Goal: Task Accomplishment & Management: Complete application form

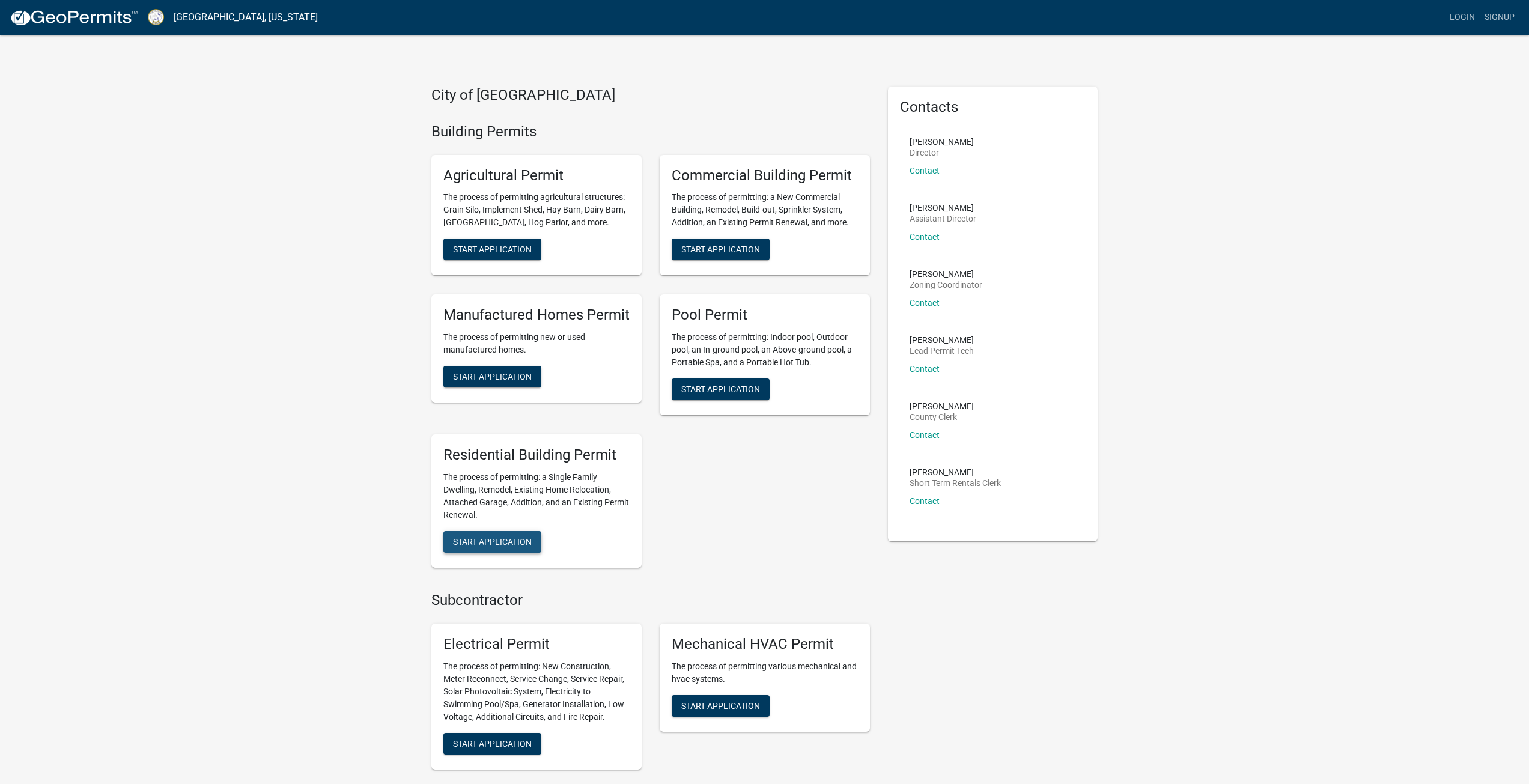
click at [487, 539] on span "Start Application" at bounding box center [492, 541] width 79 height 10
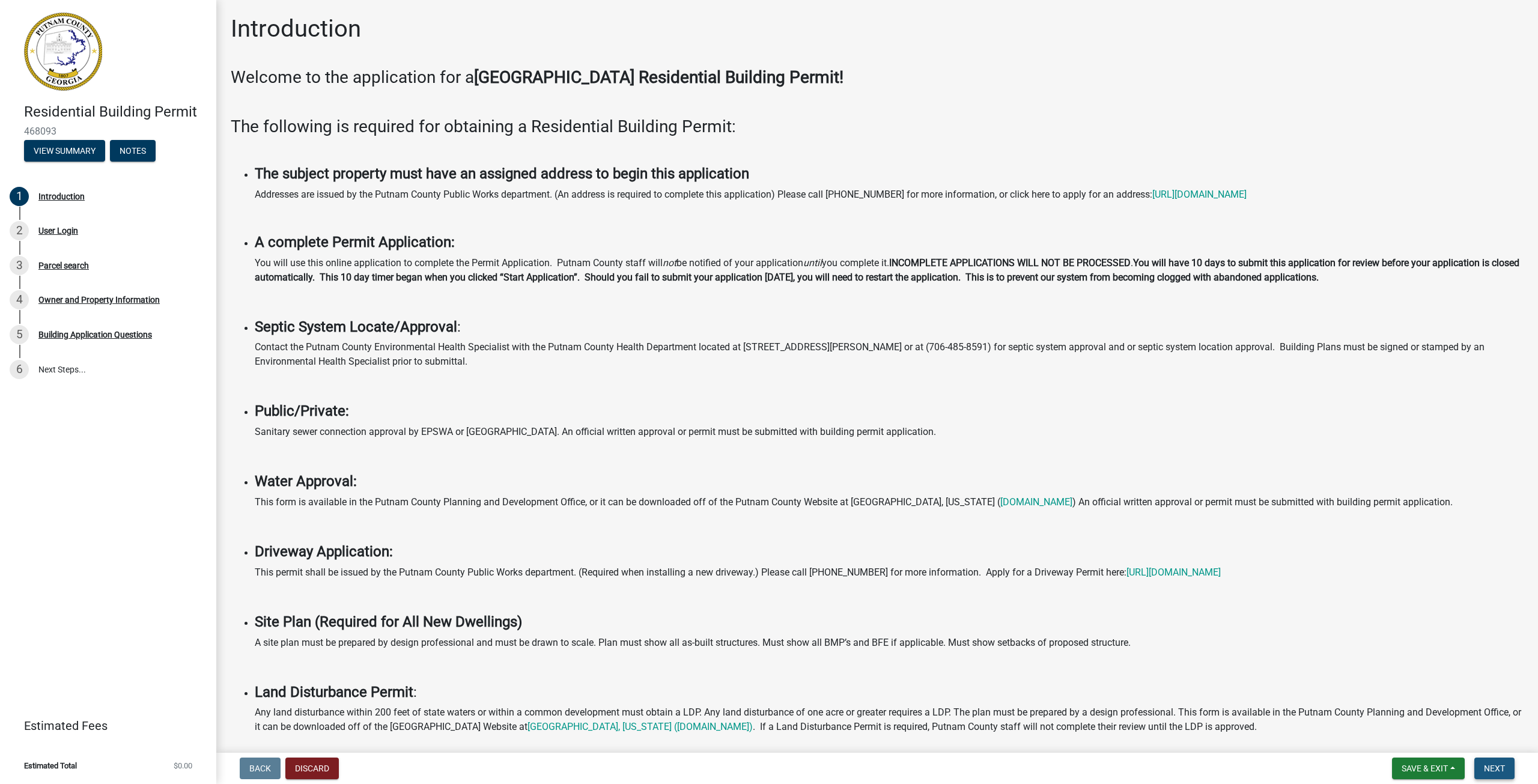
click at [1481, 770] on button "Next" at bounding box center [1494, 769] width 40 height 22
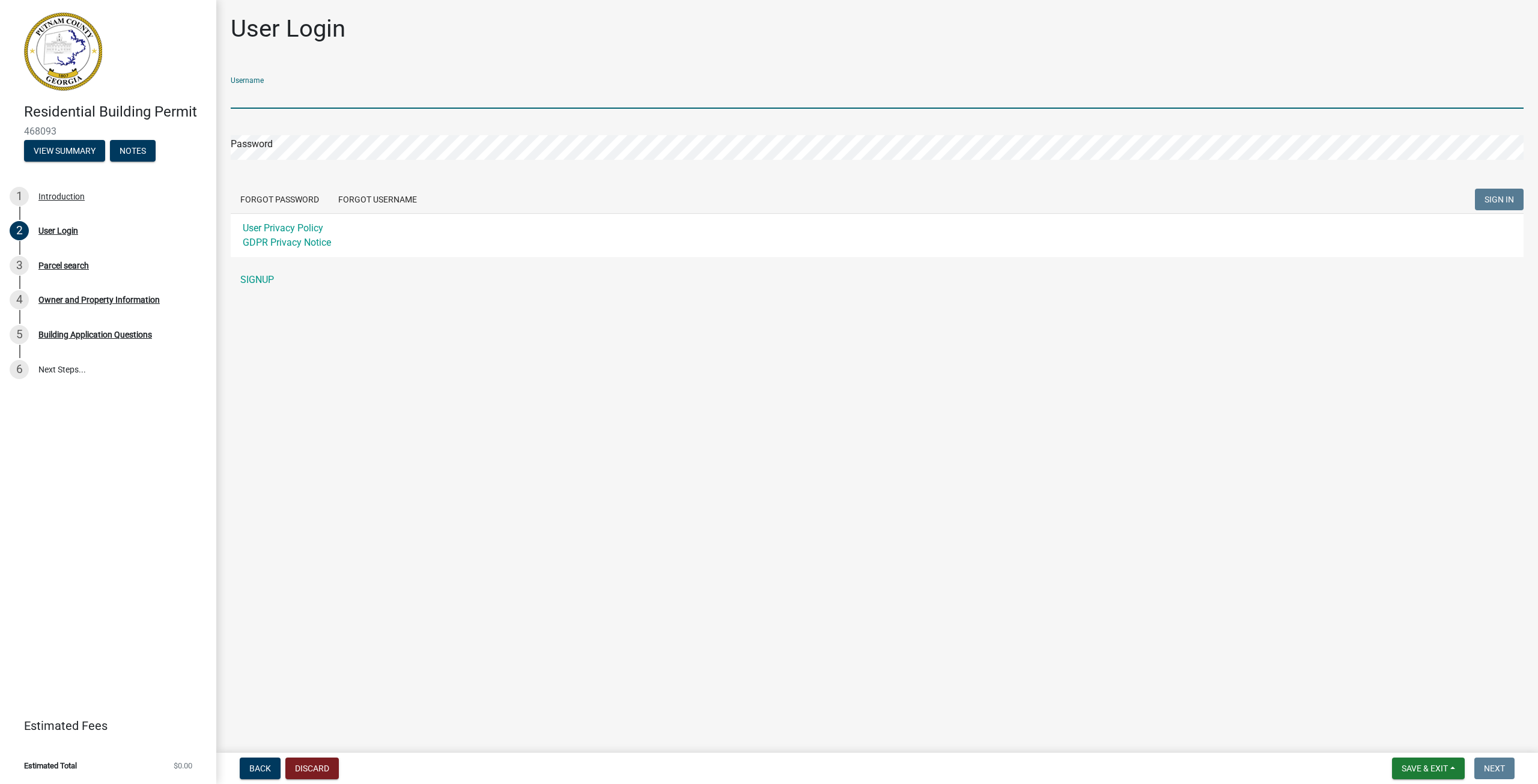
click at [378, 99] on input "Username" at bounding box center [877, 96] width 1293 height 24
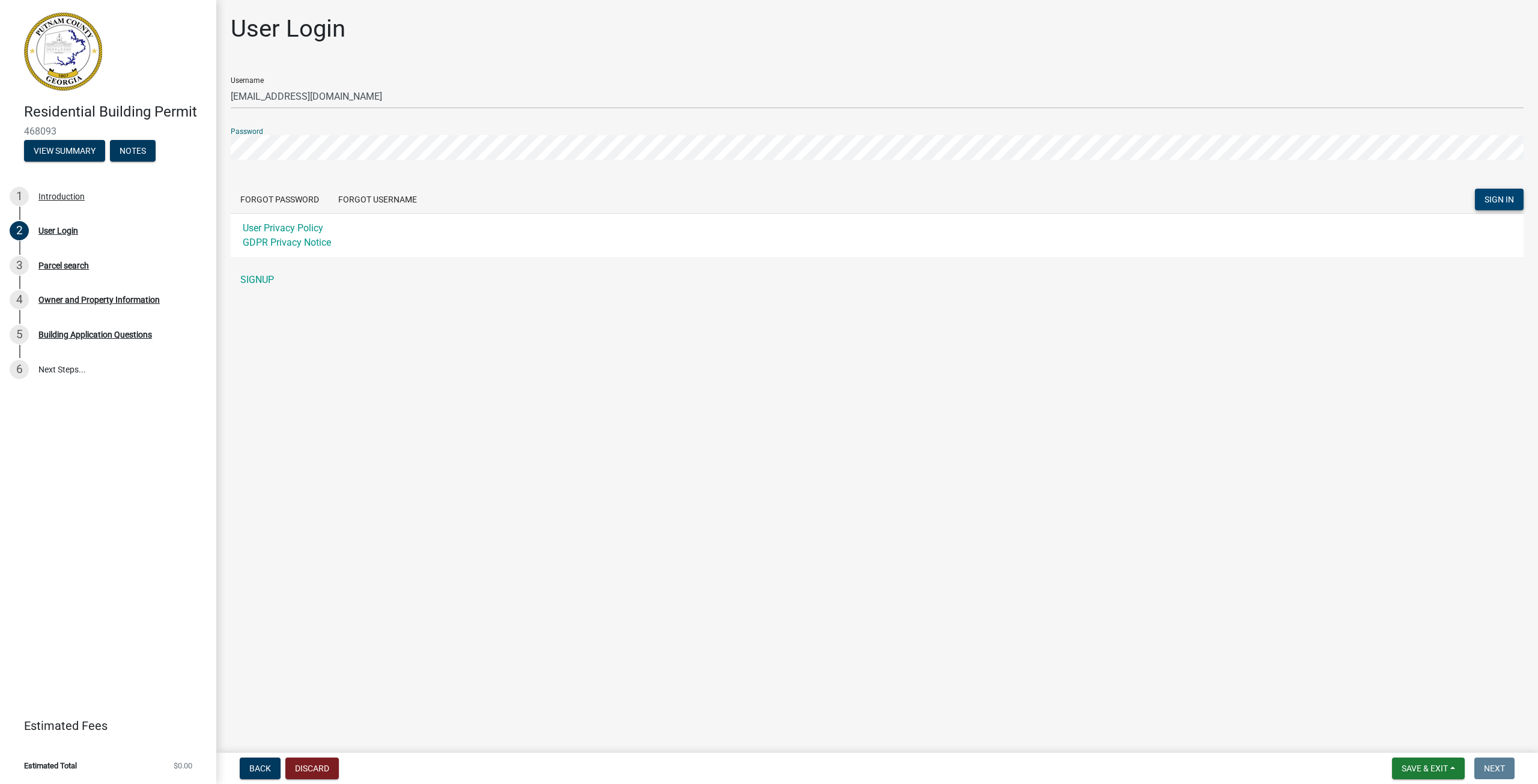
click at [1504, 198] on span "SIGN IN" at bounding box center [1499, 199] width 29 height 10
click at [1475, 189] on button "SIGN IN" at bounding box center [1500, 200] width 49 height 22
click at [181, 138] on div "Residential Building Permit 468093 View Summary Notes 1 Introduction 2 User Log…" at bounding box center [769, 392] width 1538 height 784
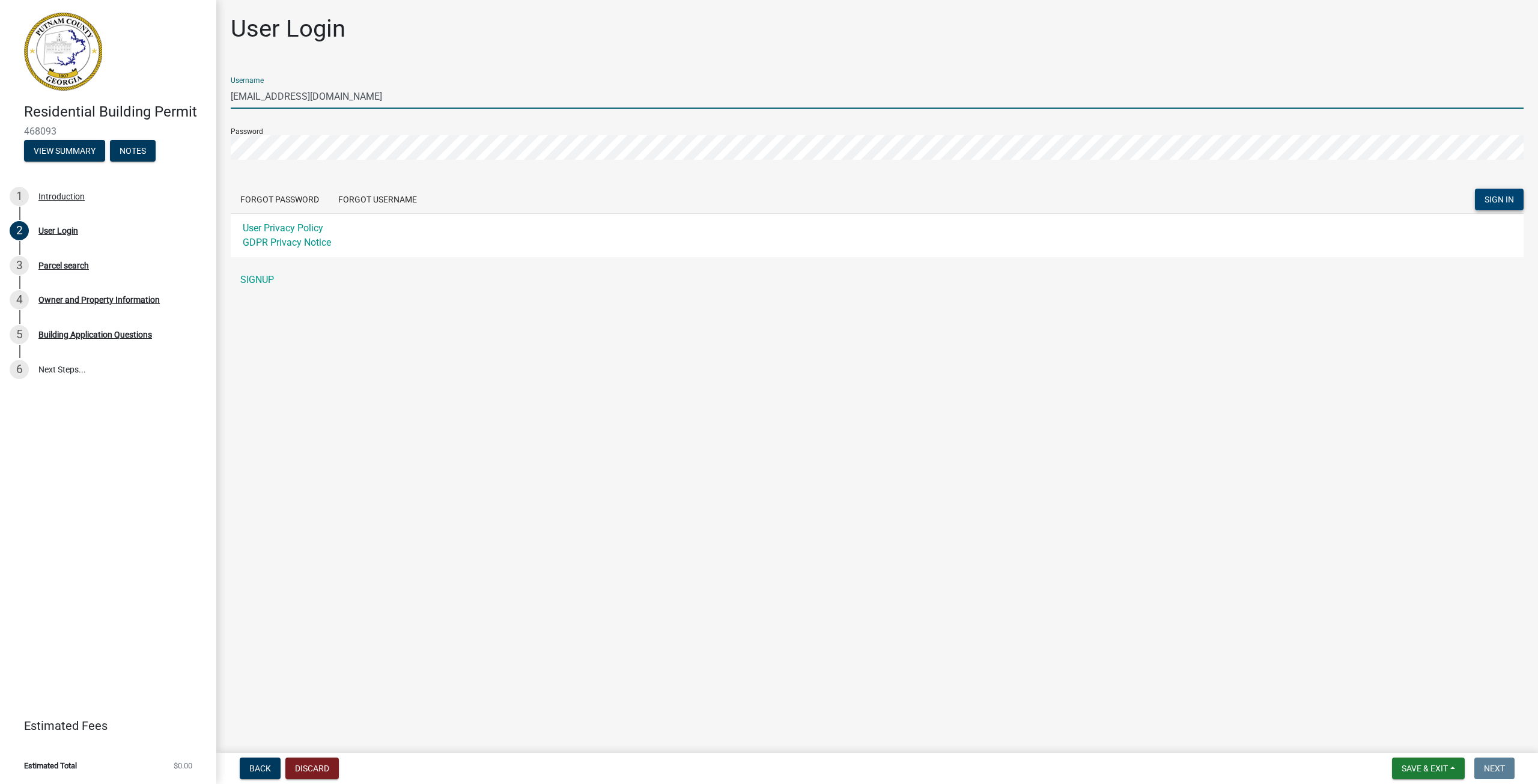
drag, startPoint x: 330, startPoint y: 95, endPoint x: 269, endPoint y: 94, distance: 61.0
click at [269, 94] on input "[EMAIL_ADDRESS][DOMAIN_NAME]" at bounding box center [877, 96] width 1293 height 24
type input "griff685"
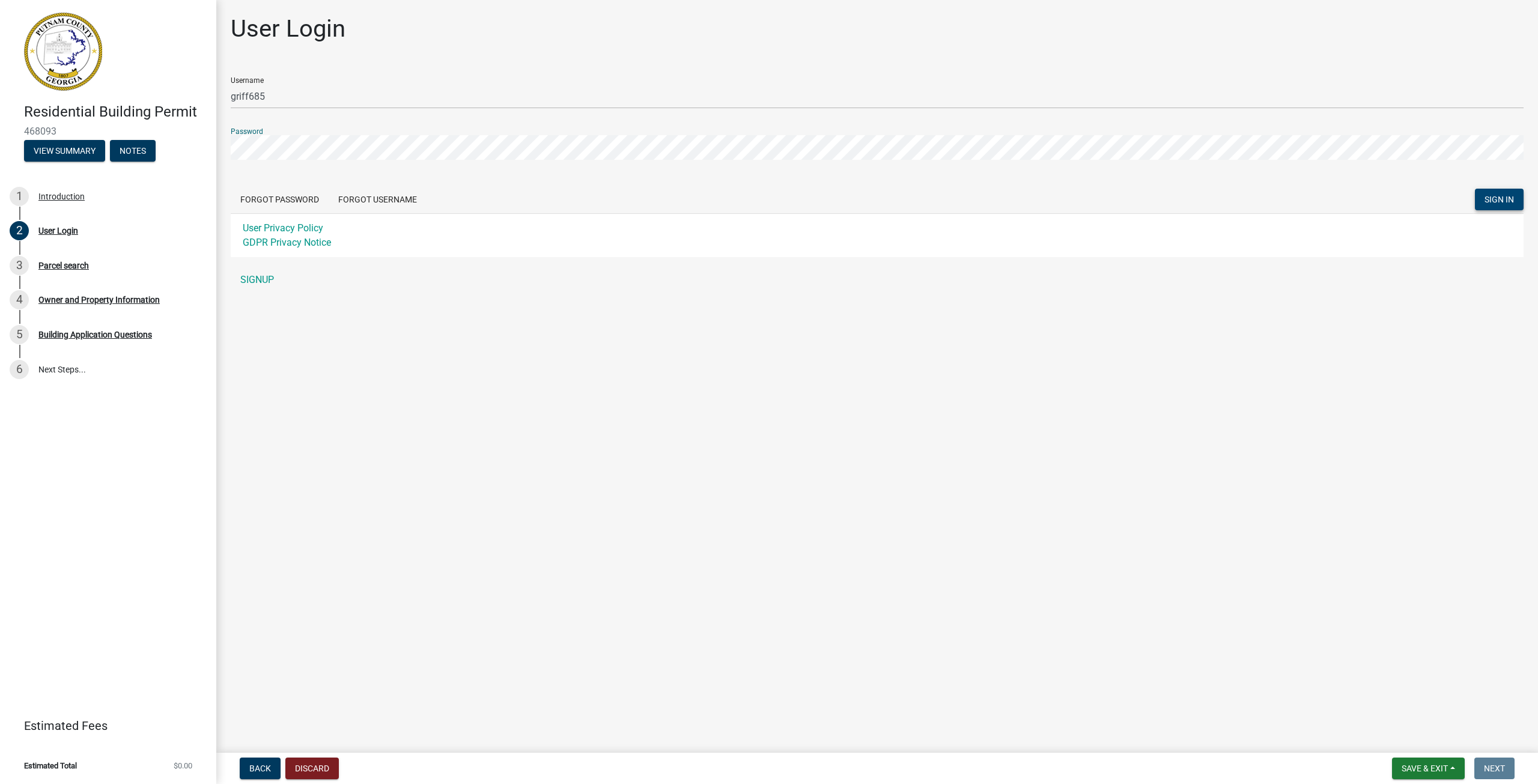
click at [209, 150] on div "Residential Building Permit 468093 View Summary Notes 1 Introduction 2 User Log…" at bounding box center [769, 392] width 1538 height 784
click at [1502, 201] on span "SIGN IN" at bounding box center [1499, 199] width 29 height 10
click at [214, 145] on div "Residential Building Permit 468093 View Summary Notes 1 Introduction 2 User Log…" at bounding box center [769, 392] width 1538 height 784
click at [1475, 189] on button "SIGN IN" at bounding box center [1500, 200] width 49 height 22
click at [1494, 198] on span "SIGN IN" at bounding box center [1499, 199] width 29 height 10
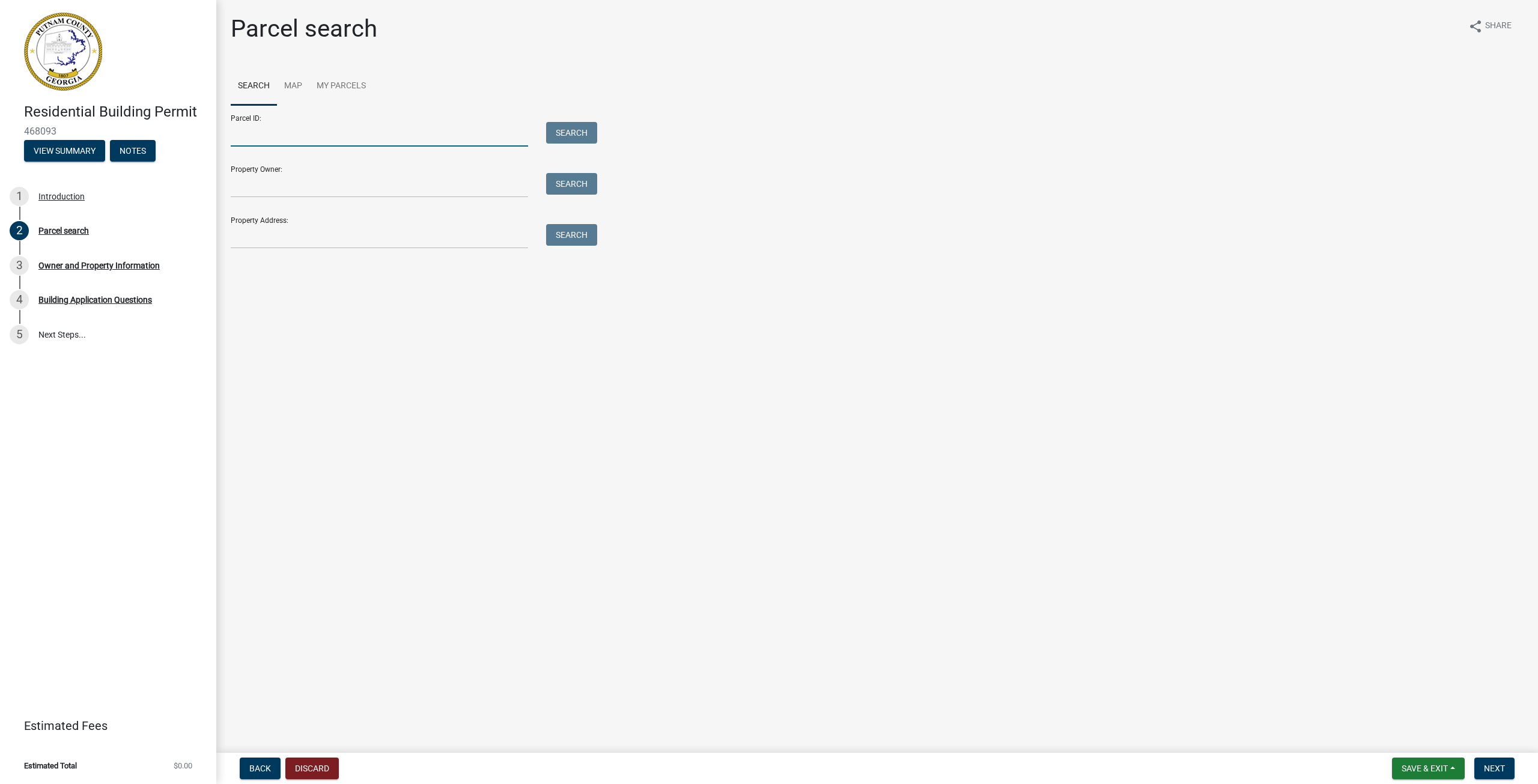
click at [303, 136] on input "Parcel ID:" at bounding box center [380, 133] width 298 height 24
click at [360, 130] on input "[STREET_ADDRESS]" at bounding box center [380, 133] width 298 height 24
type input "[STREET_ADDRESS]"
click at [292, 86] on link "Map" at bounding box center [293, 86] width 33 height 38
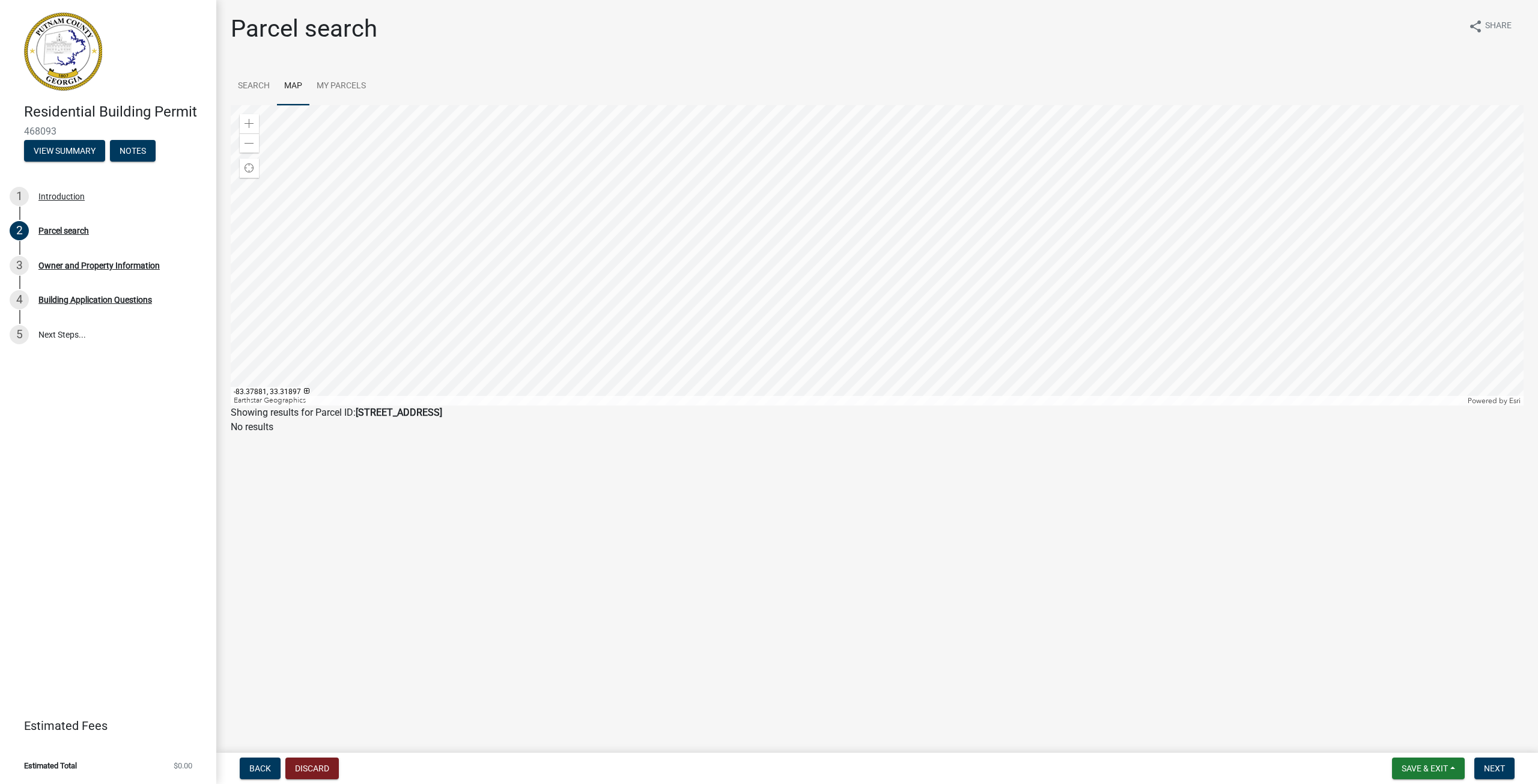
click at [964, 249] on div at bounding box center [877, 255] width 1293 height 300
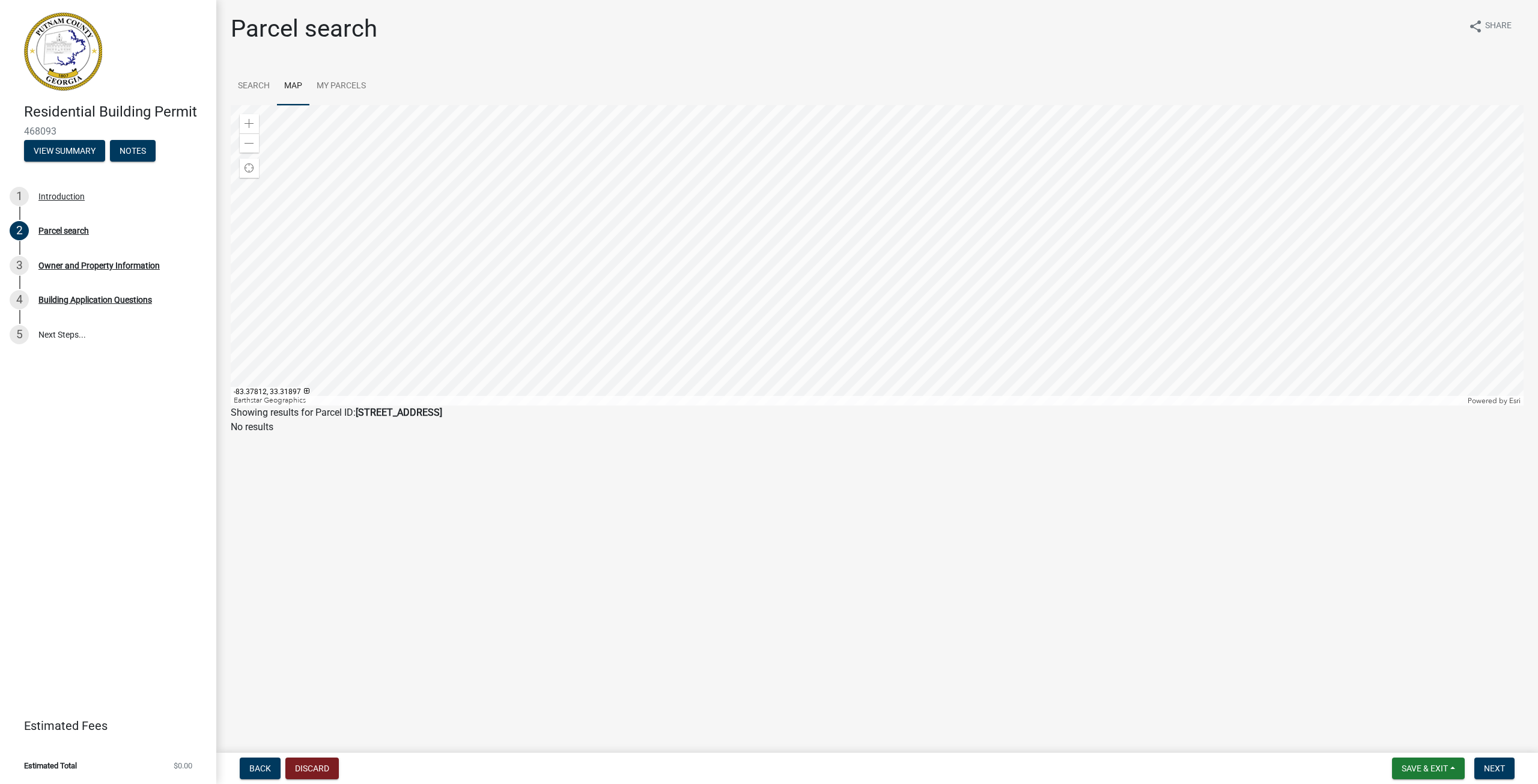
click at [964, 249] on div at bounding box center [877, 255] width 1293 height 300
click at [701, 297] on div at bounding box center [877, 255] width 1293 height 300
click at [854, 178] on div at bounding box center [877, 255] width 1293 height 300
click at [825, 196] on div at bounding box center [877, 255] width 1293 height 300
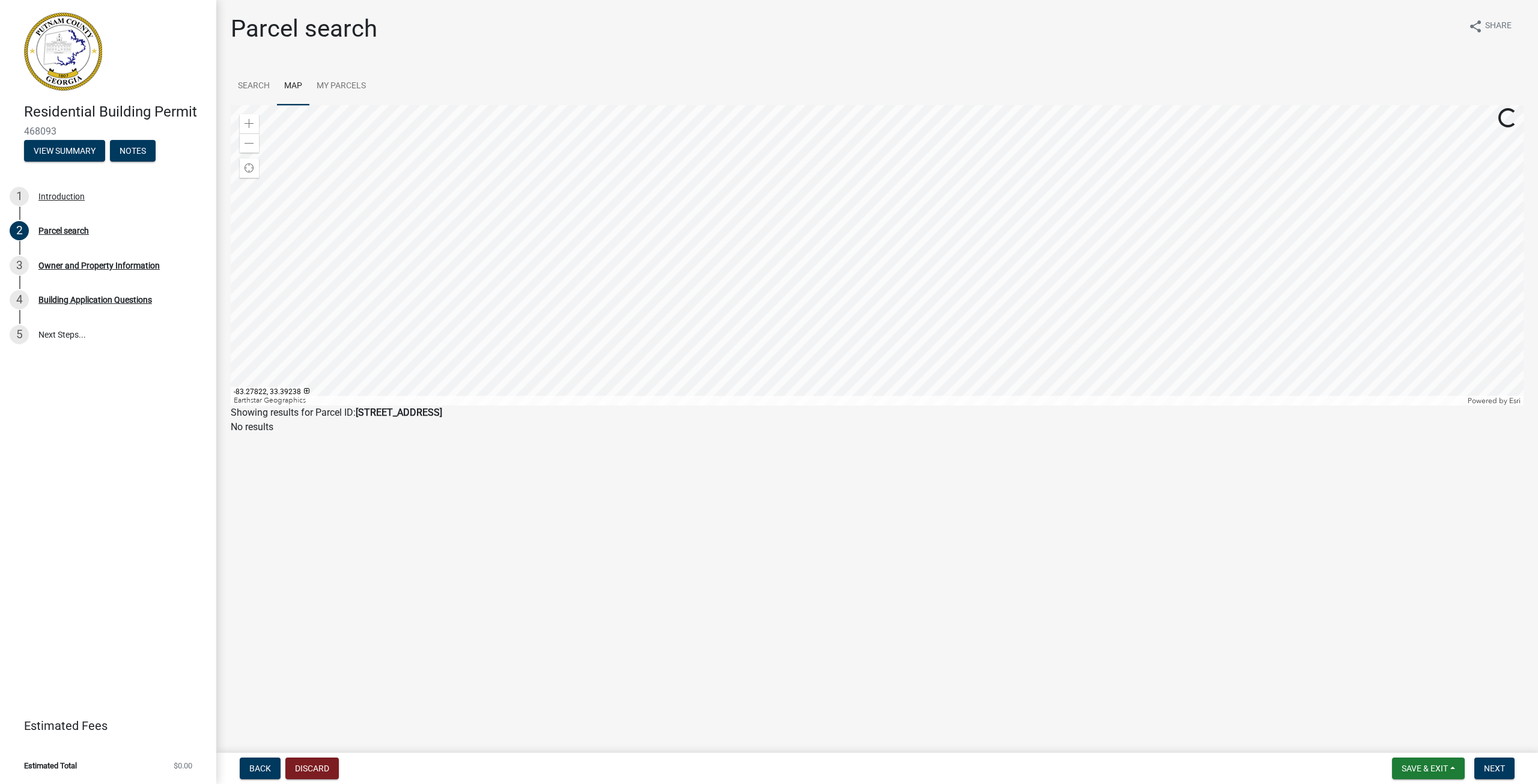
click at [825, 196] on div at bounding box center [877, 255] width 1293 height 300
click at [766, 334] on div at bounding box center [877, 255] width 1293 height 300
click at [645, 142] on div at bounding box center [877, 255] width 1293 height 300
click at [695, 240] on div at bounding box center [877, 255] width 1293 height 300
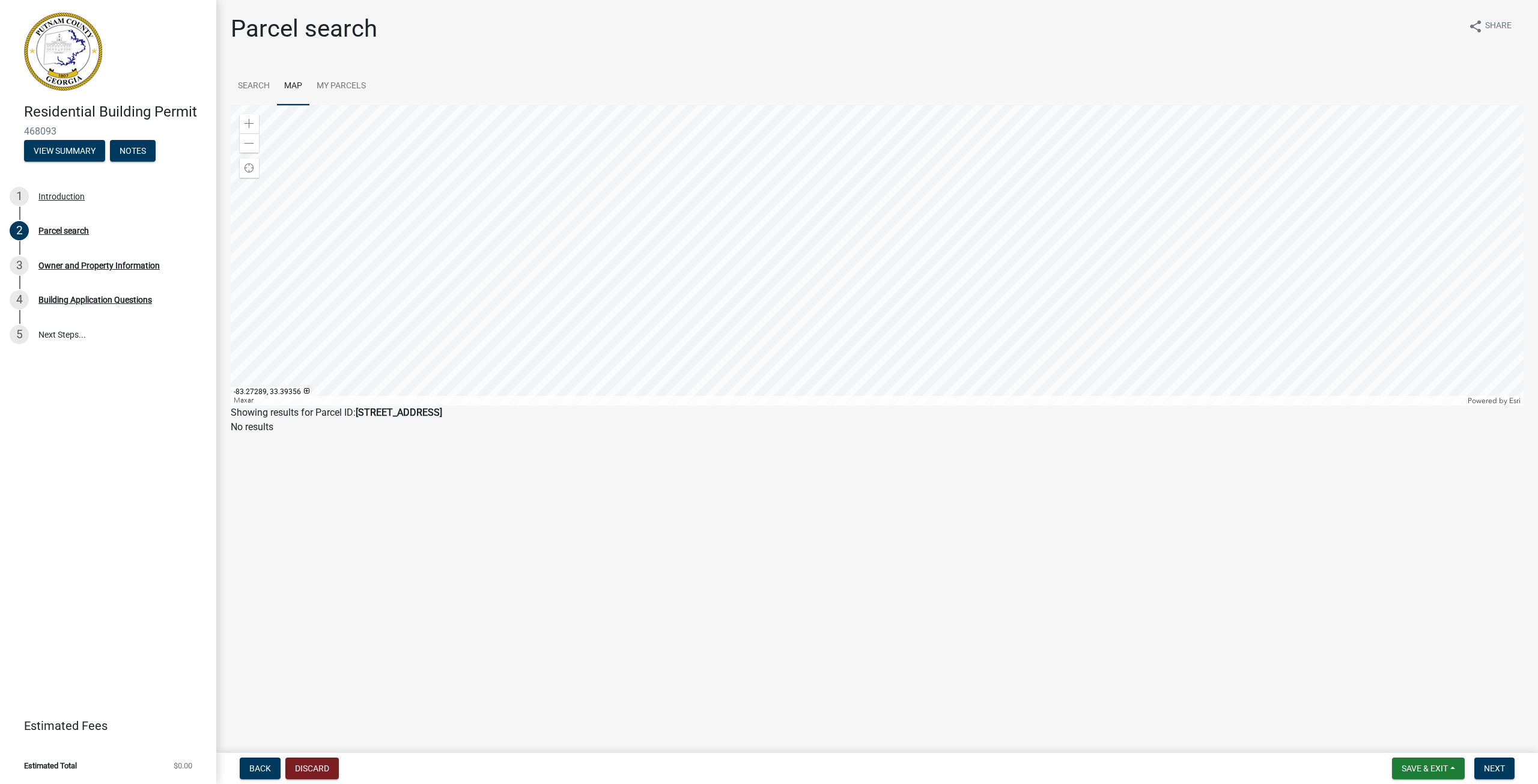
click at [495, 199] on div at bounding box center [877, 255] width 1293 height 300
click at [251, 143] on span at bounding box center [249, 143] width 10 height 10
click at [488, 105] on div at bounding box center [877, 255] width 1293 height 300
click at [936, 406] on div at bounding box center [877, 255] width 1293 height 300
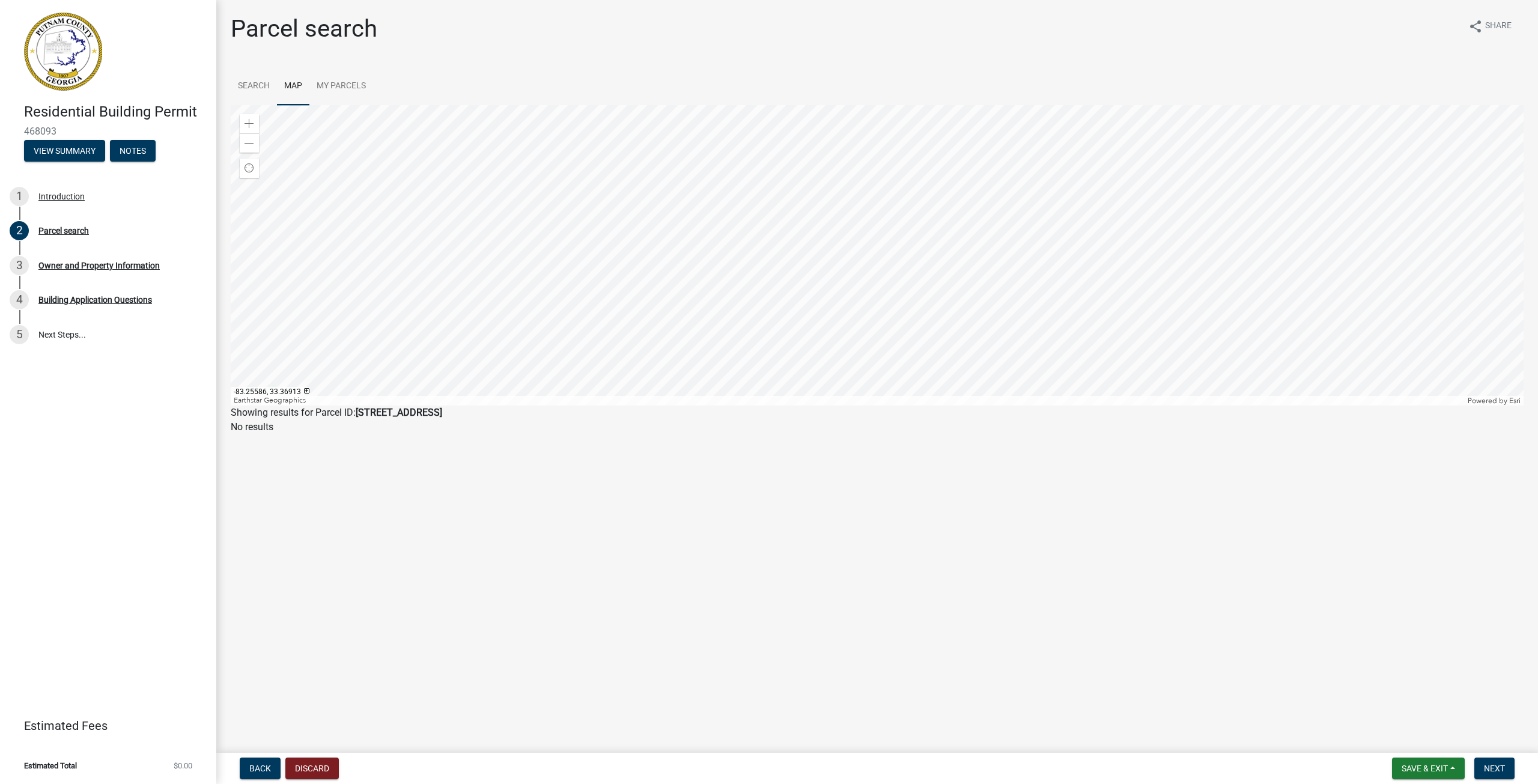
click at [742, 349] on div at bounding box center [877, 255] width 1293 height 300
click at [253, 122] on span at bounding box center [249, 123] width 10 height 10
click at [1110, 406] on div at bounding box center [877, 255] width 1293 height 300
click at [825, 318] on div at bounding box center [877, 255] width 1293 height 300
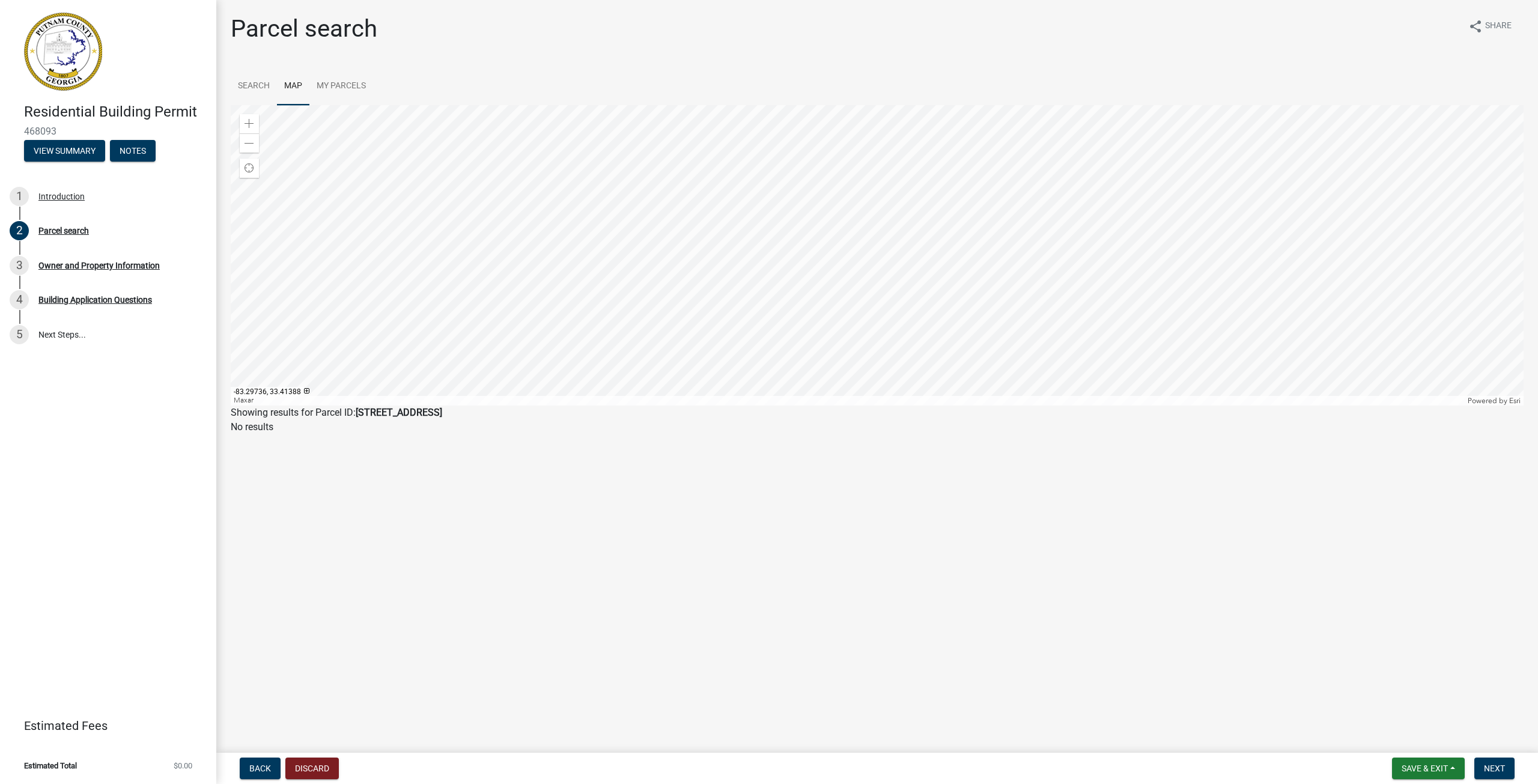
click at [607, 182] on div at bounding box center [877, 255] width 1293 height 300
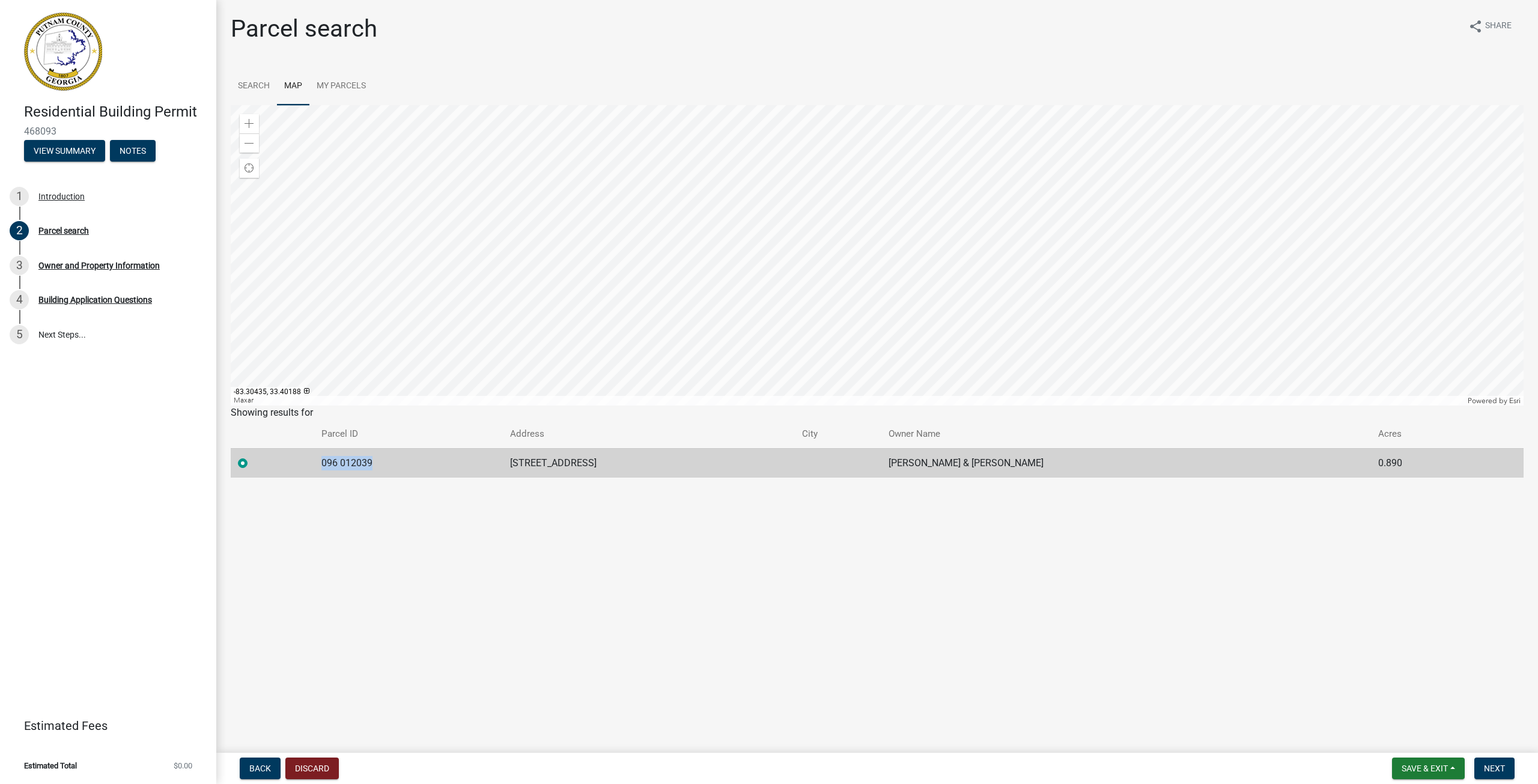
drag, startPoint x: 394, startPoint y: 454, endPoint x: 321, endPoint y: 456, distance: 73.0
click at [320, 456] on td "096 012039" at bounding box center [409, 463] width 189 height 29
copy td "096 012039"
click at [250, 86] on link "Search" at bounding box center [253, 86] width 46 height 38
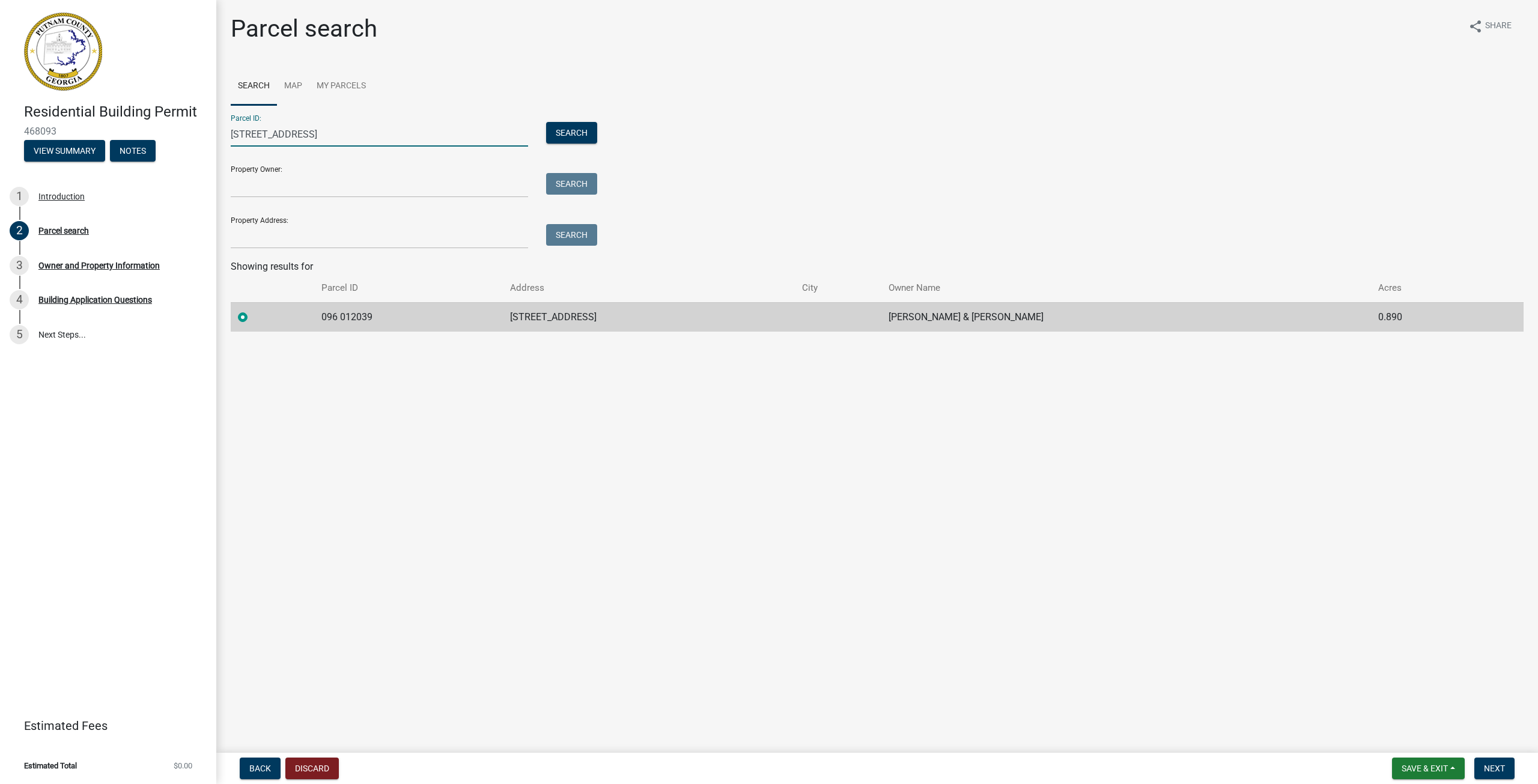
drag, startPoint x: 386, startPoint y: 132, endPoint x: 146, endPoint y: 119, distance: 240.4
click at [146, 119] on div "Residential Building Permit 468093 View Summary Notes 1 Introduction 2 Parcel s…" at bounding box center [769, 392] width 1538 height 784
paste input "096 012039"
type input "096 012039"
click at [1497, 769] on span "Next" at bounding box center [1494, 768] width 21 height 10
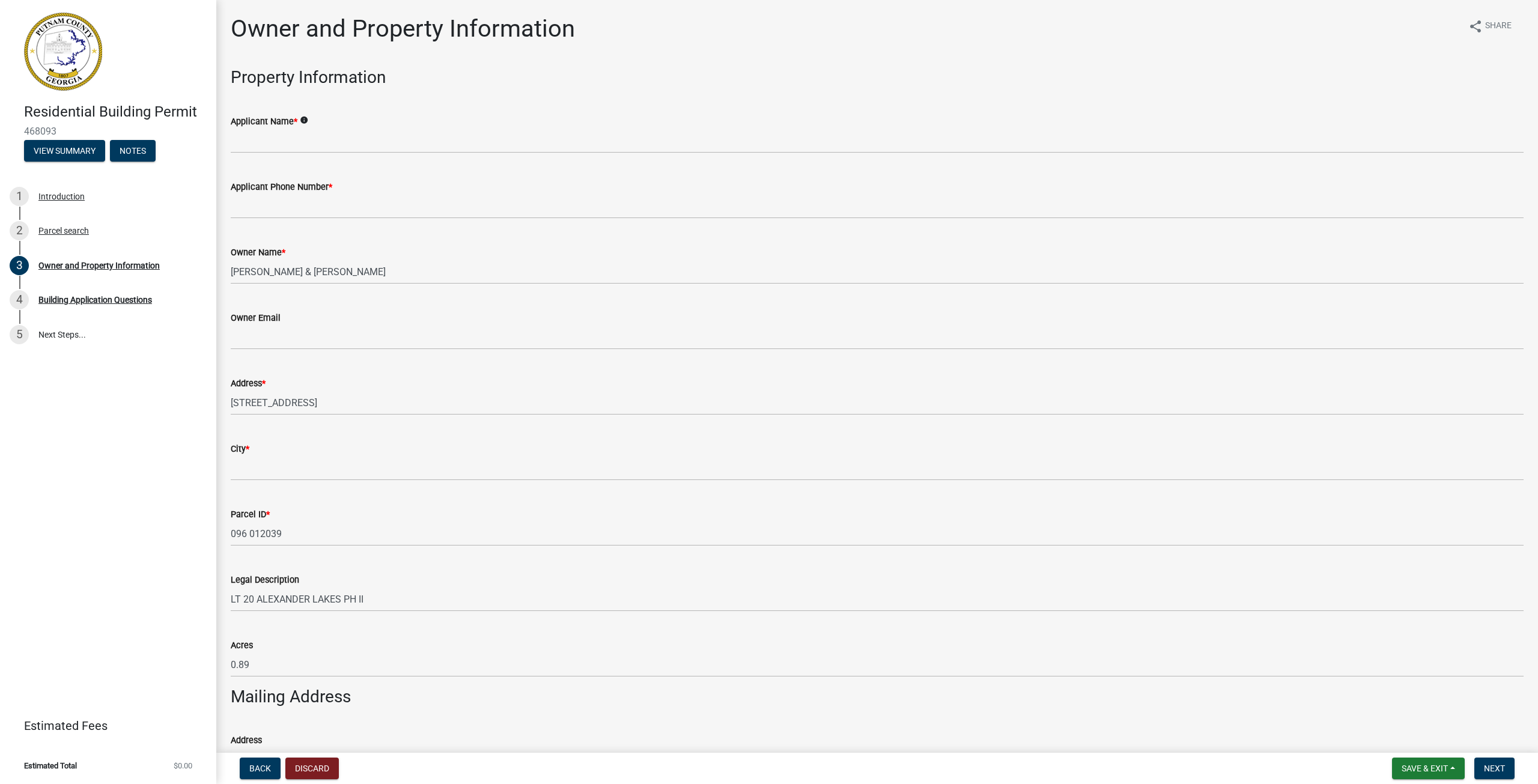
click at [492, 125] on div "Applicant Name * info" at bounding box center [877, 122] width 1293 height 15
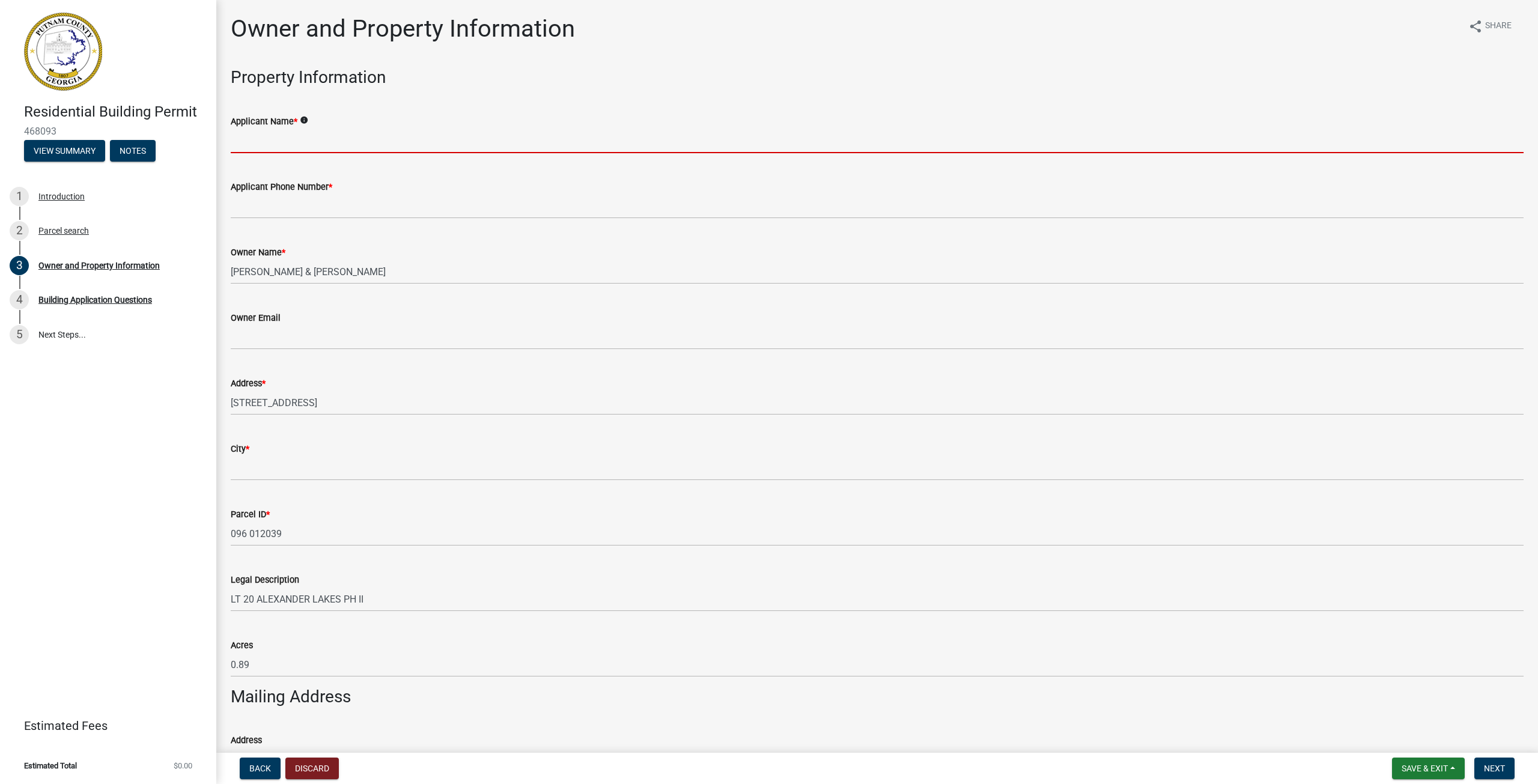
click at [488, 138] on input "Applicant Name *" at bounding box center [877, 141] width 1293 height 24
type input "[PERSON_NAME]"
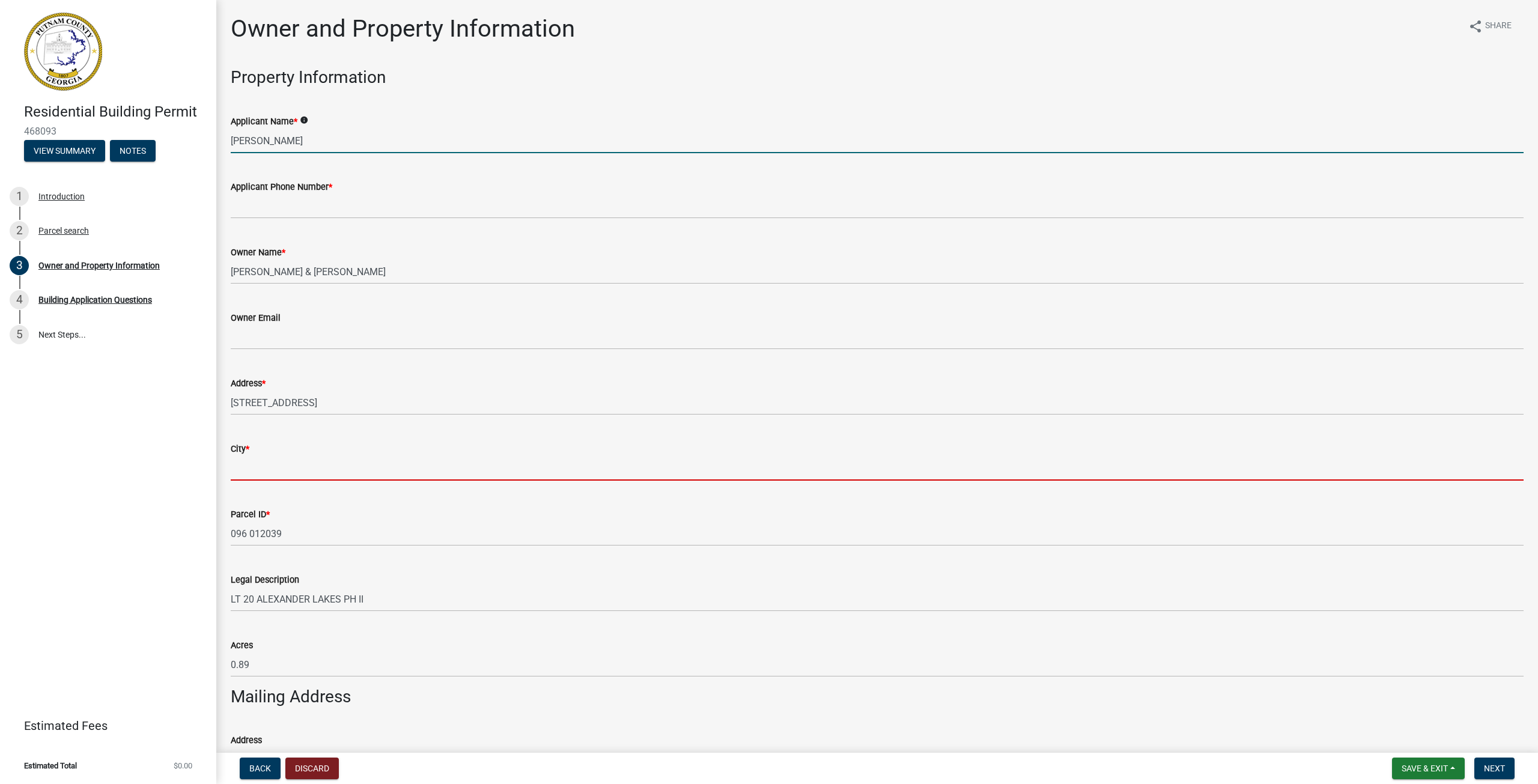
type input "Eatonton"
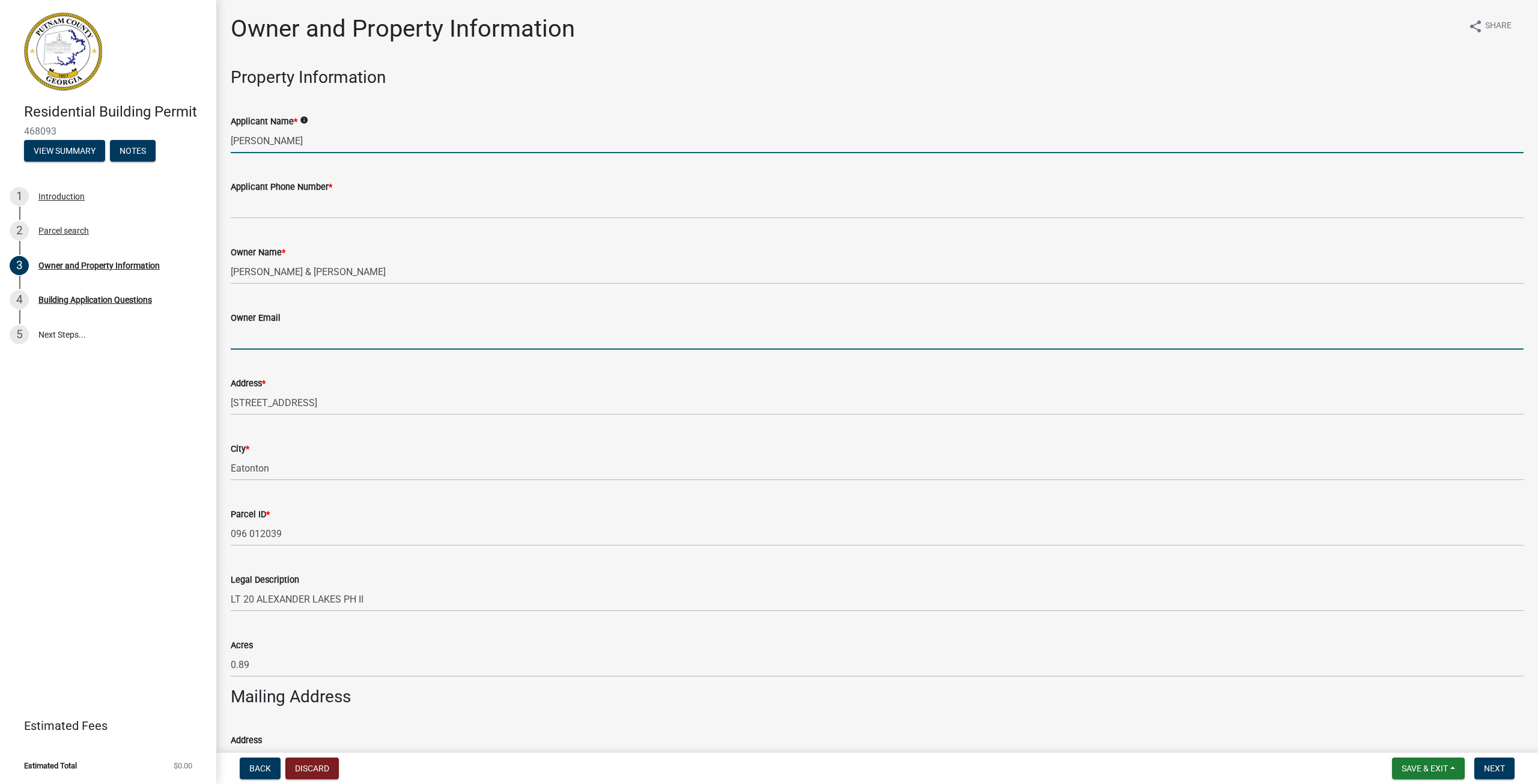
click at [358, 334] on input "Owner Email" at bounding box center [877, 337] width 1293 height 24
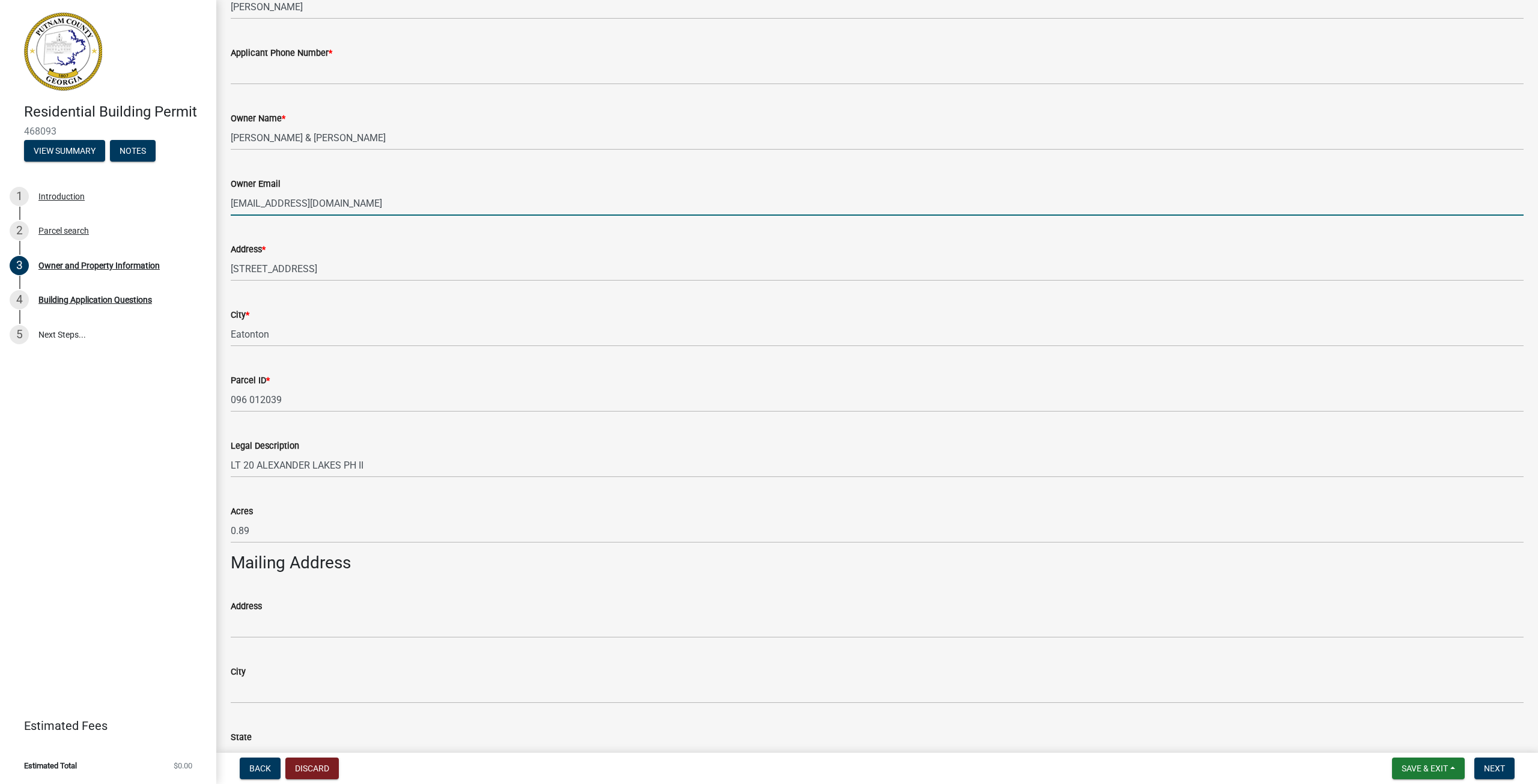
scroll to position [181, 0]
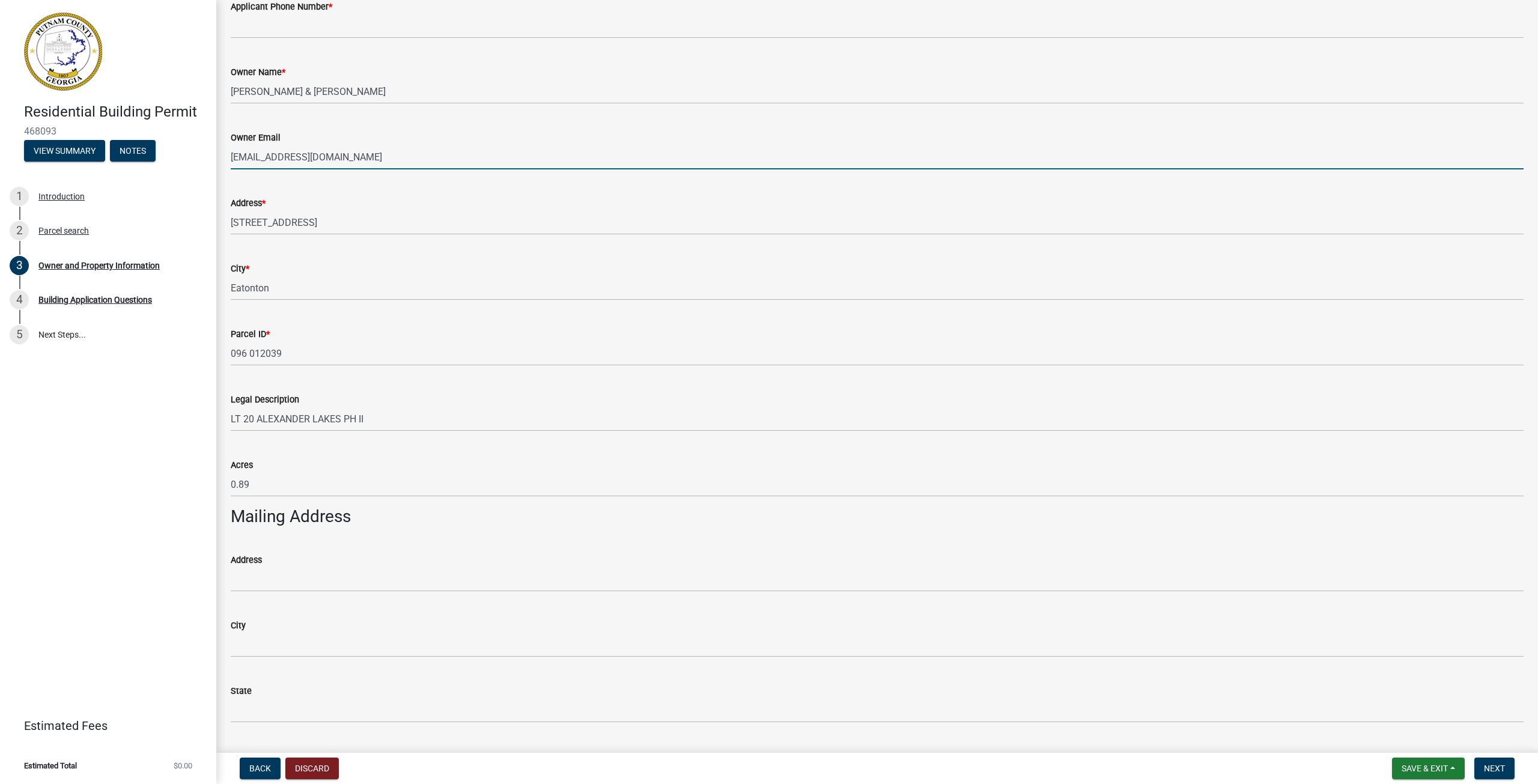
type input "[EMAIL_ADDRESS][DOMAIN_NAME]"
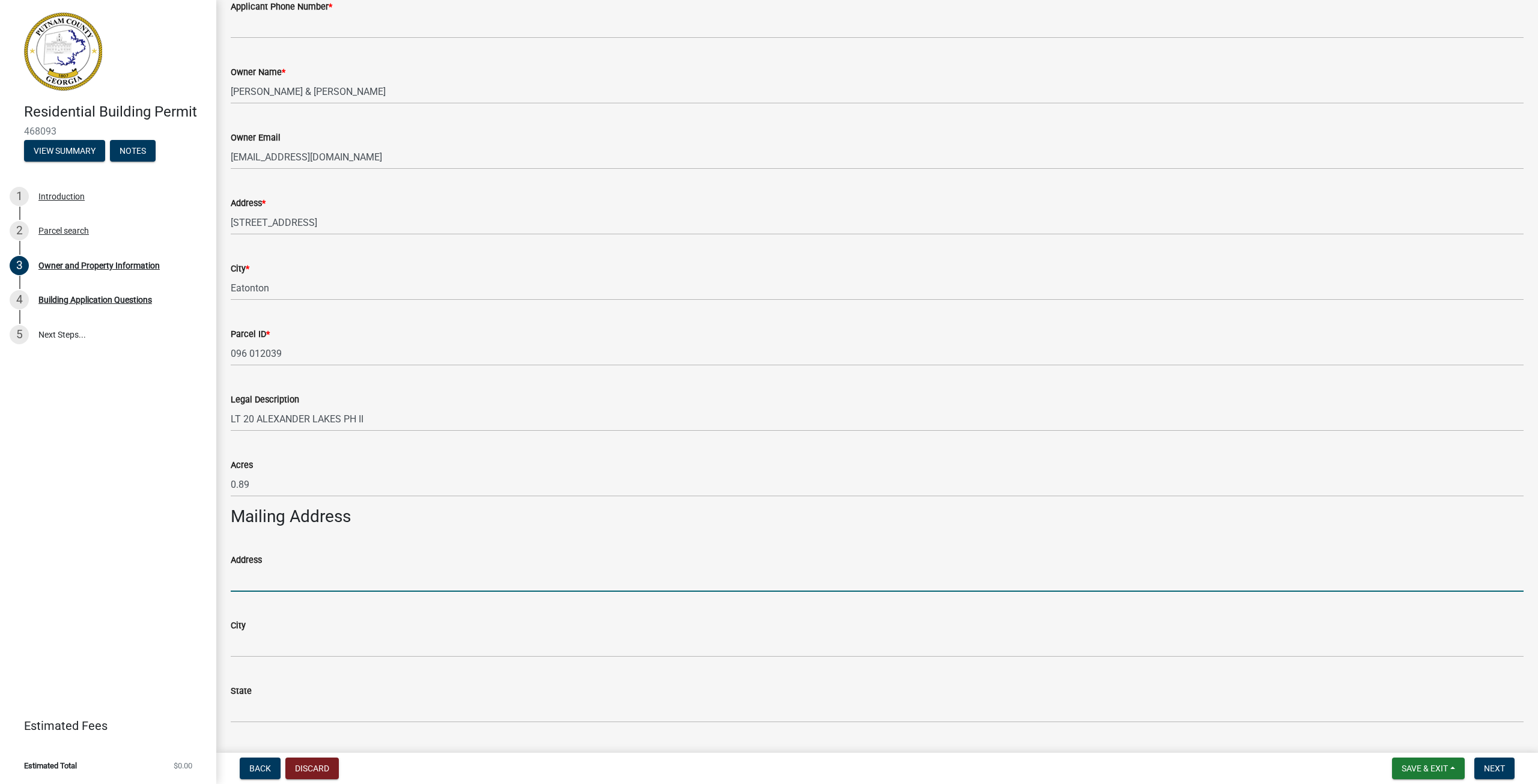
click at [350, 576] on input "Address" at bounding box center [877, 579] width 1293 height 24
type input "[STREET_ADDRESS]"
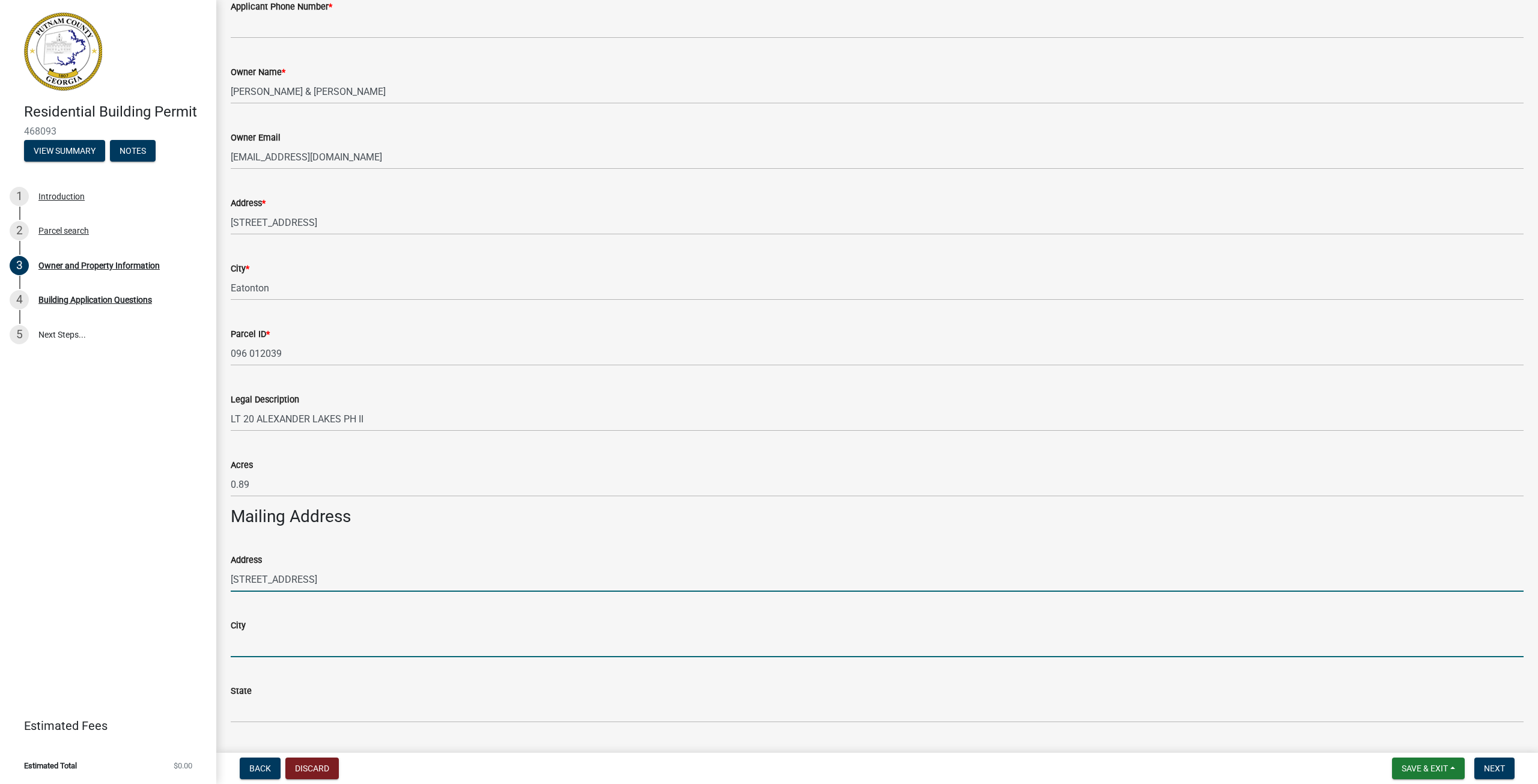
type input "Eatonton"
type input "GA"
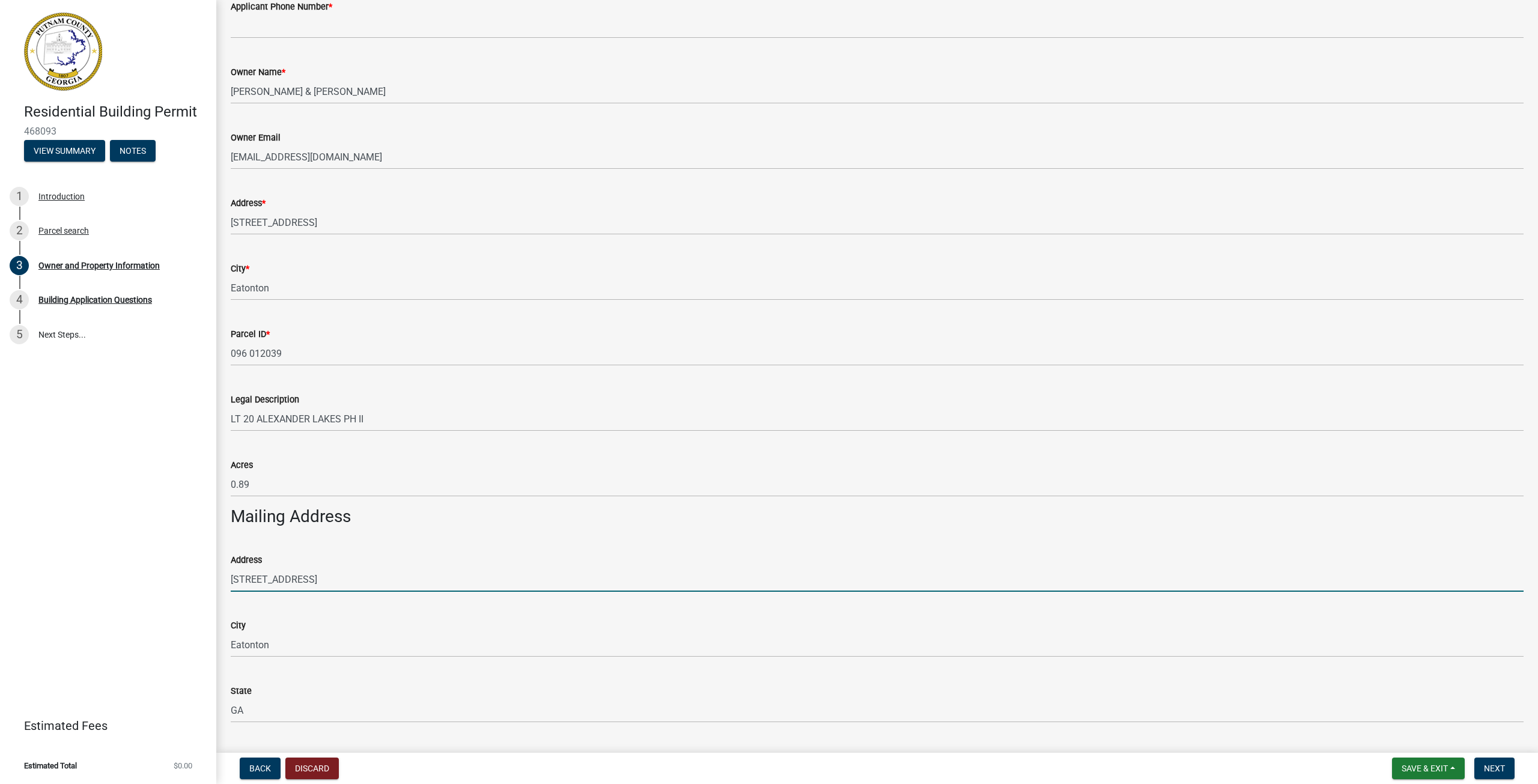
type input "31024"
type input "[PERSON_NAME]"
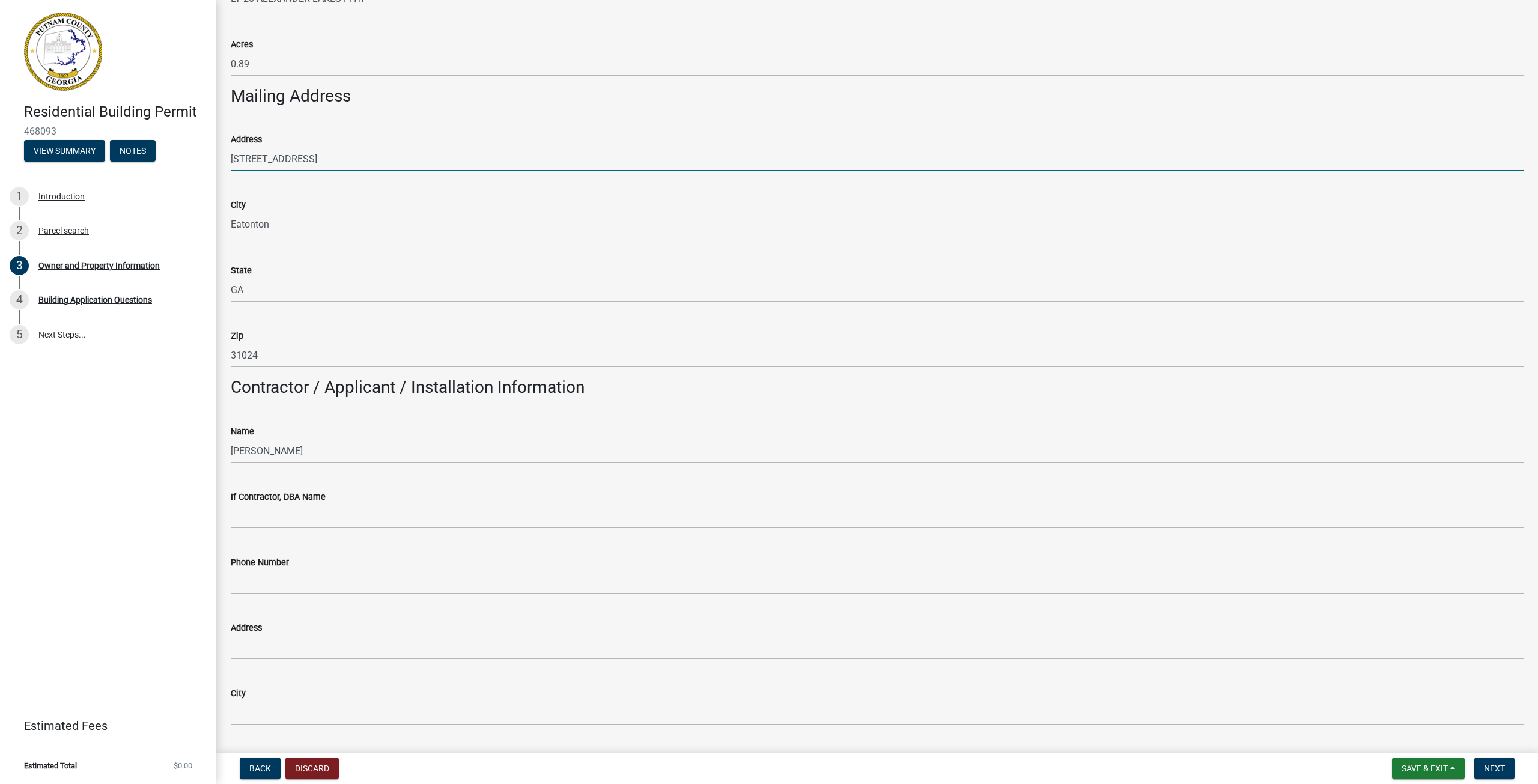
scroll to position [661, 0]
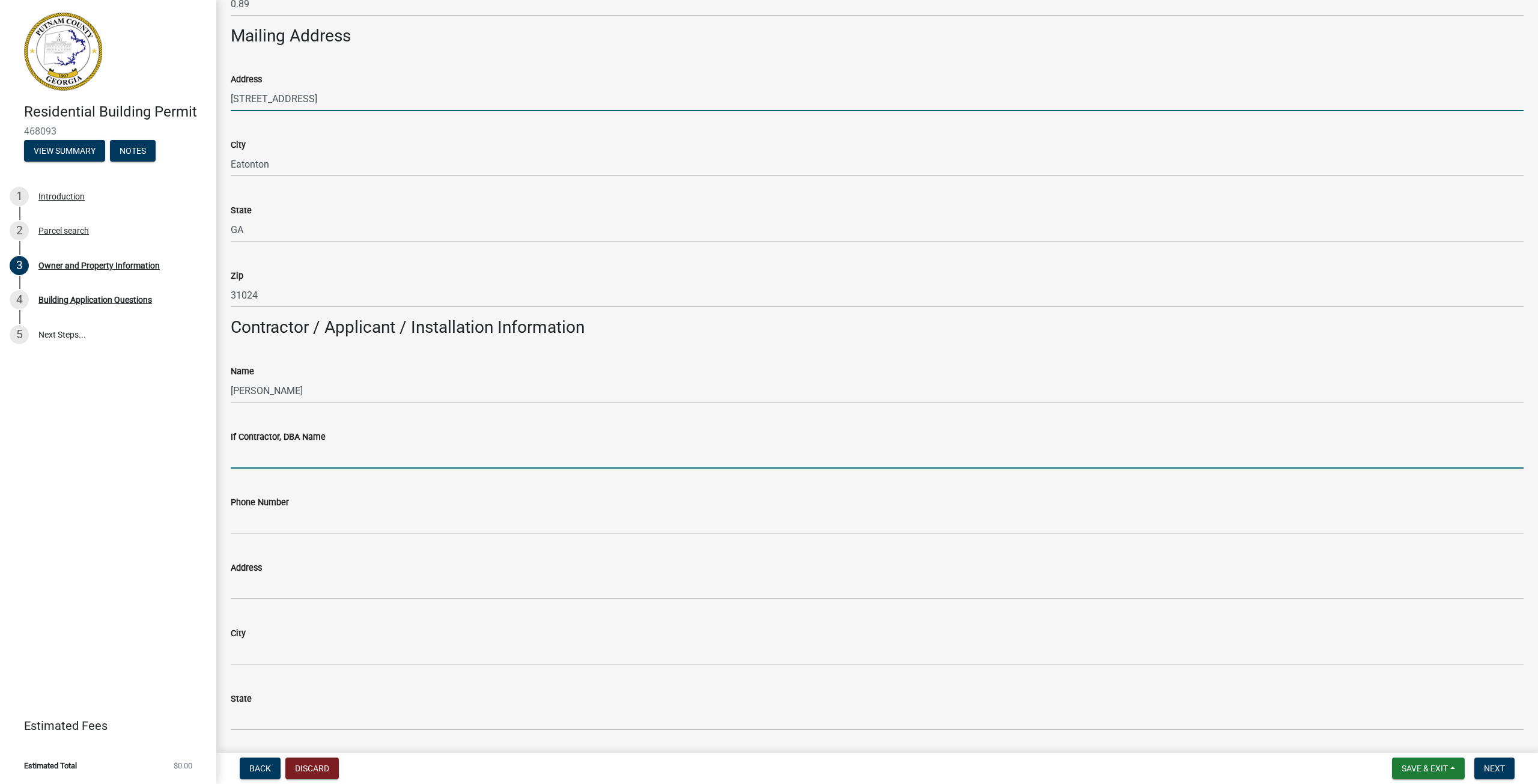
click at [367, 456] on input "If Contractor, DBA Name" at bounding box center [877, 456] width 1293 height 24
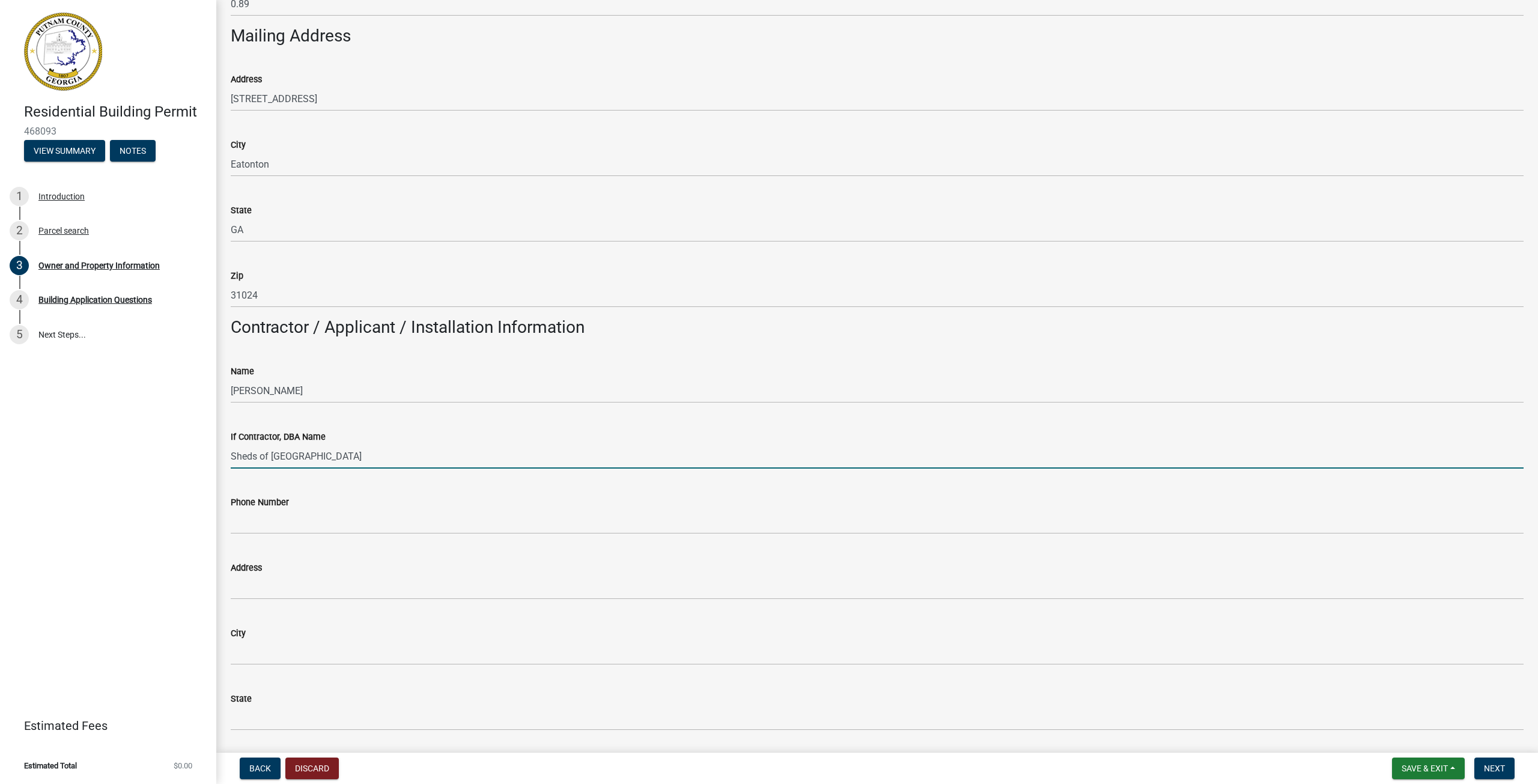
type input "Sheds of [GEOGRAPHIC_DATA]"
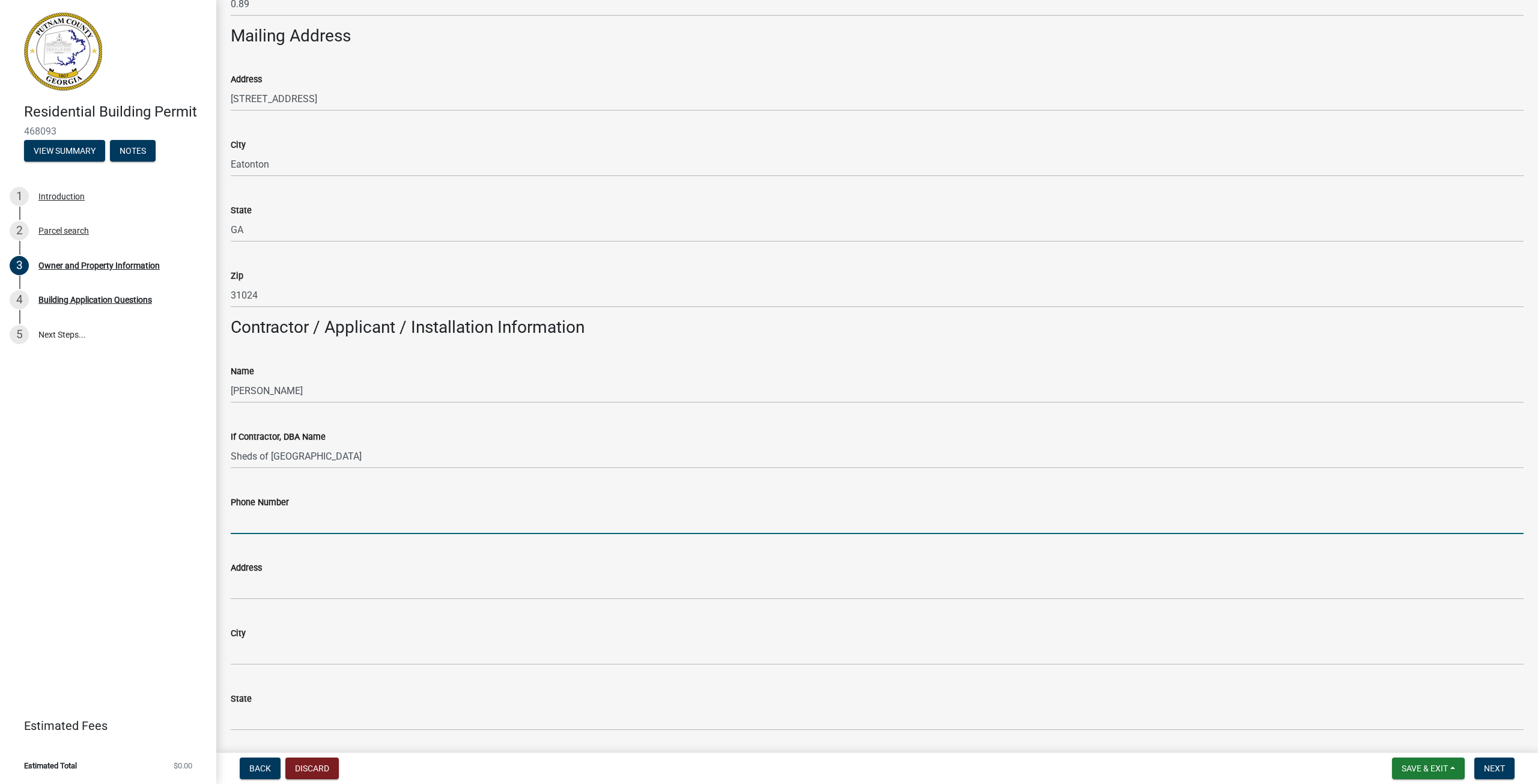
click at [327, 519] on input "Phone Number" at bounding box center [877, 521] width 1293 height 24
click at [309, 524] on input "Phone Number" at bounding box center [877, 521] width 1293 height 24
type input "7063084130"
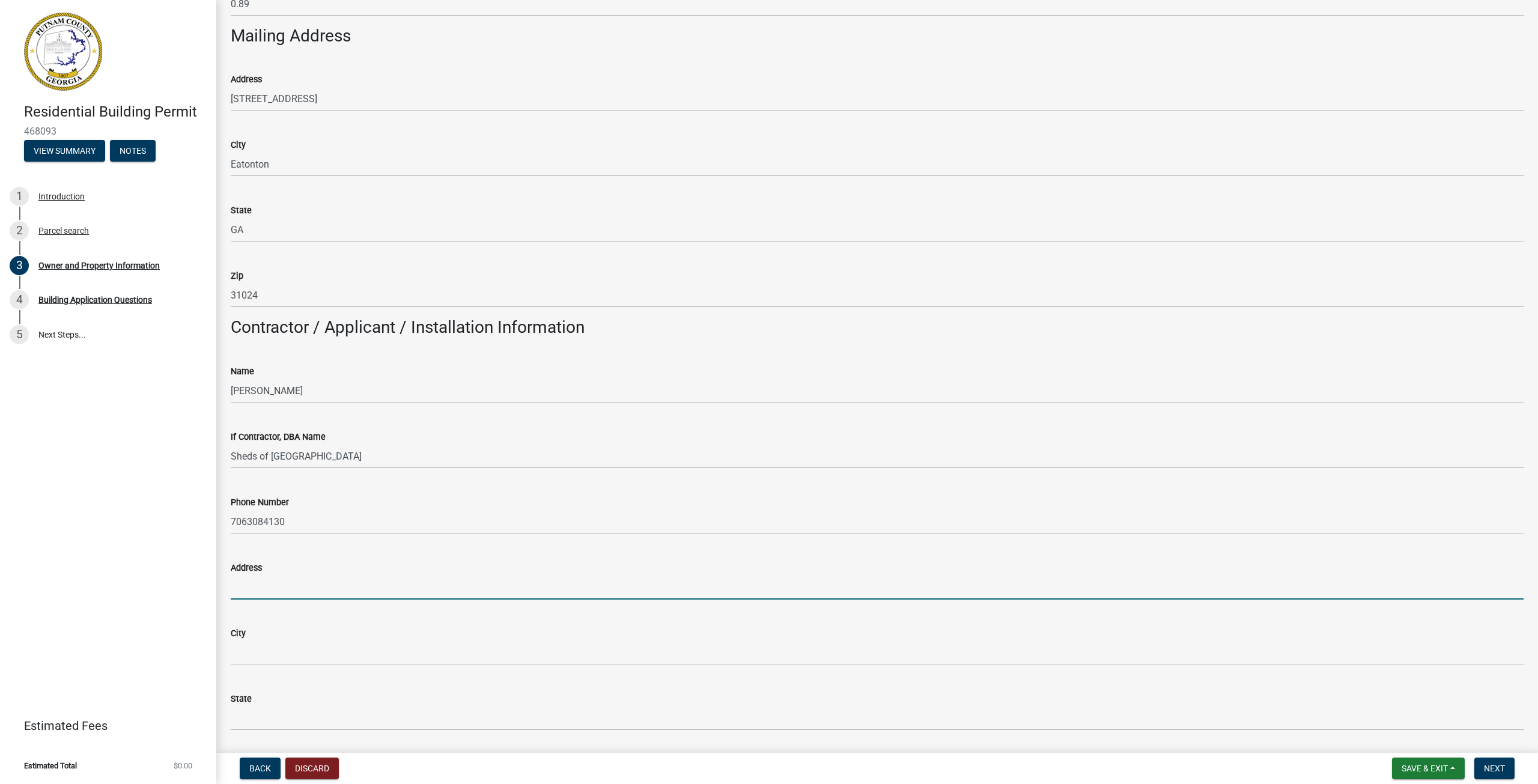
click at [271, 585] on input "Address" at bounding box center [877, 586] width 1293 height 24
click at [365, 586] on input "Address" at bounding box center [877, 586] width 1293 height 24
type input "[STREET_ADDRESS]"
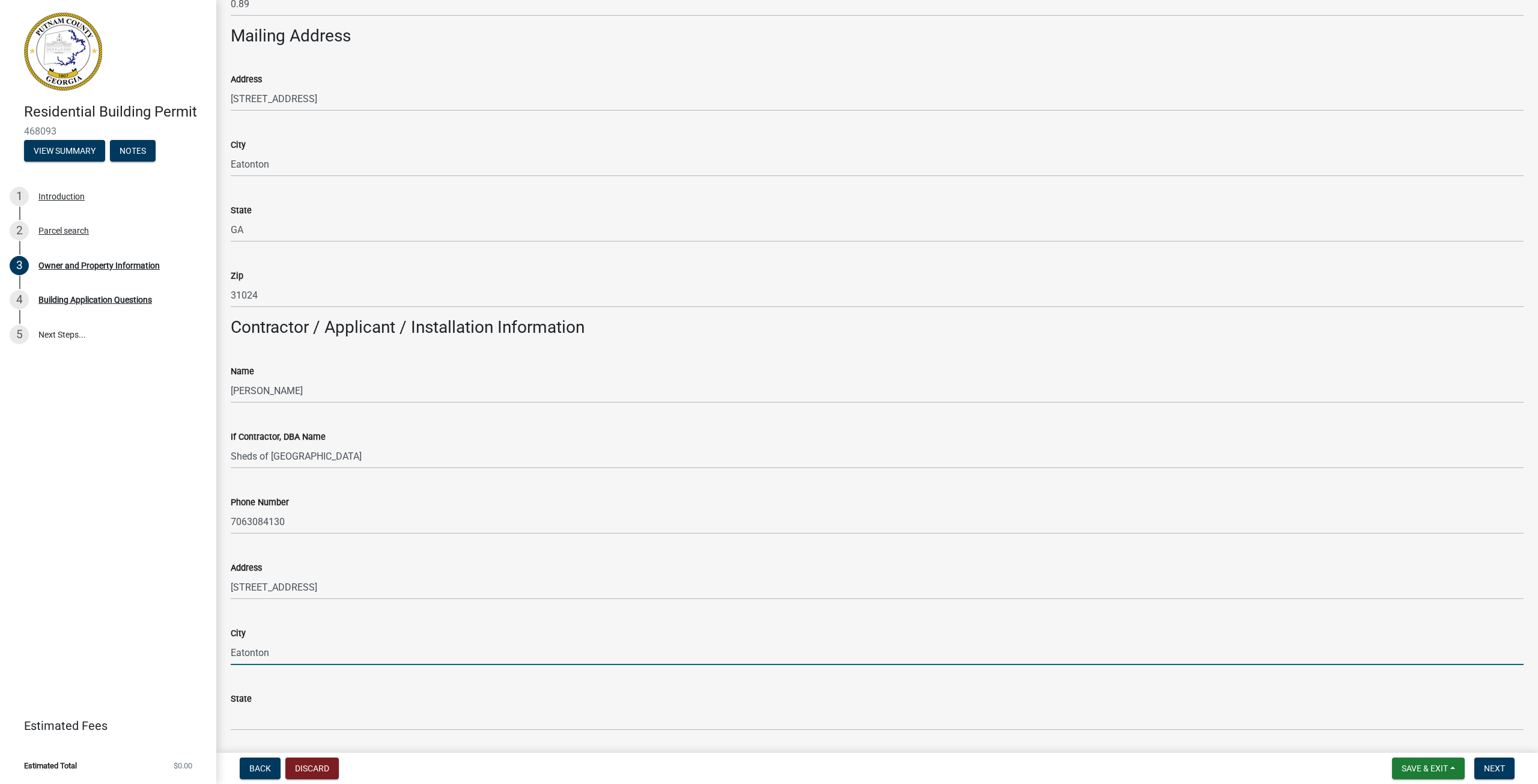
type input "Eatonton"
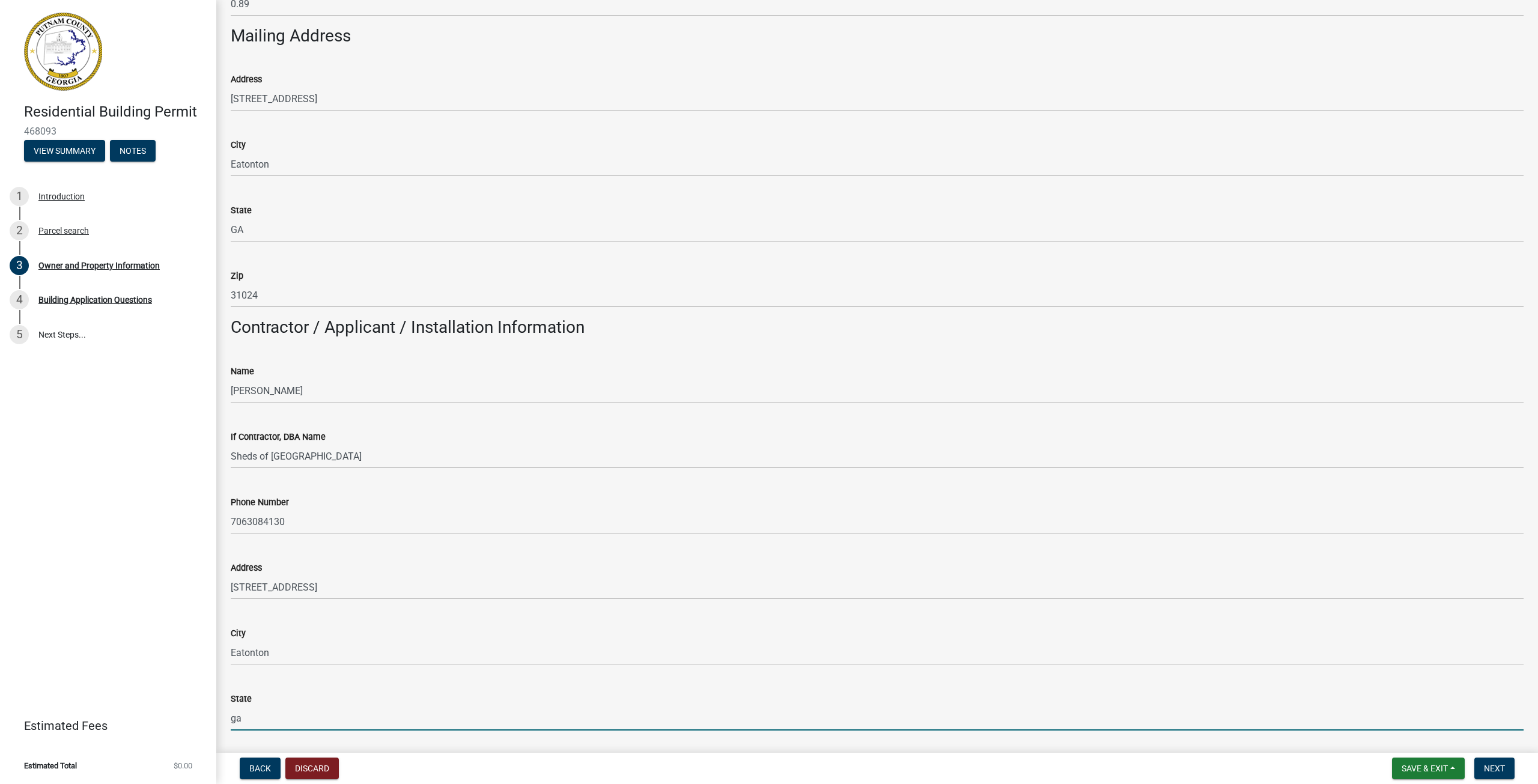
drag, startPoint x: 280, startPoint y: 720, endPoint x: 412, endPoint y: 693, distance: 134.7
click at [412, 693] on form "State [US_STATE]" at bounding box center [877, 710] width 1293 height 39
type input "GA"
type input "31024"
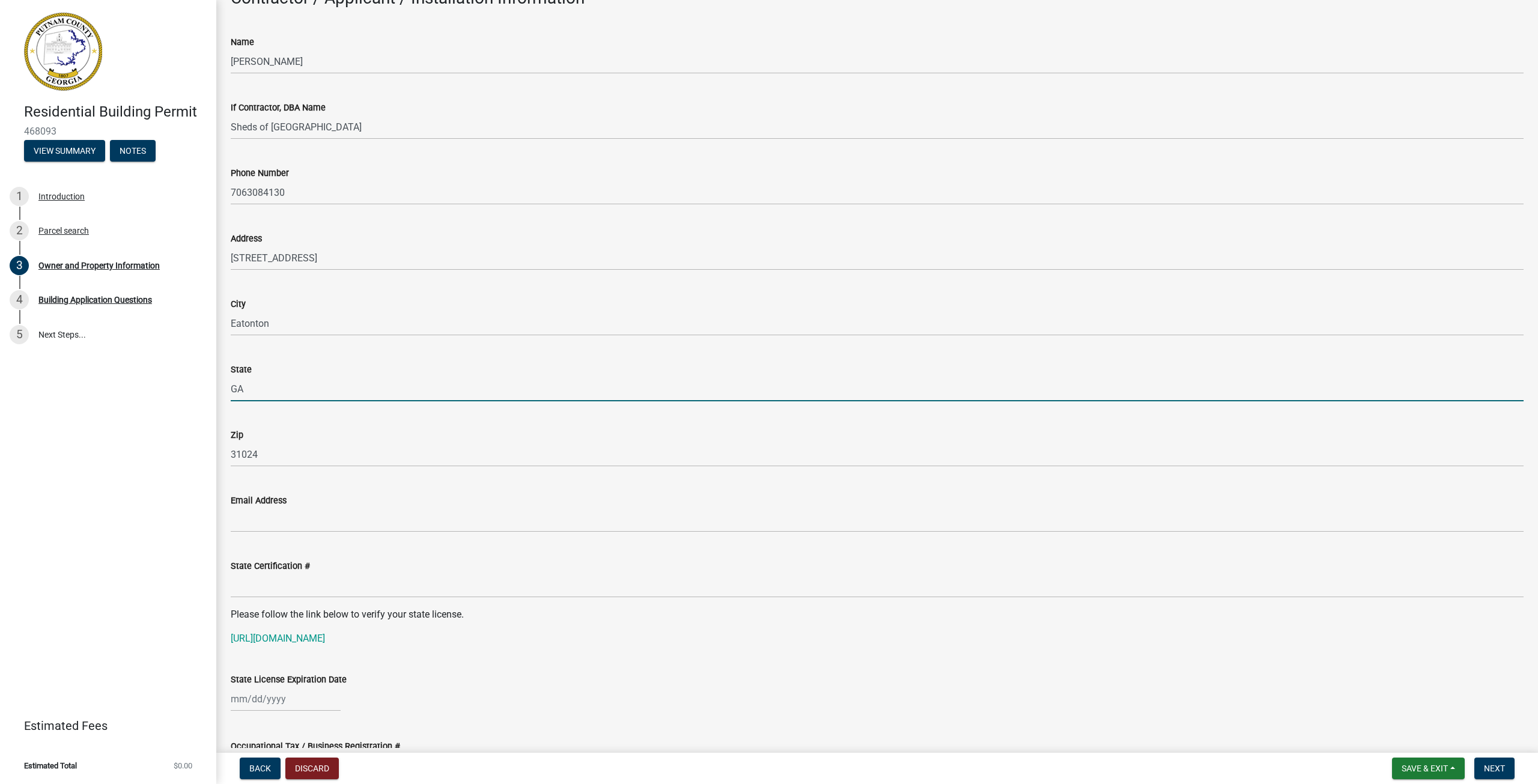
scroll to position [1021, 0]
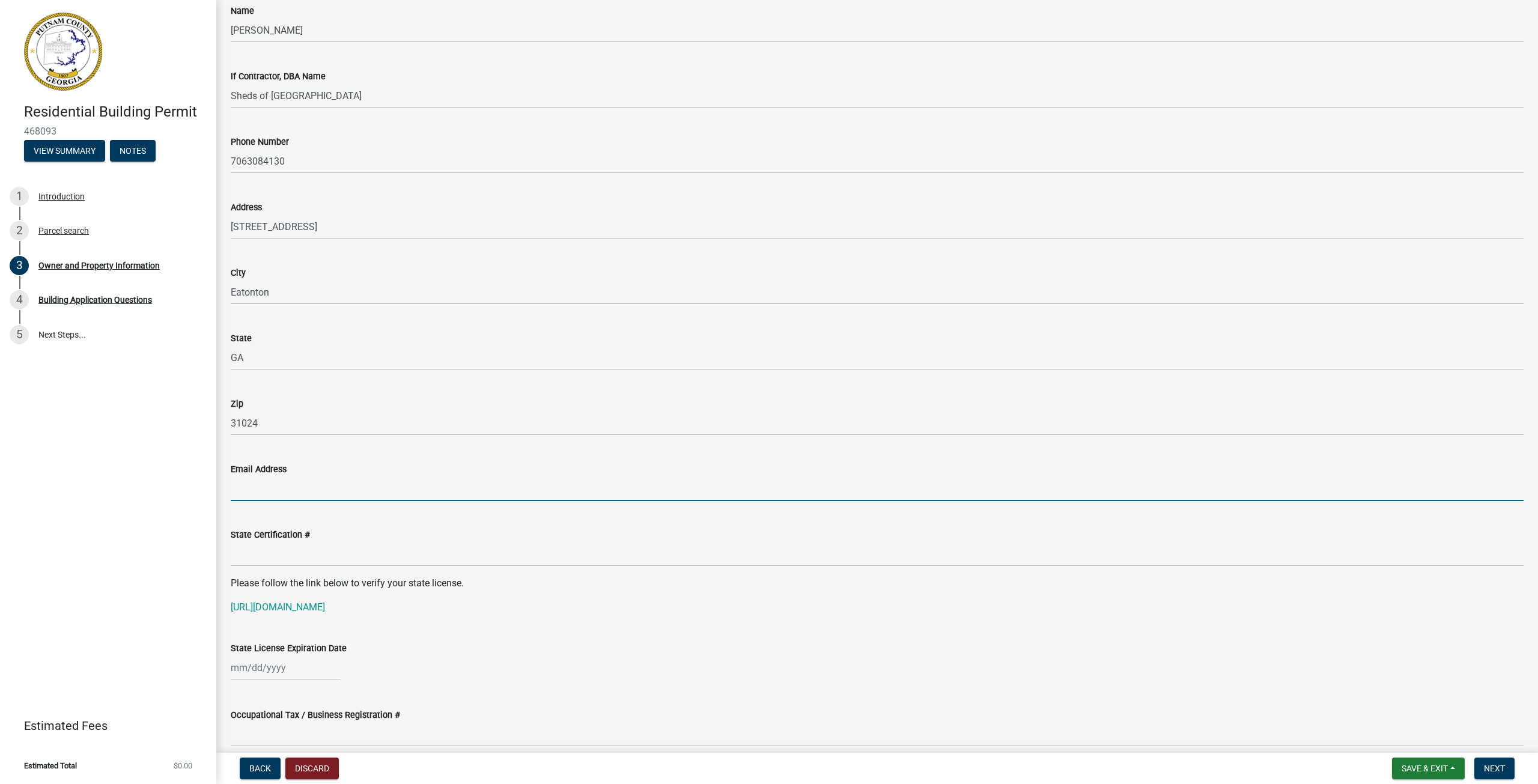
click at [344, 491] on input "Email Address" at bounding box center [877, 488] width 1293 height 24
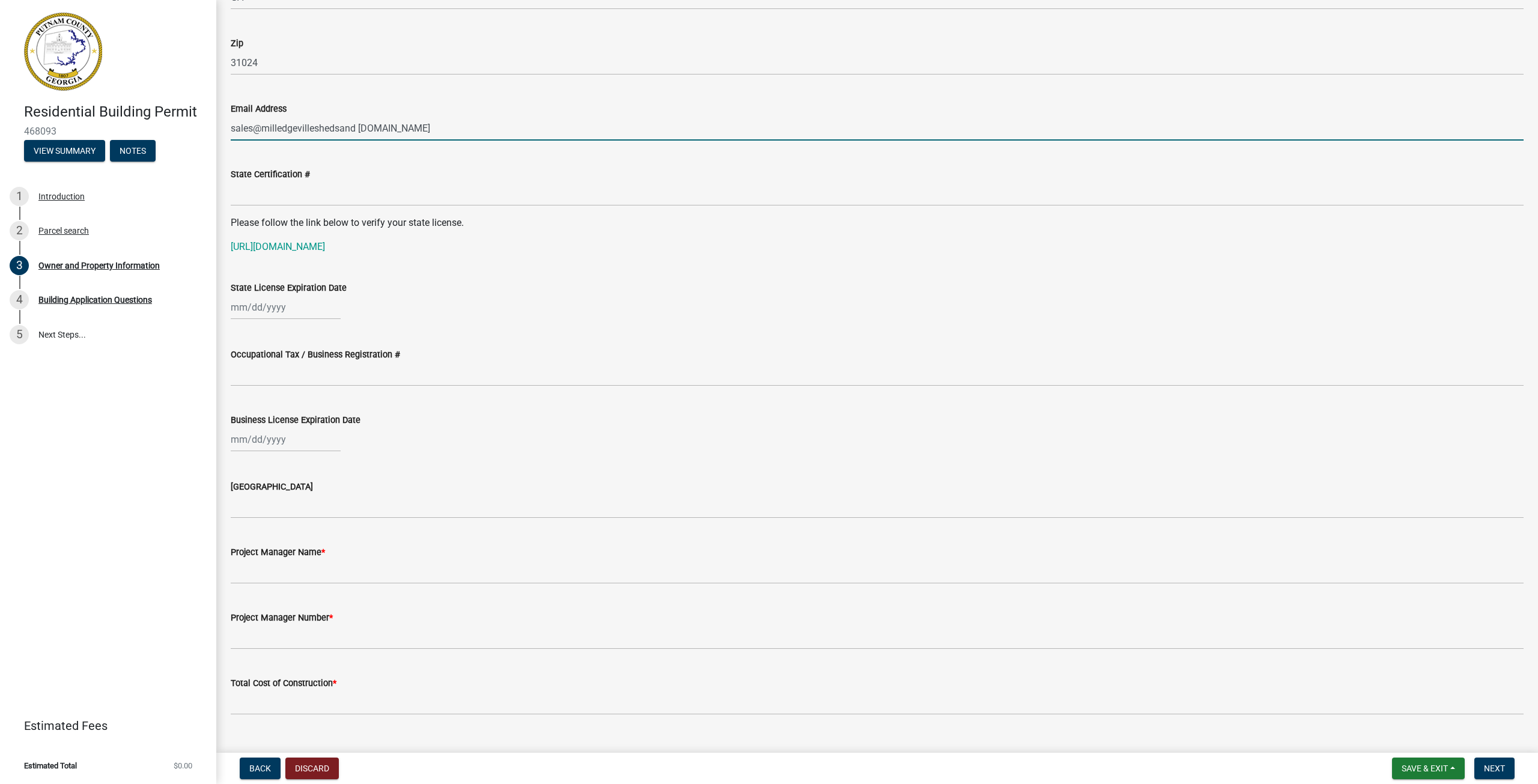
scroll to position [1442, 0]
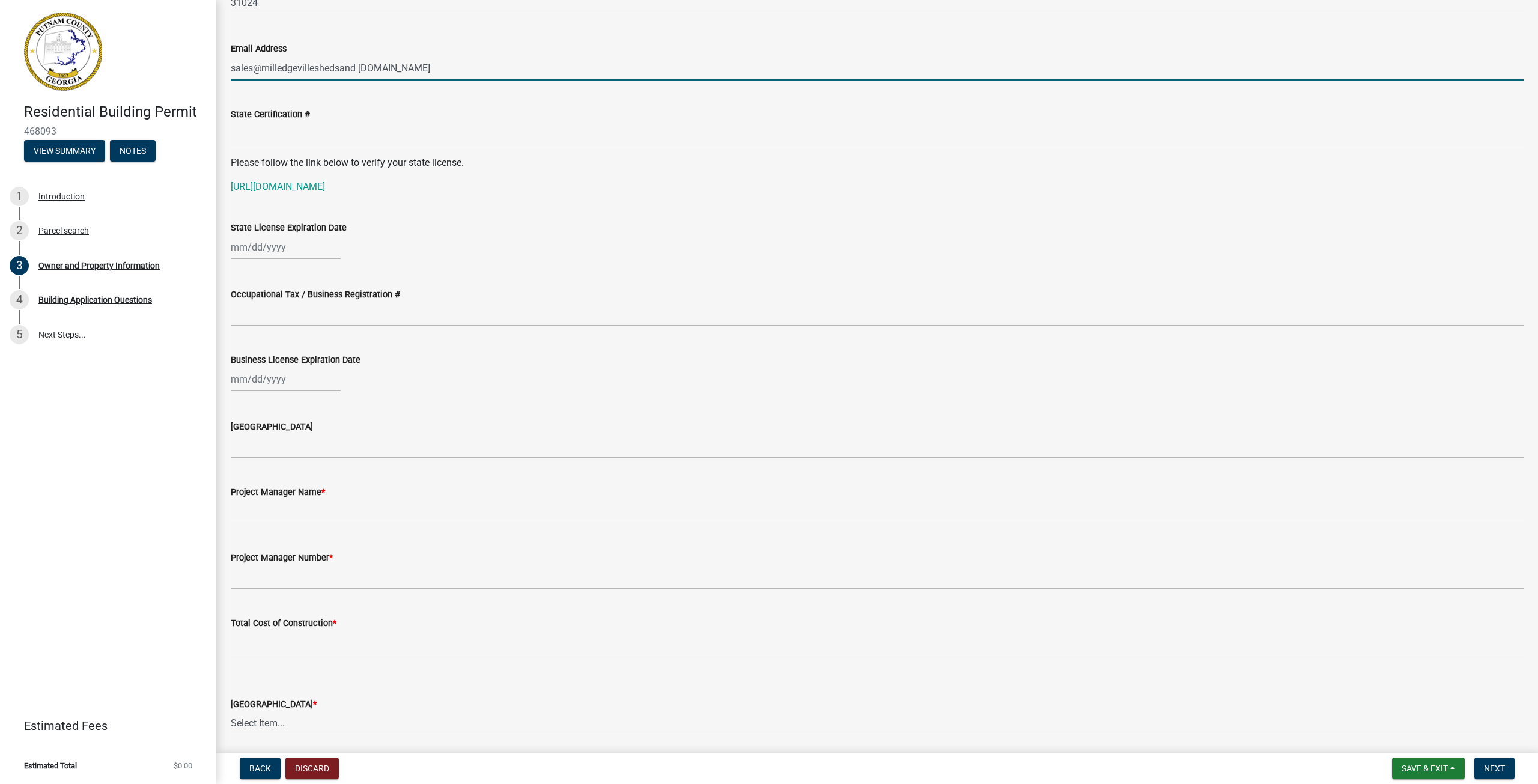
type input "sales@milledgevilleshedsand [DOMAIN_NAME]"
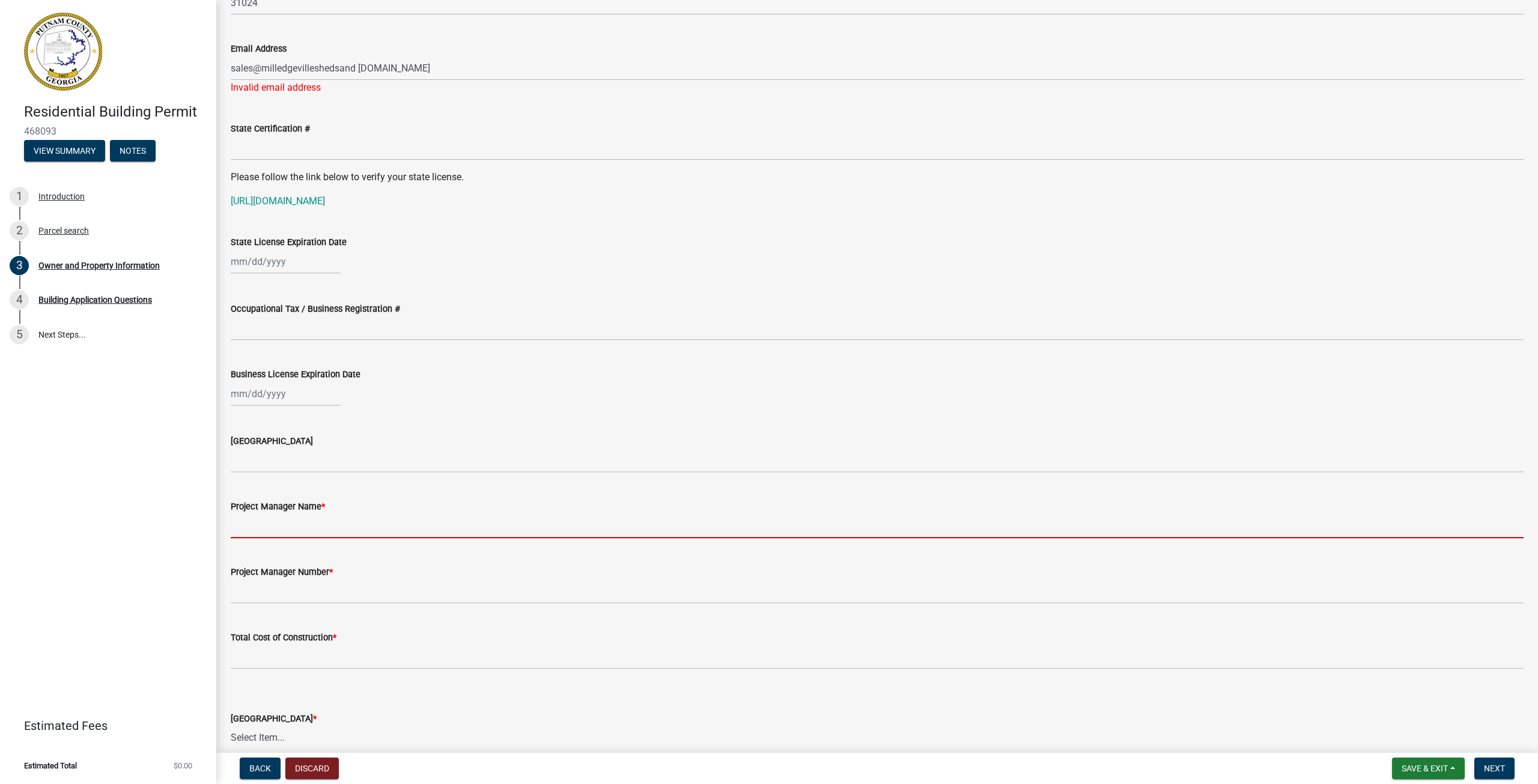
click at [416, 514] on input "Project Manager Name *" at bounding box center [877, 525] width 1293 height 24
type input "[PERSON_NAME]"
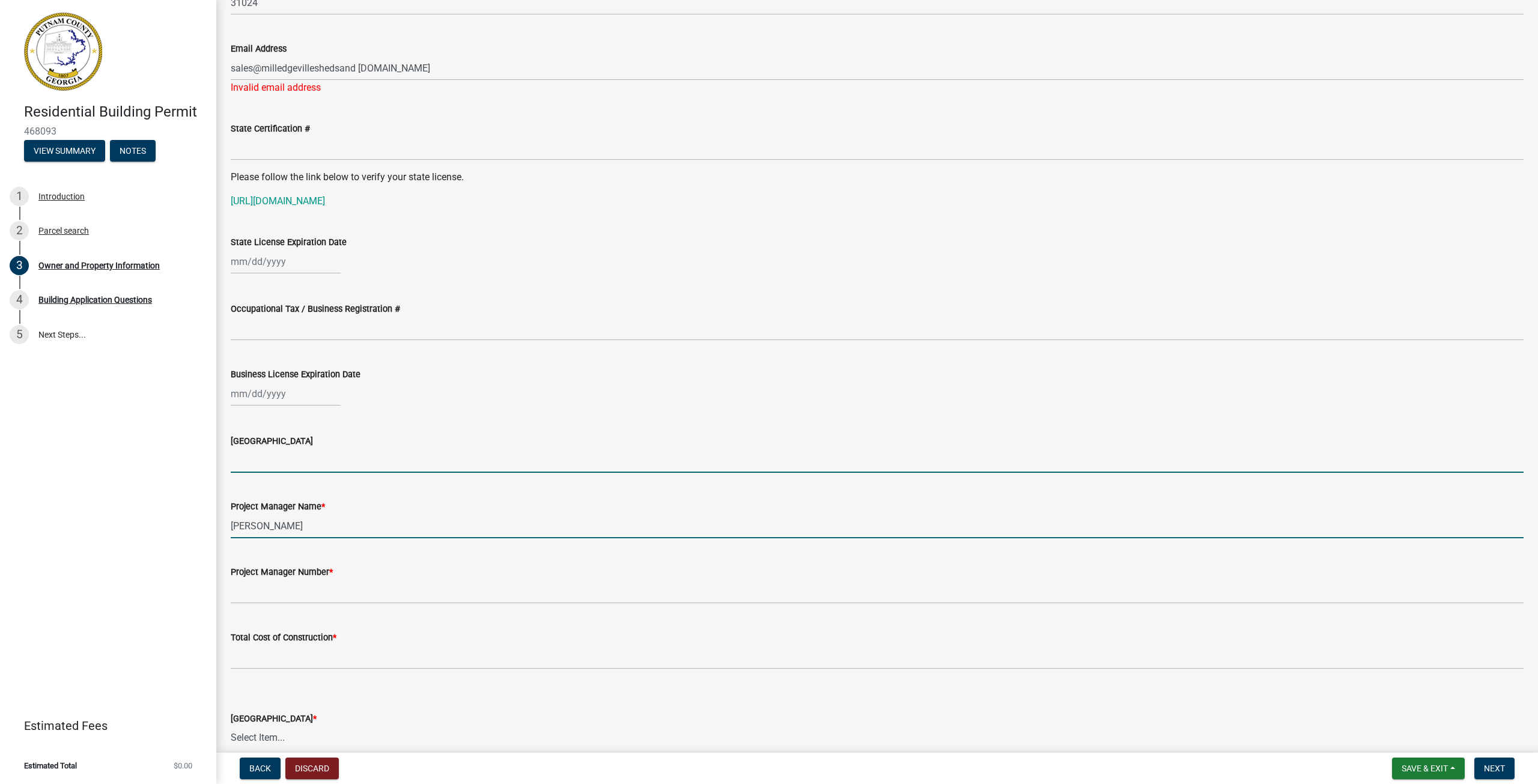
type input "GA"
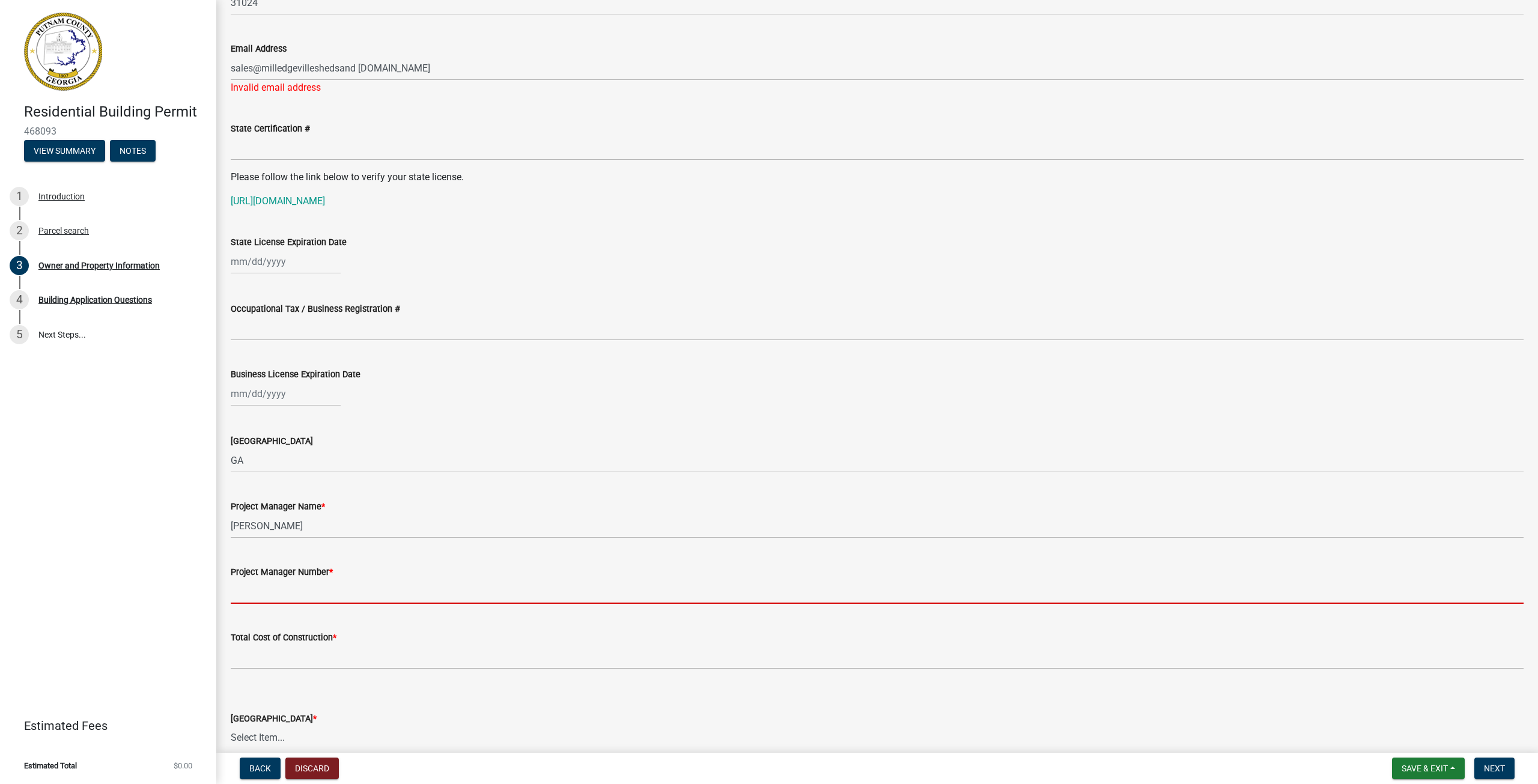
click at [370, 592] on input "Project Manager Number *" at bounding box center [877, 591] width 1293 height 24
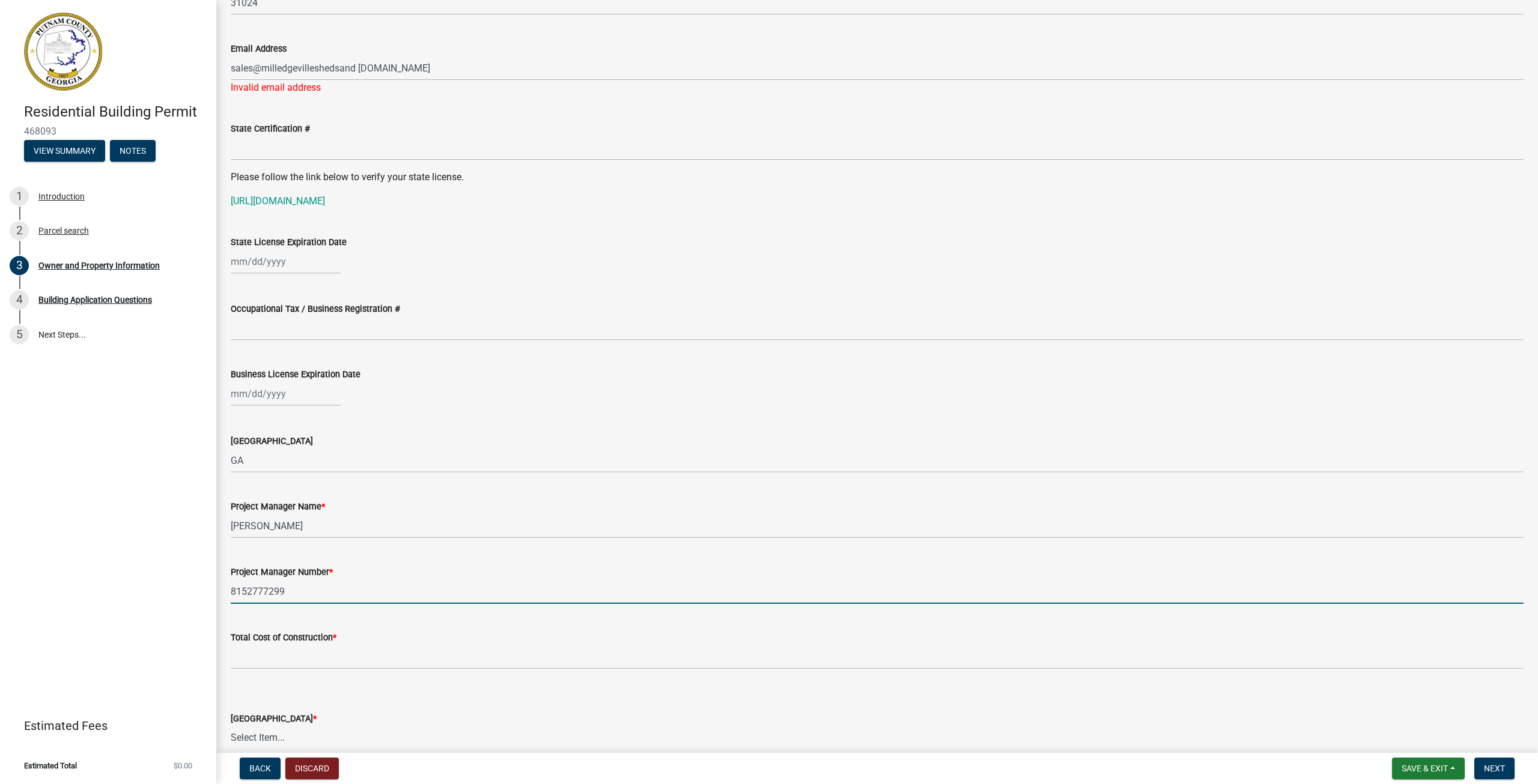
type input "8152777299"
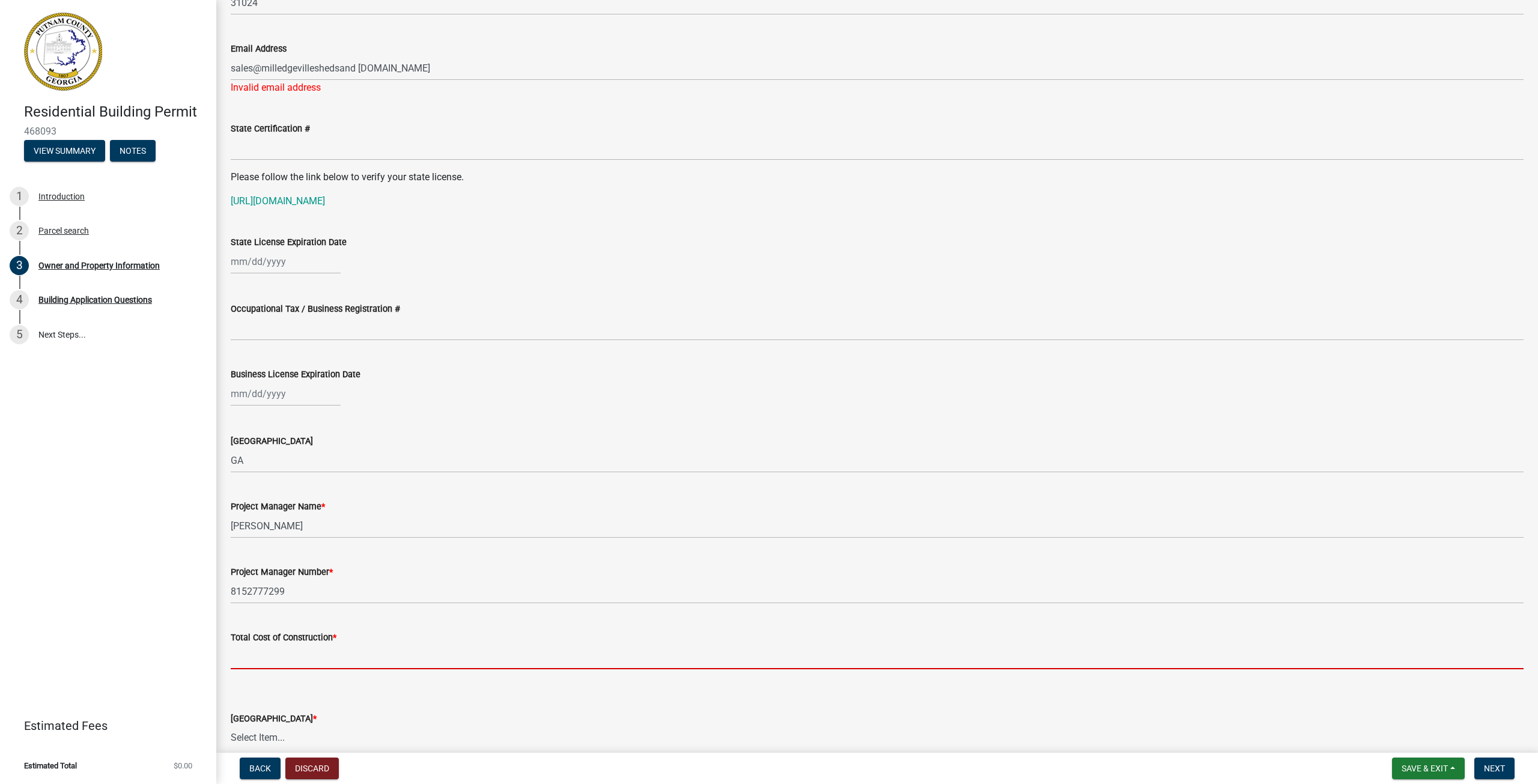
click at [360, 660] on input "text" at bounding box center [877, 656] width 1293 height 24
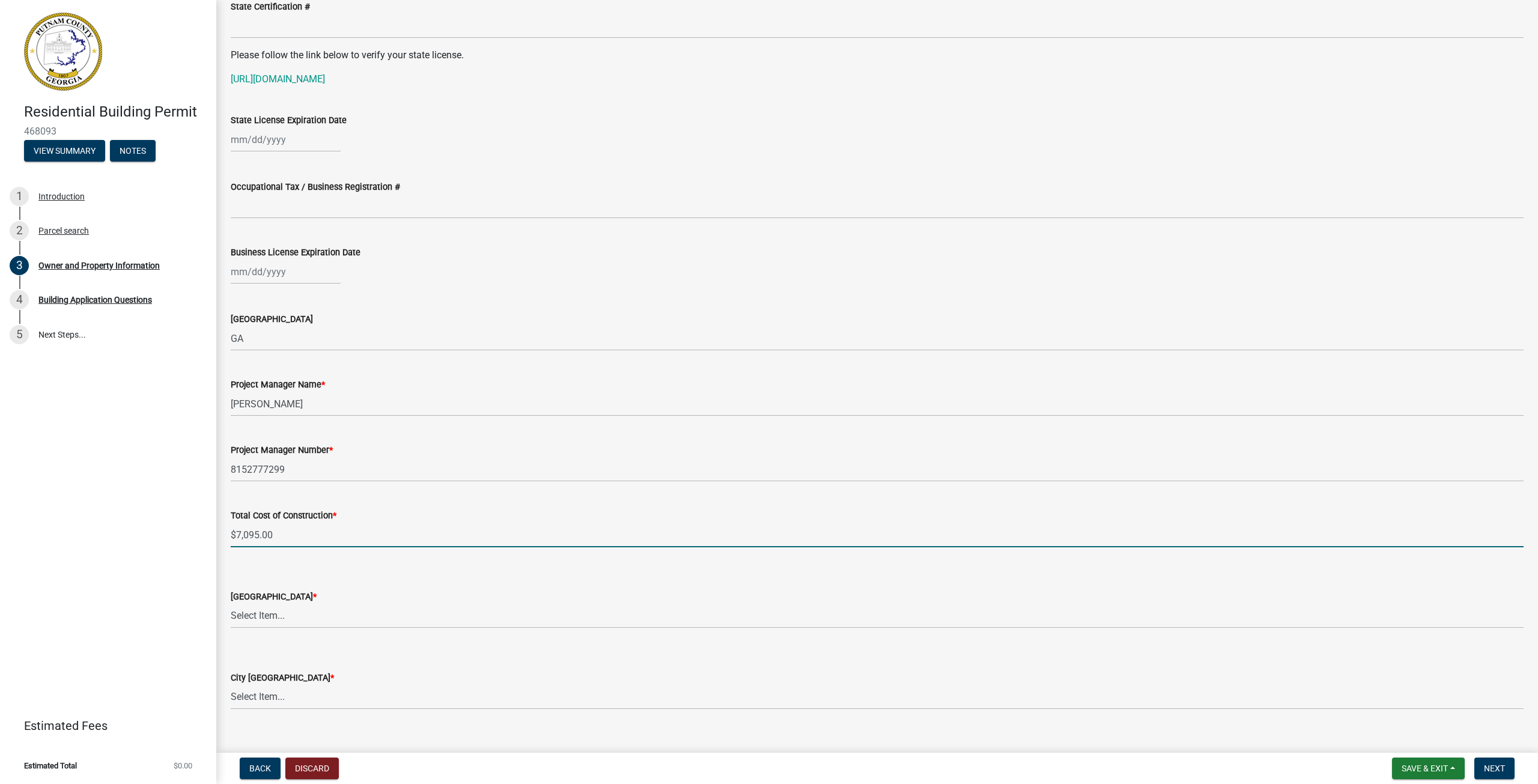
scroll to position [1622, 0]
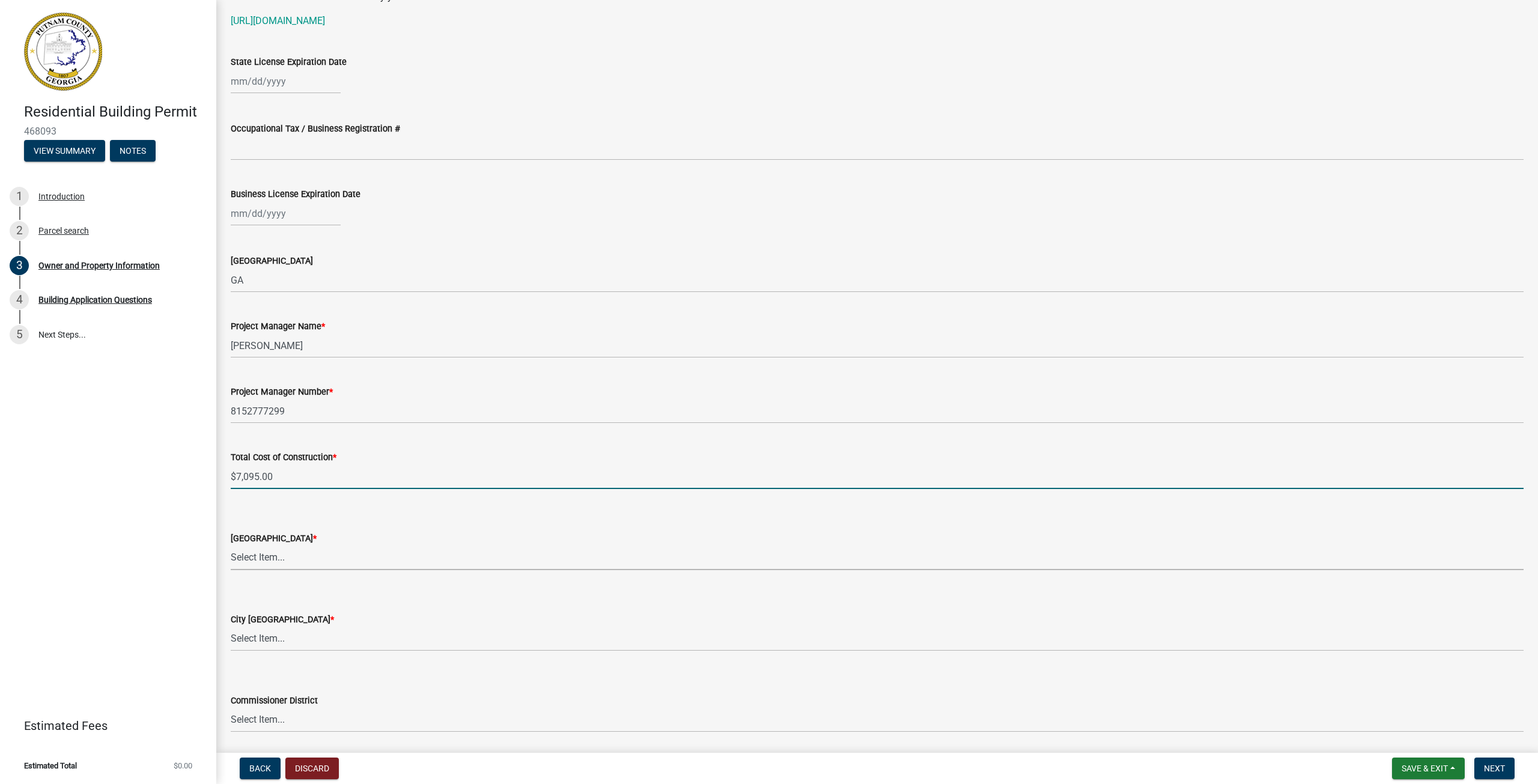
type input "7095"
click at [288, 561] on select "Select Item... AG-1 R-1R R-1 R-2 MHP RM-1 RM-3 C-1 C-2 I-M PUD N/A" at bounding box center [877, 557] width 1293 height 24
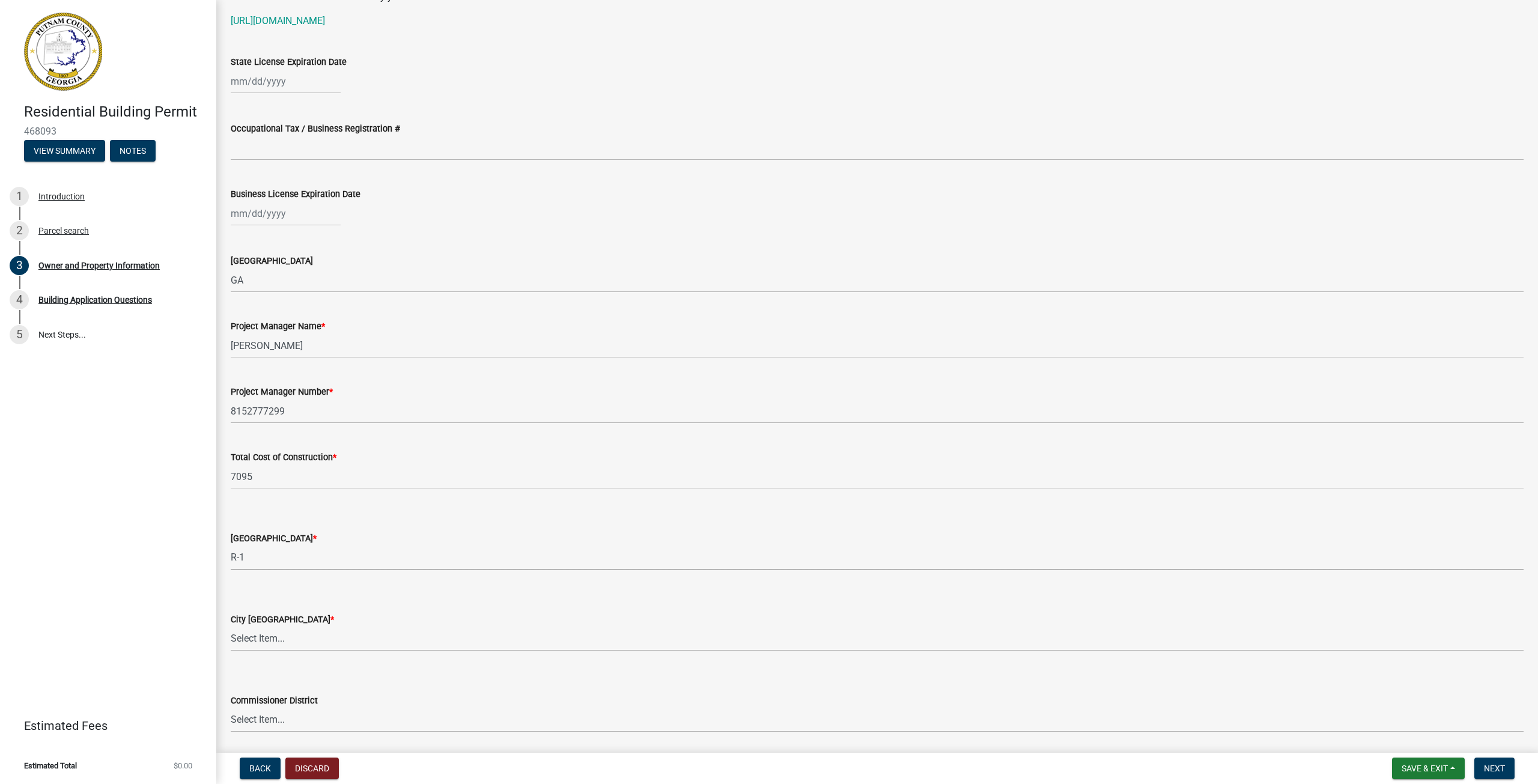
click at [231, 545] on select "Select Item... AG-1 R-1R R-1 R-2 MHP RM-1 RM-3 C-1 C-2 I-M PUD N/A" at bounding box center [877, 557] width 1293 height 24
select select "34fe85c2-5f76-4343-b6bb-8ca387e0bed7"
click at [335, 642] on select "Select Item... A-1 A-2 R-1 R-2 R-3 R-4 MHP C-1 C-2 I-1 I-2 DB FH H-P N/A" at bounding box center [877, 638] width 1293 height 24
click at [231, 626] on select "Select Item... A-1 A-2 R-1 R-2 R-3 R-4 MHP C-1 C-2 I-1 I-2 DB FH H-P N/A" at bounding box center [877, 638] width 1293 height 24
select select "8e53ab76-c026-4800-bafa-f3959daf7b99"
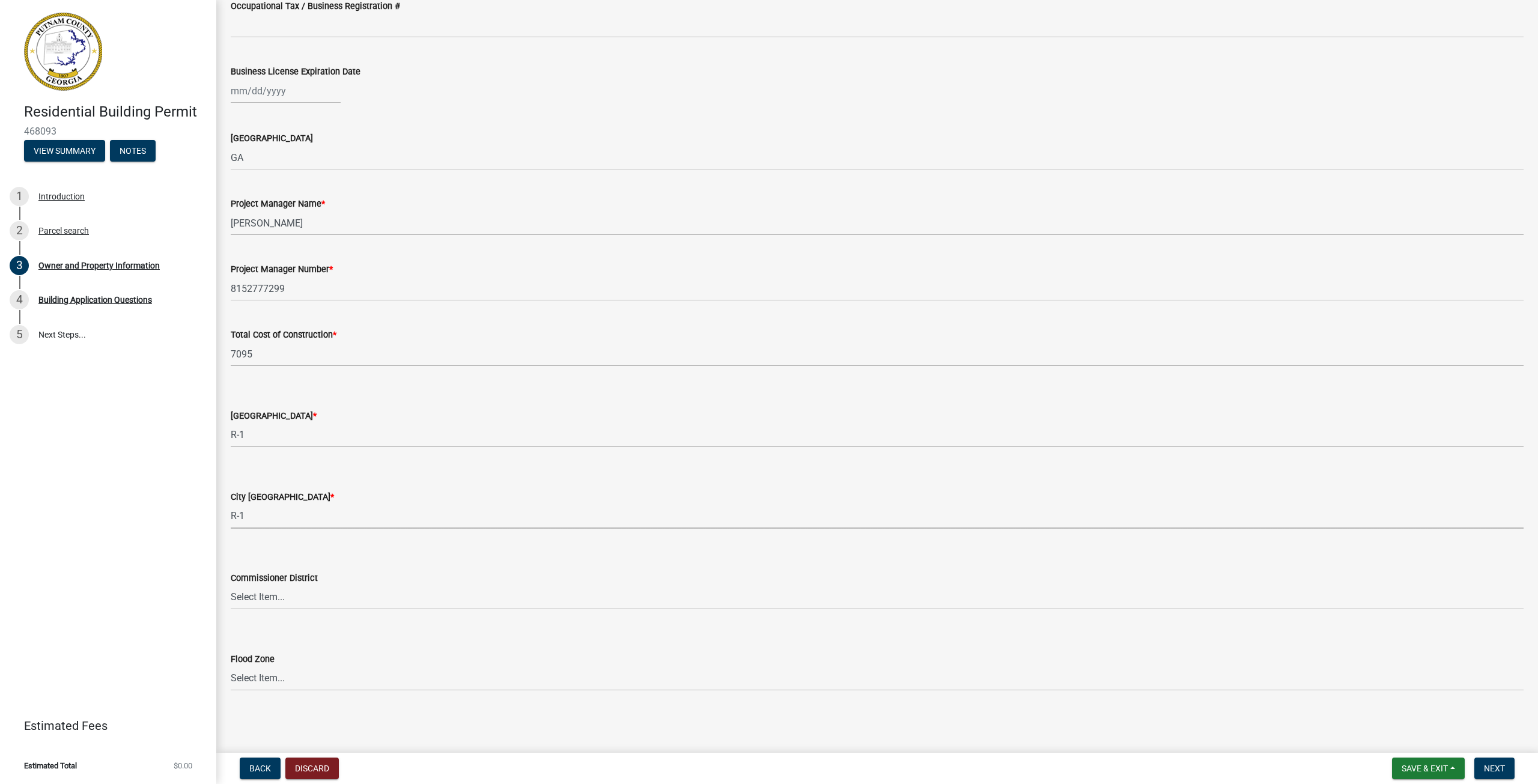
scroll to position [1745, 0]
click at [370, 600] on select "Select Item... District 1 District 2 District 3 District 4" at bounding box center [877, 596] width 1293 height 24
click at [1494, 767] on span "Next" at bounding box center [1494, 768] width 21 height 10
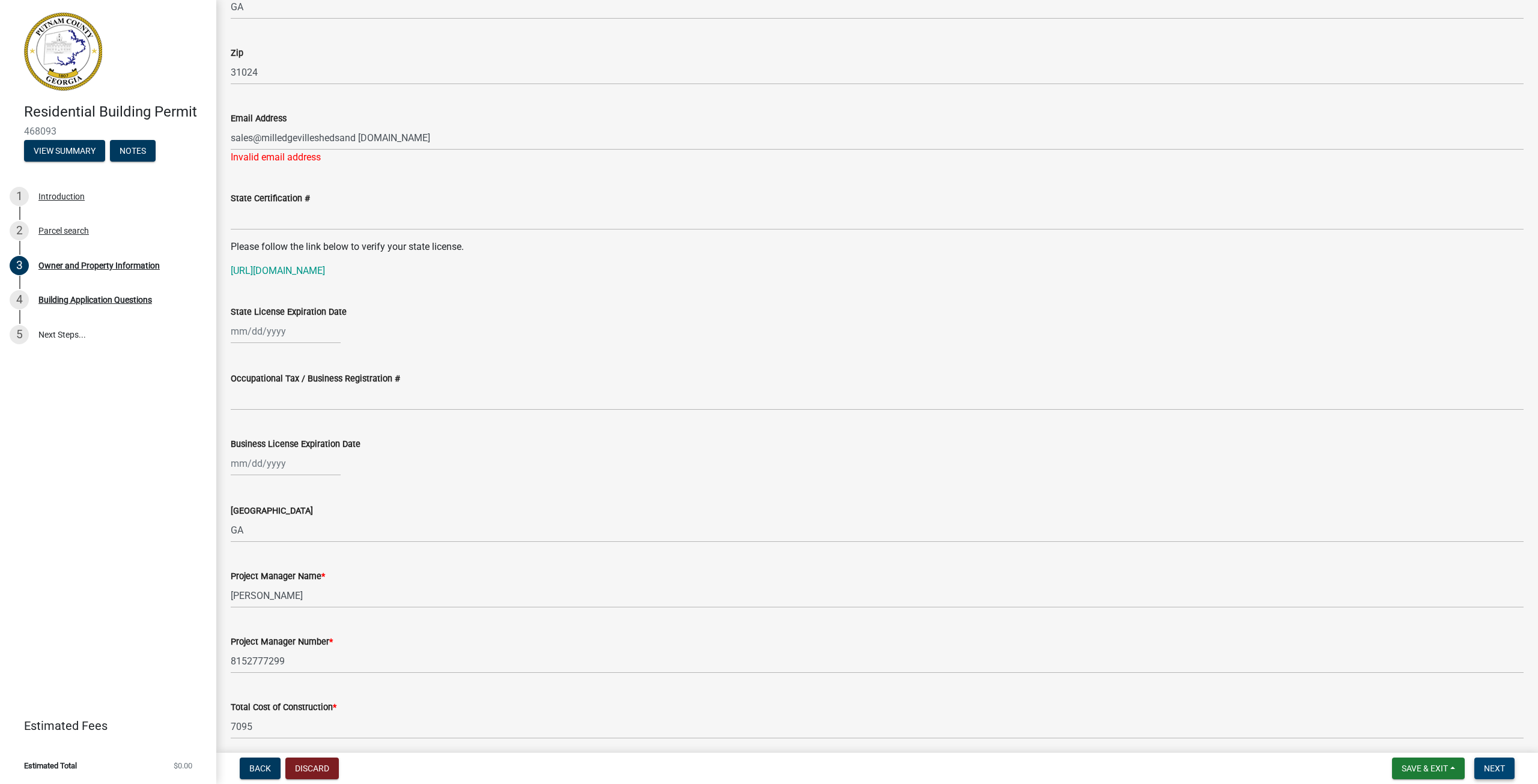
scroll to position [1338, 0]
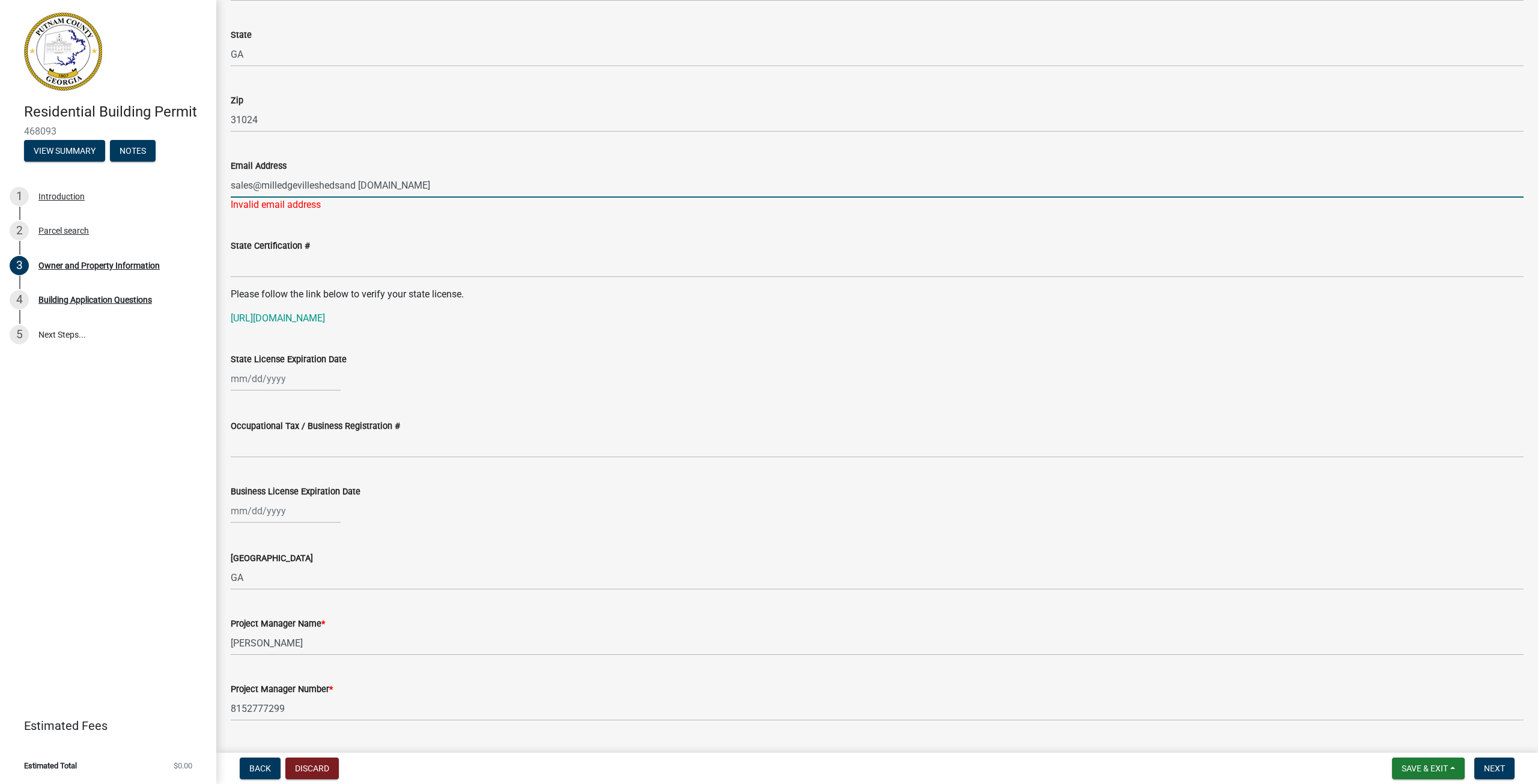
click at [360, 182] on input "sales@milledgevilleshedsand [DOMAIN_NAME]" at bounding box center [877, 185] width 1293 height 24
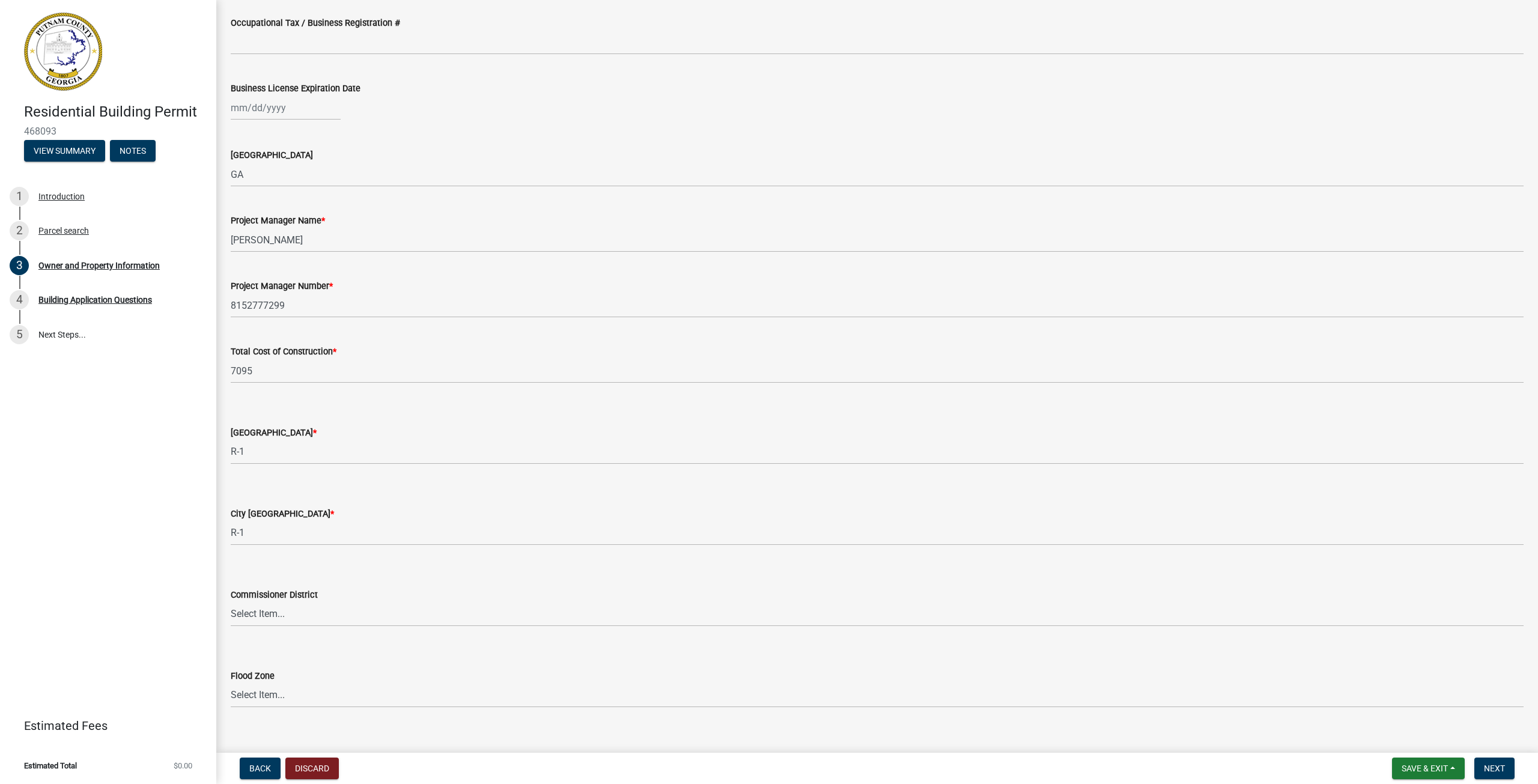
scroll to position [1759, 0]
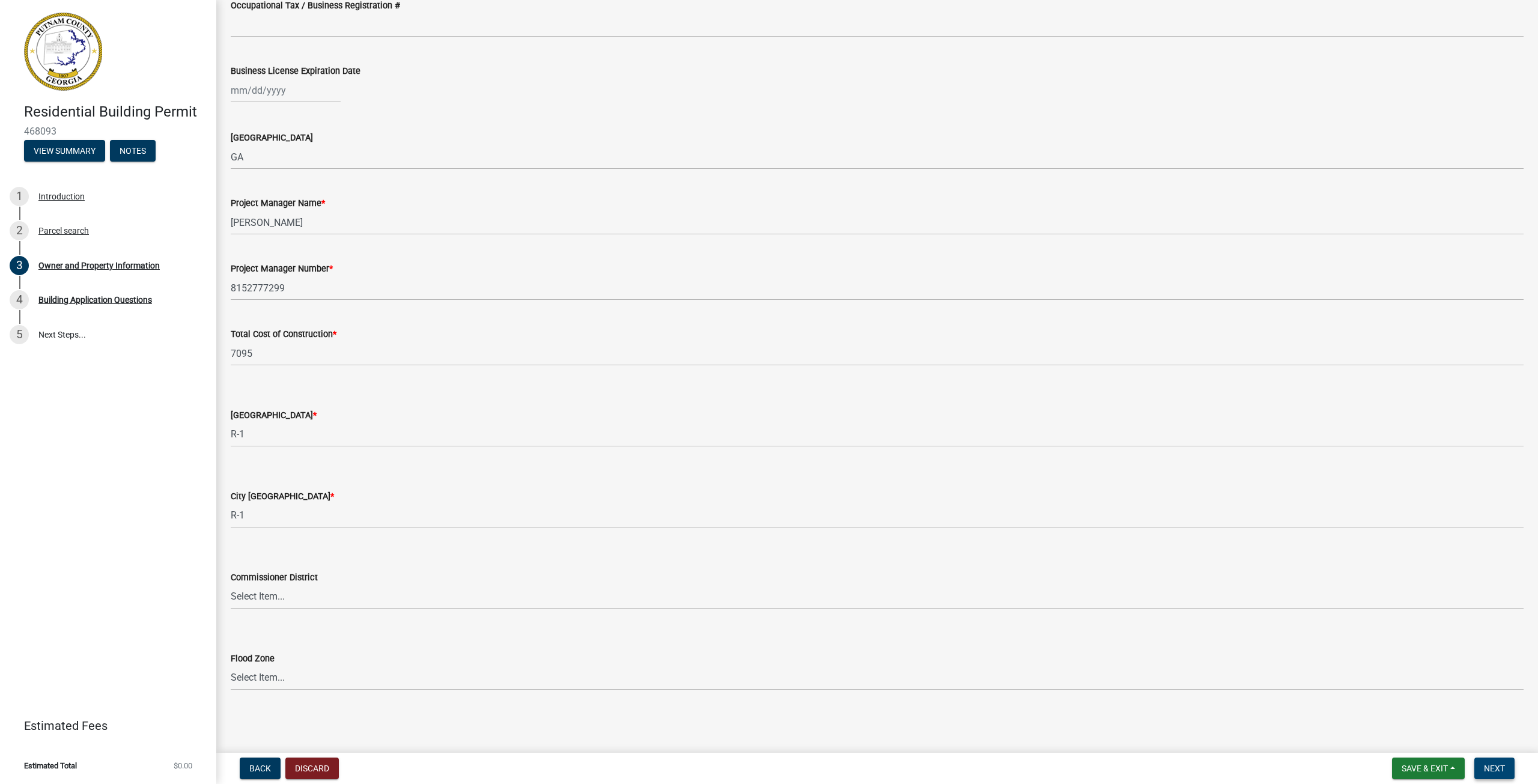
type input "[EMAIL_ADDRESS][DOMAIN_NAME]"
click at [1502, 775] on button "Next" at bounding box center [1494, 769] width 40 height 22
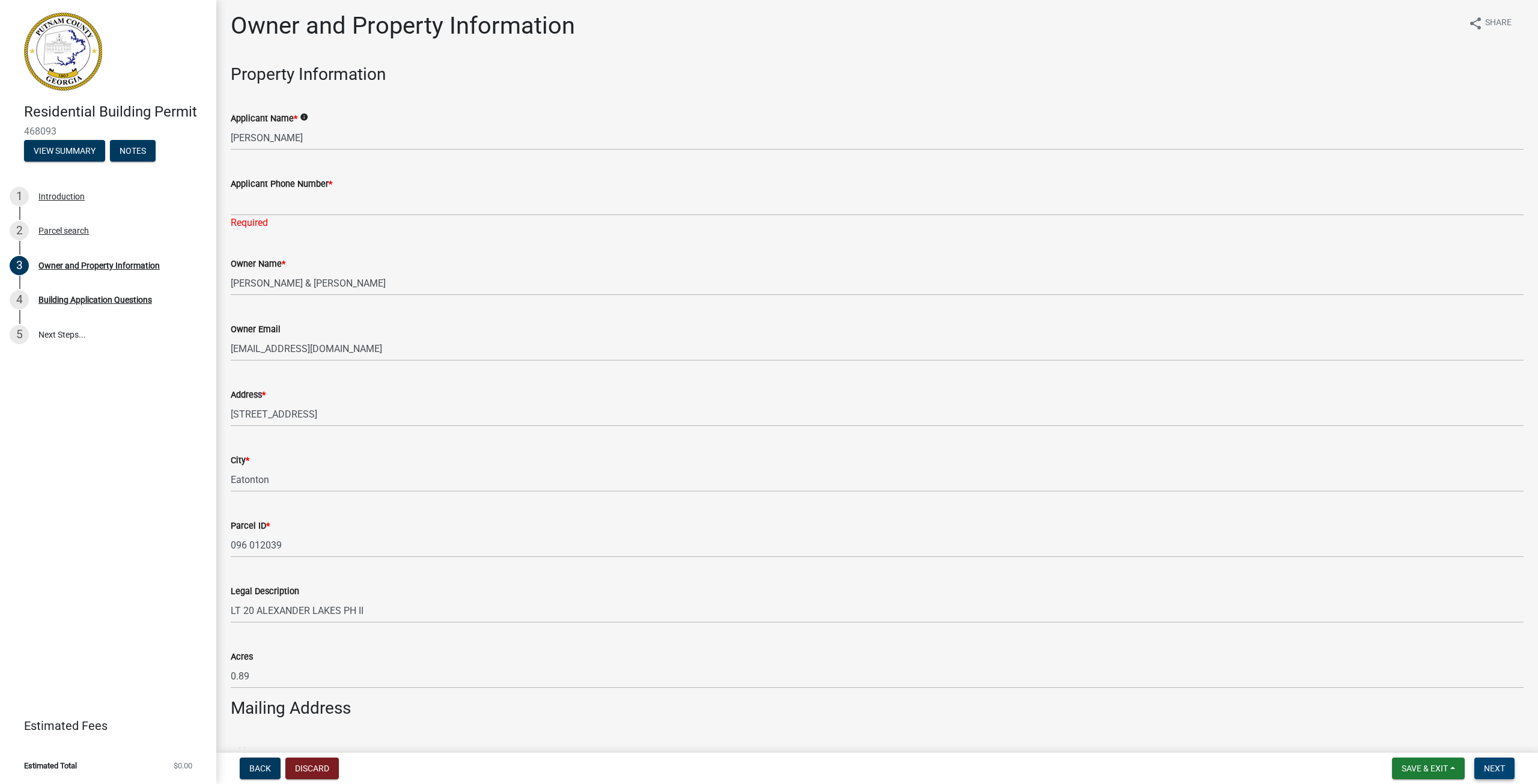
scroll to position [0, 0]
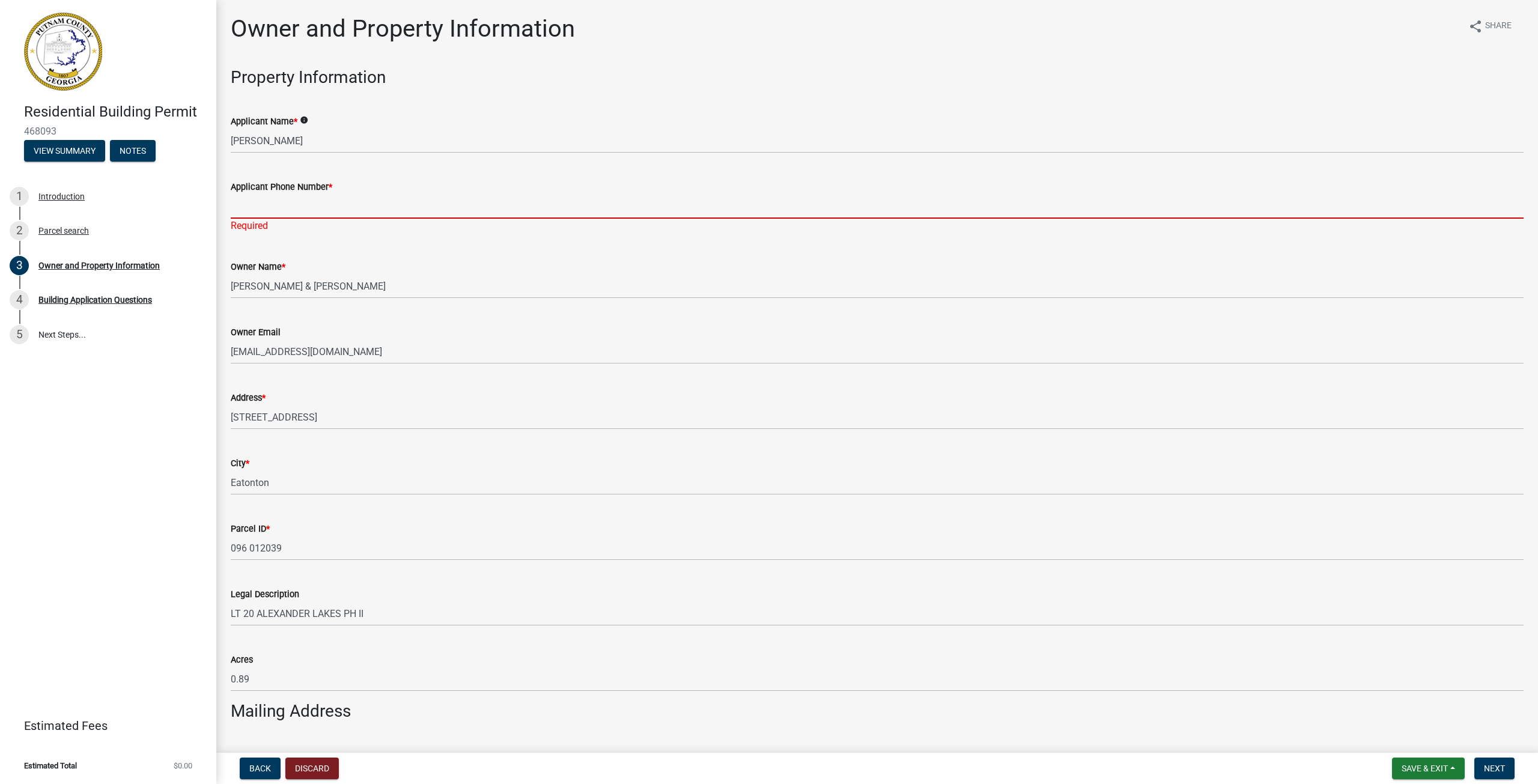
click at [320, 209] on input "Applicant Phone Number *" at bounding box center [877, 206] width 1293 height 24
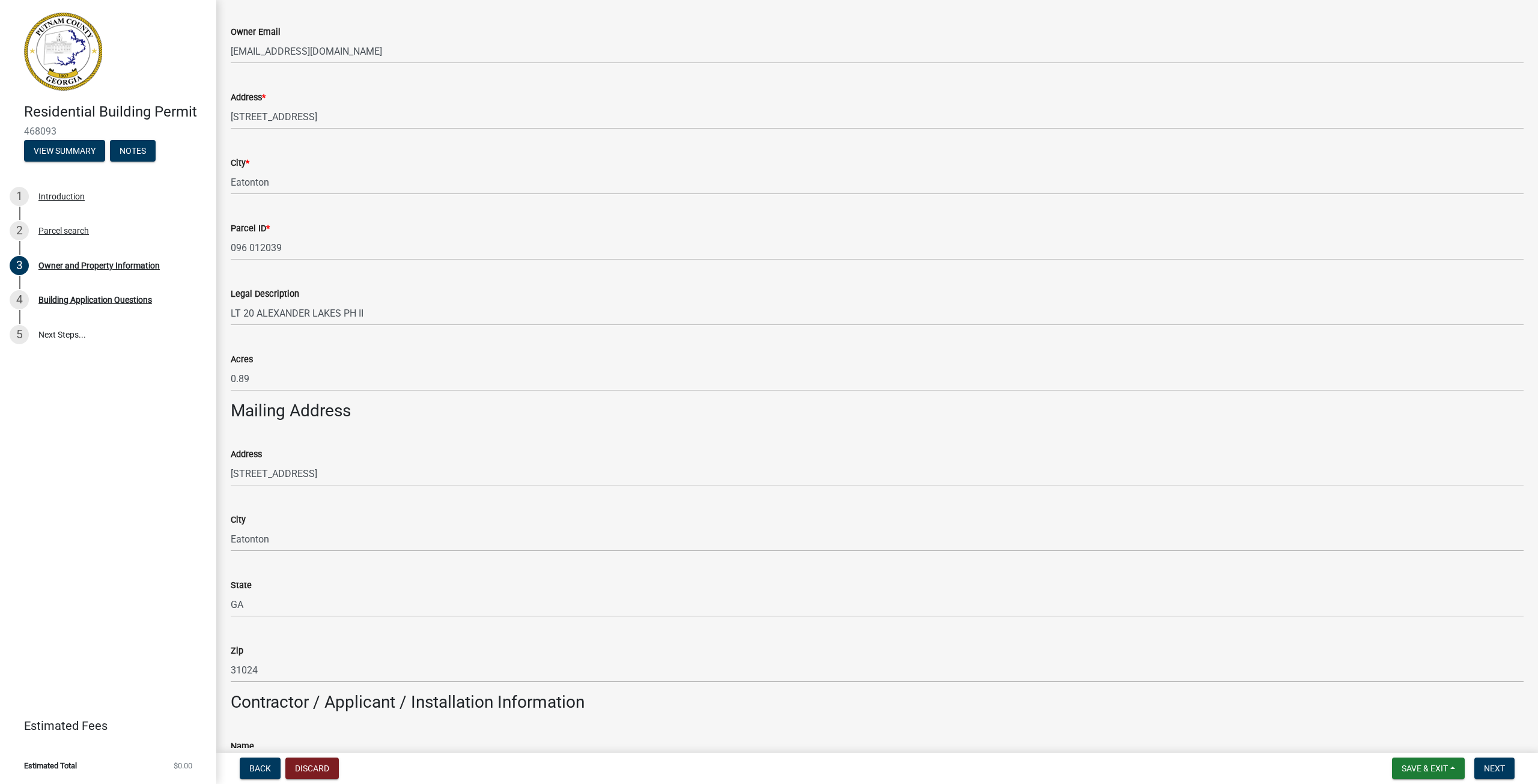
scroll to position [601, 0]
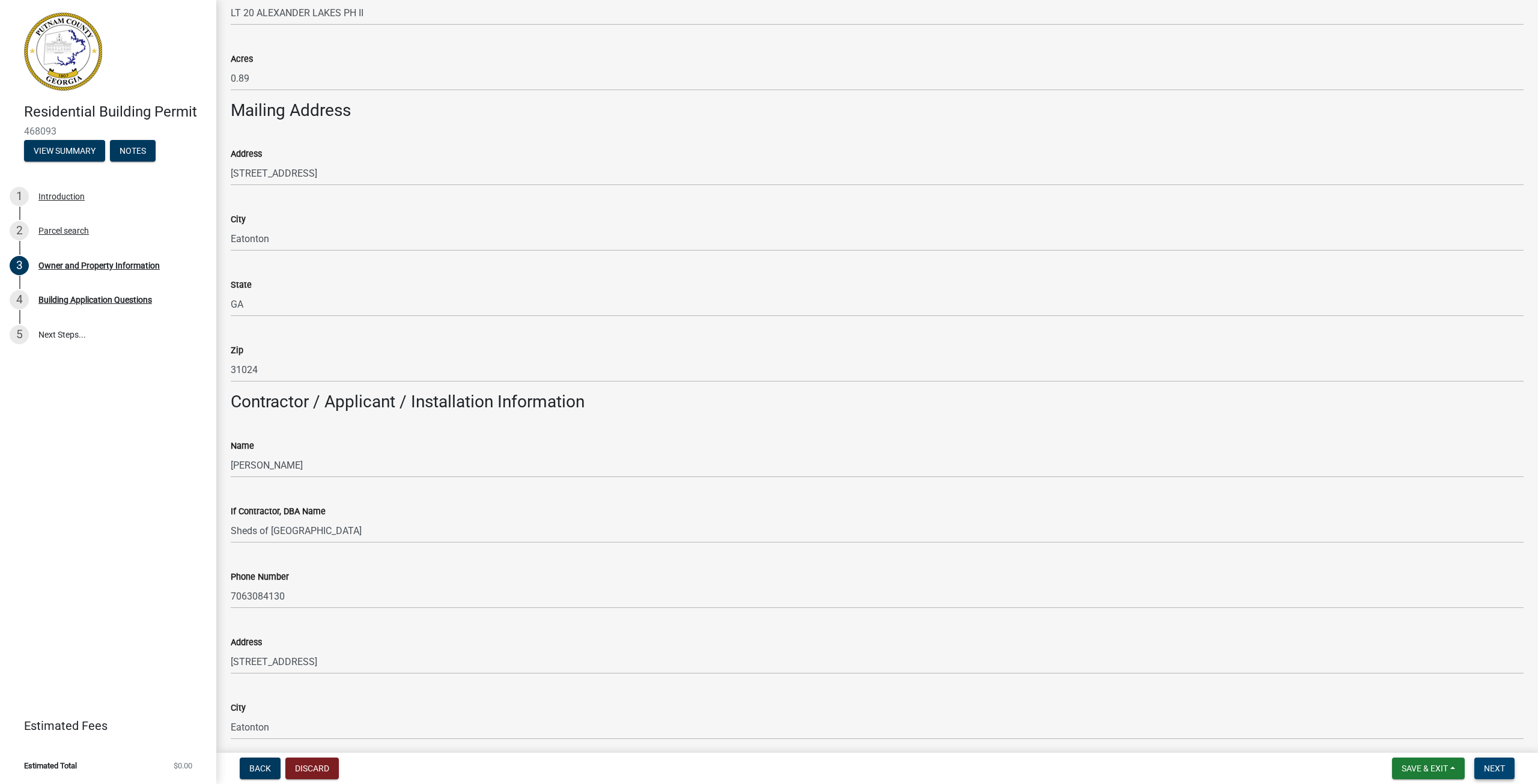
type input "8152777299"
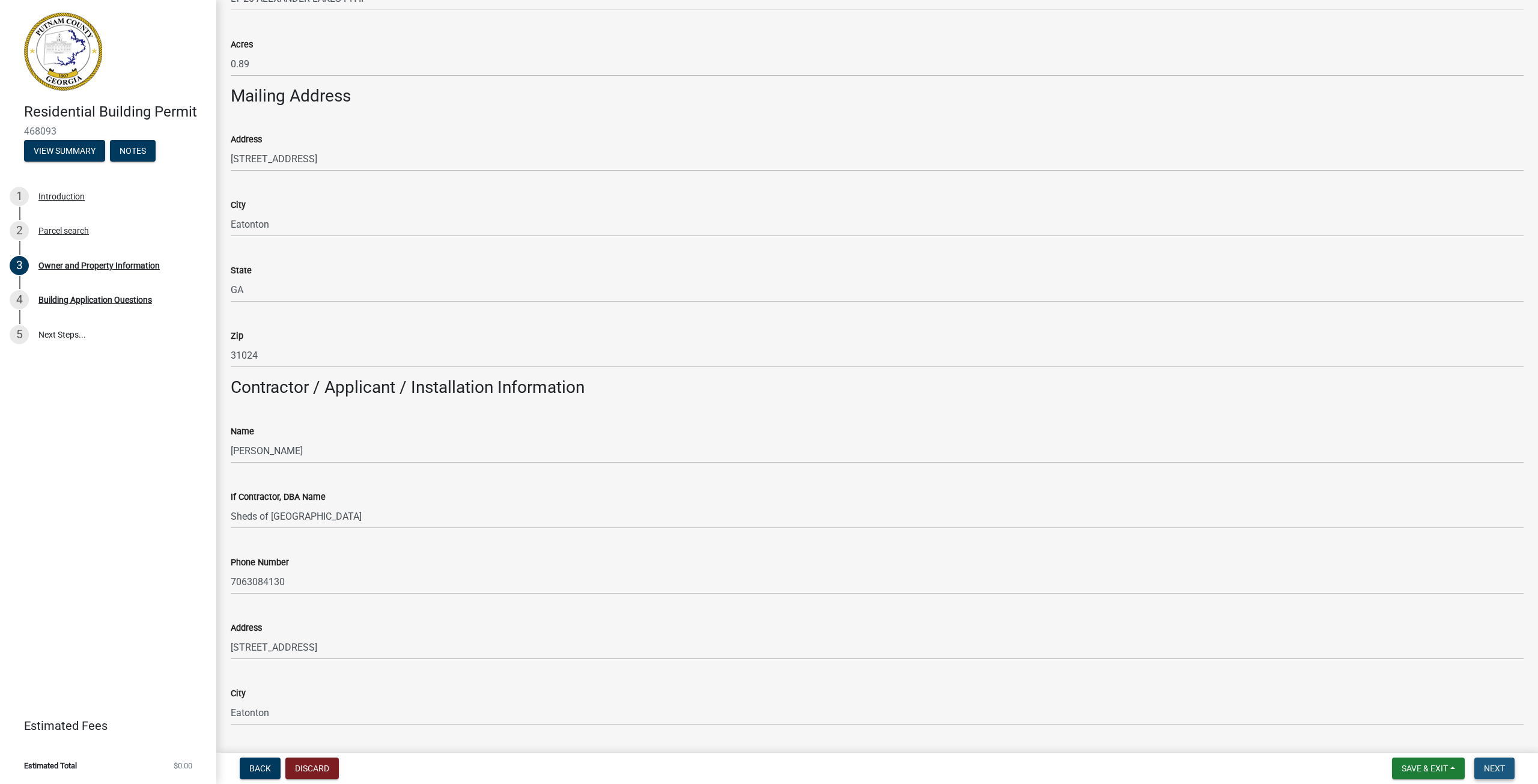
click at [1499, 772] on span "Next" at bounding box center [1494, 768] width 21 height 10
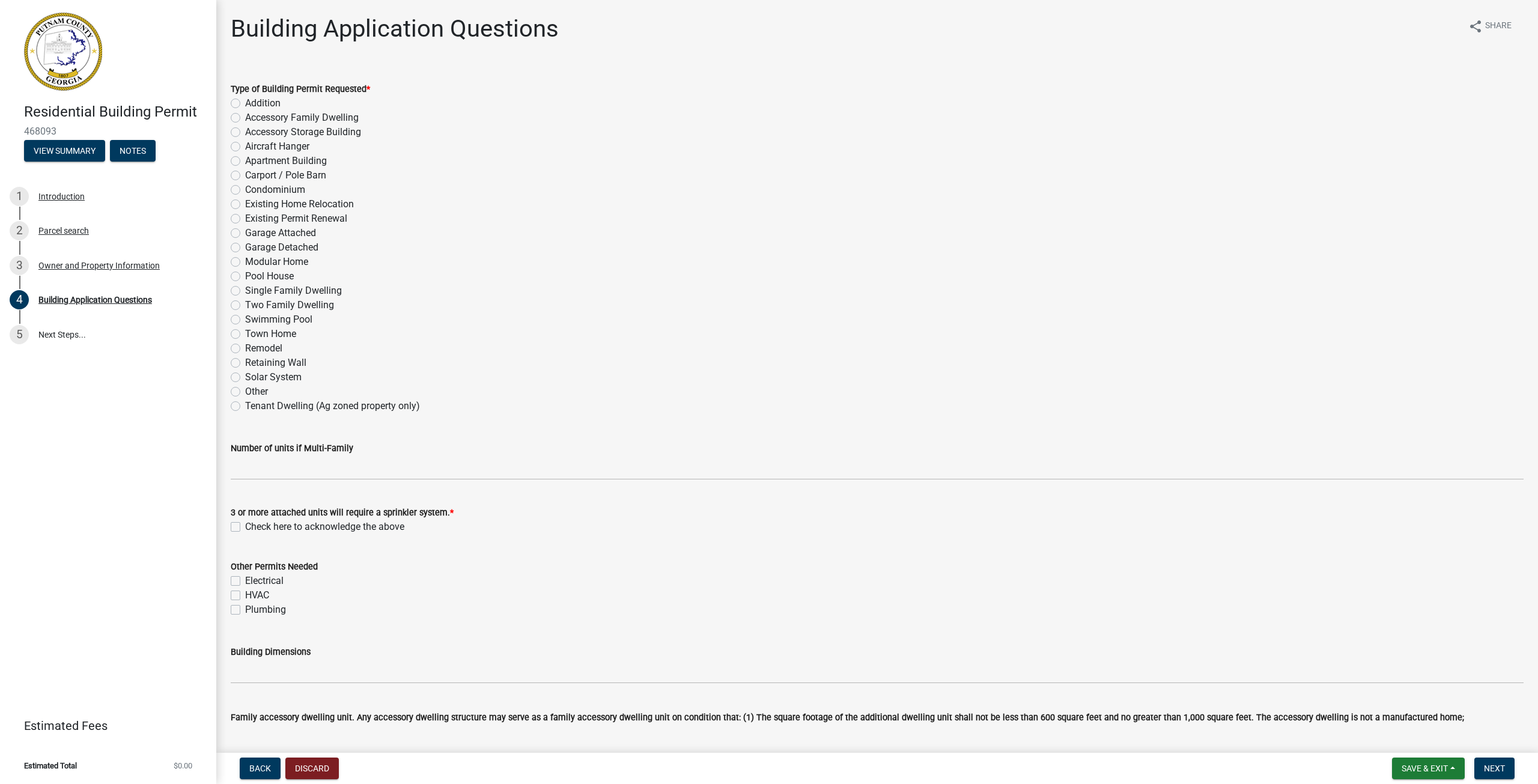
click at [245, 131] on label "Accessory Storage Building" at bounding box center [303, 132] width 116 height 15
click at [245, 131] on input "Accessory Storage Building" at bounding box center [249, 129] width 8 height 8
radio input "true"
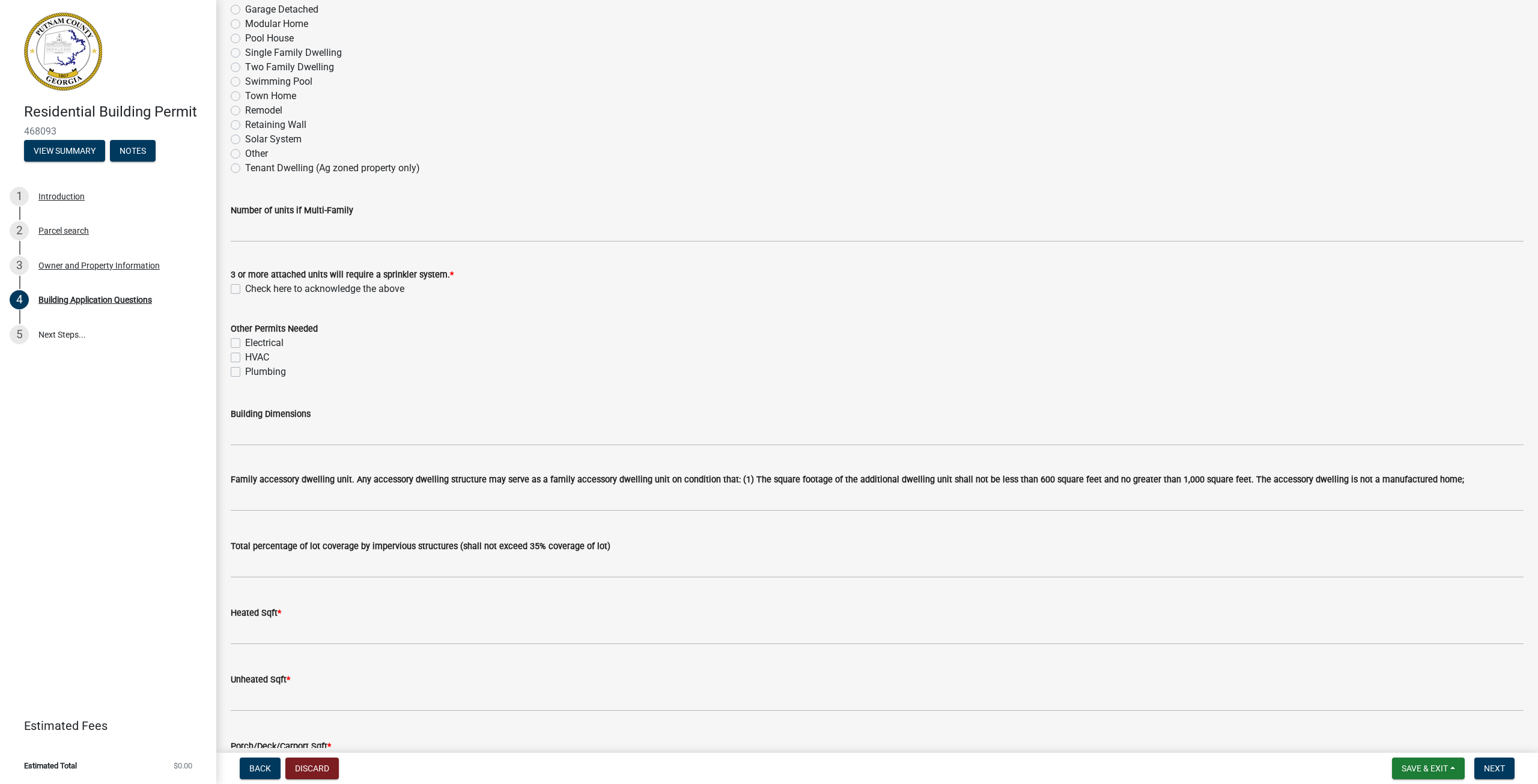
scroll to position [240, 0]
click at [245, 284] on label "Check here to acknowledge the above" at bounding box center [324, 287] width 159 height 15
click at [245, 284] on input "Check here to acknowledge the above" at bounding box center [249, 283] width 8 height 8
checkbox input "true"
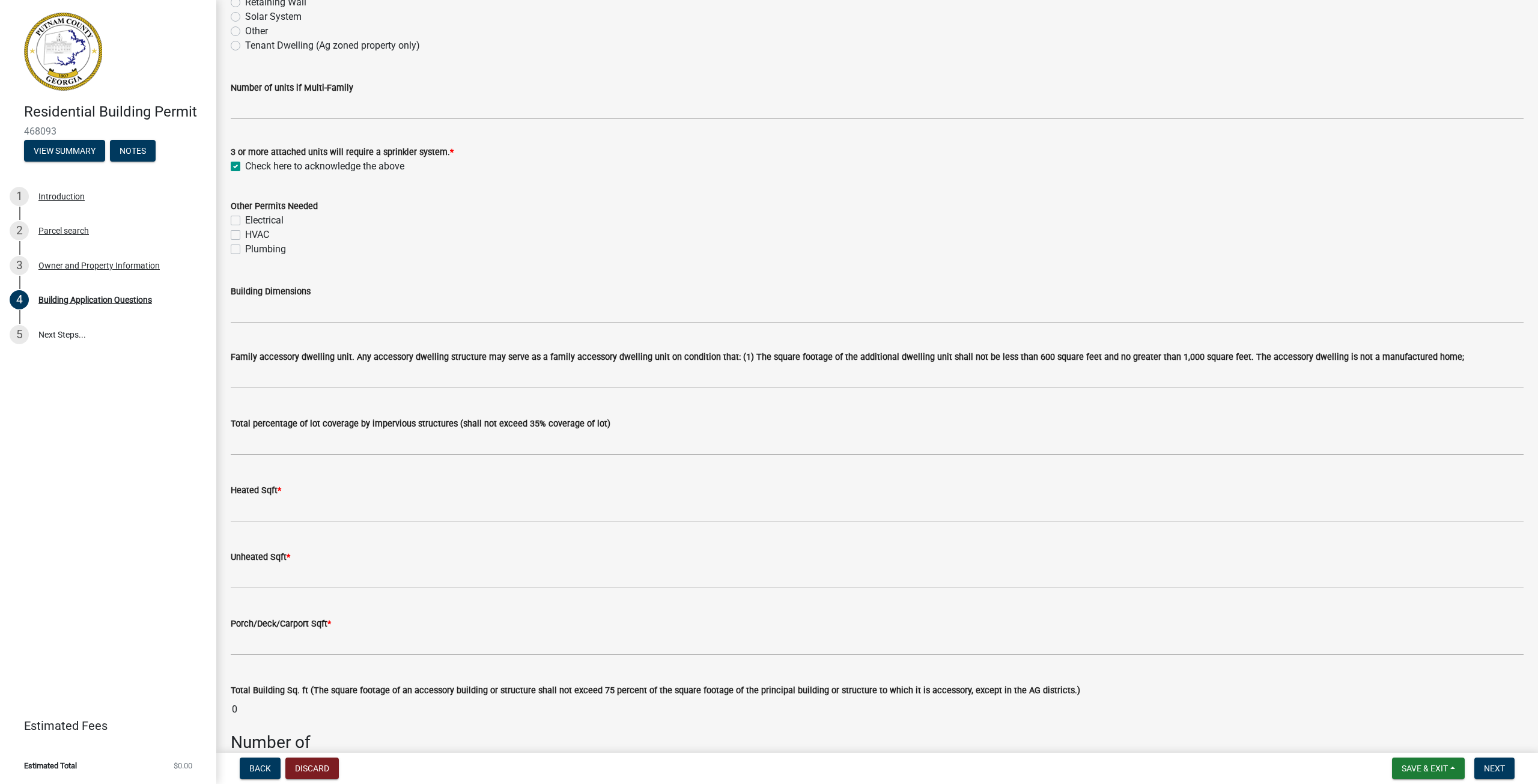
scroll to position [420, 0]
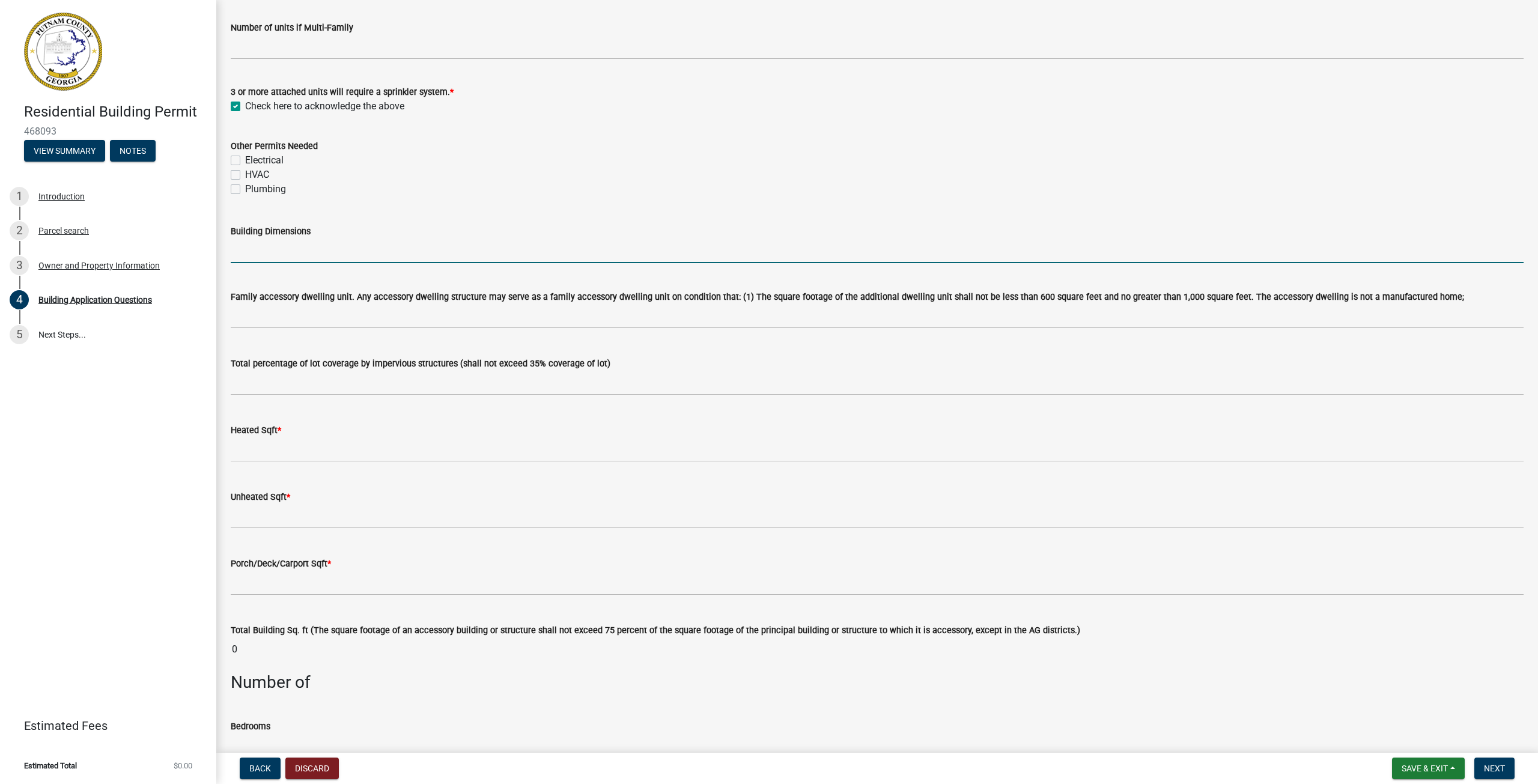
click at [349, 251] on input "Building Dimensions" at bounding box center [877, 250] width 1293 height 24
type input "12'X20""
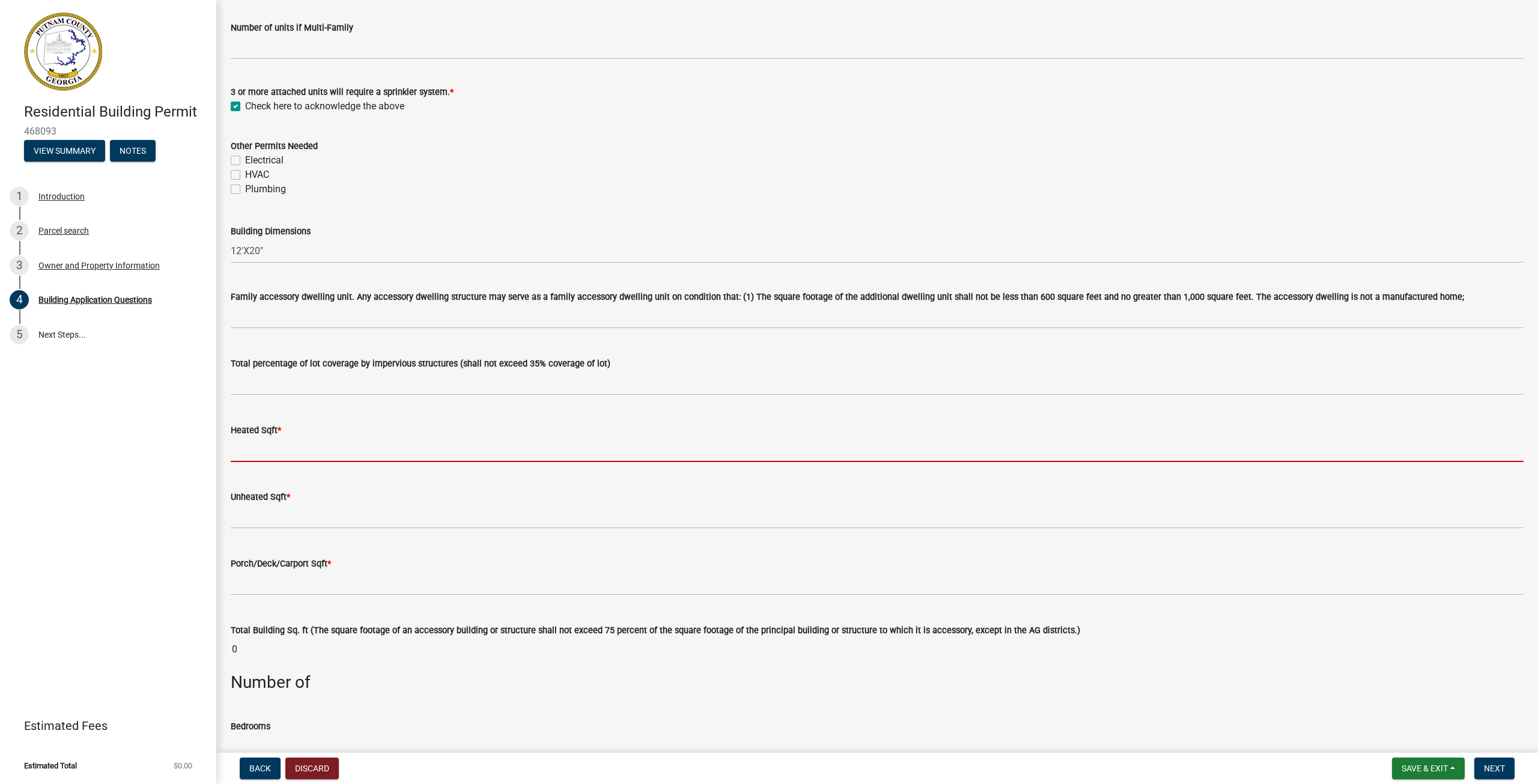
click at [291, 450] on input "text" at bounding box center [877, 449] width 1293 height 24
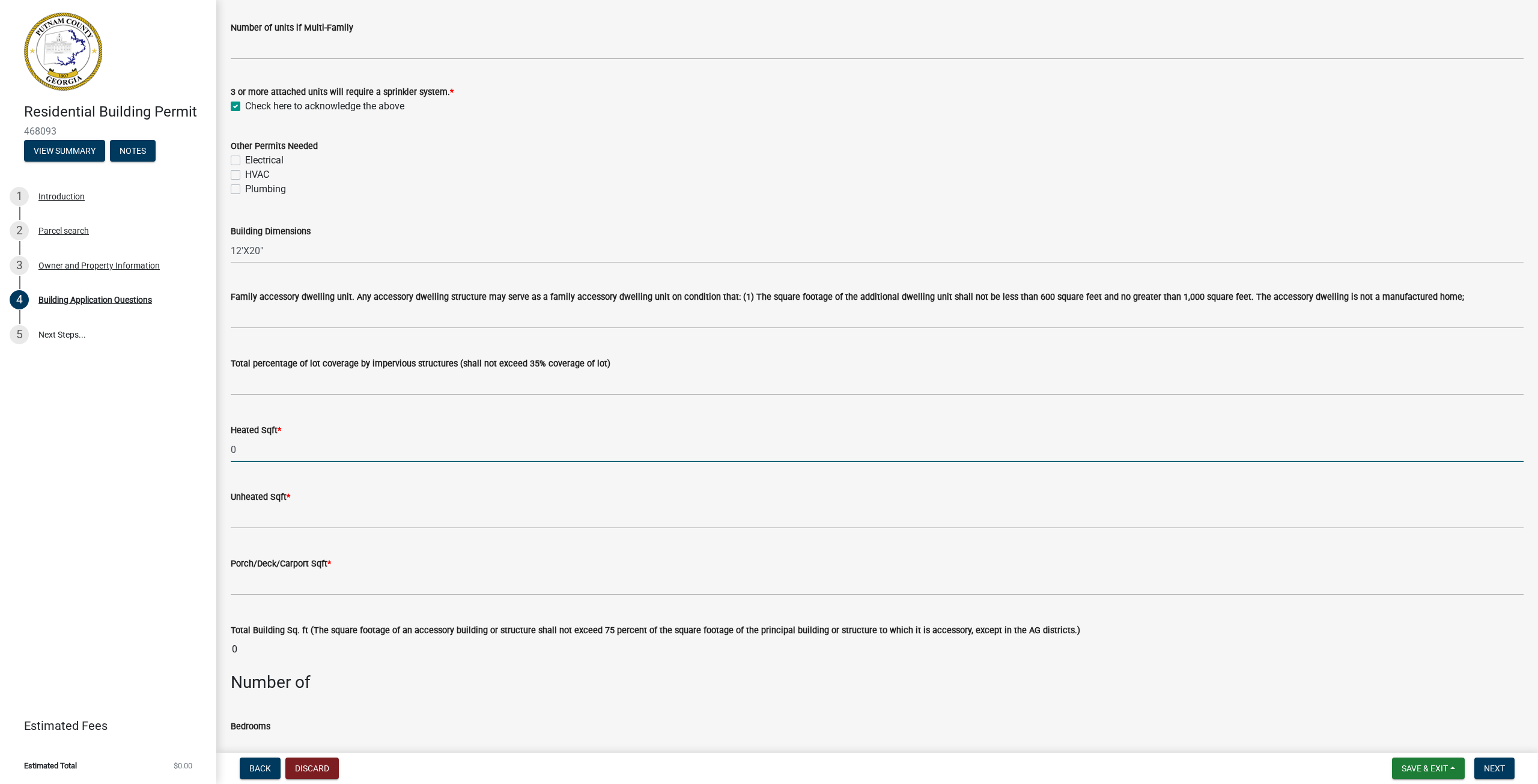
type input "0"
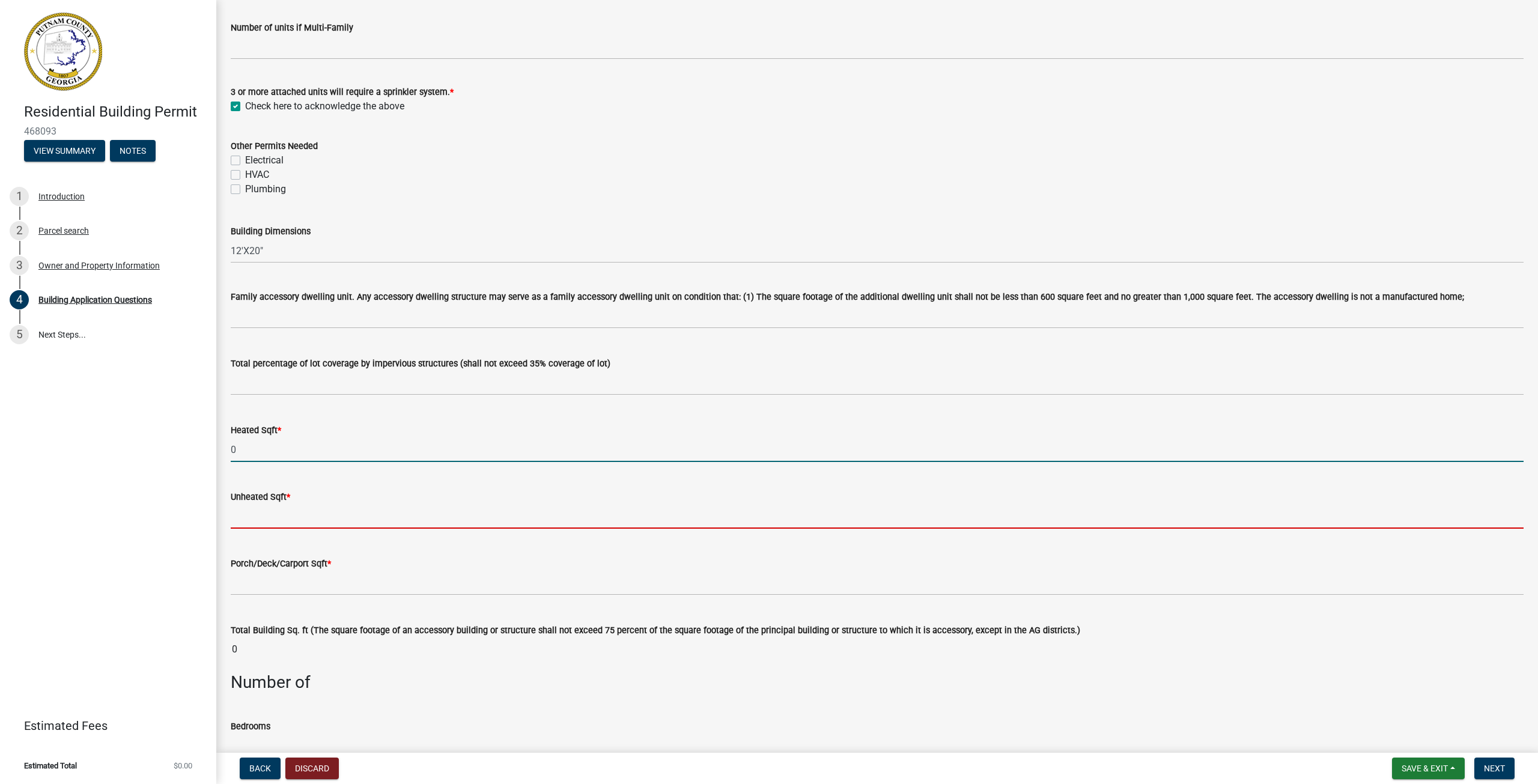
click at [269, 513] on input "text" at bounding box center [877, 515] width 1293 height 24
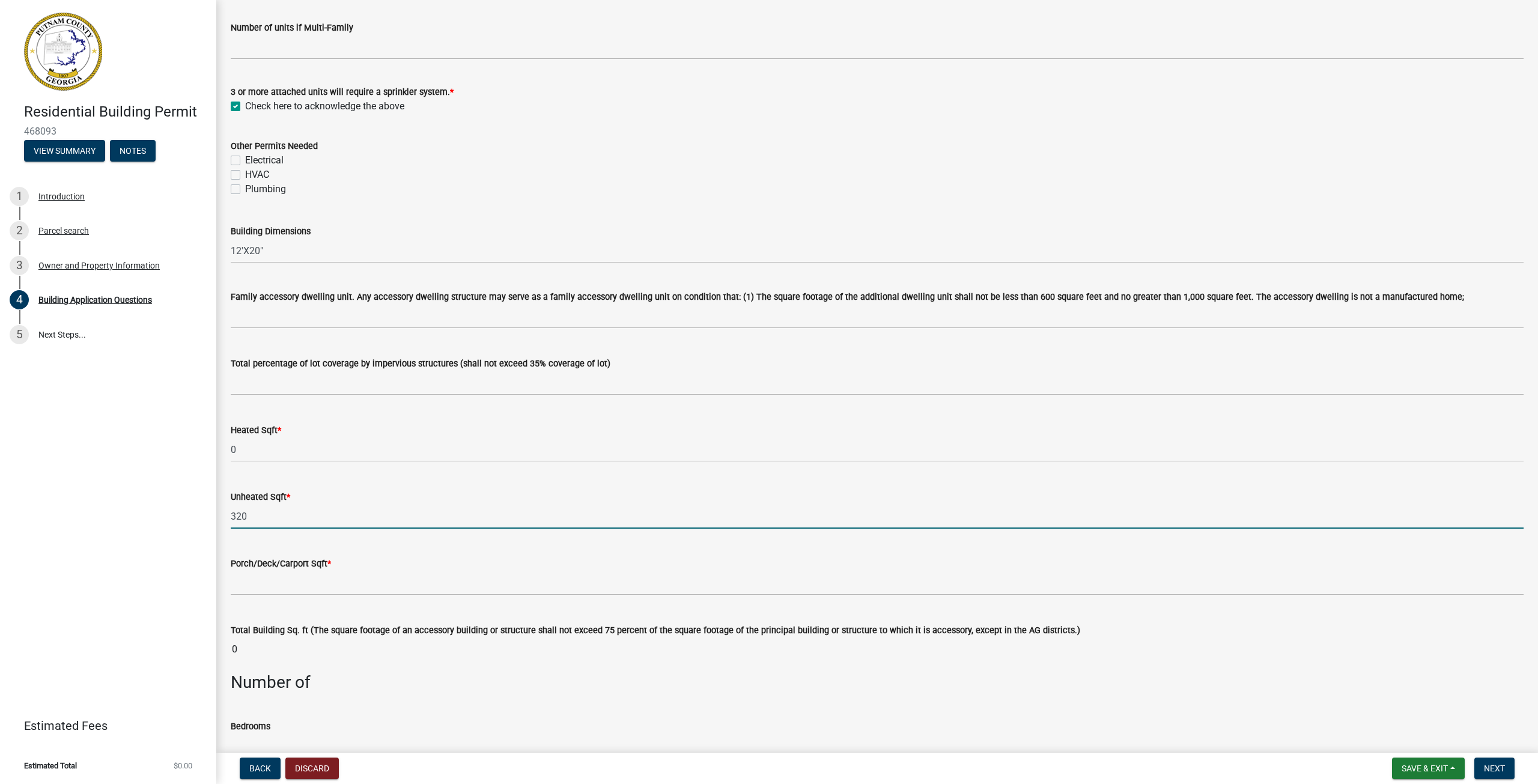
type input "320"
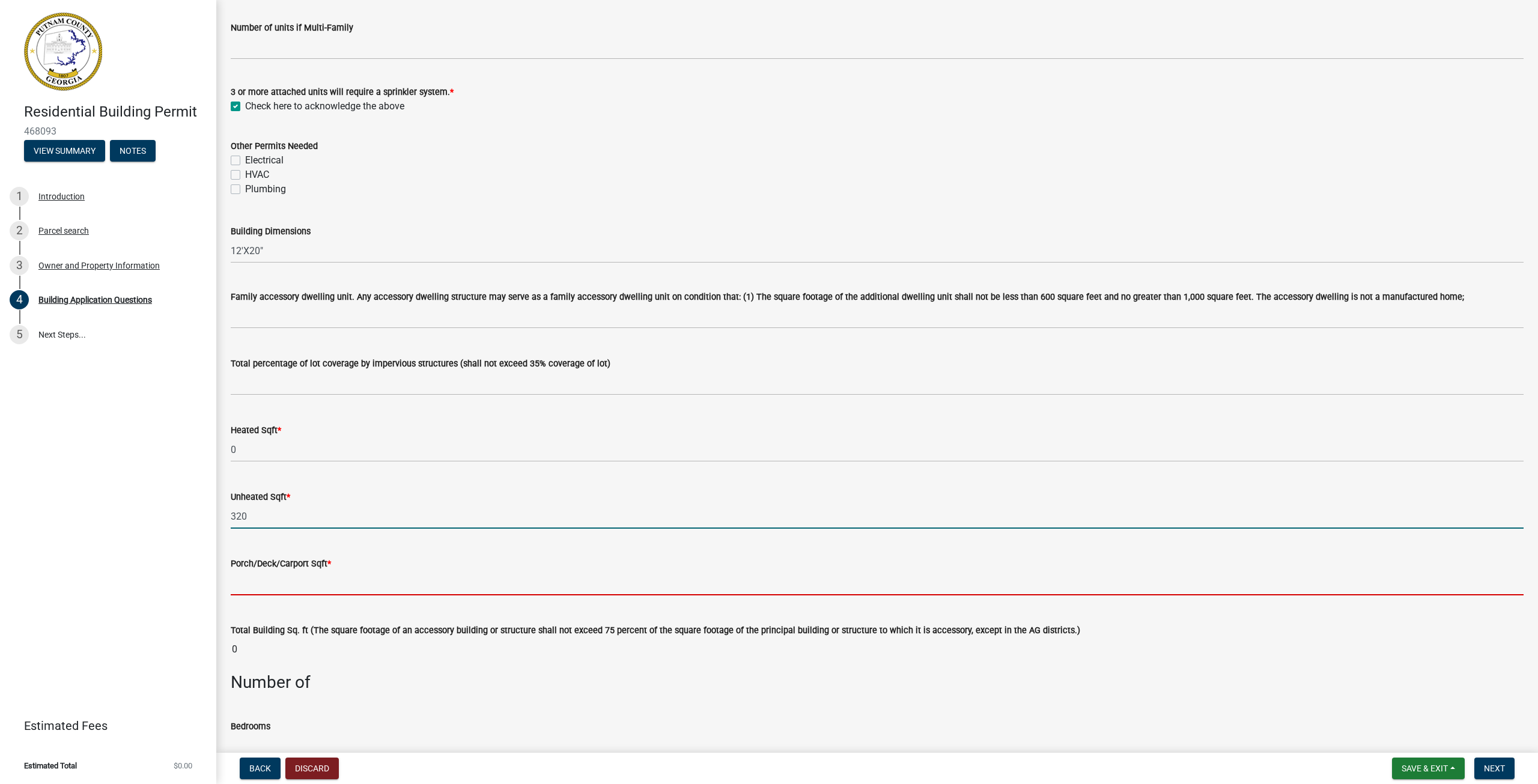
click at [285, 587] on input "text" at bounding box center [877, 583] width 1293 height 24
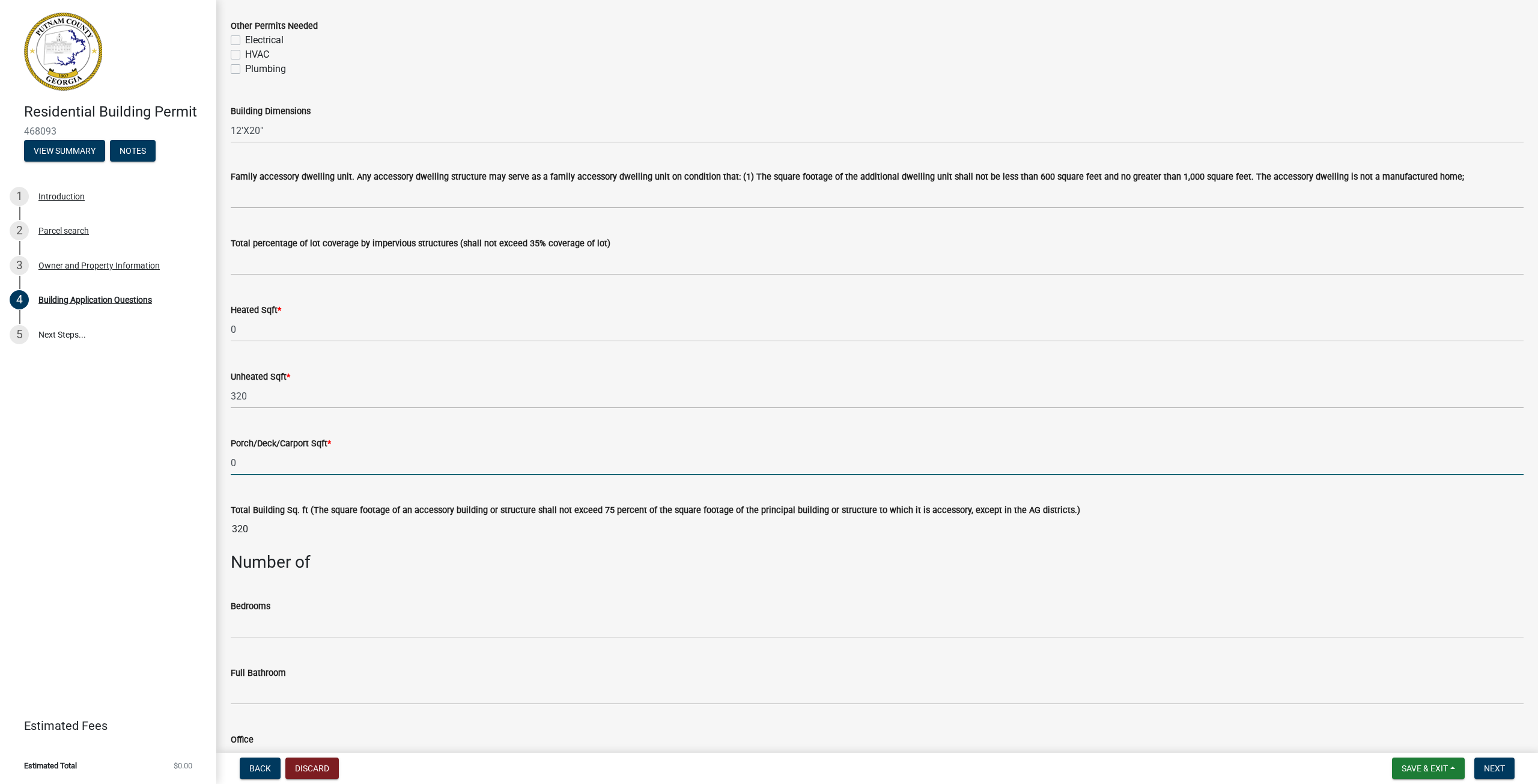
scroll to position [601, 0]
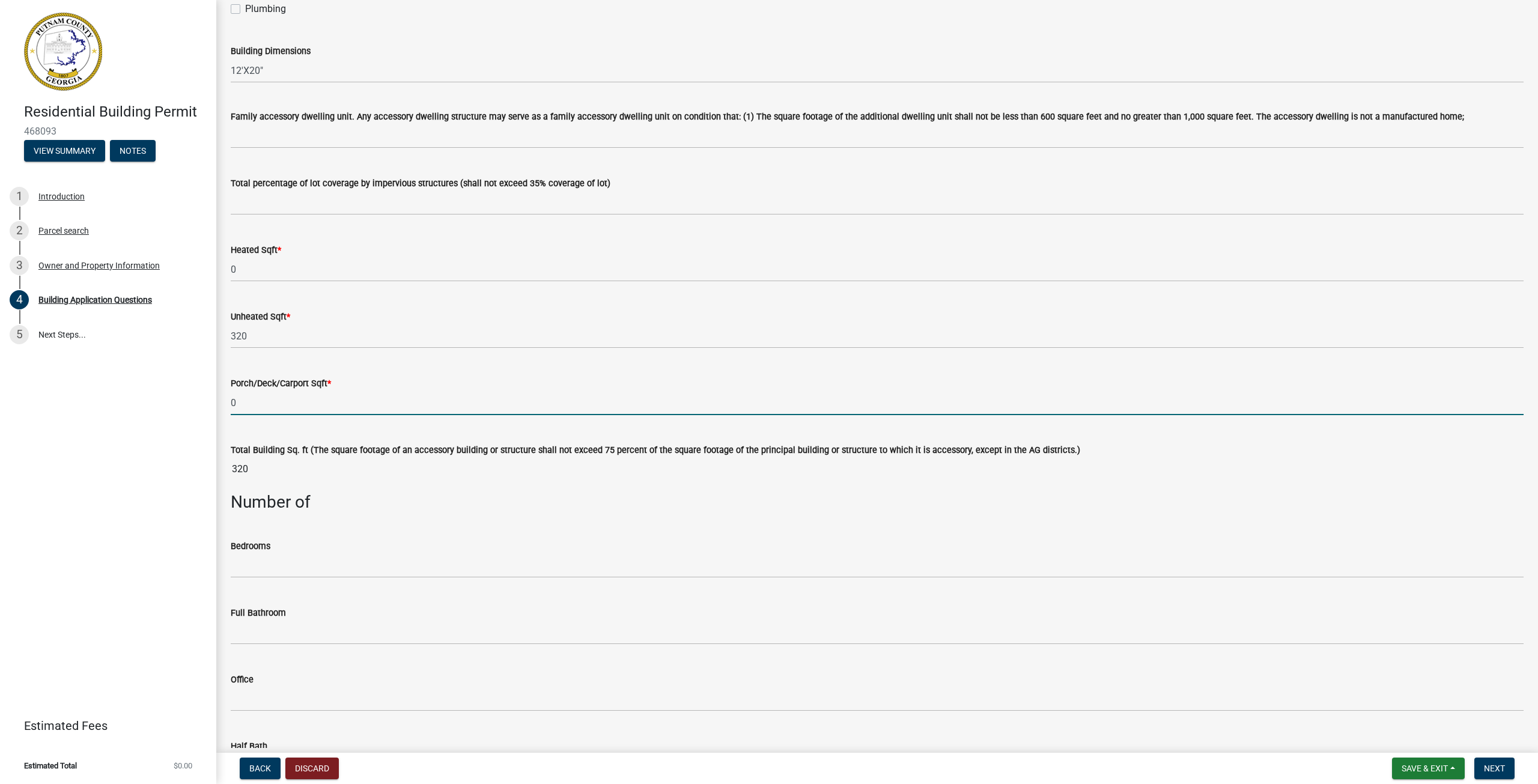
type input "0"
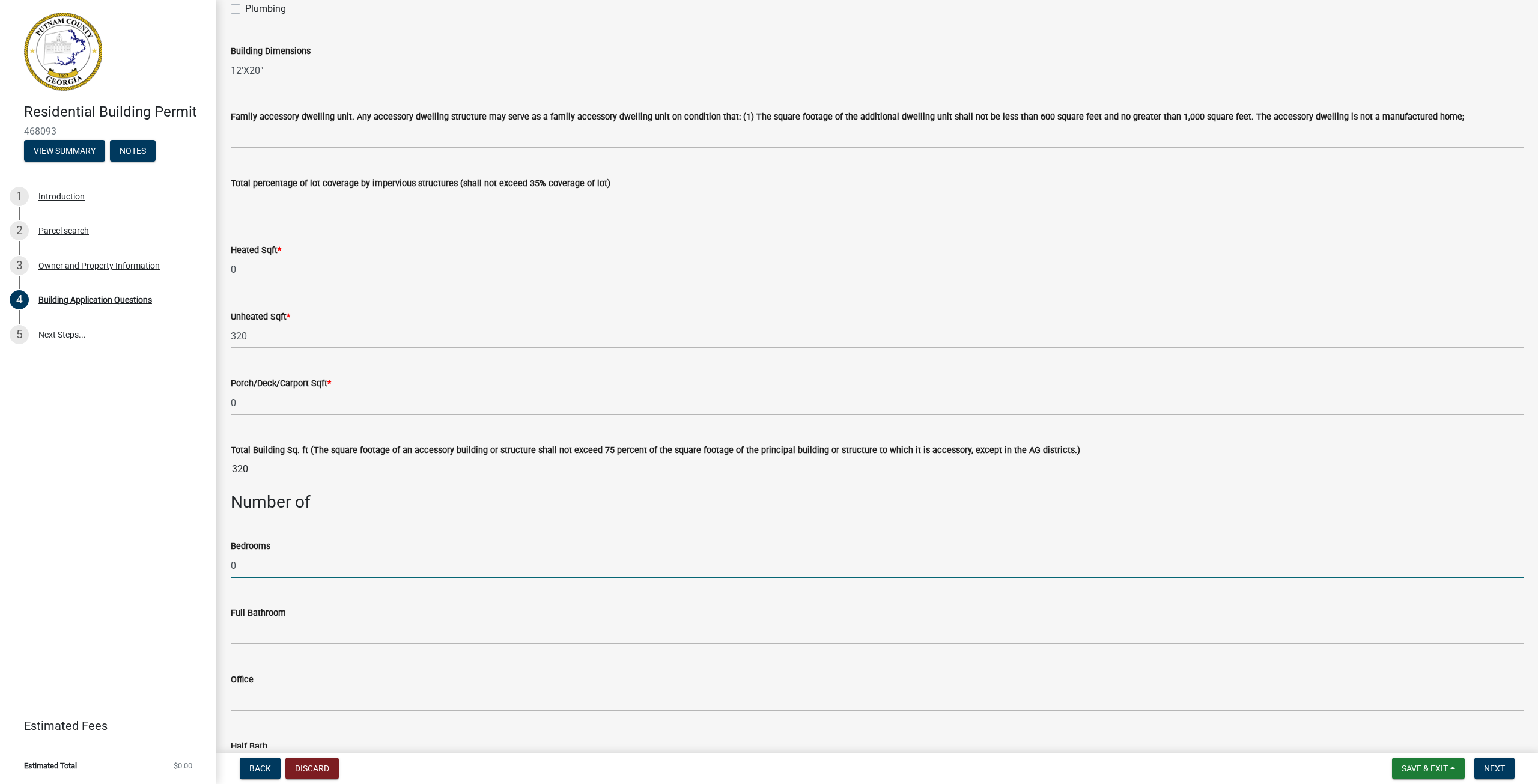
type input "0"
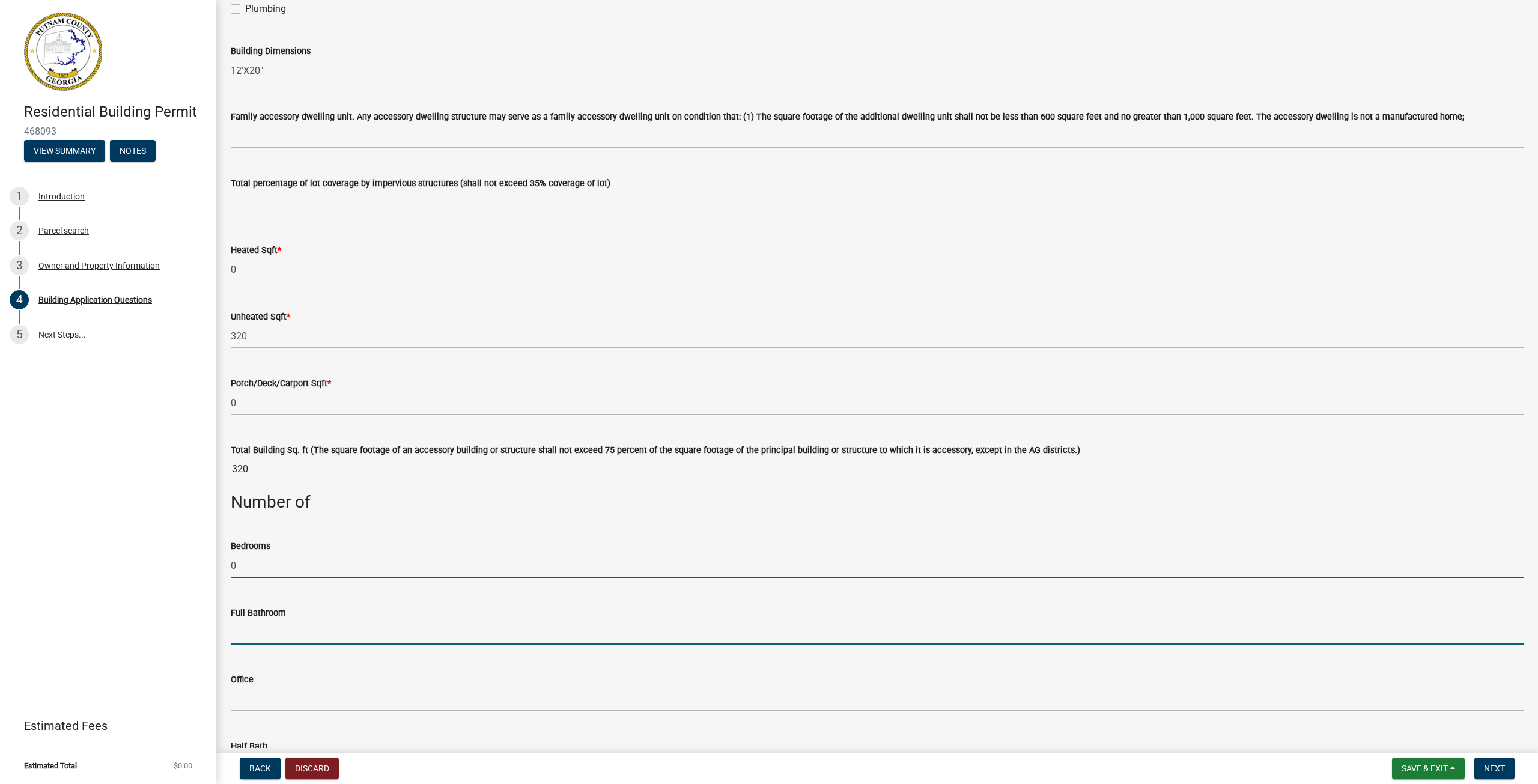
click at [282, 632] on input "text" at bounding box center [877, 632] width 1293 height 24
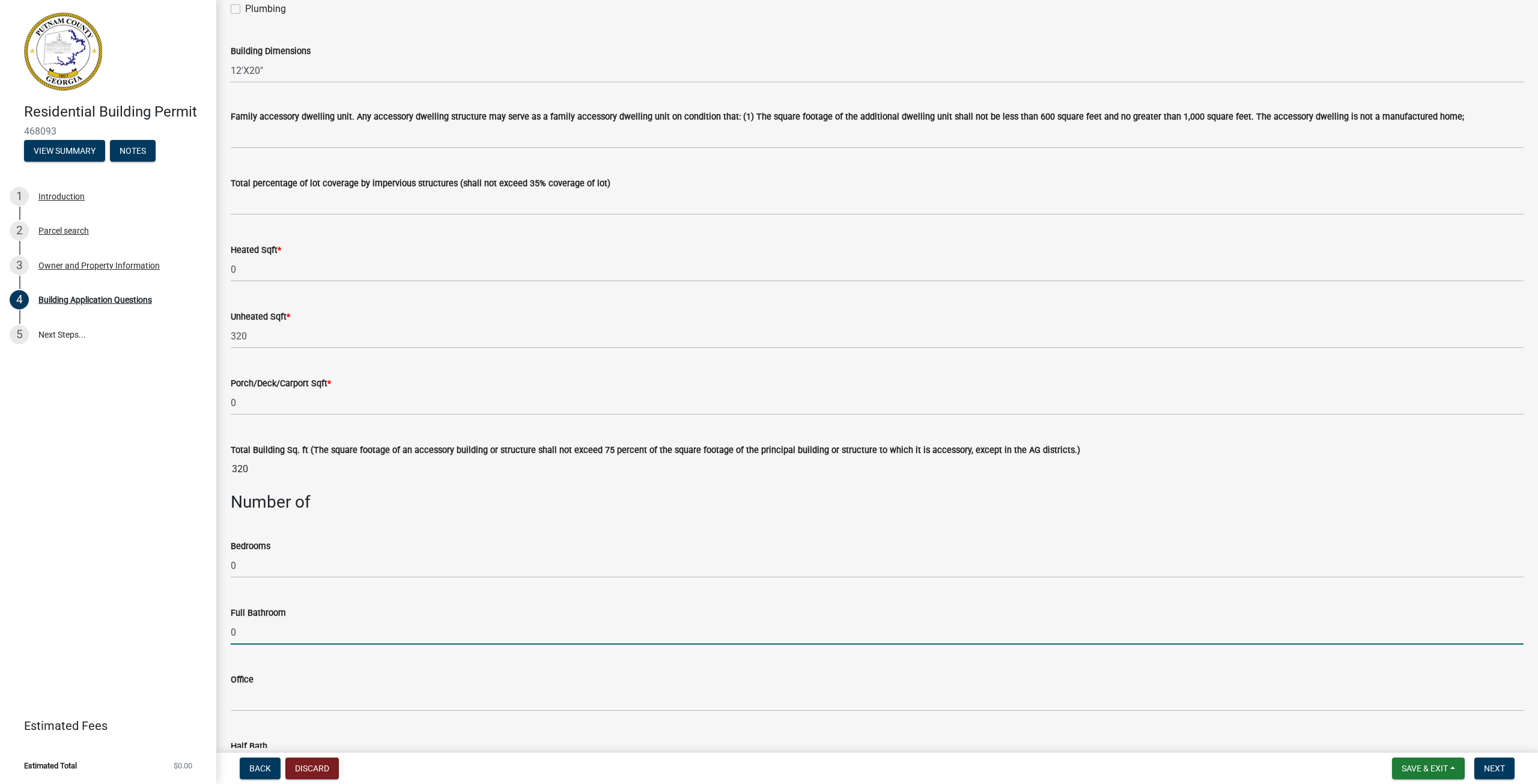
type input "0"
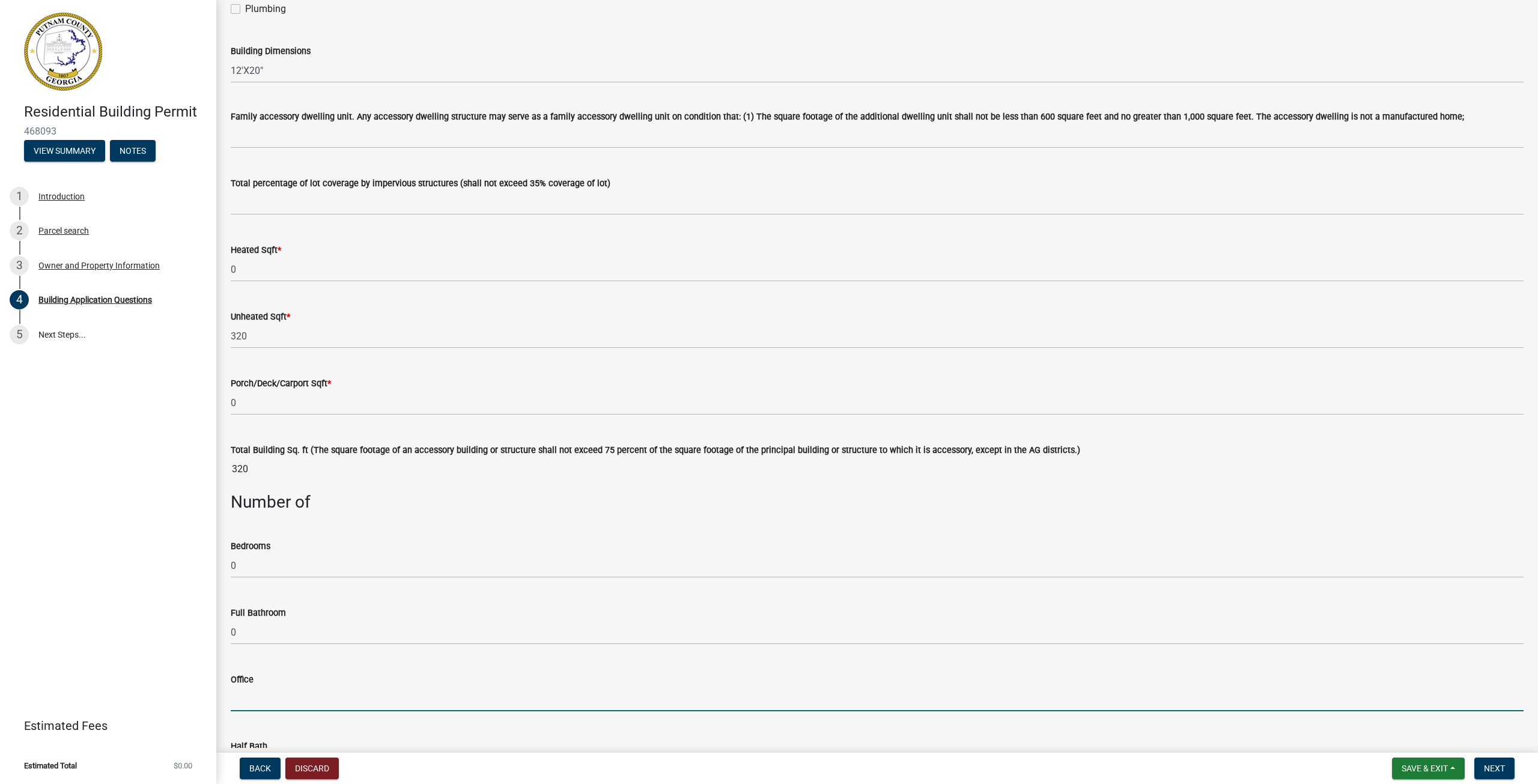
click at [255, 708] on input "text" at bounding box center [877, 699] width 1293 height 24
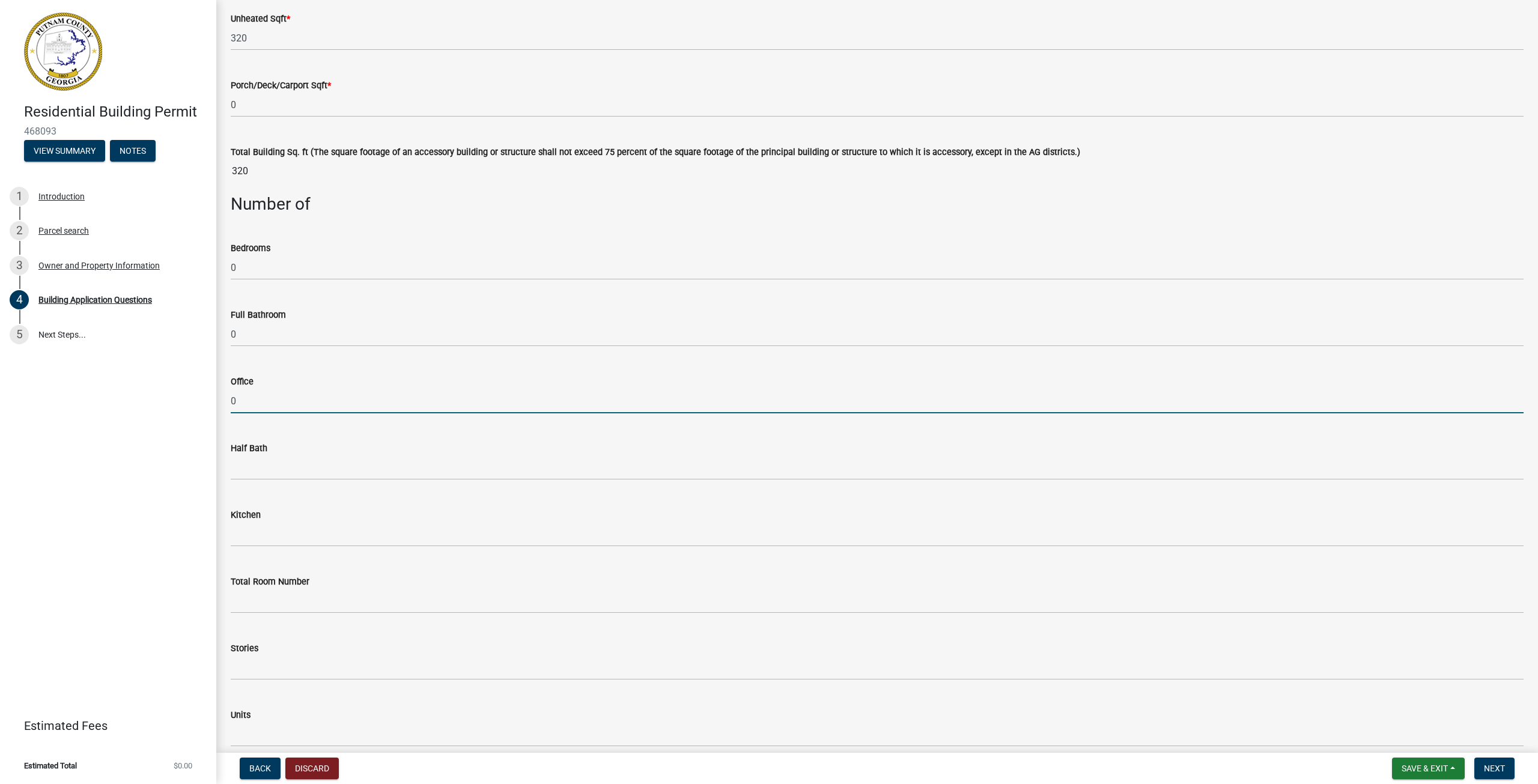
scroll to position [901, 0]
type input "0"
click at [275, 461] on input "text" at bounding box center [877, 465] width 1293 height 24
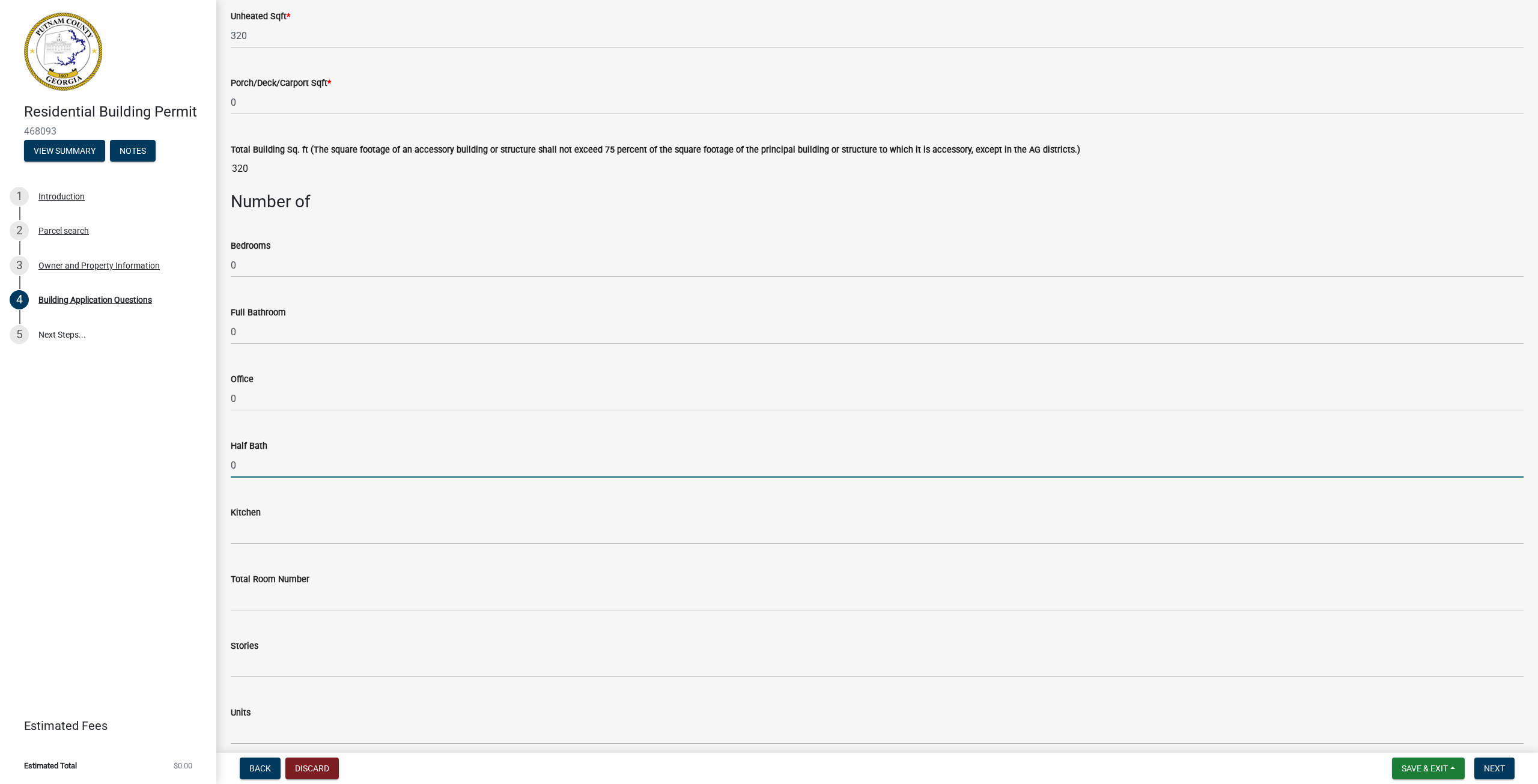
type input "0"
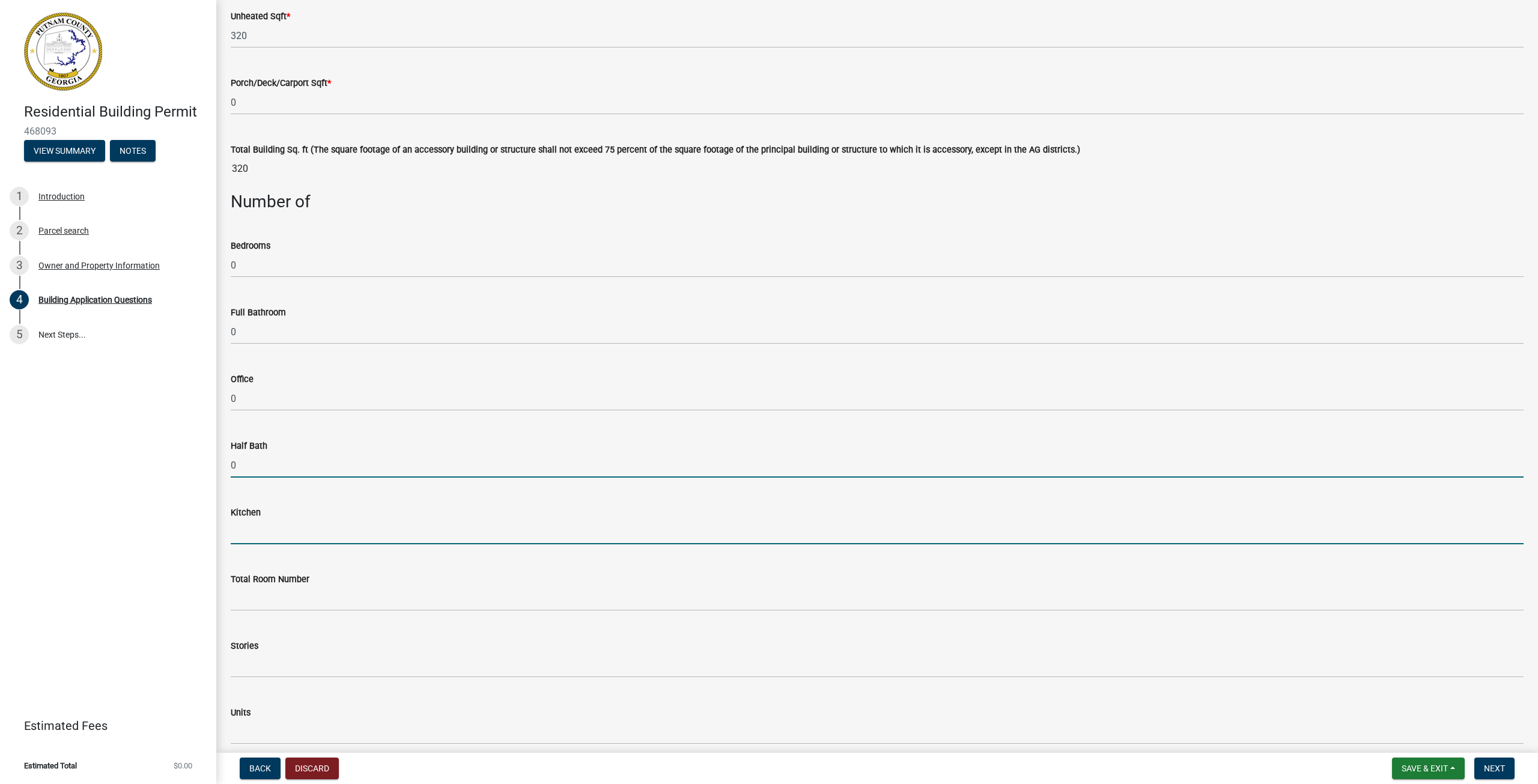
click at [268, 534] on input "text" at bounding box center [877, 532] width 1293 height 24
type input "0"
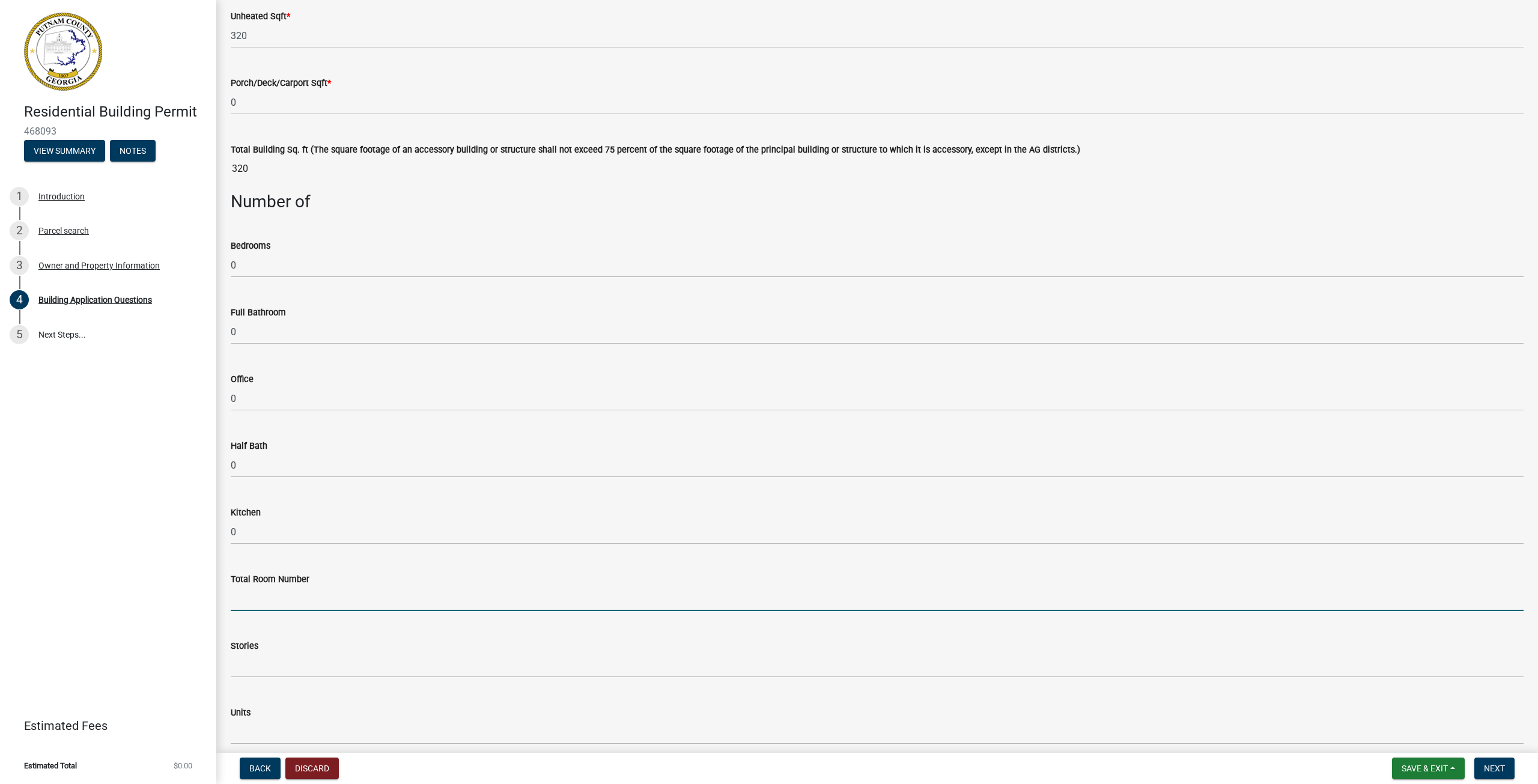
click at [301, 598] on input "text" at bounding box center [877, 598] width 1293 height 24
type input "1"
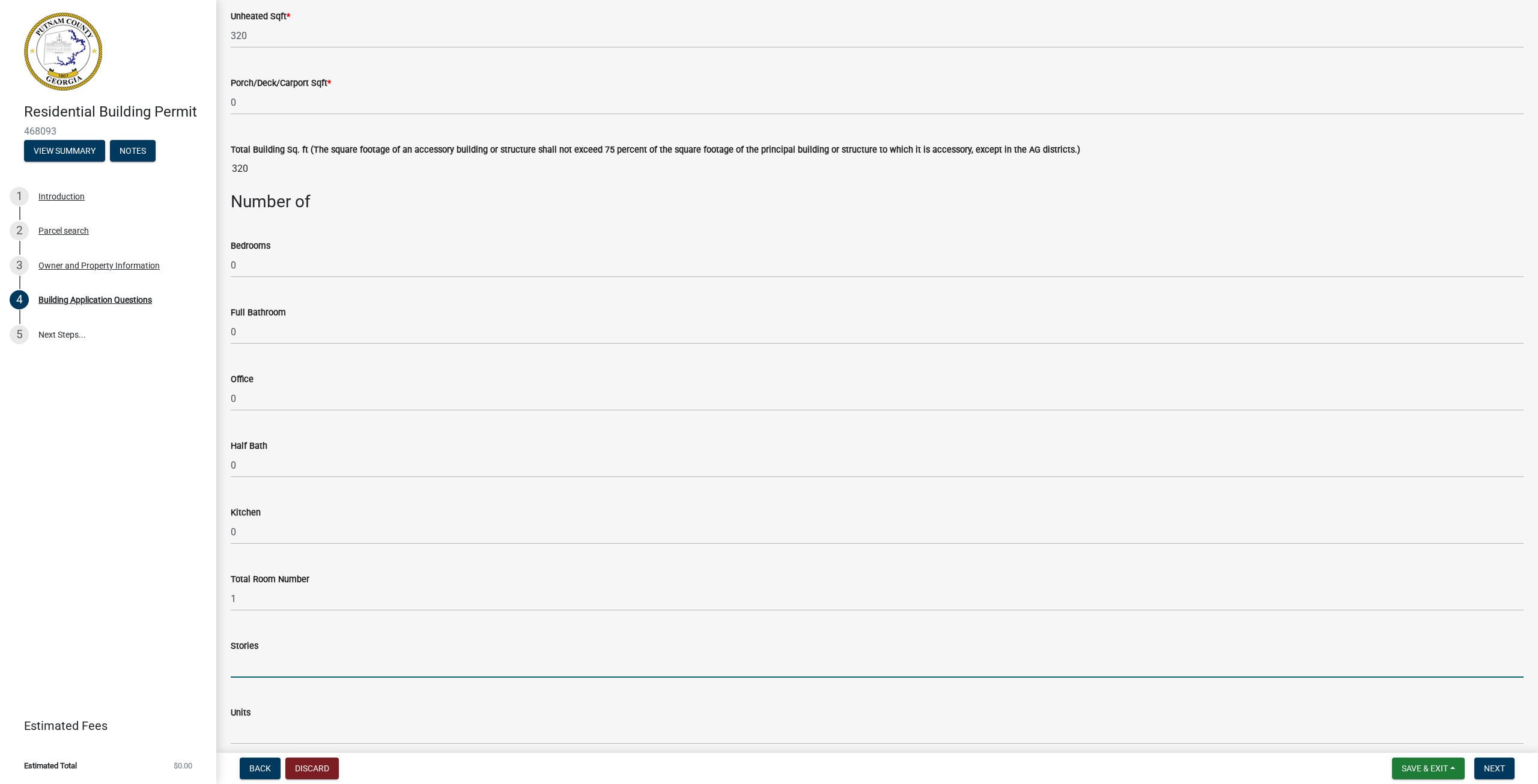
click at [276, 671] on input "text" at bounding box center [877, 664] width 1293 height 24
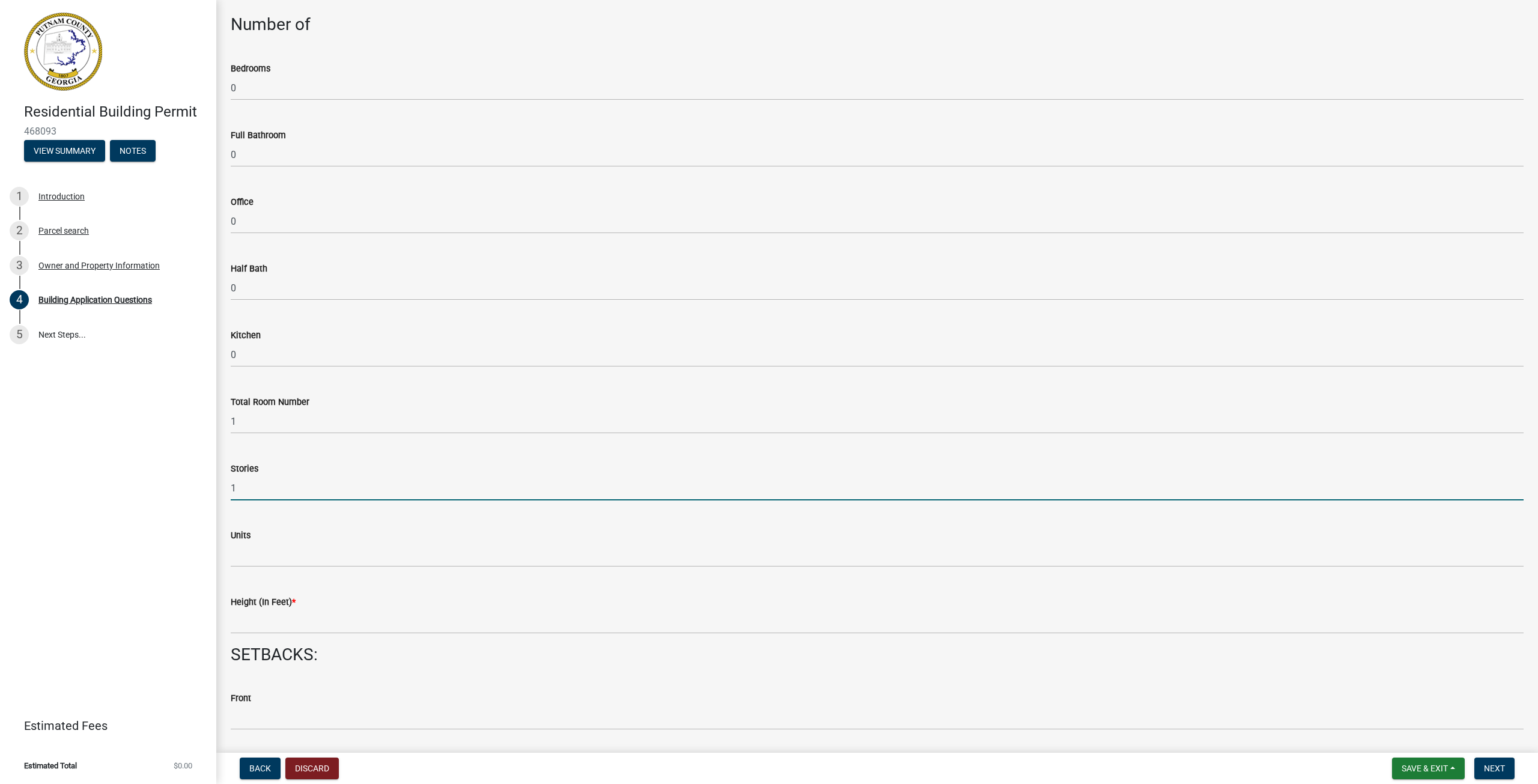
scroll to position [1081, 0]
type input "1"
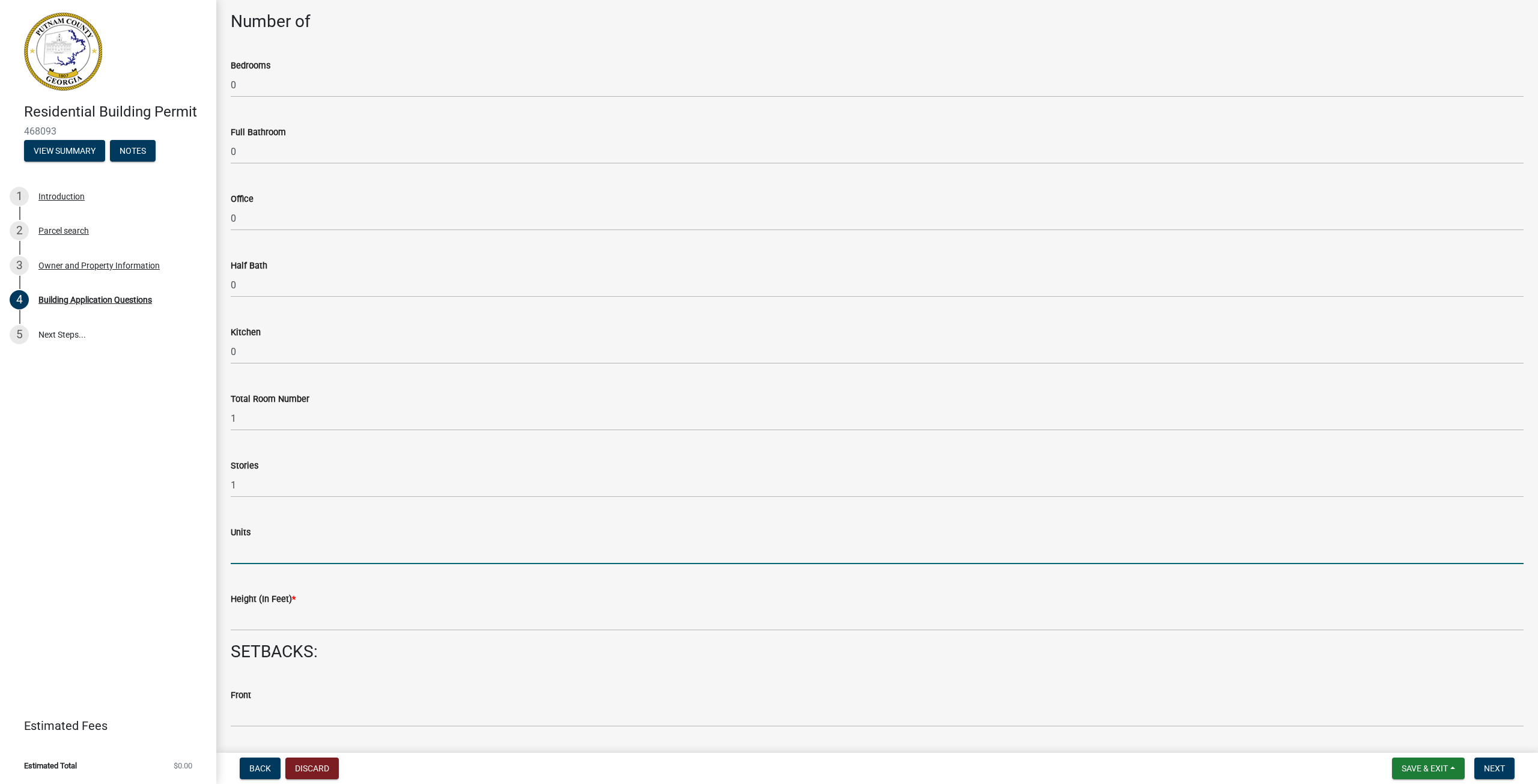
click at [272, 548] on input "text" at bounding box center [877, 551] width 1293 height 24
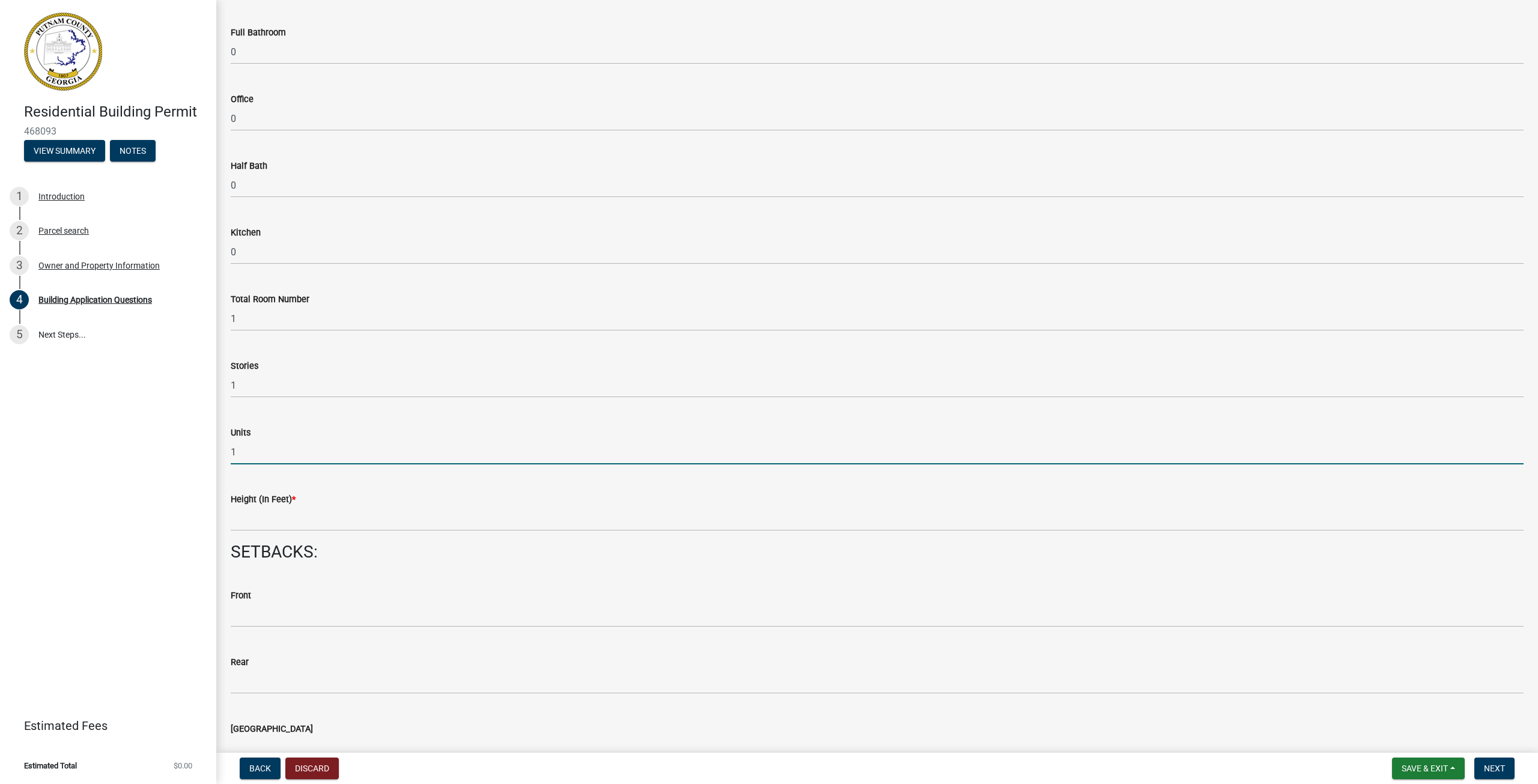
scroll to position [1201, 0]
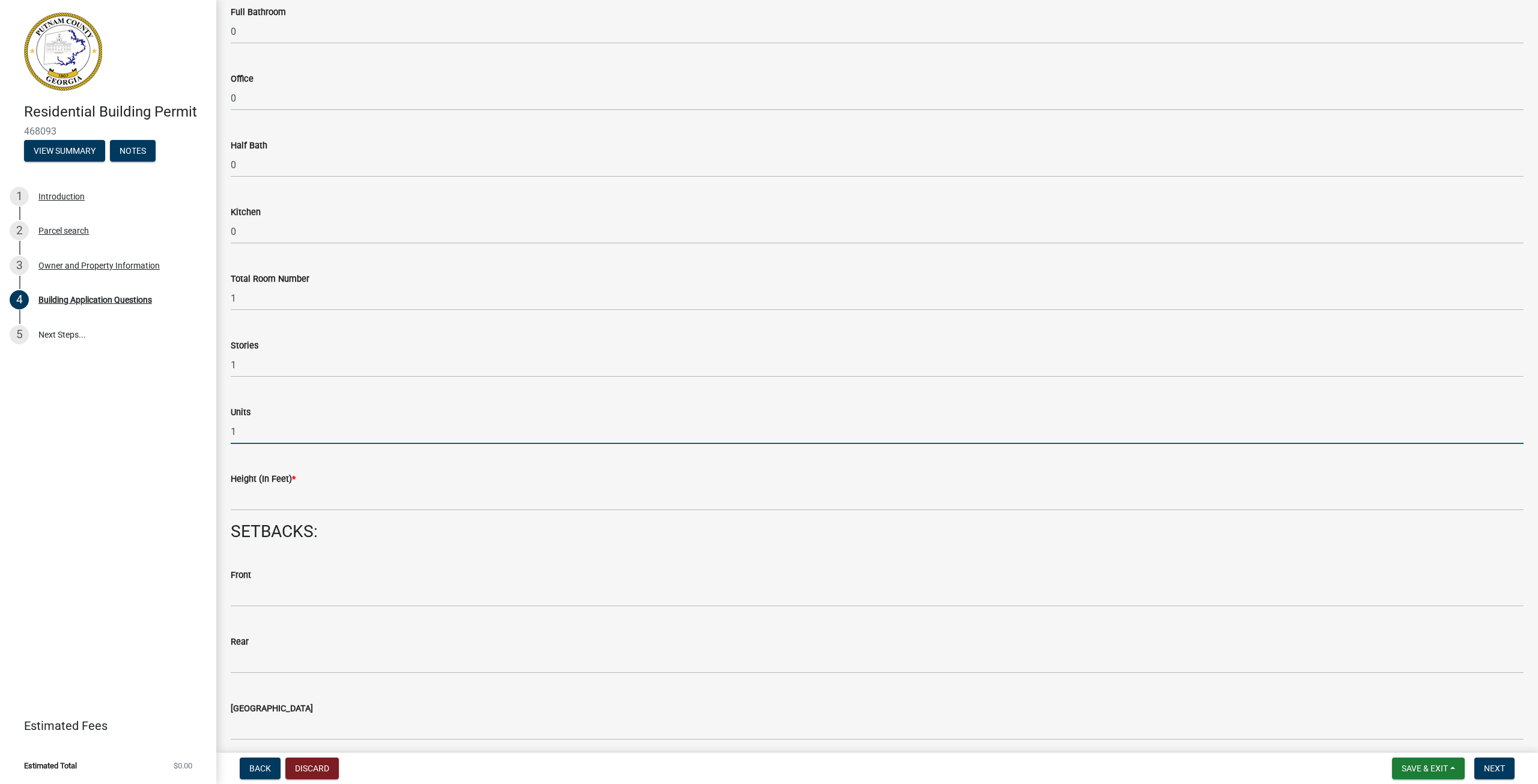
type input "1"
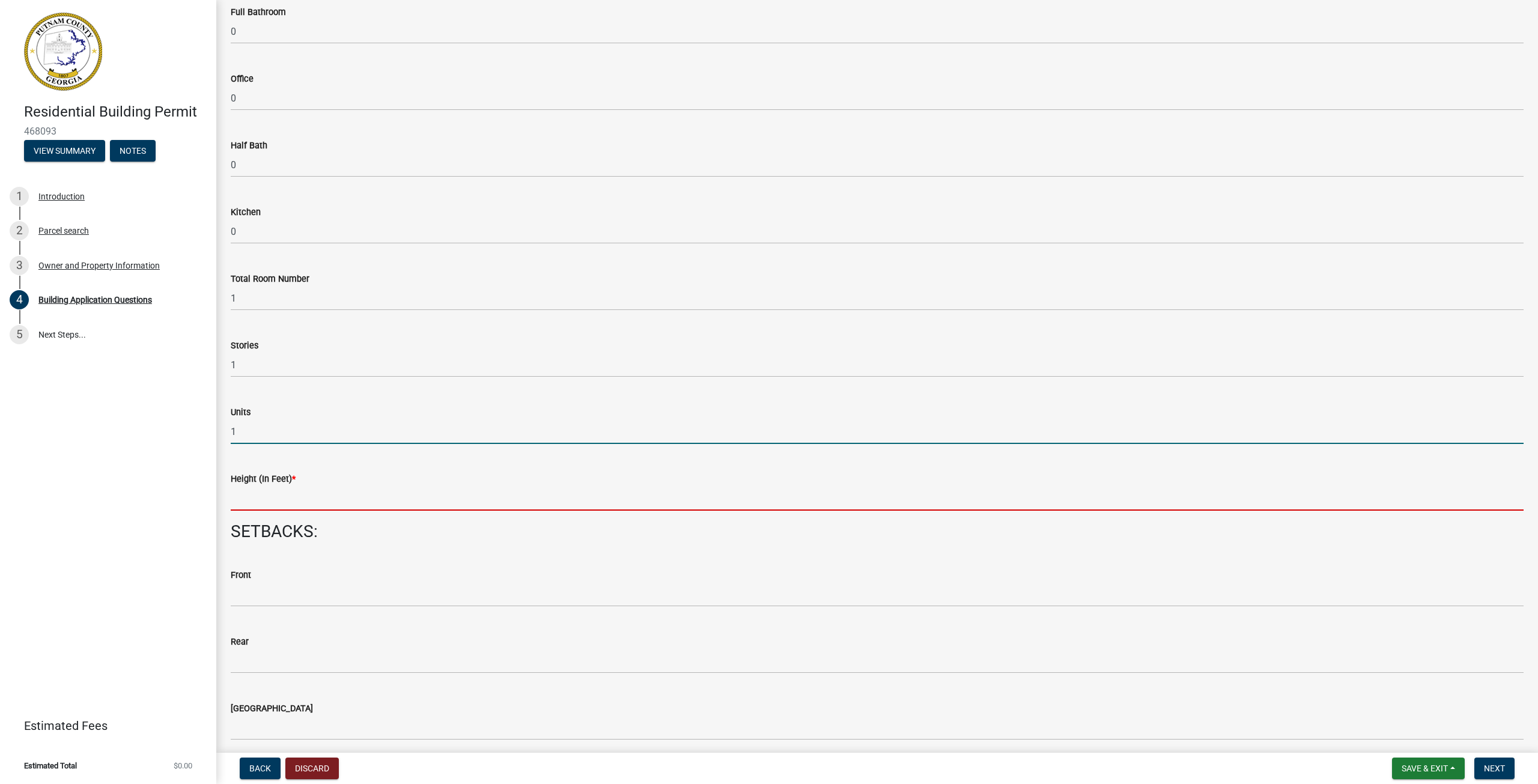
click at [273, 497] on input "text" at bounding box center [877, 497] width 1293 height 24
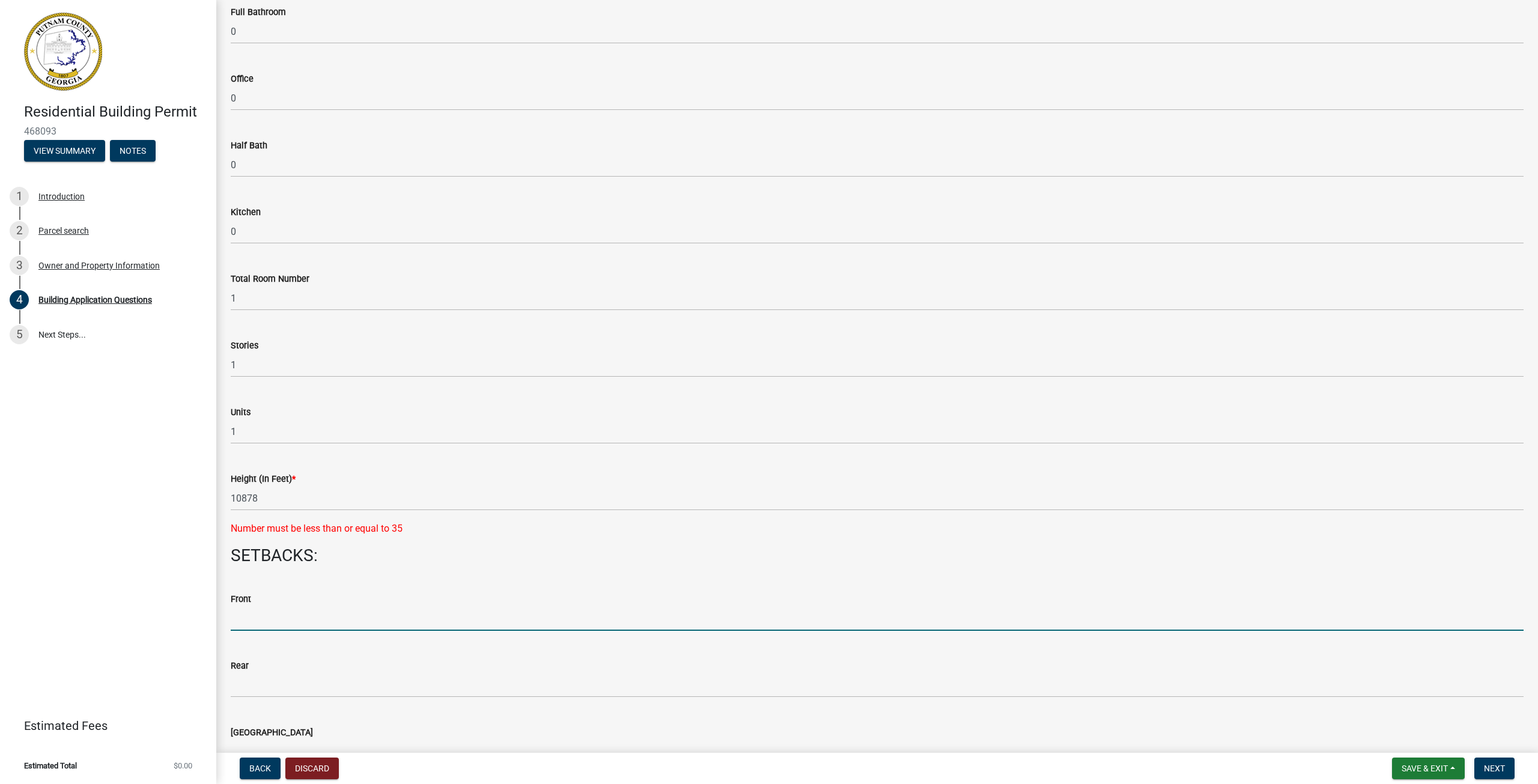
click at [320, 617] on input "text" at bounding box center [877, 618] width 1293 height 24
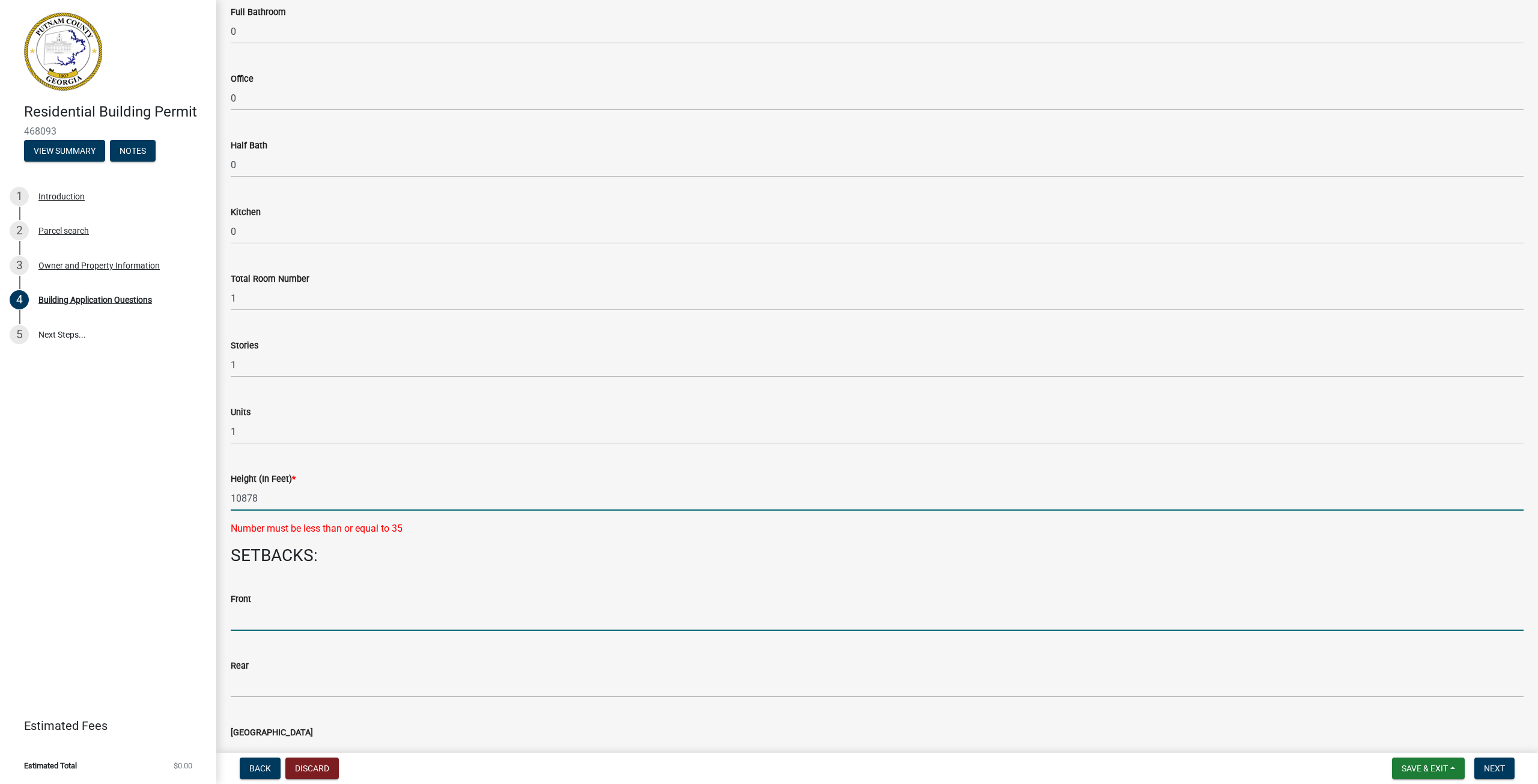
click at [241, 499] on input "10878" at bounding box center [877, 497] width 1293 height 24
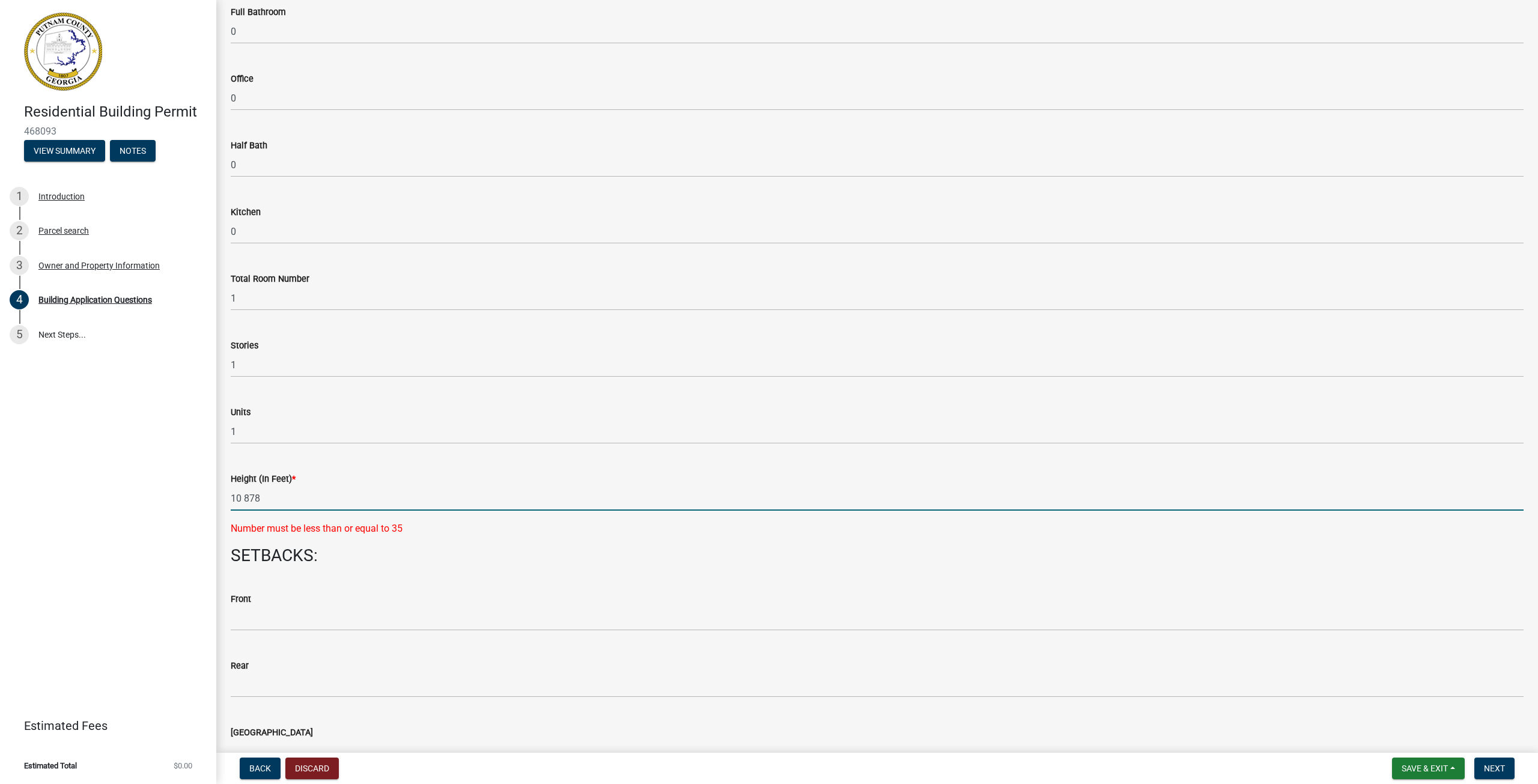
drag, startPoint x: 274, startPoint y: 500, endPoint x: 218, endPoint y: 504, distance: 56.1
type input "11"
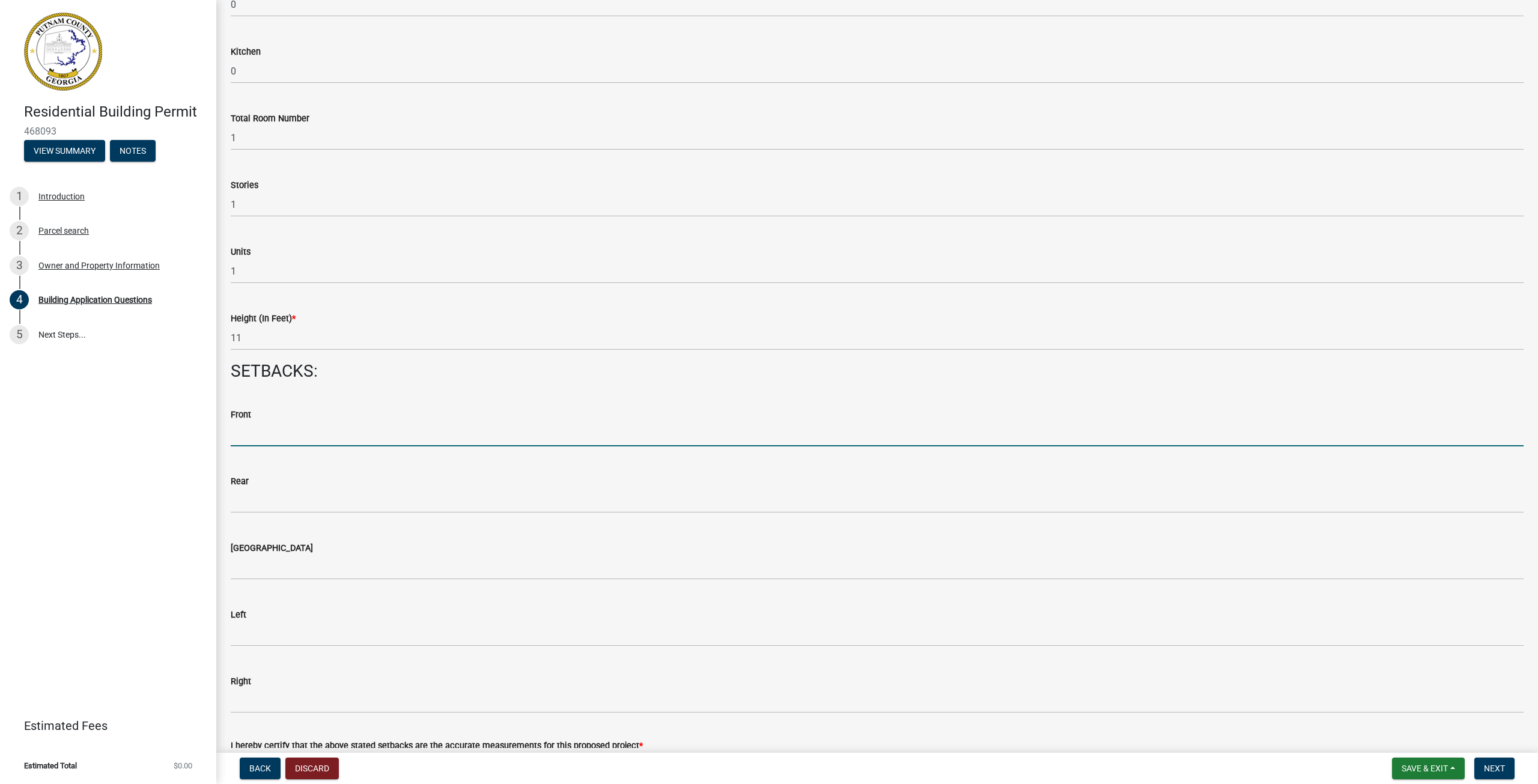
scroll to position [1381, 0]
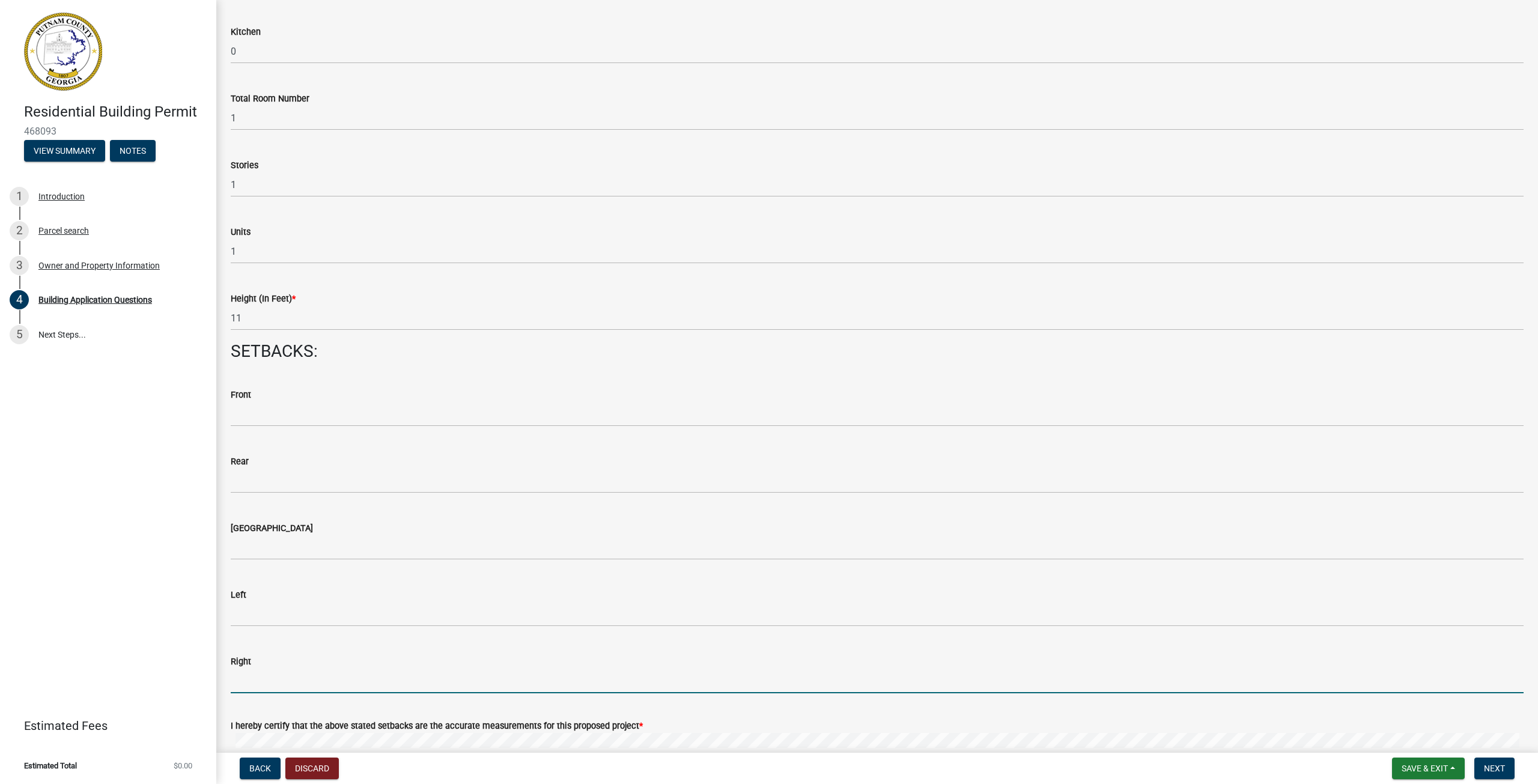
click at [283, 683] on input "text" at bounding box center [877, 681] width 1293 height 24
type input "20"
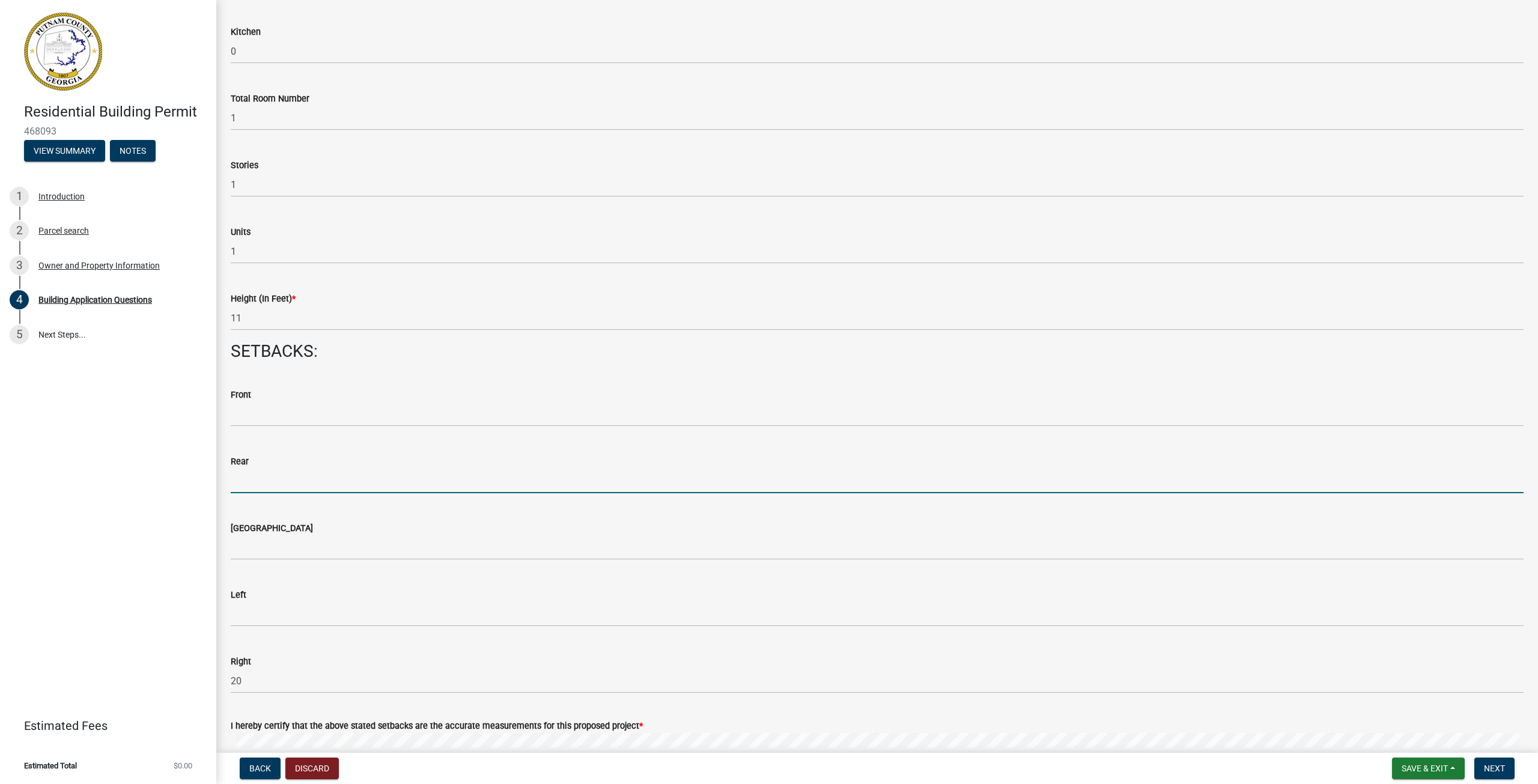
click at [261, 482] on input "text" at bounding box center [877, 480] width 1293 height 24
type input "50"
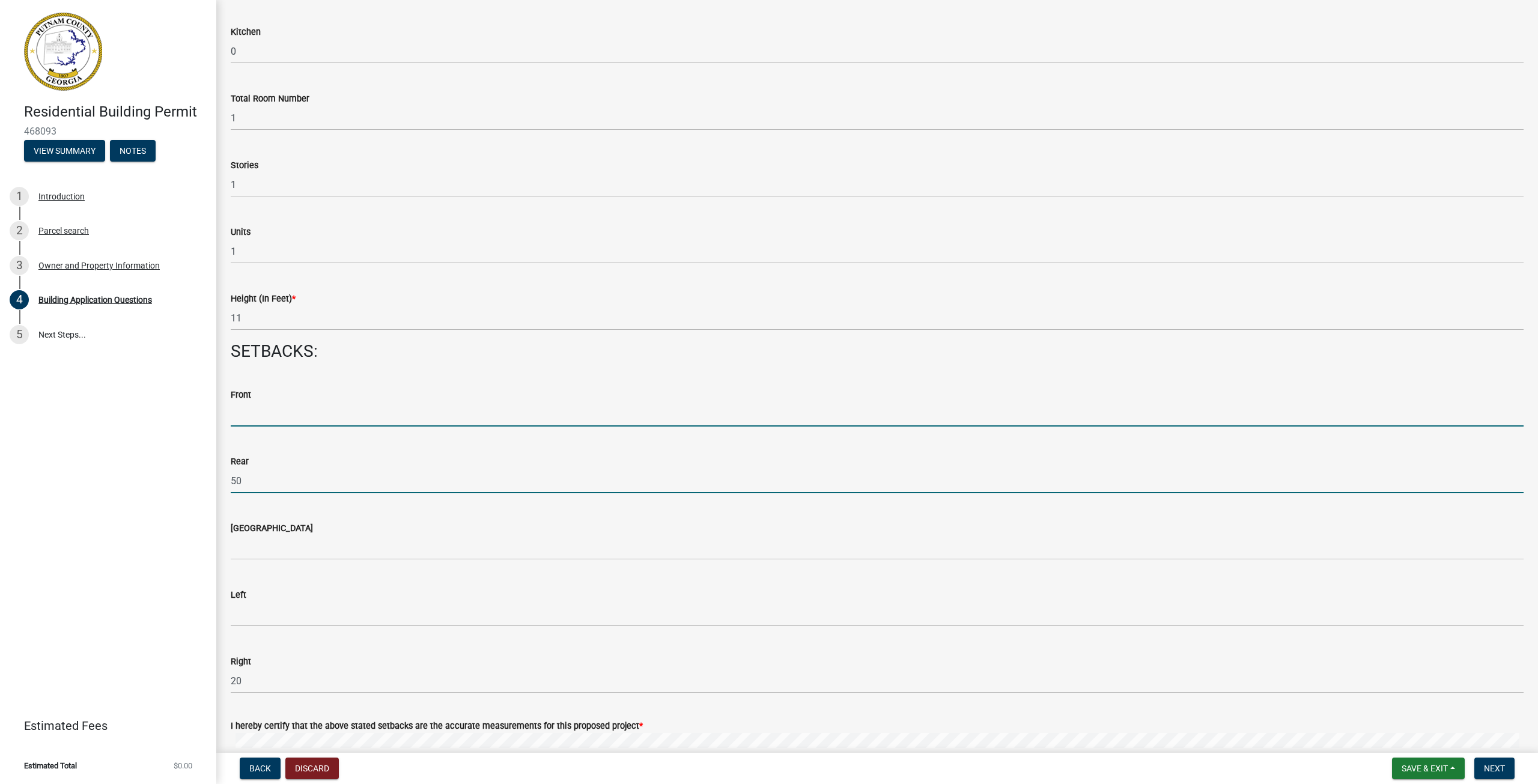
click at [265, 416] on input "text" at bounding box center [877, 414] width 1293 height 24
type input "150"
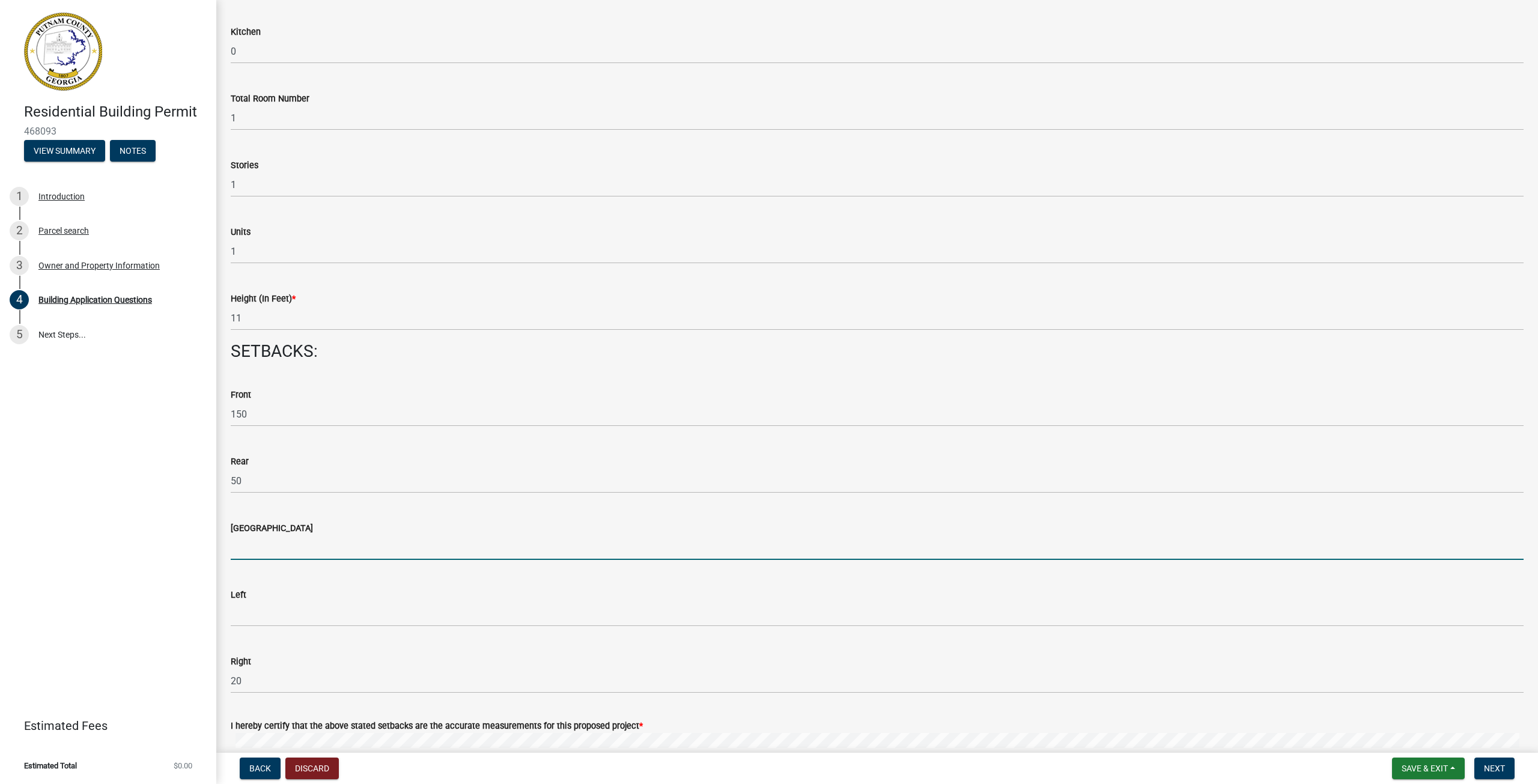
click at [242, 555] on input "text" at bounding box center [877, 547] width 1293 height 24
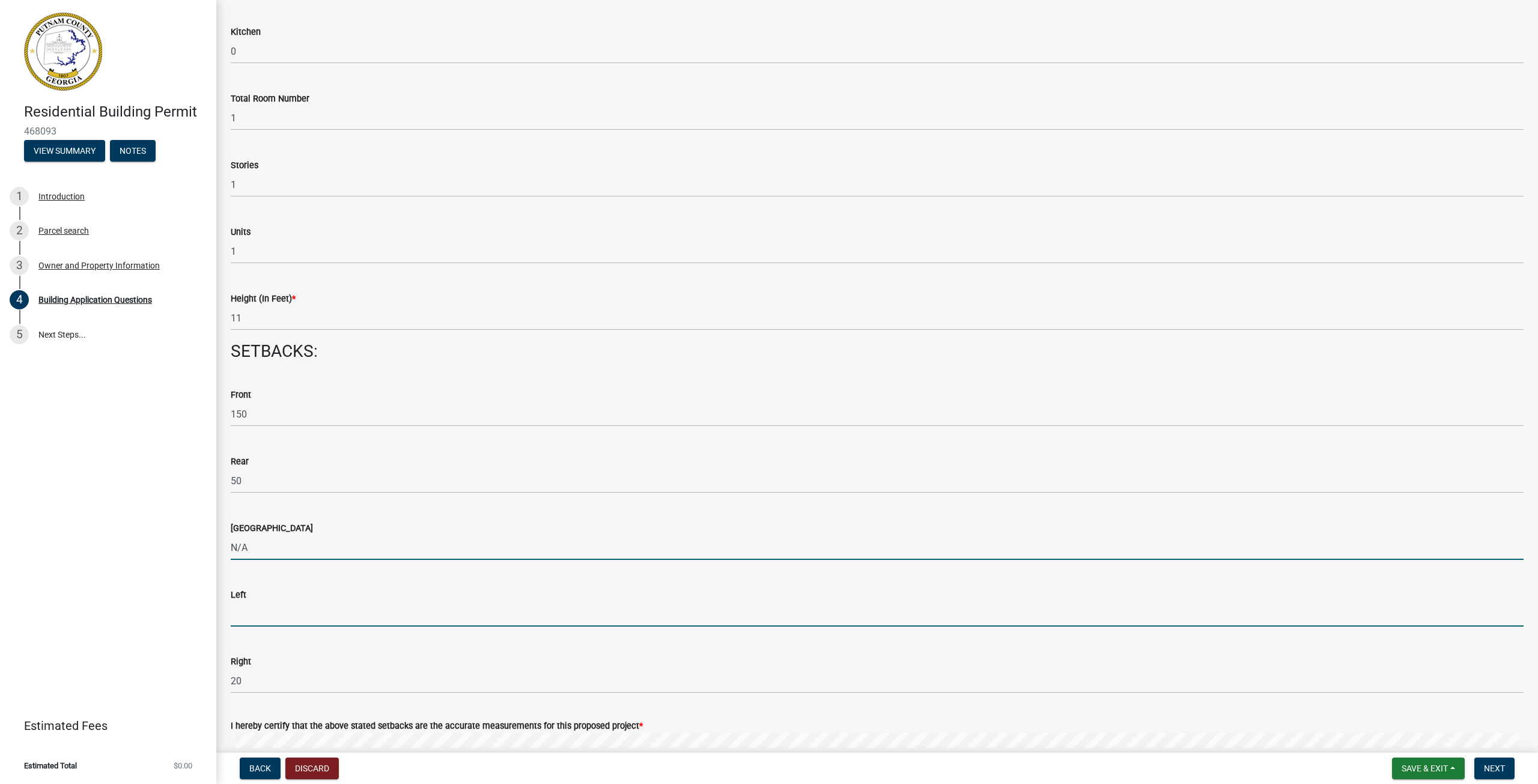
type input "0"
click at [236, 619] on input "text" at bounding box center [877, 613] width 1293 height 24
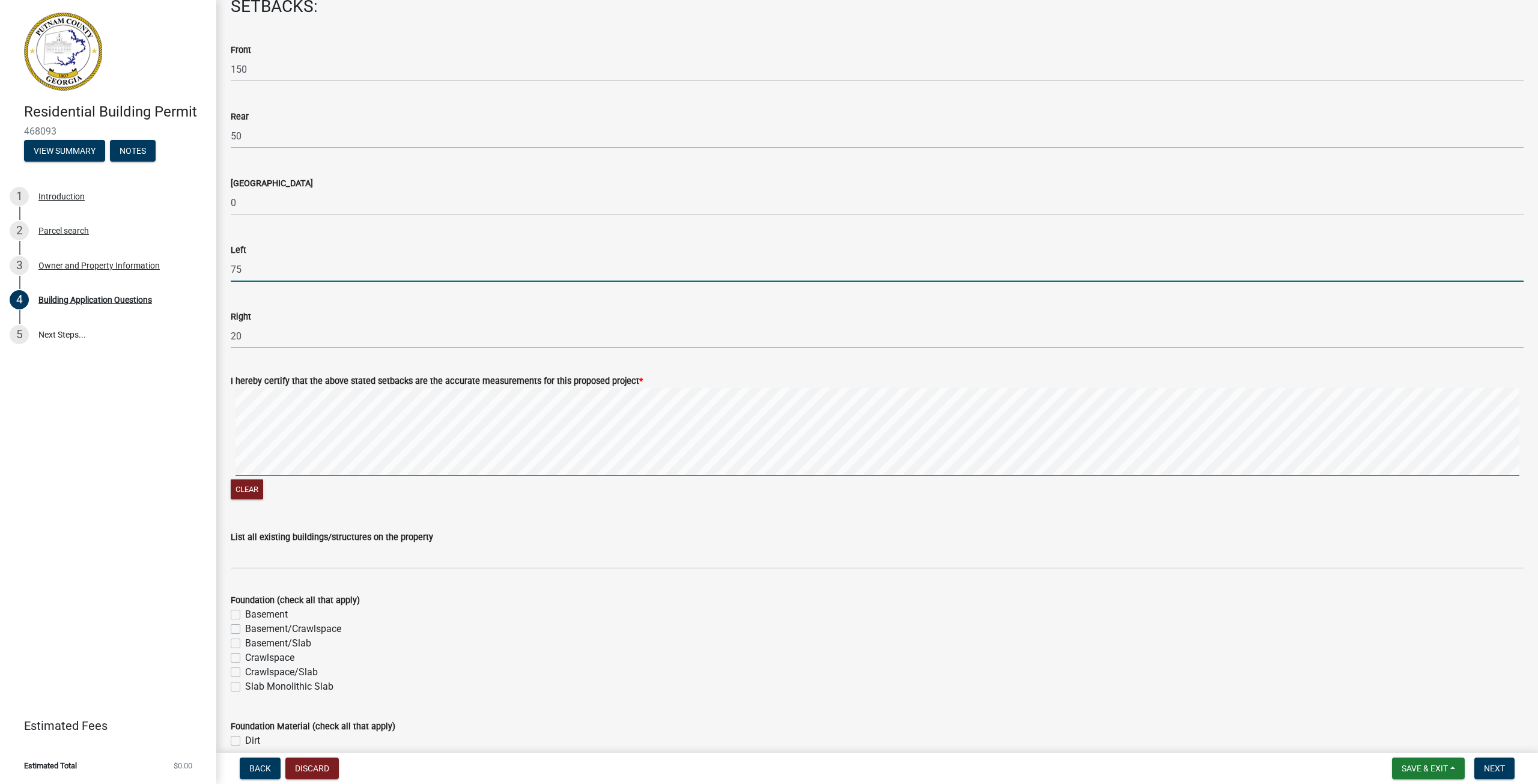
scroll to position [1741, 0]
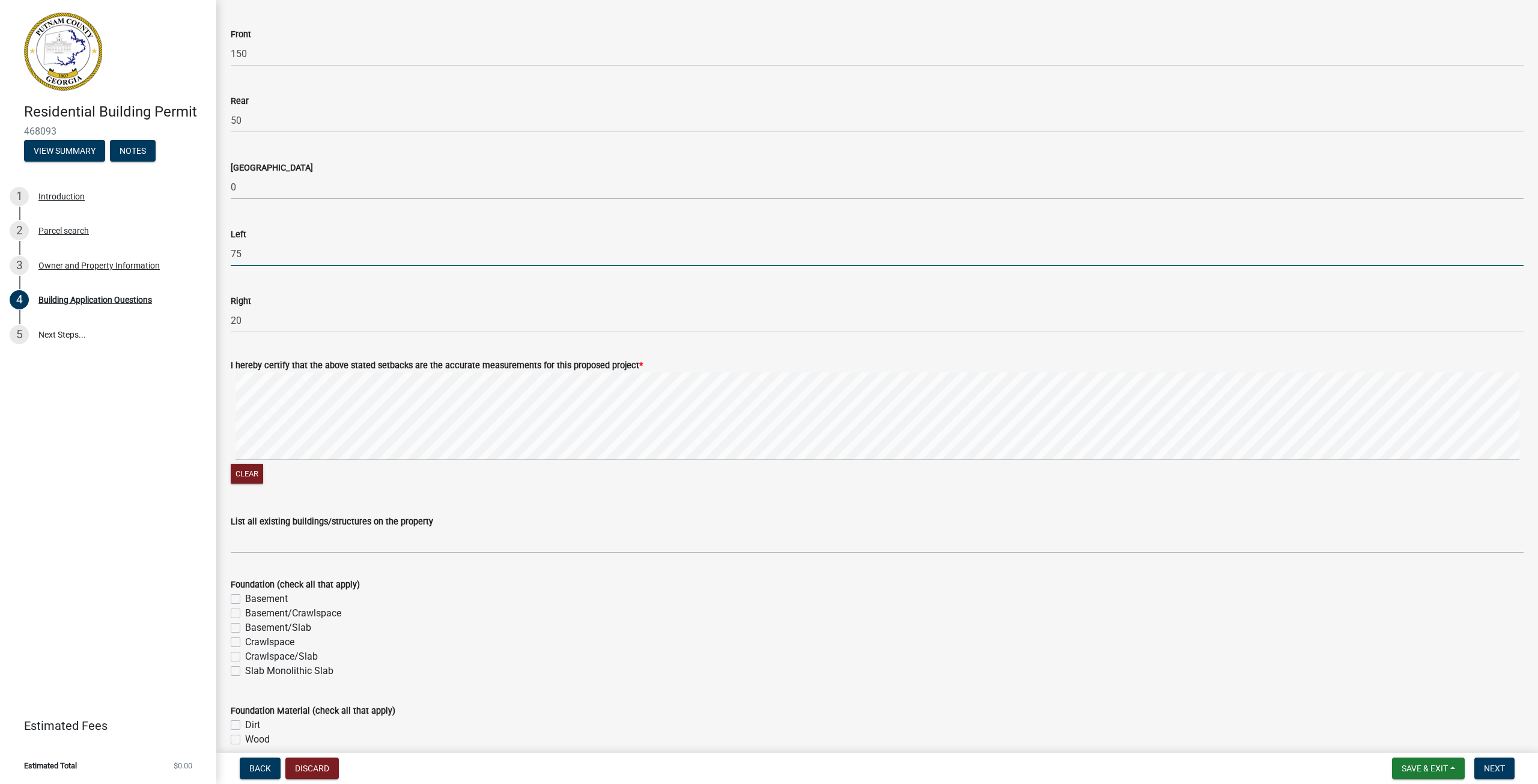
type input "75"
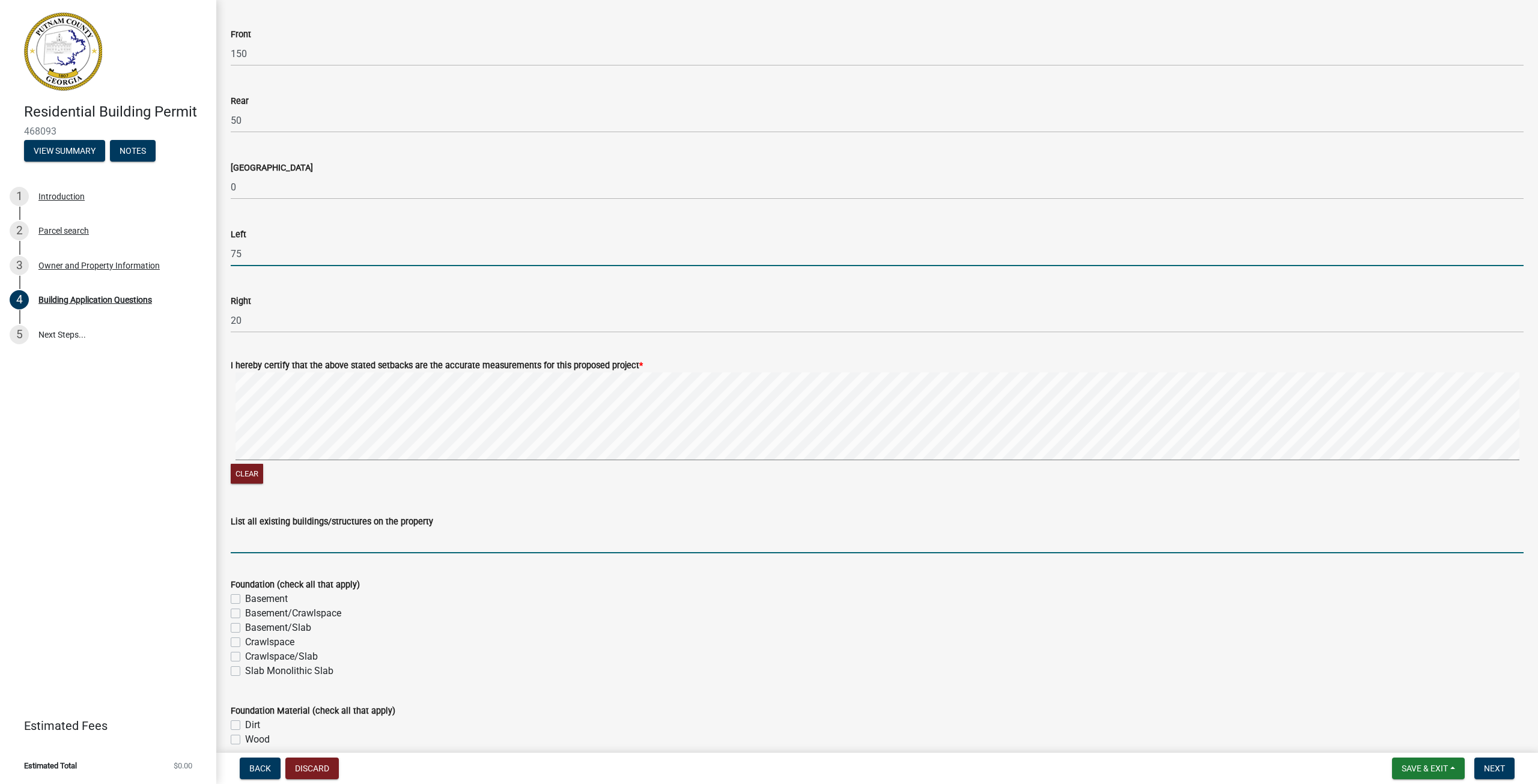
click at [311, 544] on input "List all existing buildings/structures on the property" at bounding box center [877, 540] width 1293 height 24
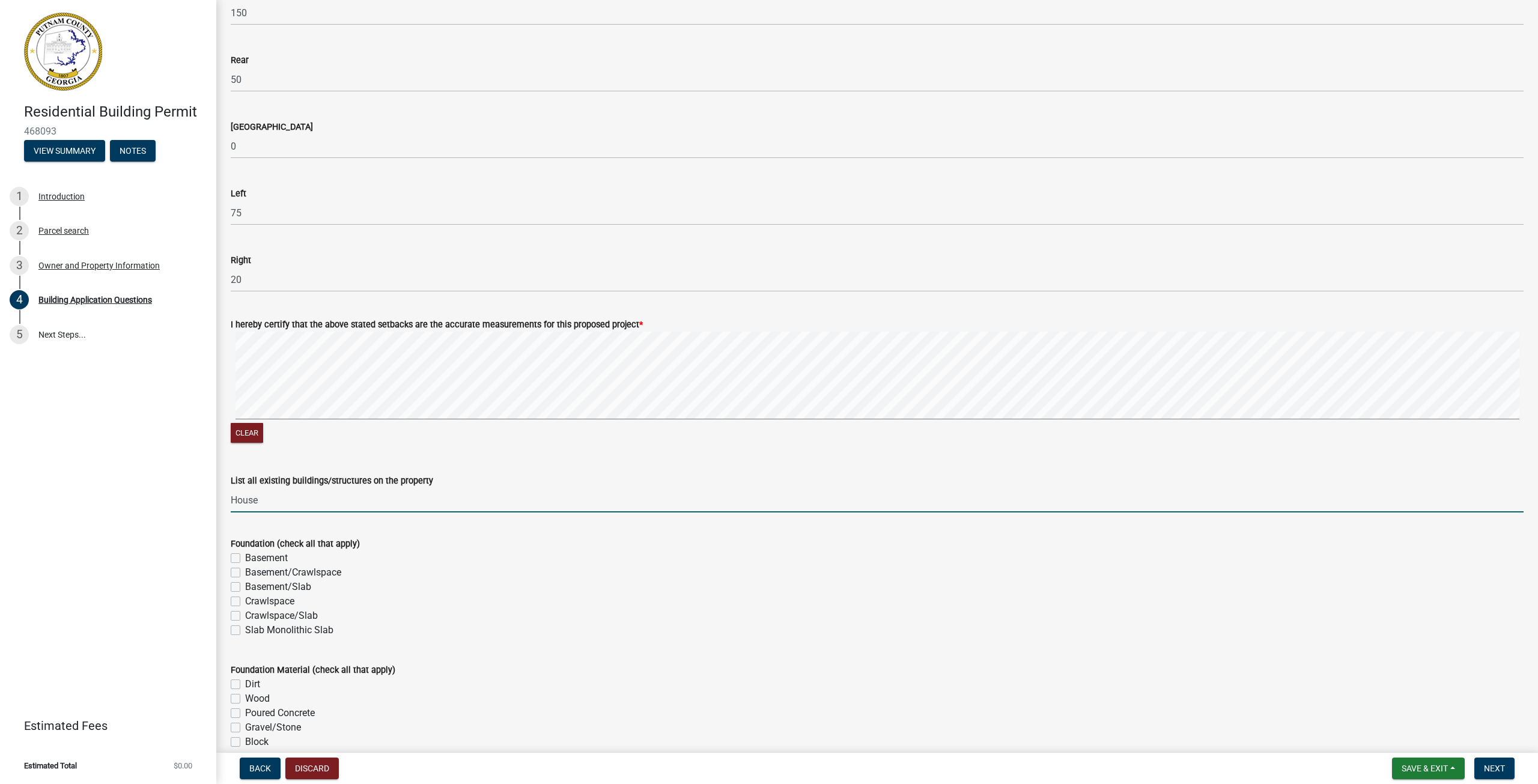
scroll to position [1802, 0]
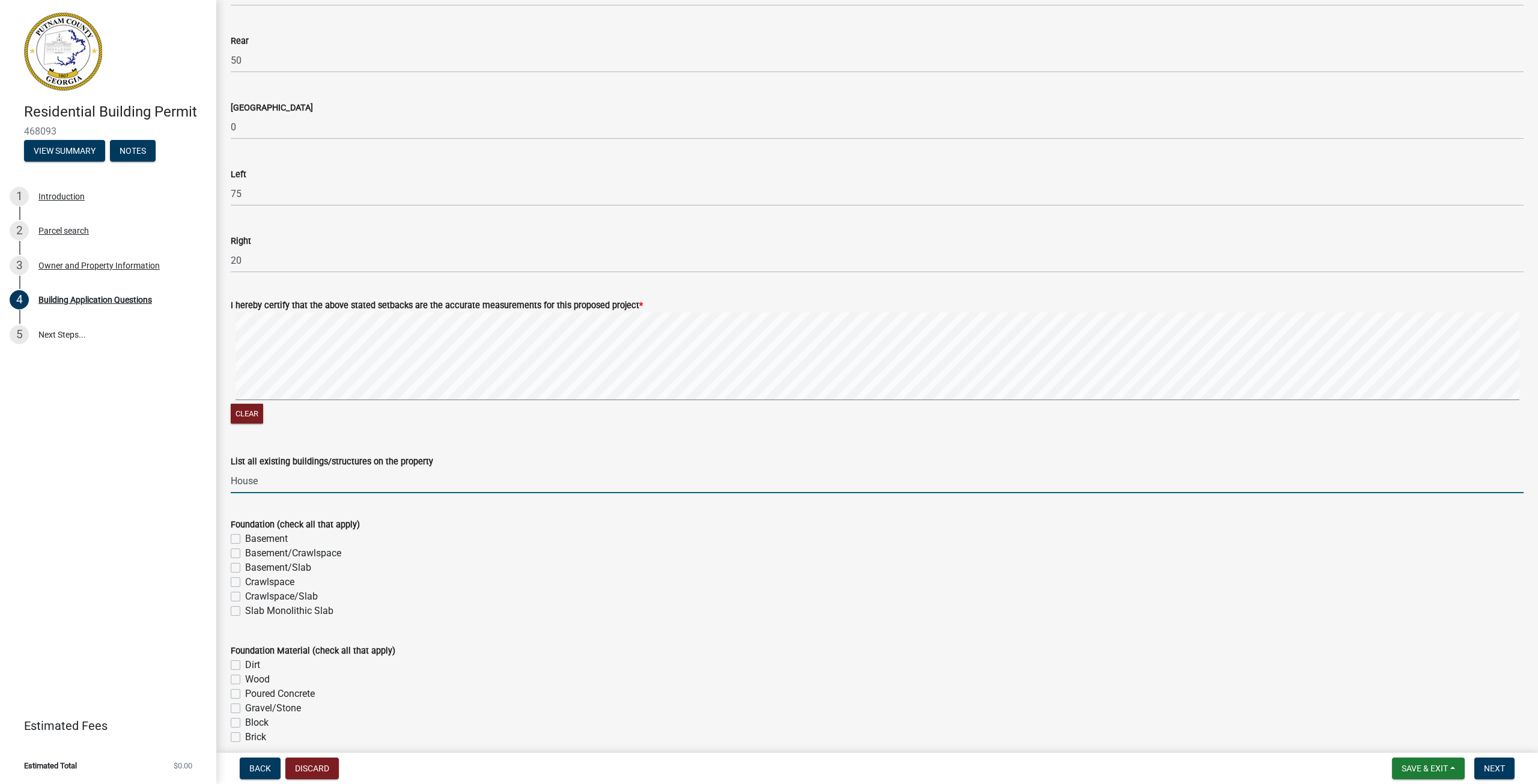
type input "House"
click at [245, 609] on label "Slab Monolithic Slab" at bounding box center [289, 611] width 88 height 15
click at [245, 609] on input "Slab Monolithic Slab" at bounding box center [249, 607] width 8 height 8
checkbox input "true"
checkbox input "false"
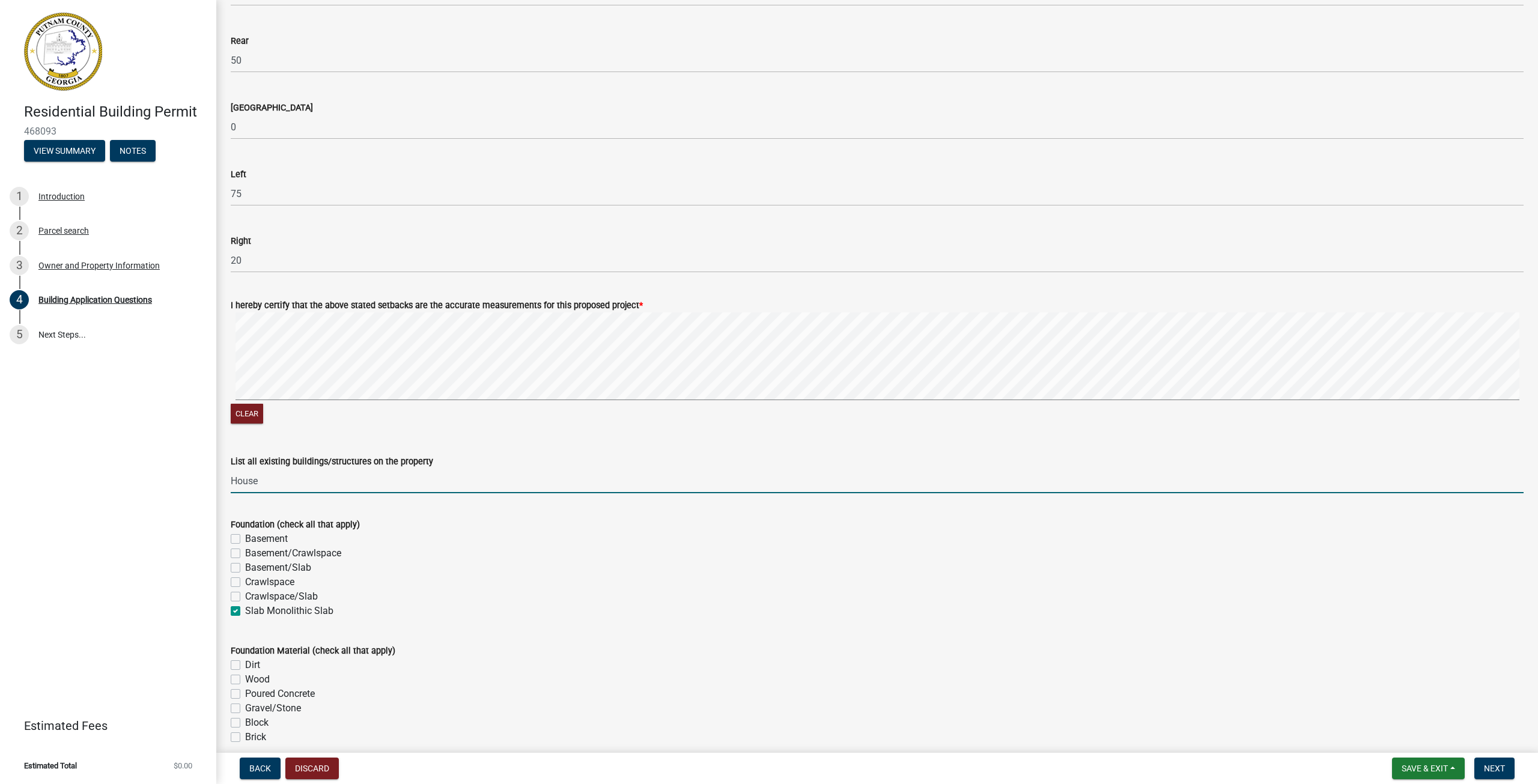
checkbox input "false"
checkbox input "true"
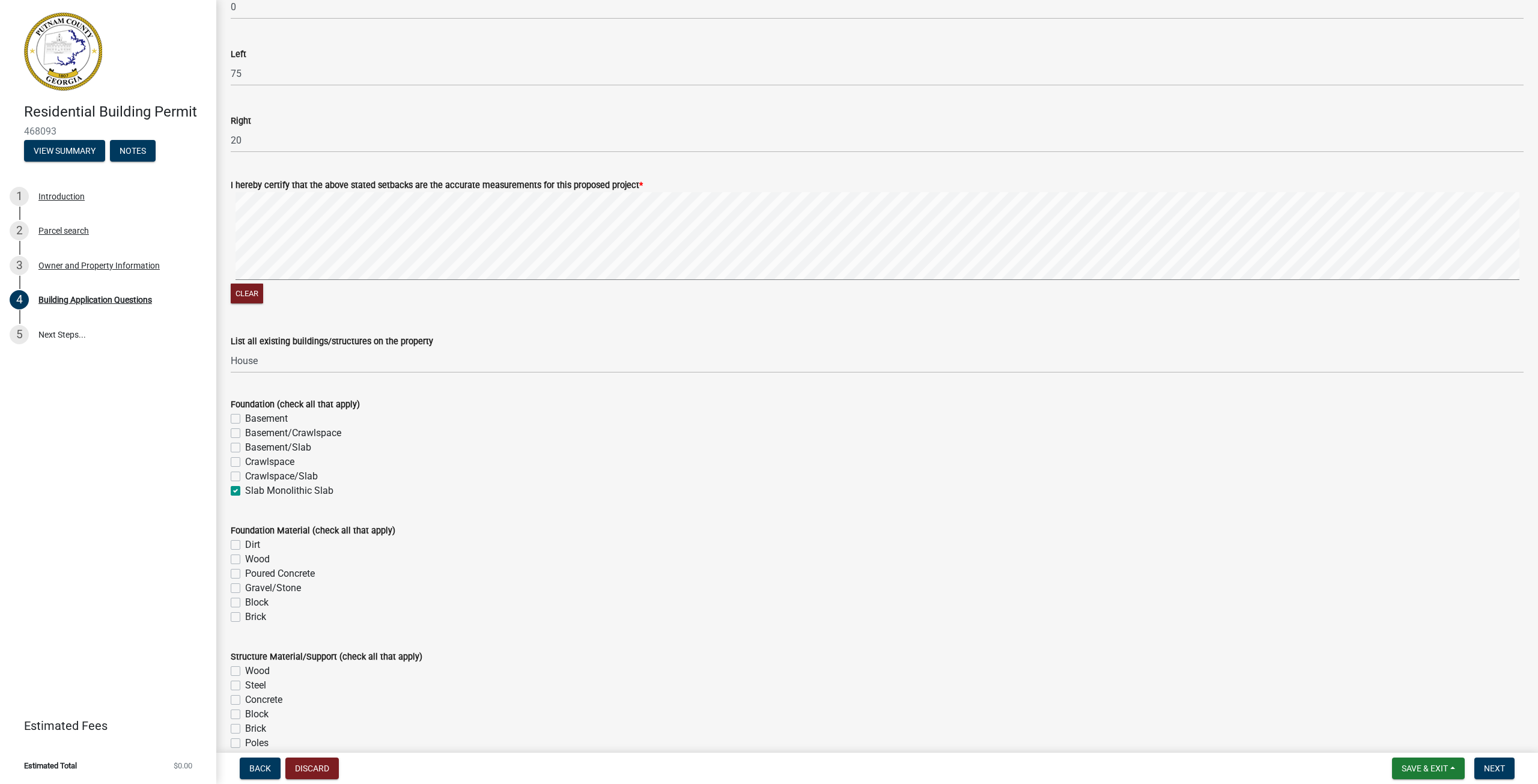
scroll to position [1982, 0]
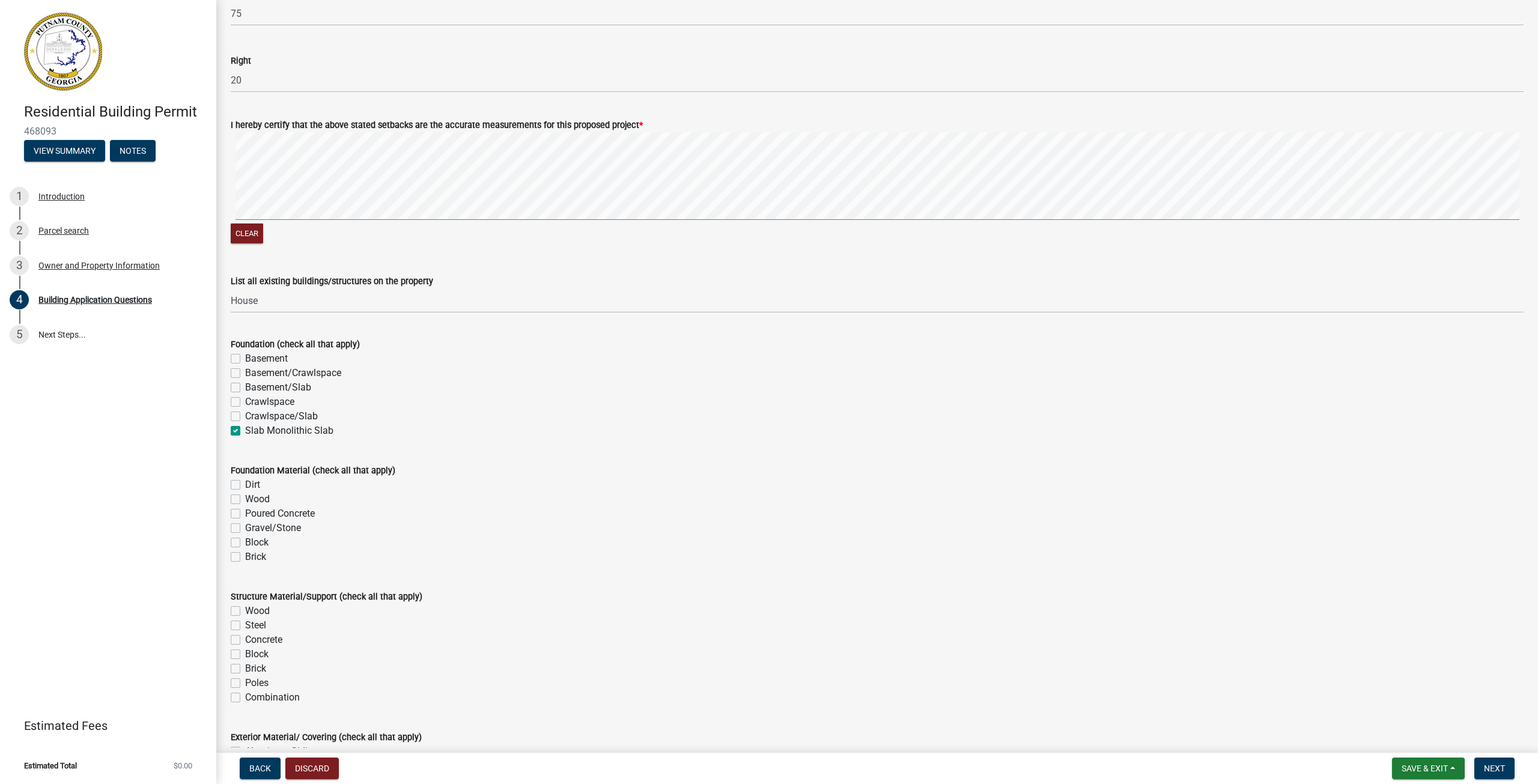
click at [245, 512] on label "Poured Concrete" at bounding box center [280, 514] width 70 height 15
click at [245, 512] on input "Poured Concrete" at bounding box center [249, 510] width 8 height 8
checkbox input "true"
checkbox input "false"
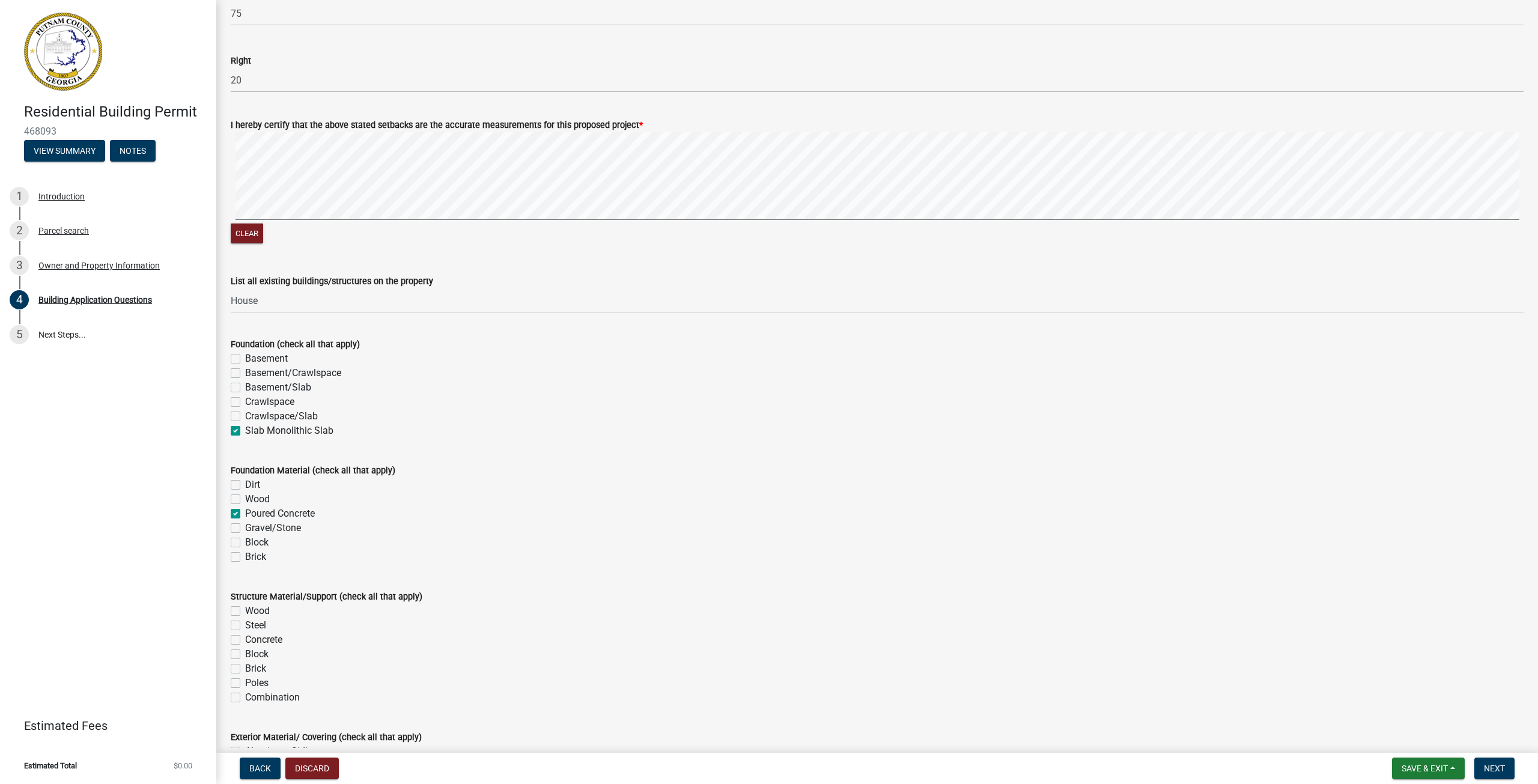
checkbox input "true"
checkbox input "false"
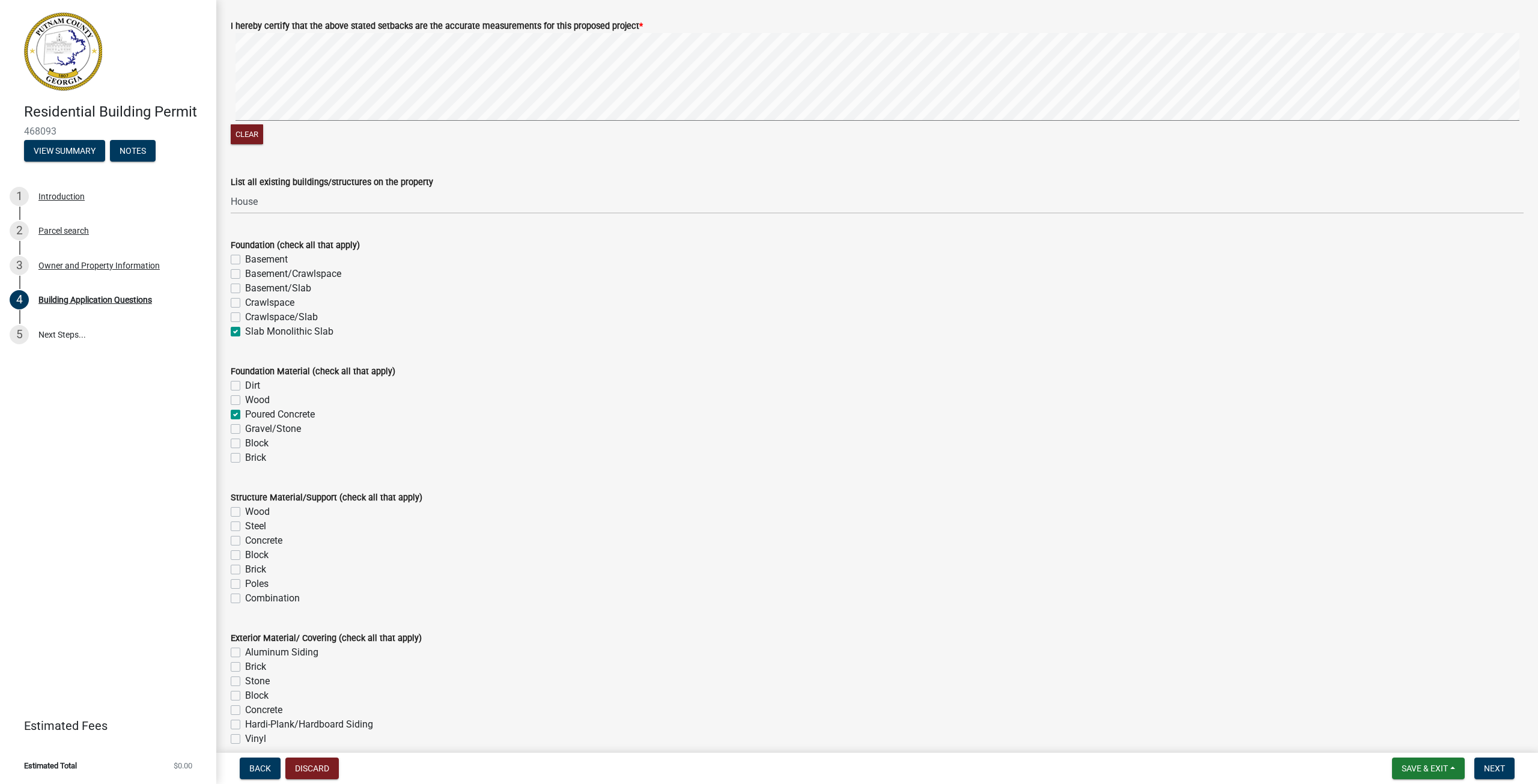
scroll to position [2102, 0]
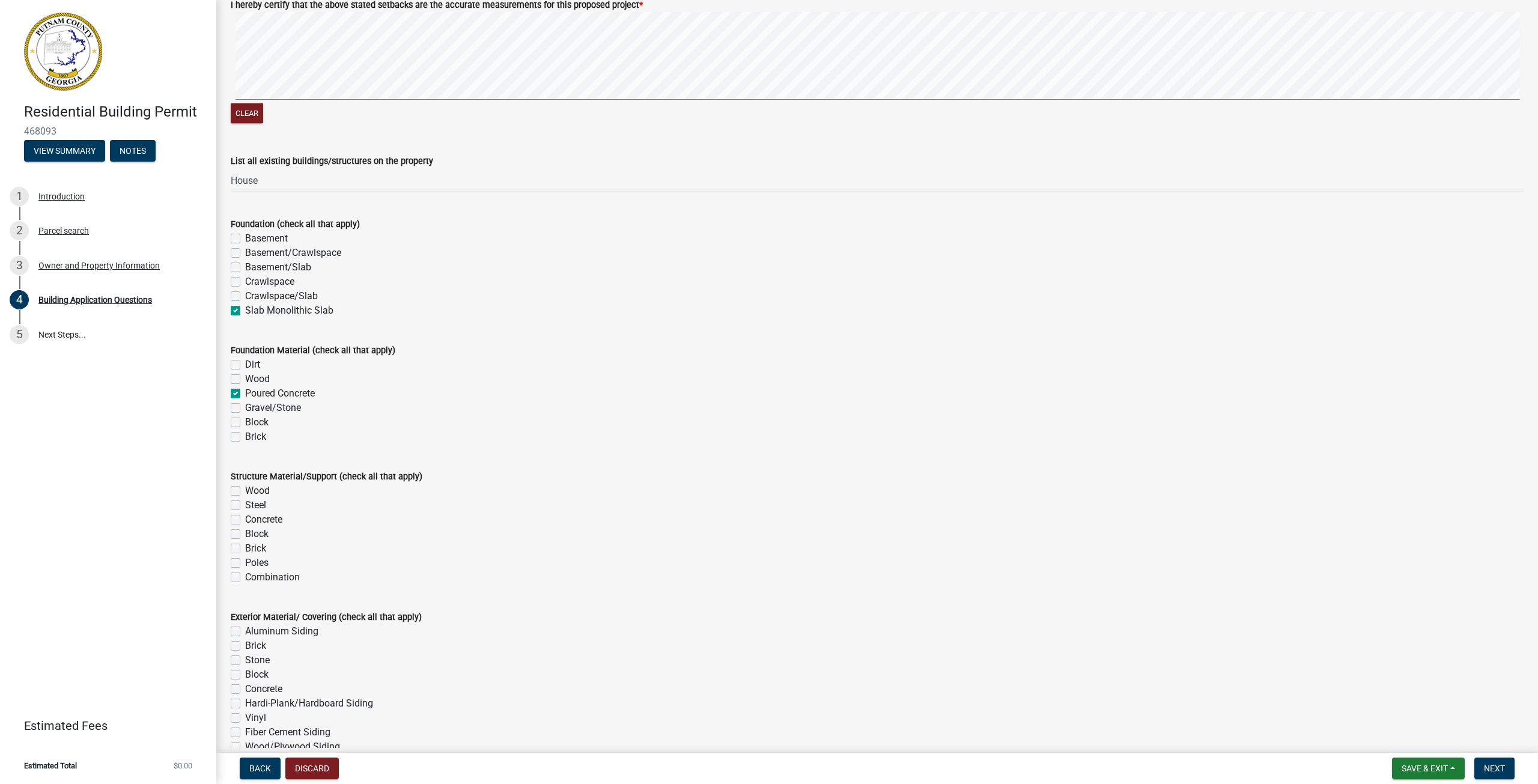
click at [245, 489] on label "Wood" at bounding box center [257, 491] width 25 height 15
click at [245, 489] on input "Wood" at bounding box center [249, 487] width 8 height 8
checkbox input "true"
checkbox input "false"
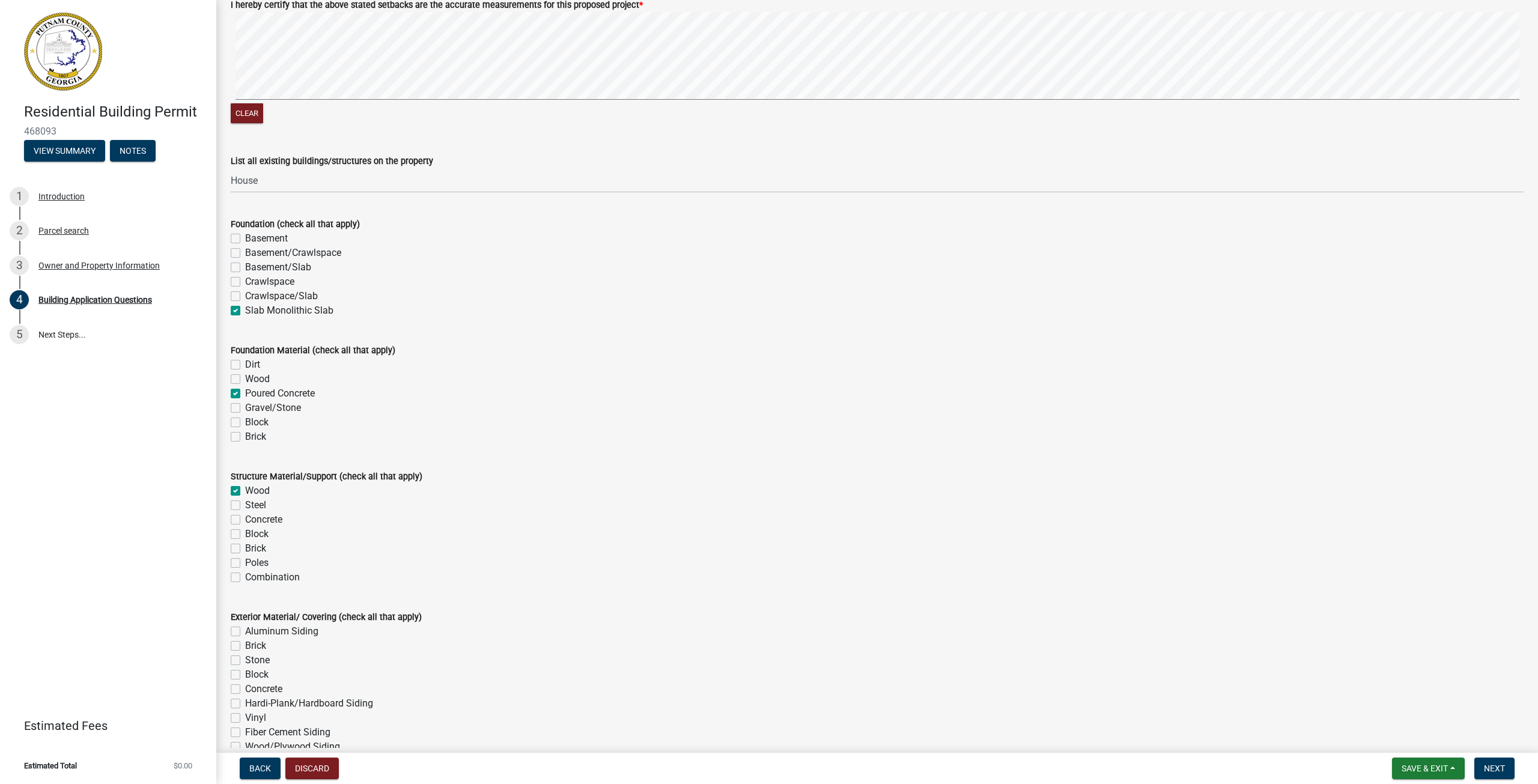
checkbox input "false"
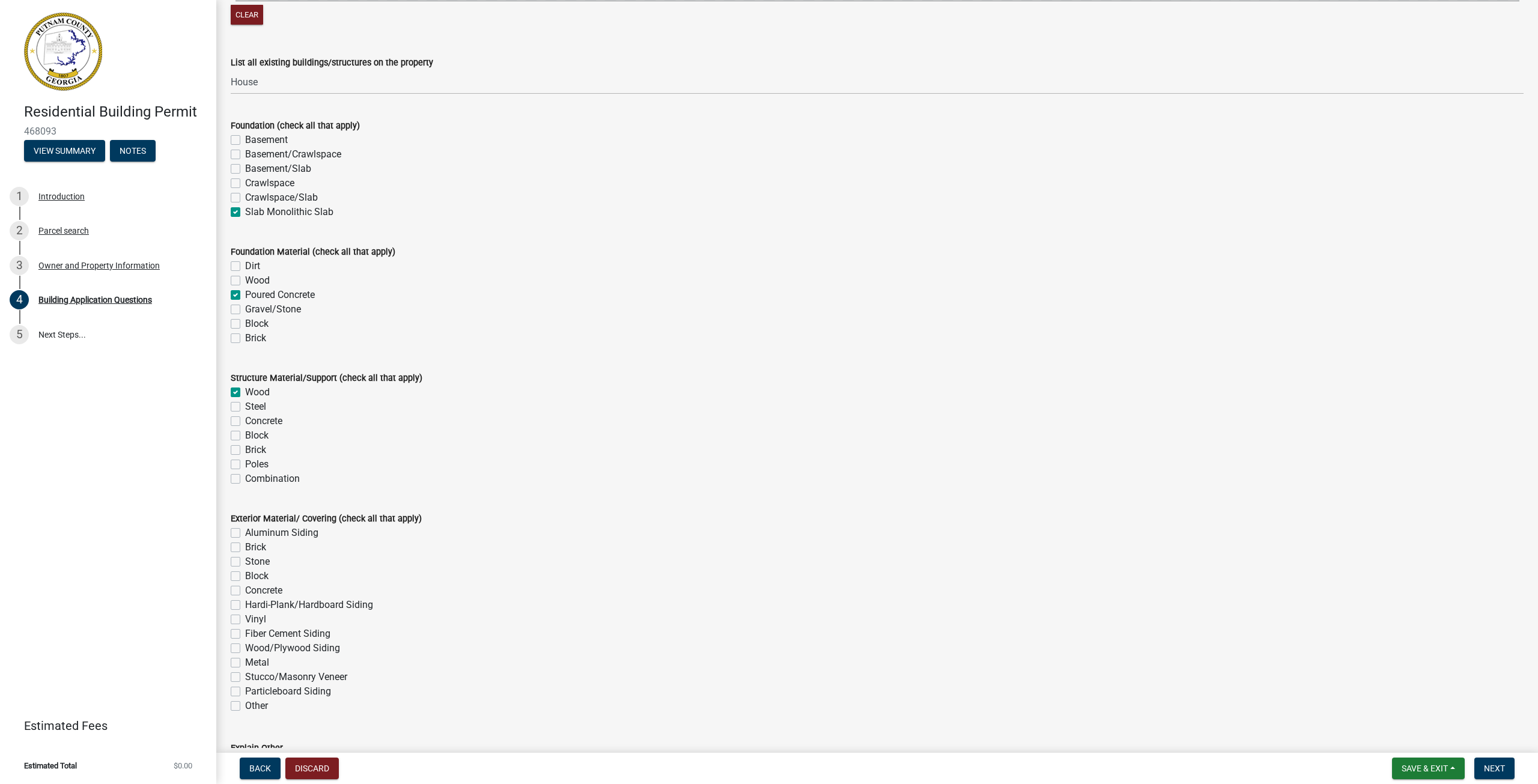
scroll to position [2222, 0]
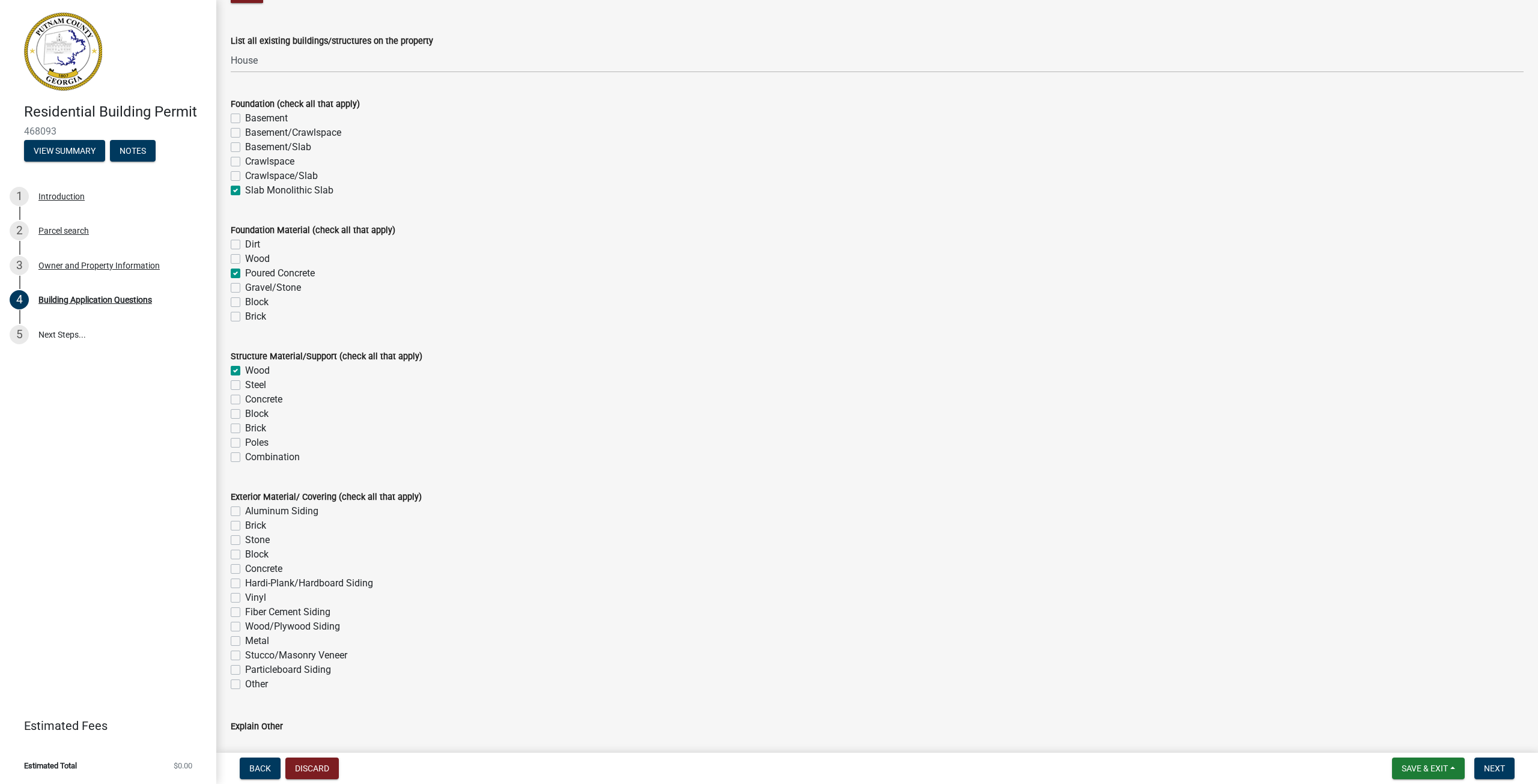
click at [245, 687] on label "Other" at bounding box center [256, 684] width 23 height 15
click at [245, 685] on input "Other" at bounding box center [249, 681] width 8 height 8
checkbox input "true"
checkbox input "false"
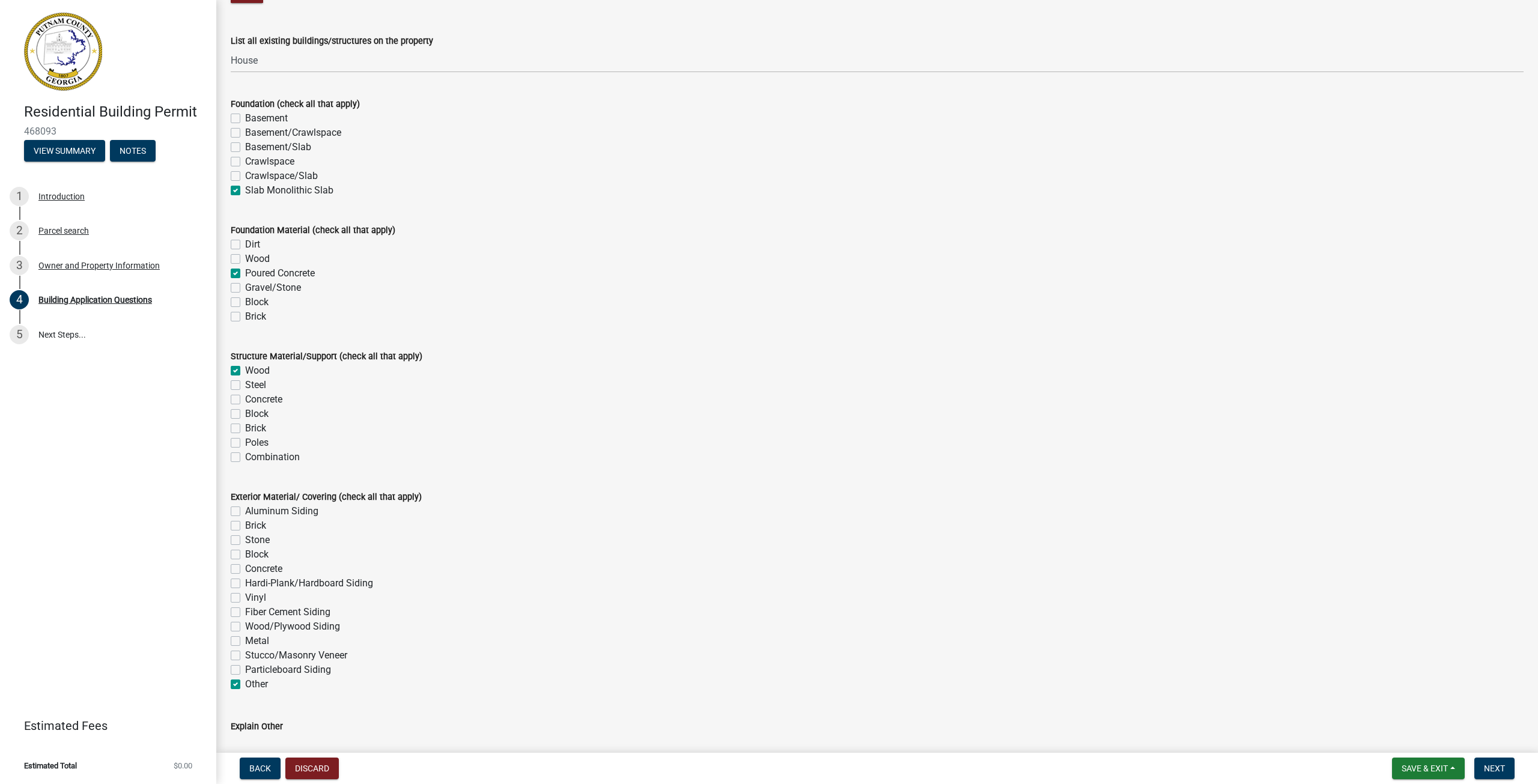
checkbox input "false"
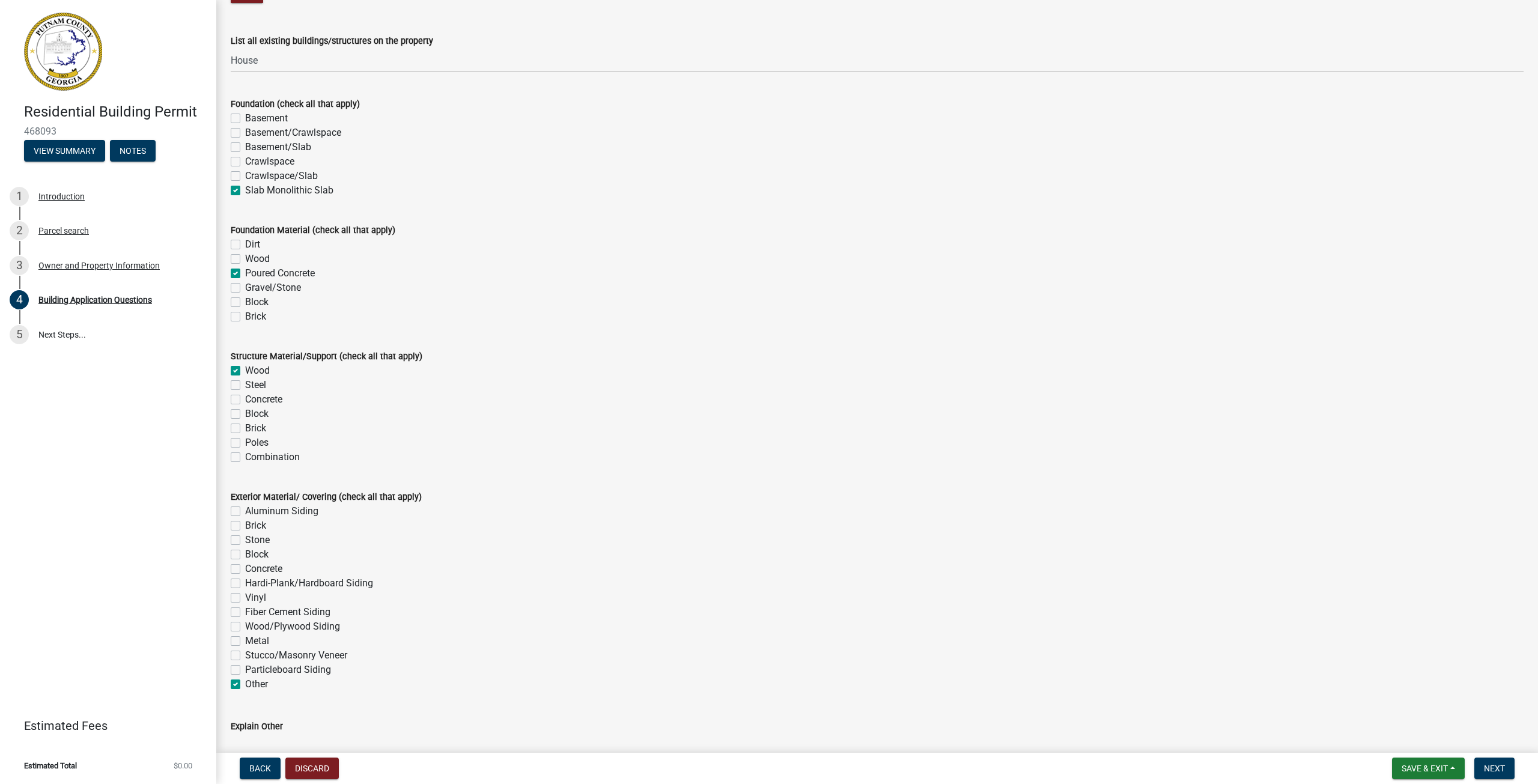
checkbox input "false"
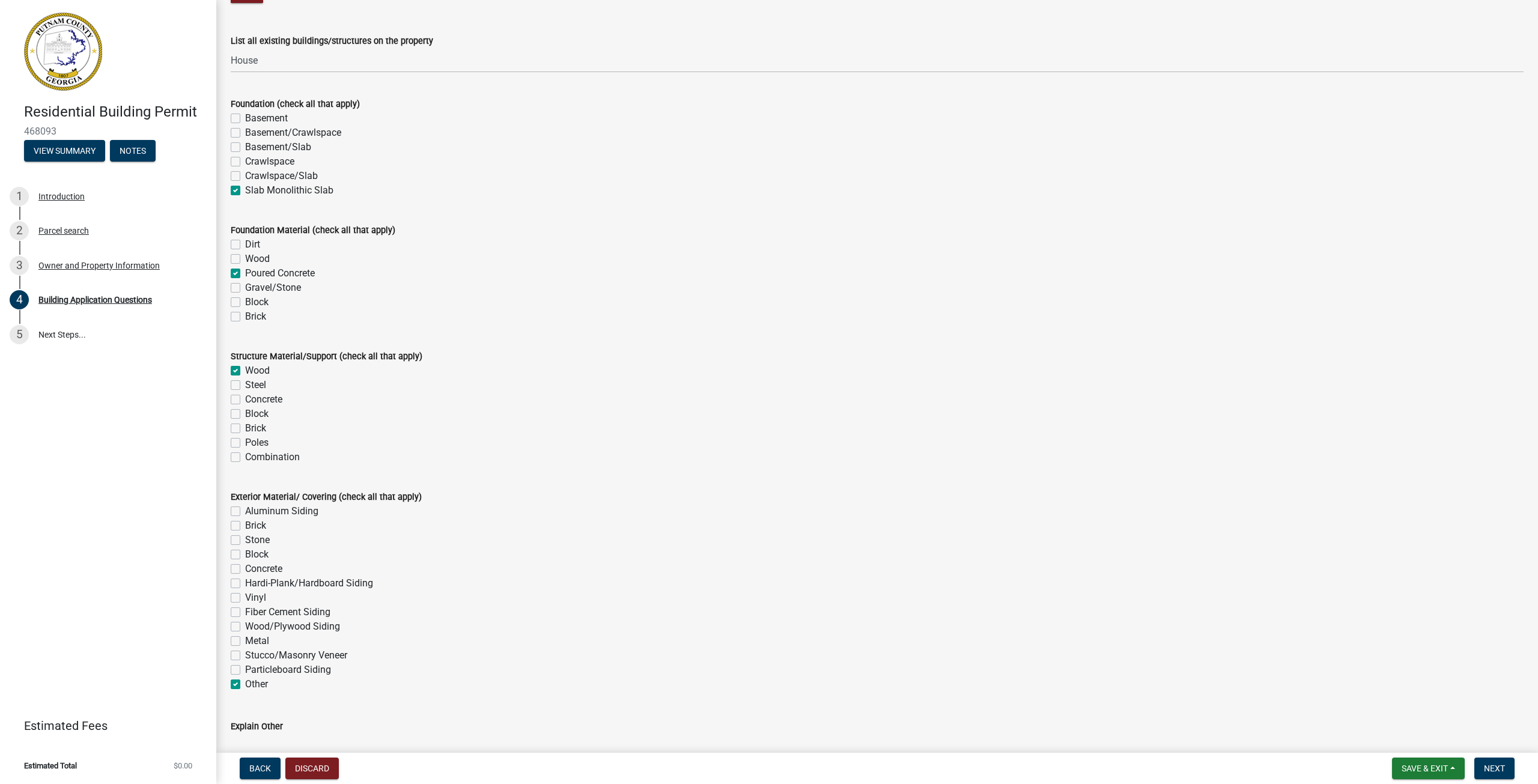
checkbox input "true"
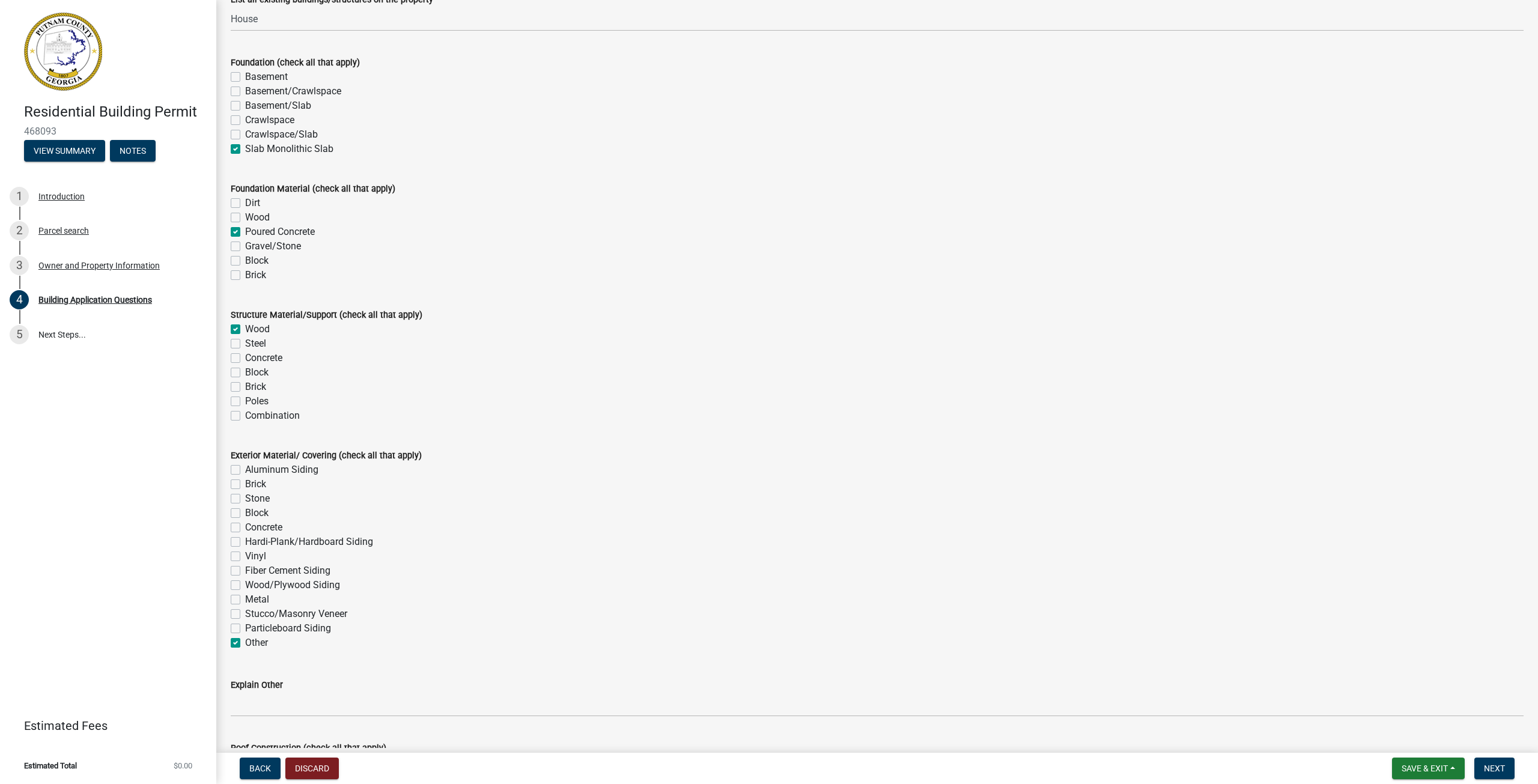
scroll to position [2282, 0]
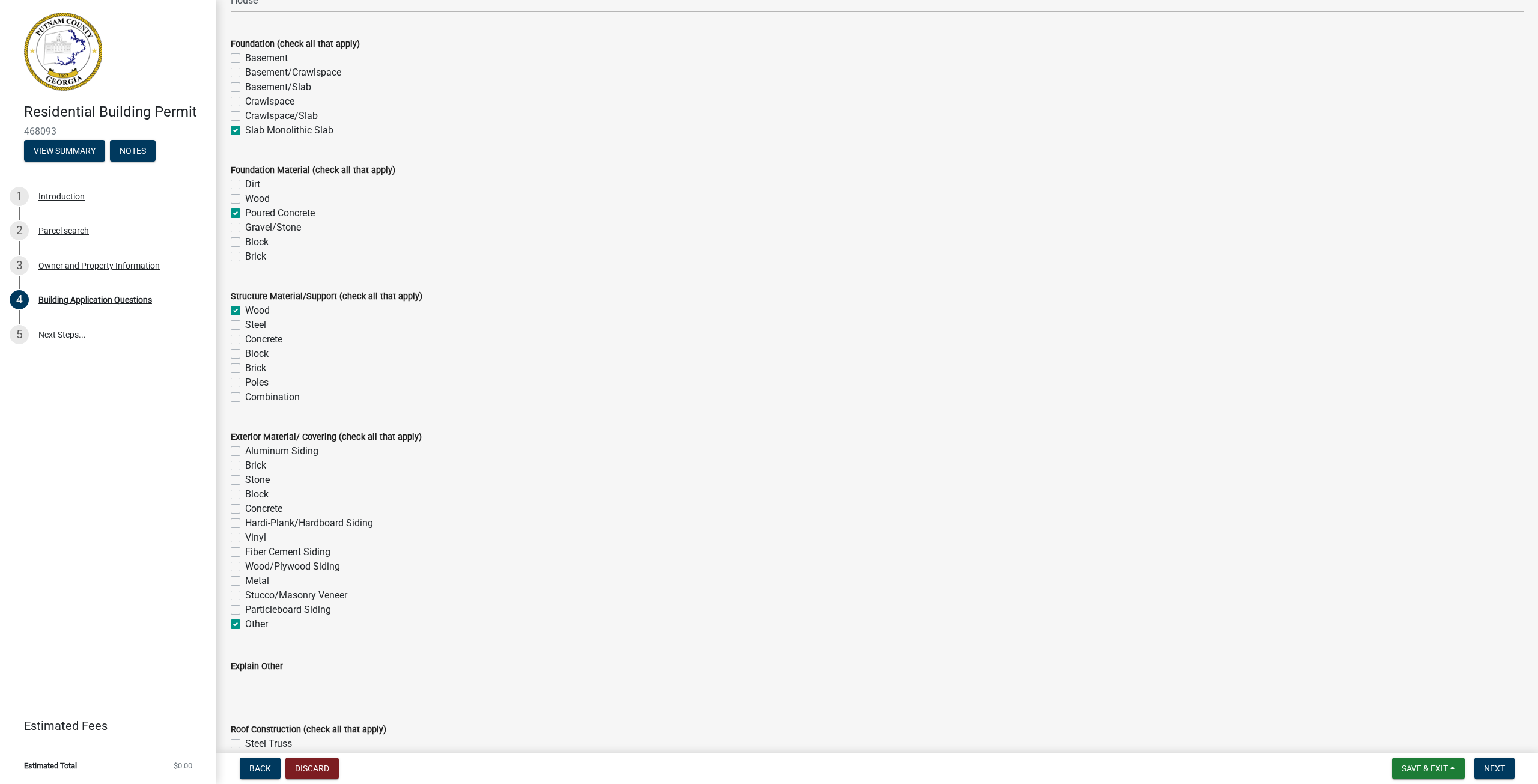
click at [245, 524] on label "Hardi-Plank/Hardboard Siding" at bounding box center [309, 524] width 128 height 15
click at [245, 524] on input "Hardi-Plank/Hardboard Siding" at bounding box center [249, 520] width 8 height 8
checkbox input "true"
checkbox input "false"
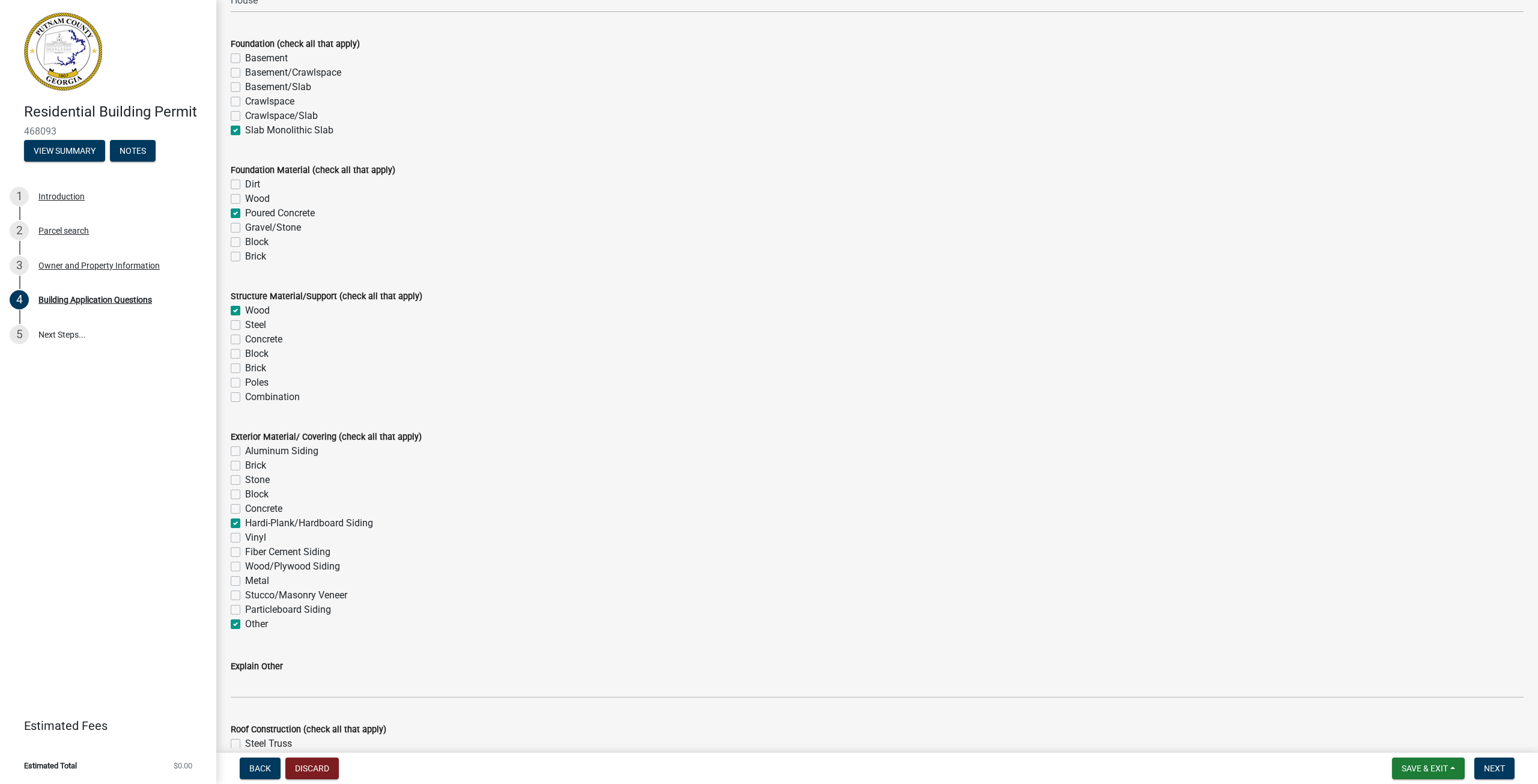
checkbox input "false"
checkbox input "true"
checkbox input "false"
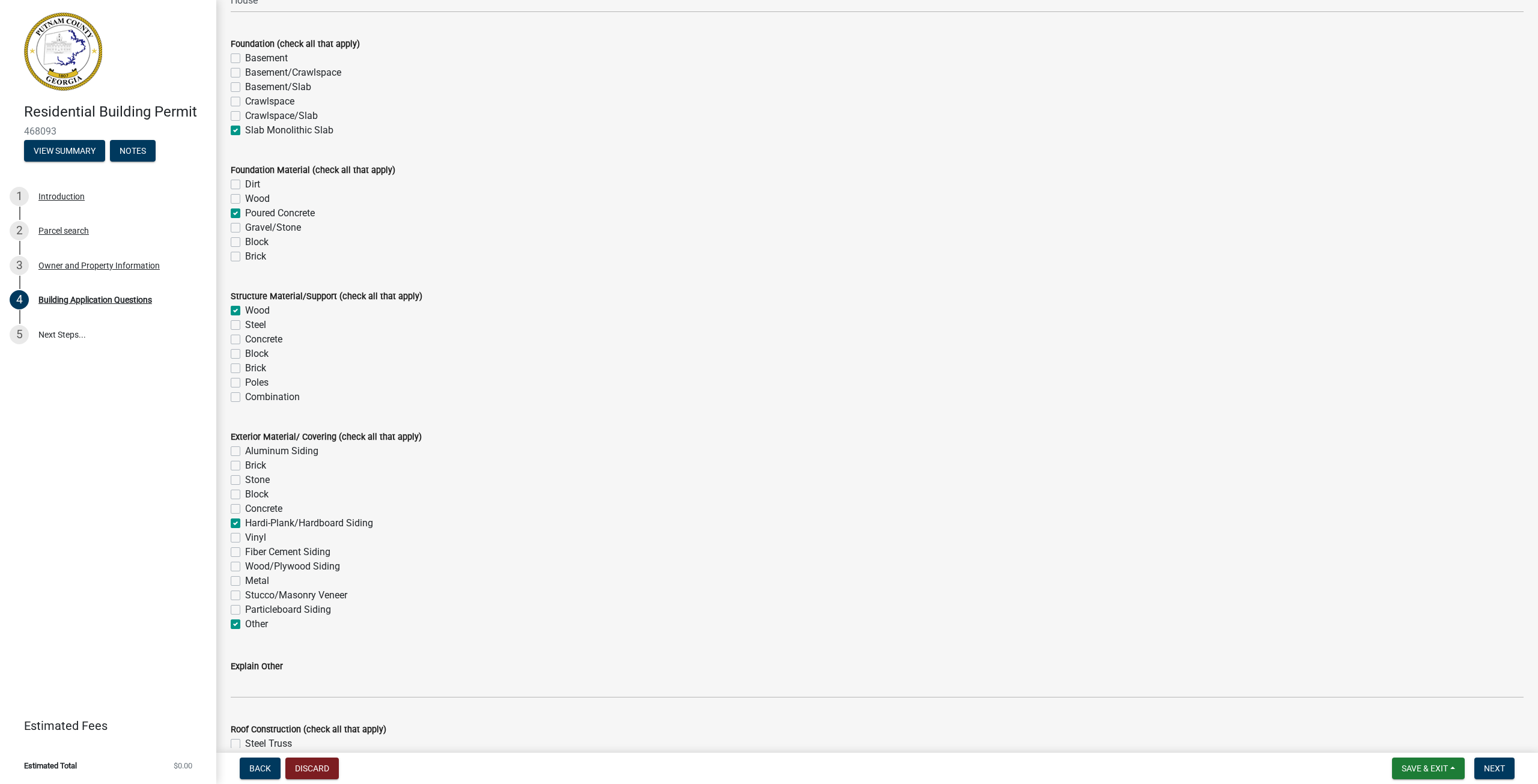
checkbox input "false"
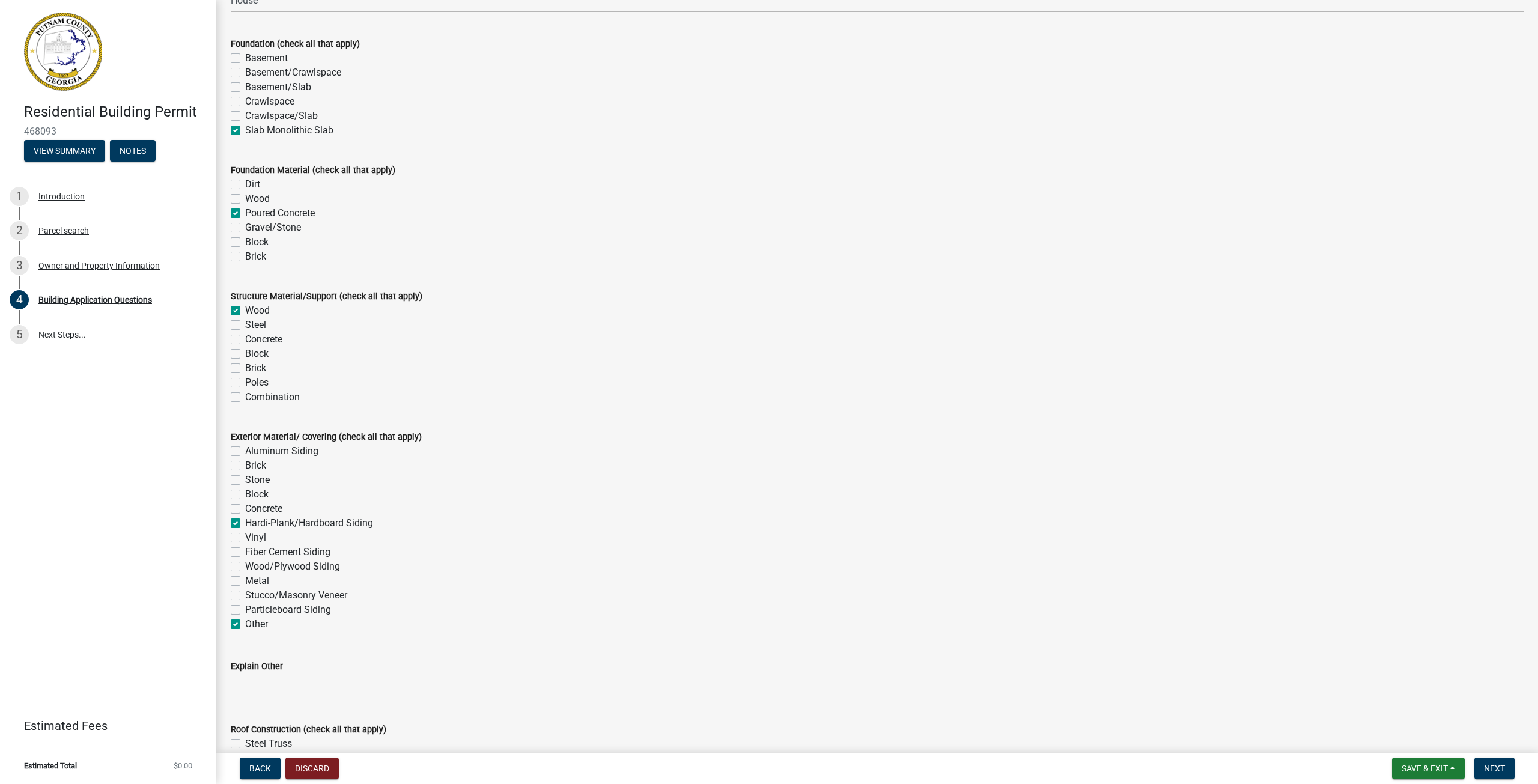
checkbox input "true"
click at [245, 524] on label "Hardi-Plank/Hardboard Siding" at bounding box center [309, 524] width 128 height 15
click at [245, 524] on input "Hardi-Plank/Hardboard Siding" at bounding box center [249, 520] width 8 height 8
checkbox input "false"
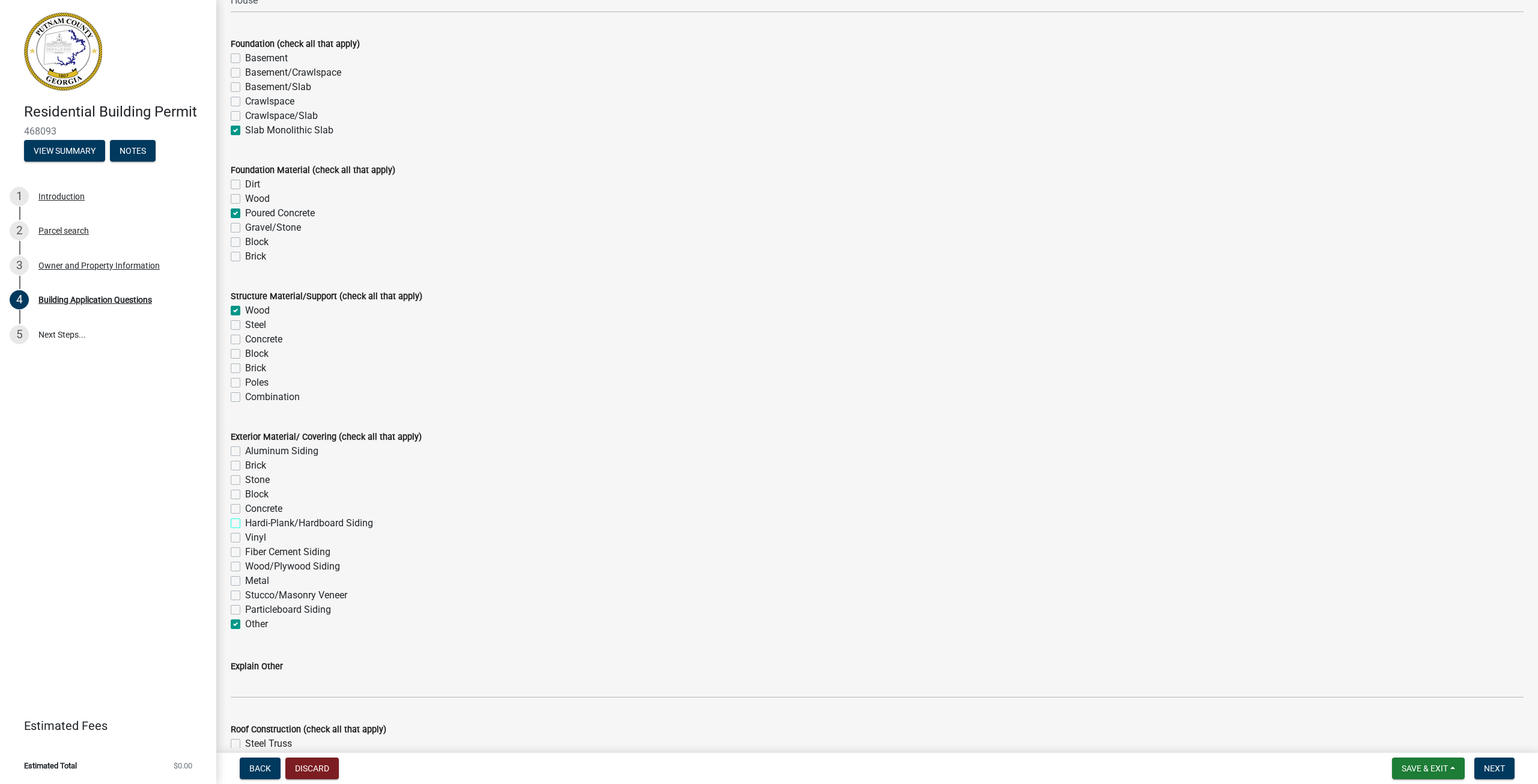
checkbox input "false"
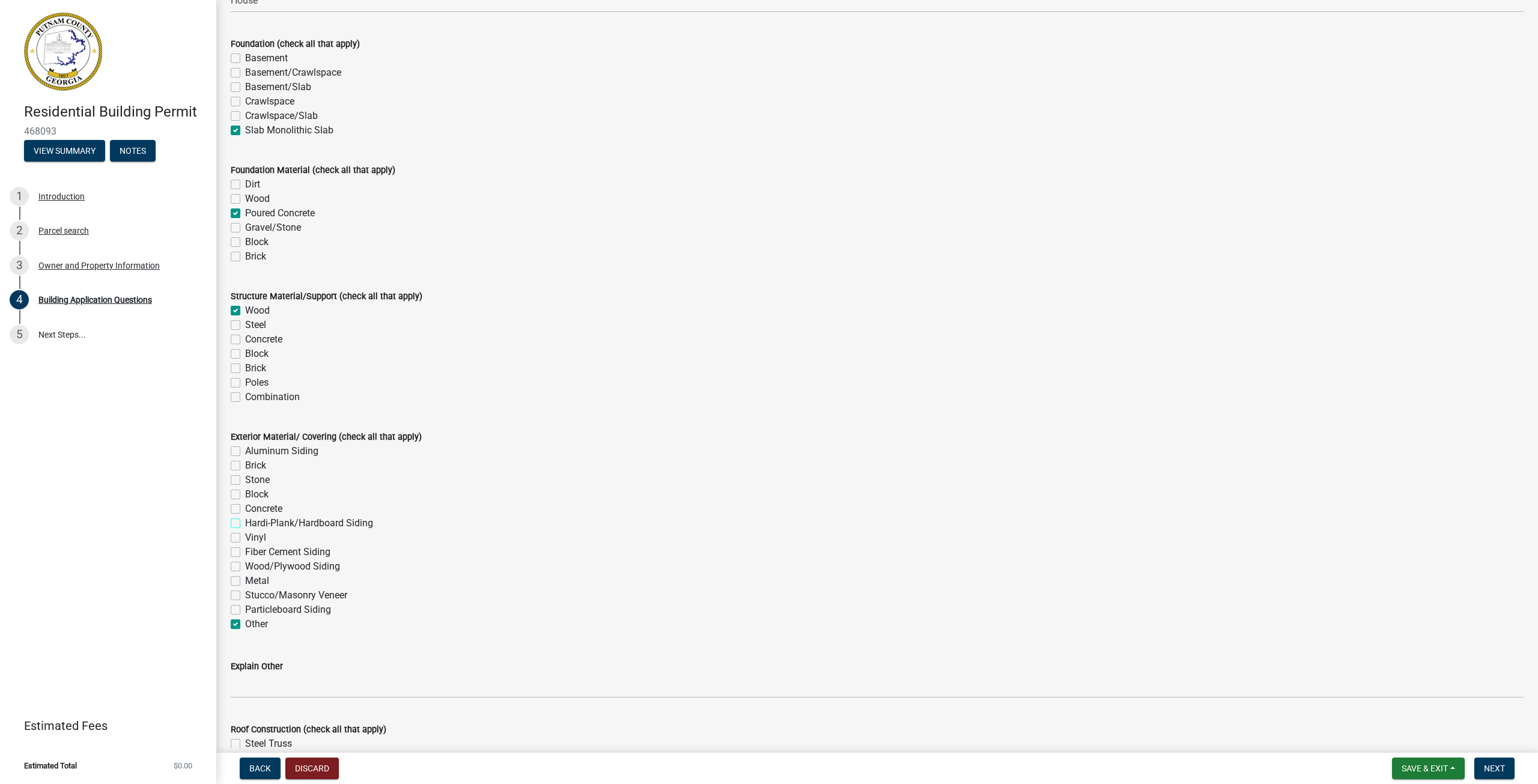
checkbox input "false"
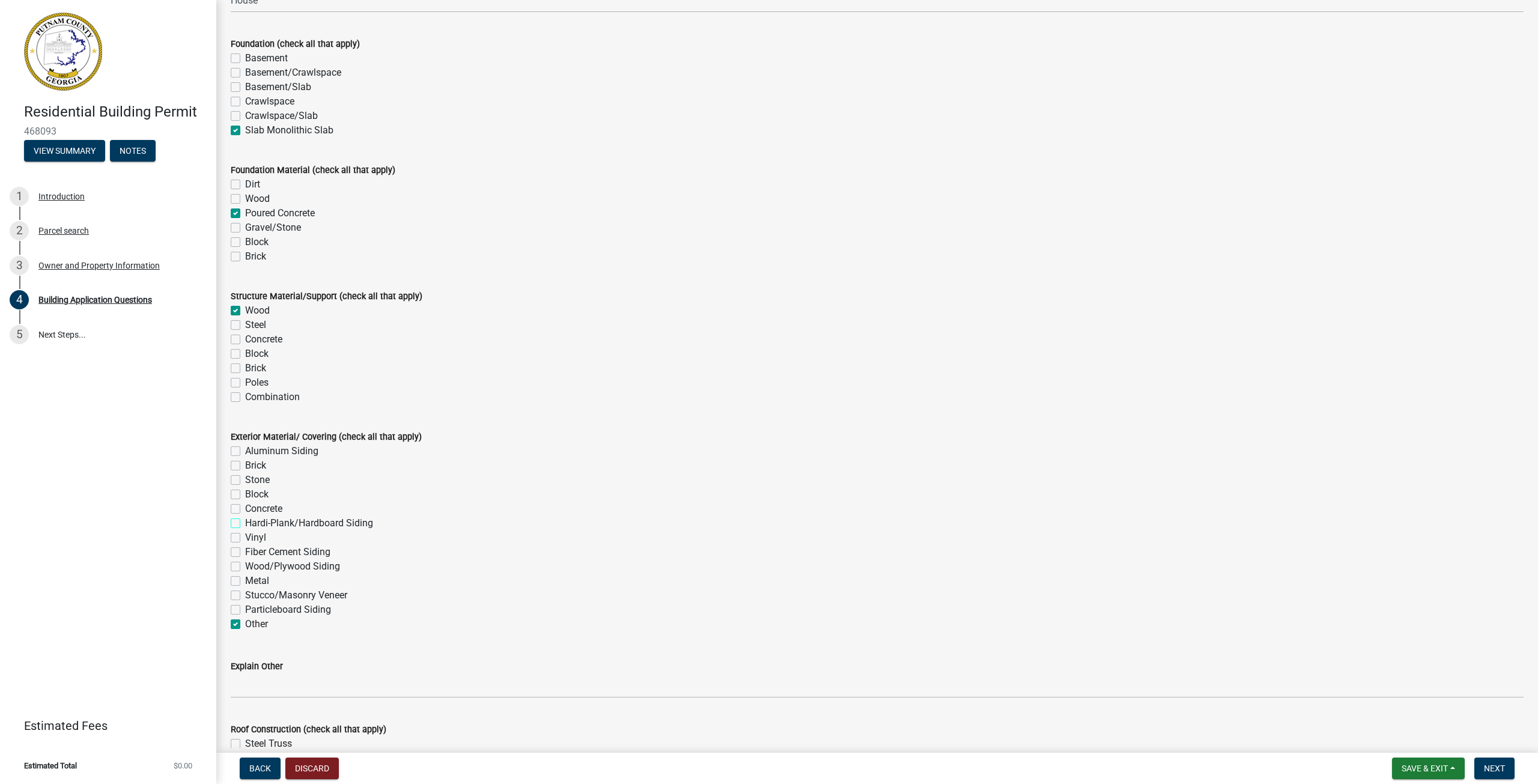
checkbox input "false"
checkbox input "true"
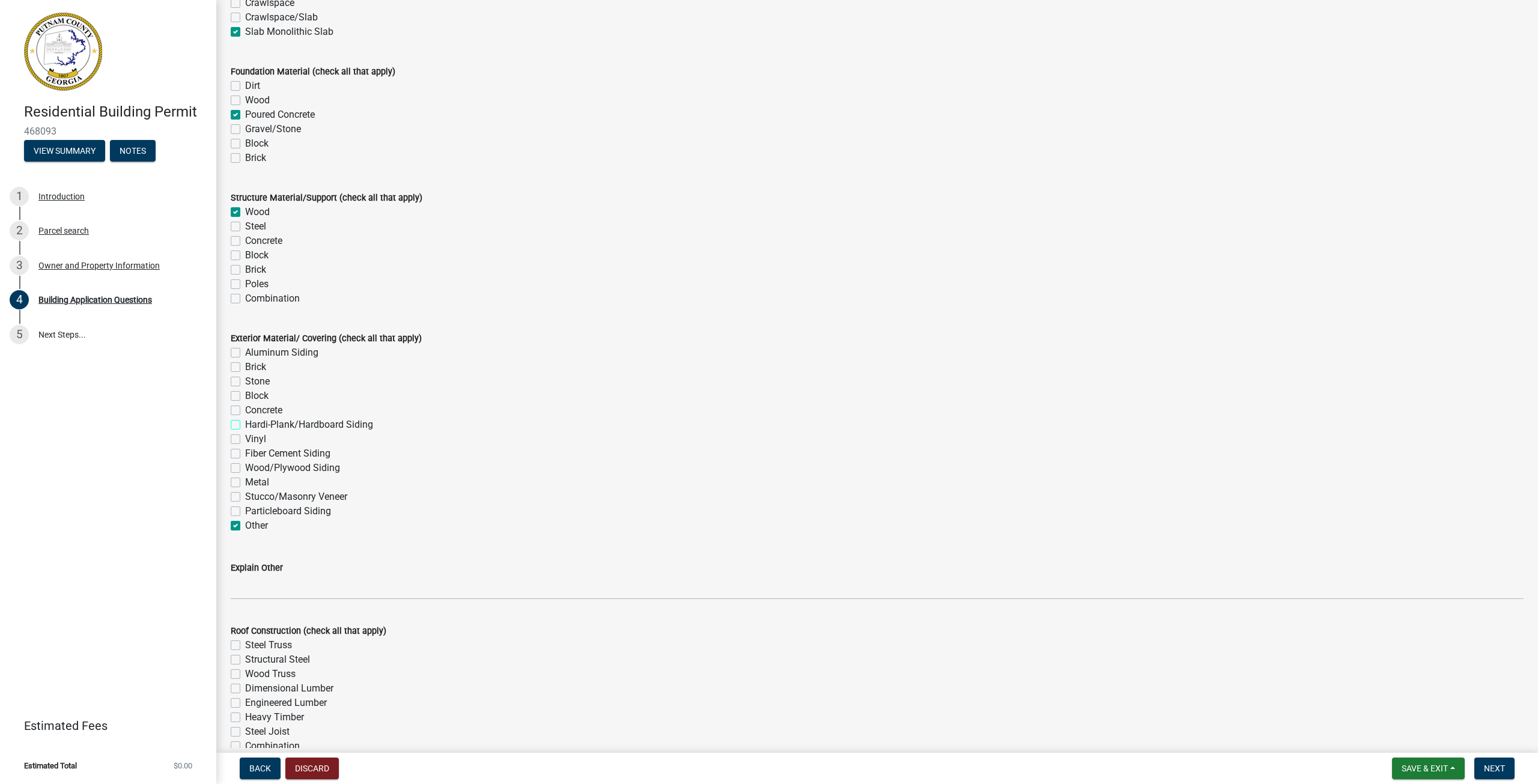
scroll to position [2403, 0]
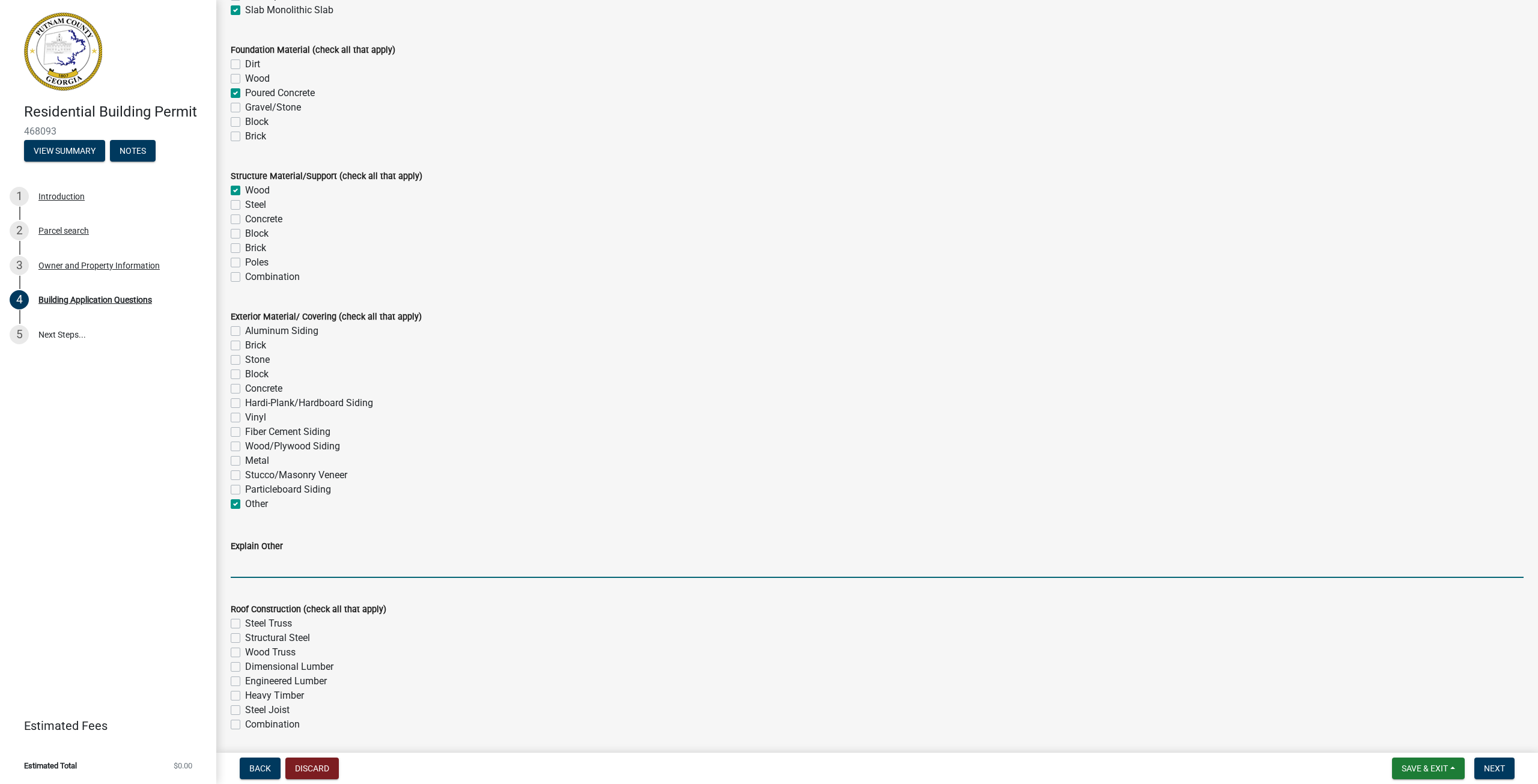
click at [346, 564] on input "Explain Other" at bounding box center [877, 565] width 1293 height 24
click at [242, 564] on input "[PERSON_NAME]" at bounding box center [877, 565] width 1293 height 24
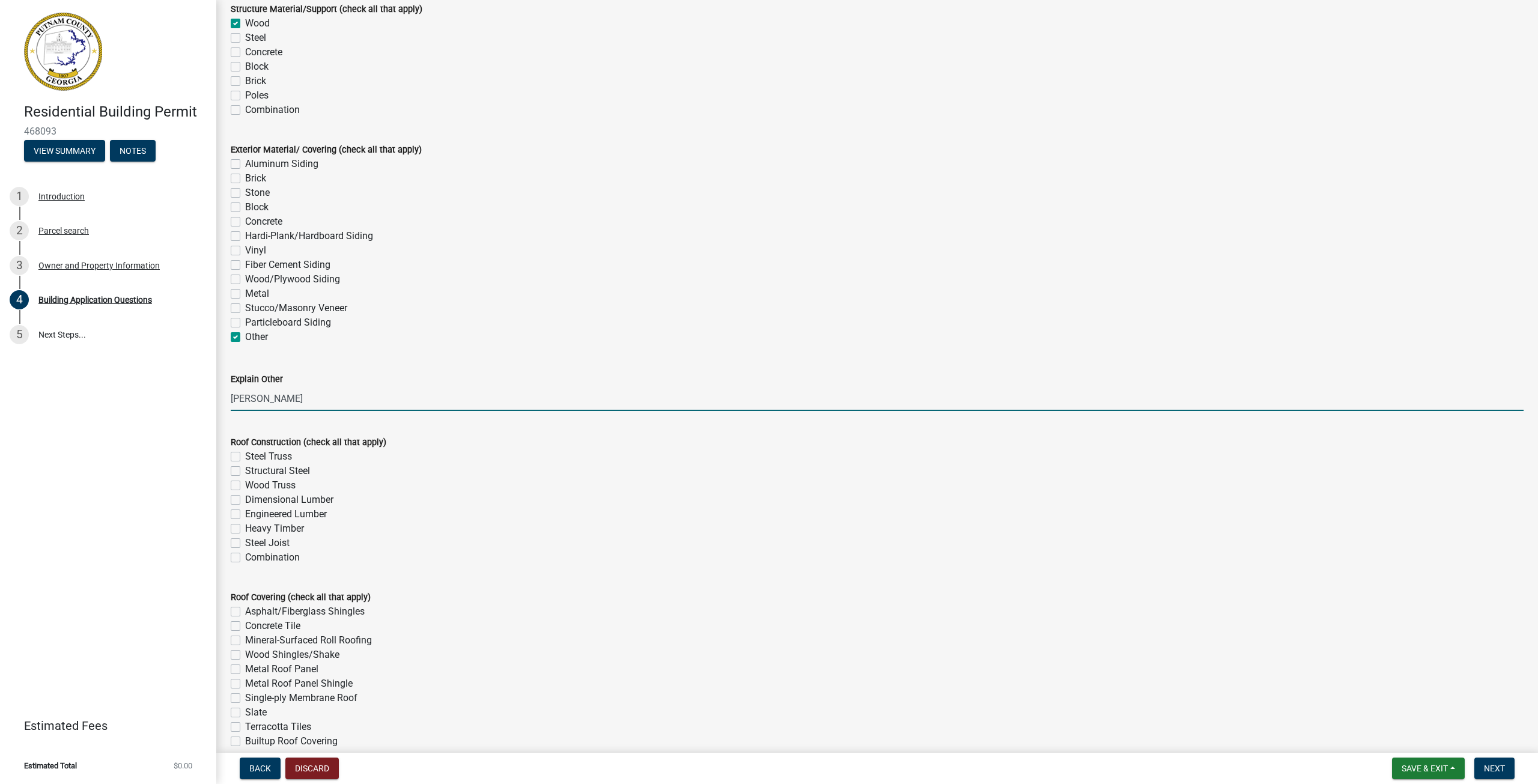
scroll to position [2582, 0]
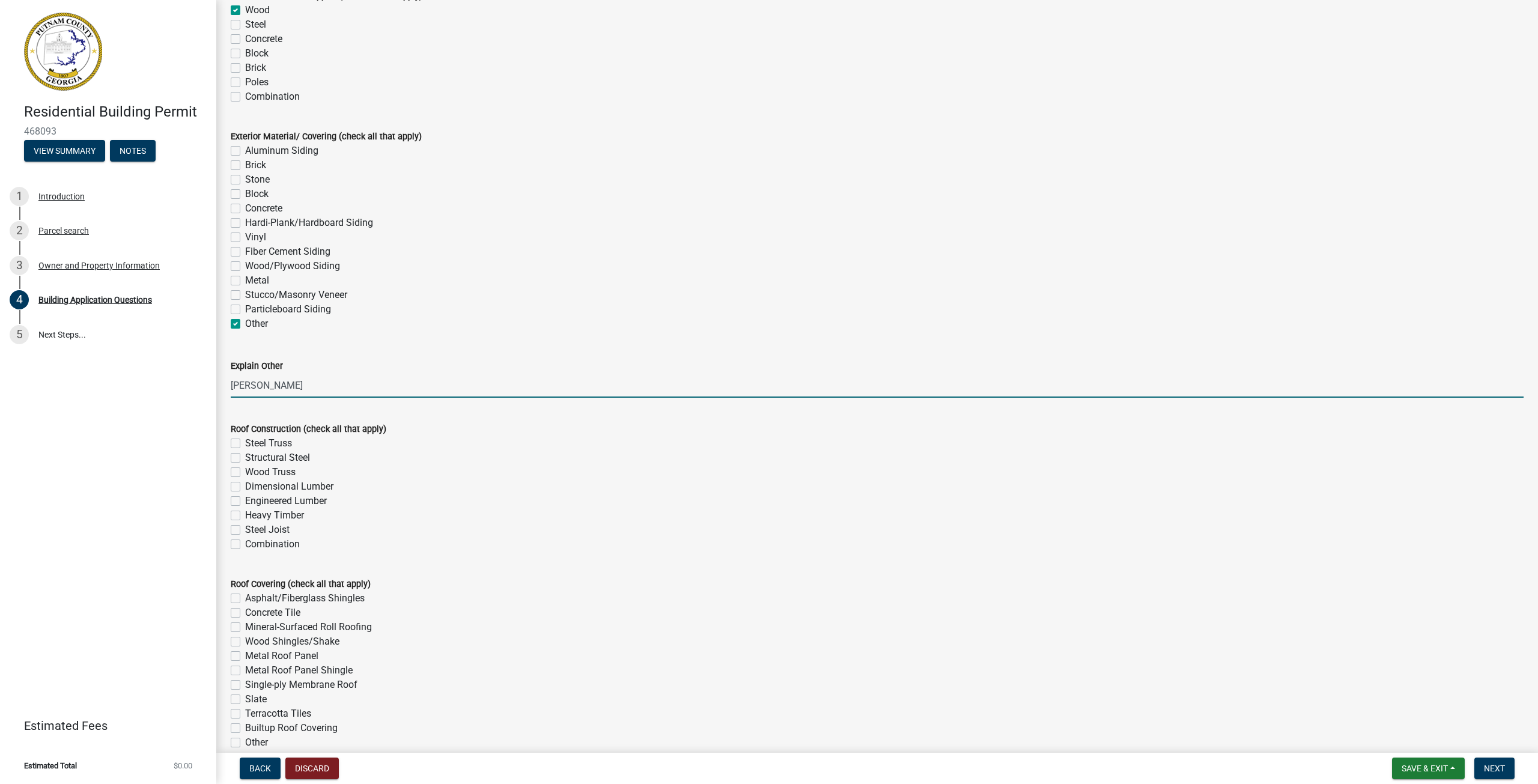
type input "[PERSON_NAME]"
click at [245, 470] on label "Wood Truss" at bounding box center [271, 472] width 51 height 15
click at [245, 470] on input "Wood Truss" at bounding box center [249, 468] width 8 height 8
checkbox input "true"
checkbox input "false"
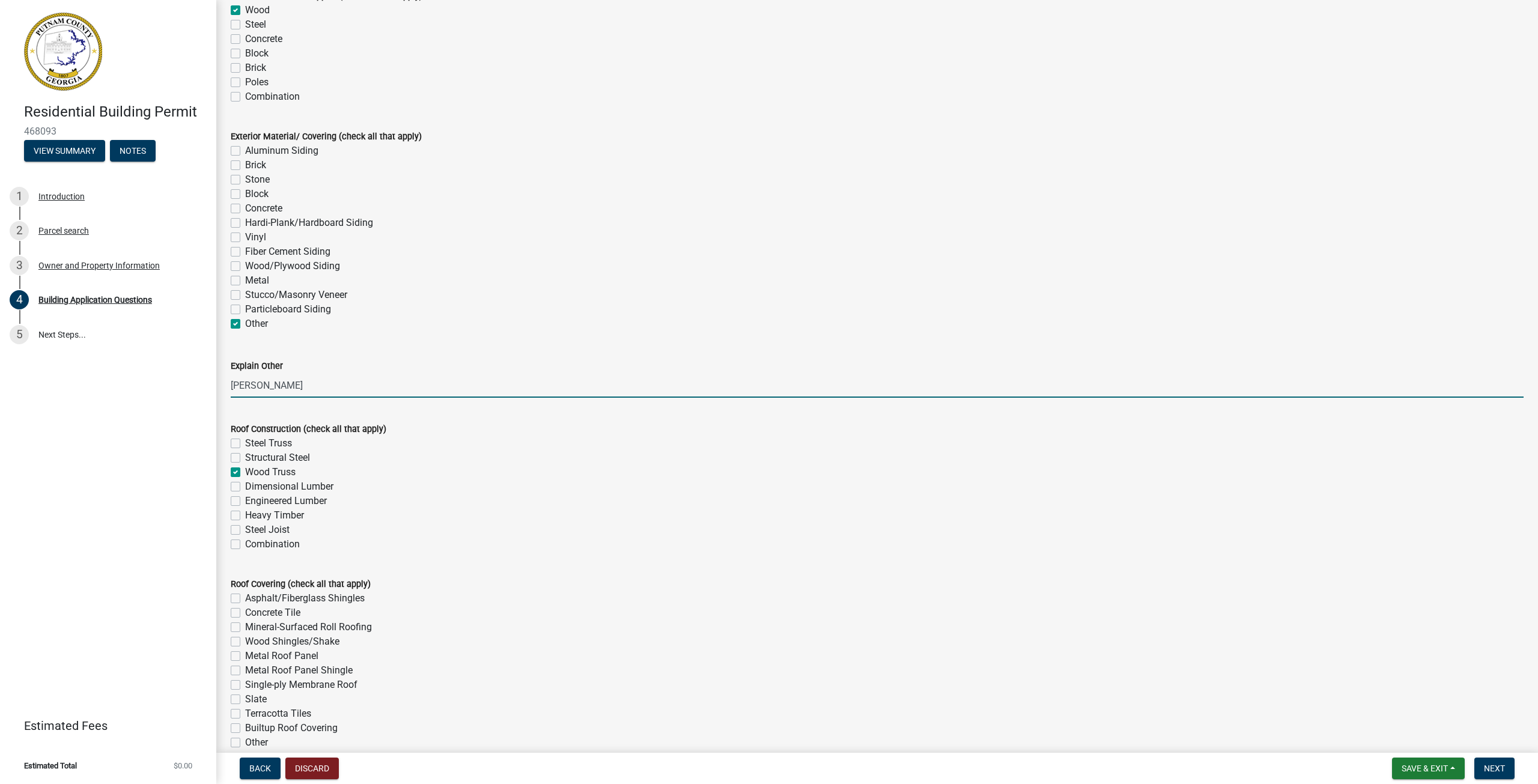
checkbox input "false"
checkbox input "true"
checkbox input "false"
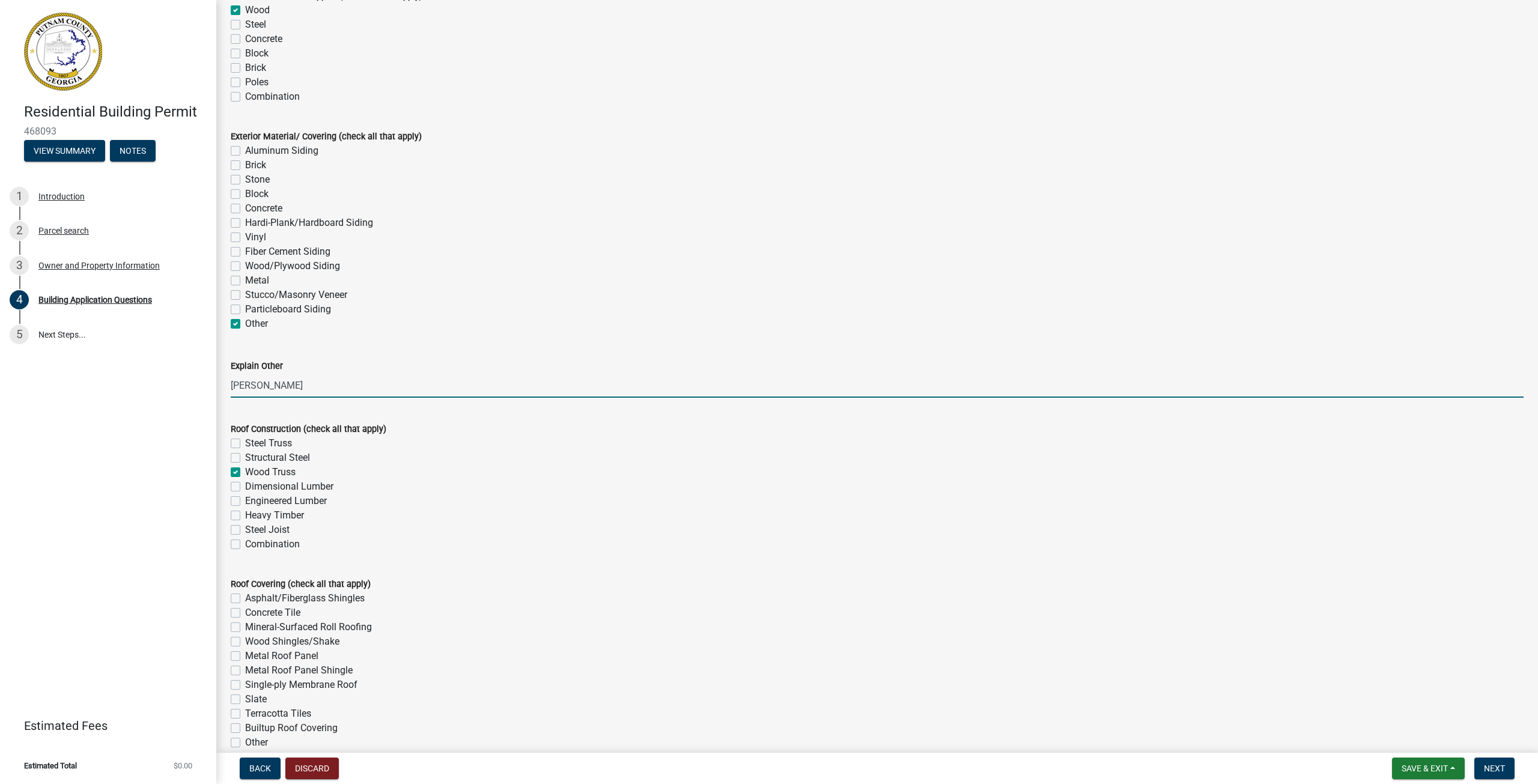
checkbox input "false"
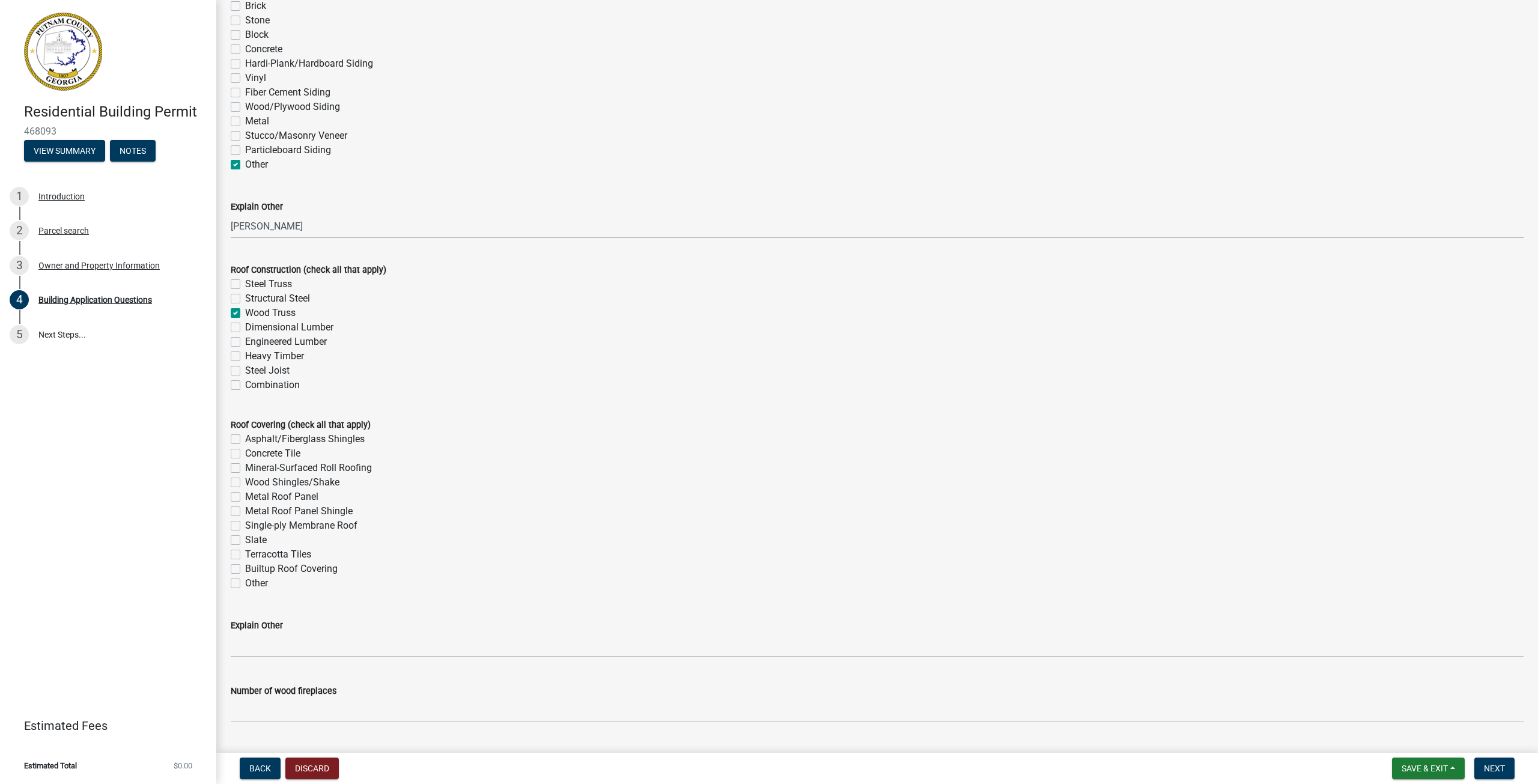
scroll to position [2763, 0]
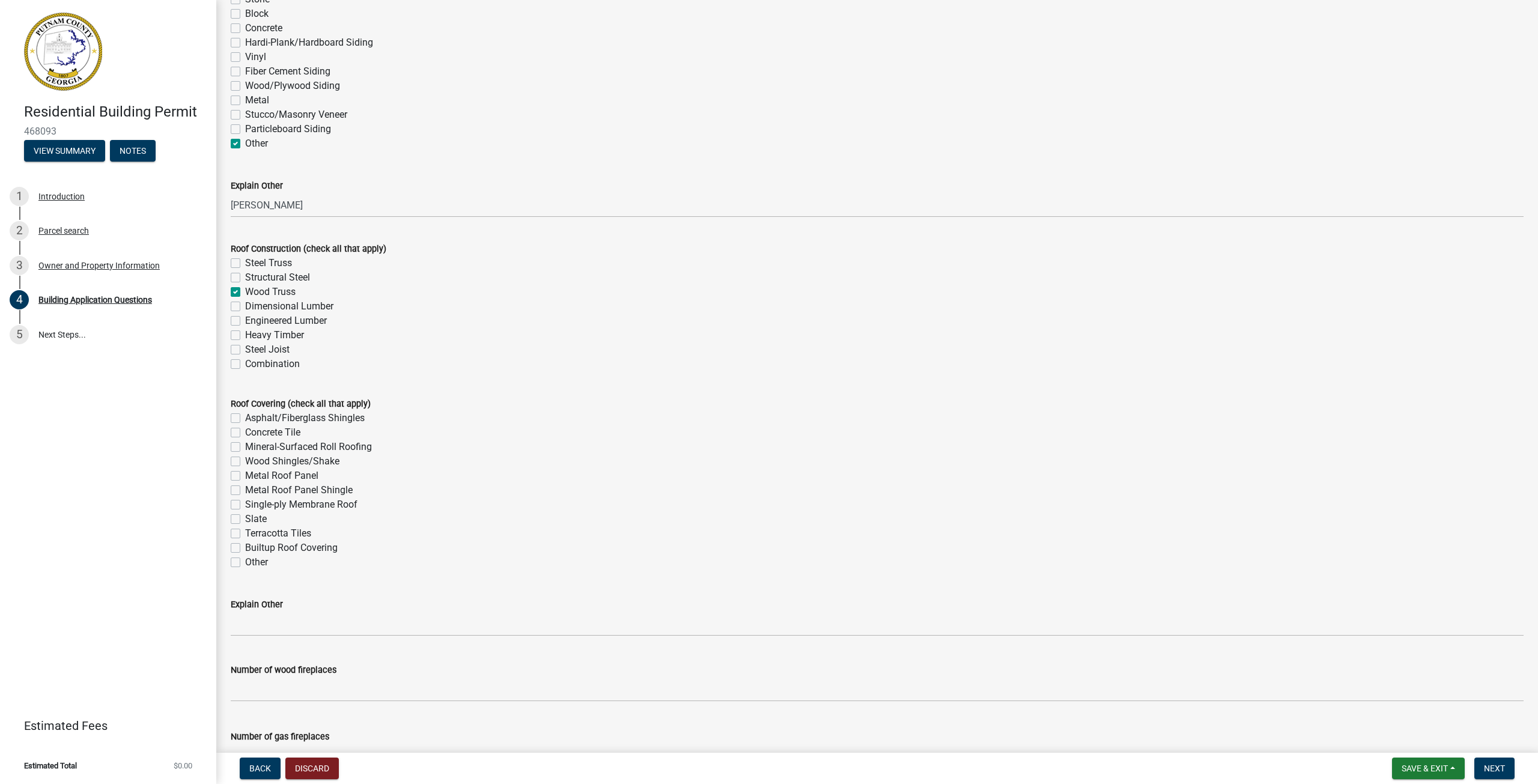
click at [245, 477] on label "Metal Roof Panel" at bounding box center [281, 475] width 74 height 15
click at [245, 476] on input "Metal Roof Panel" at bounding box center [249, 472] width 8 height 8
checkbox input "true"
checkbox input "false"
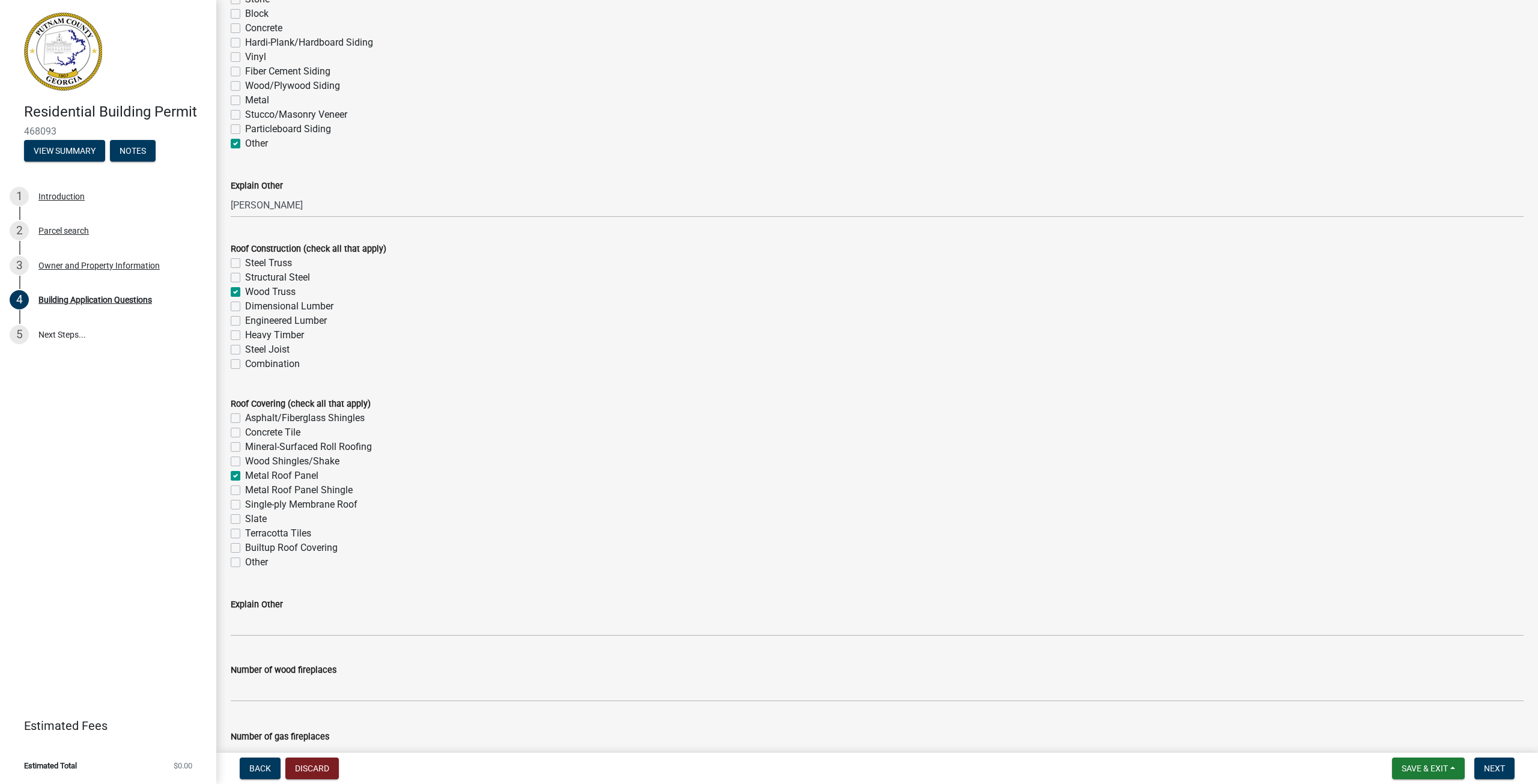
checkbox input "false"
checkbox input "true"
checkbox input "false"
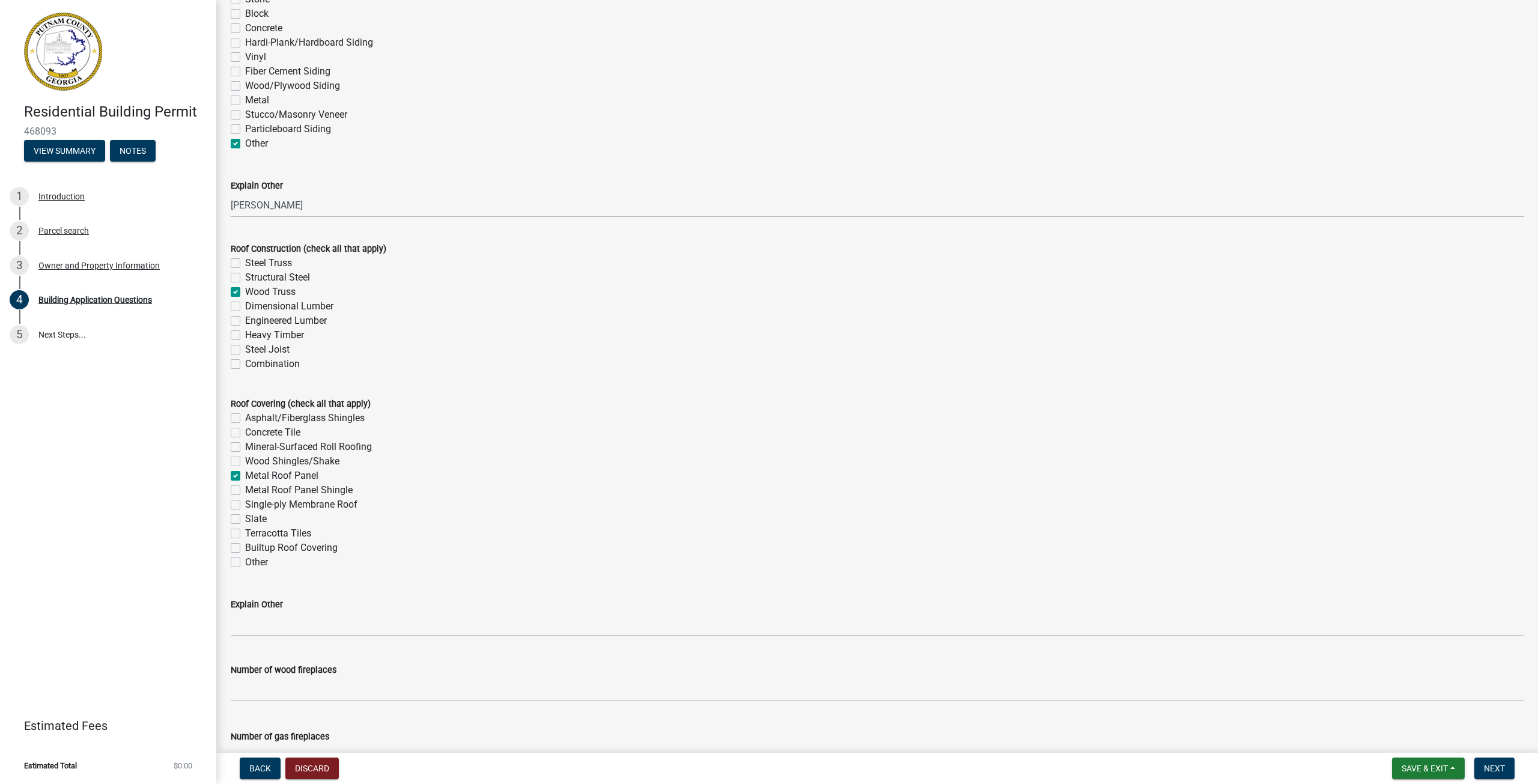
checkbox input "false"
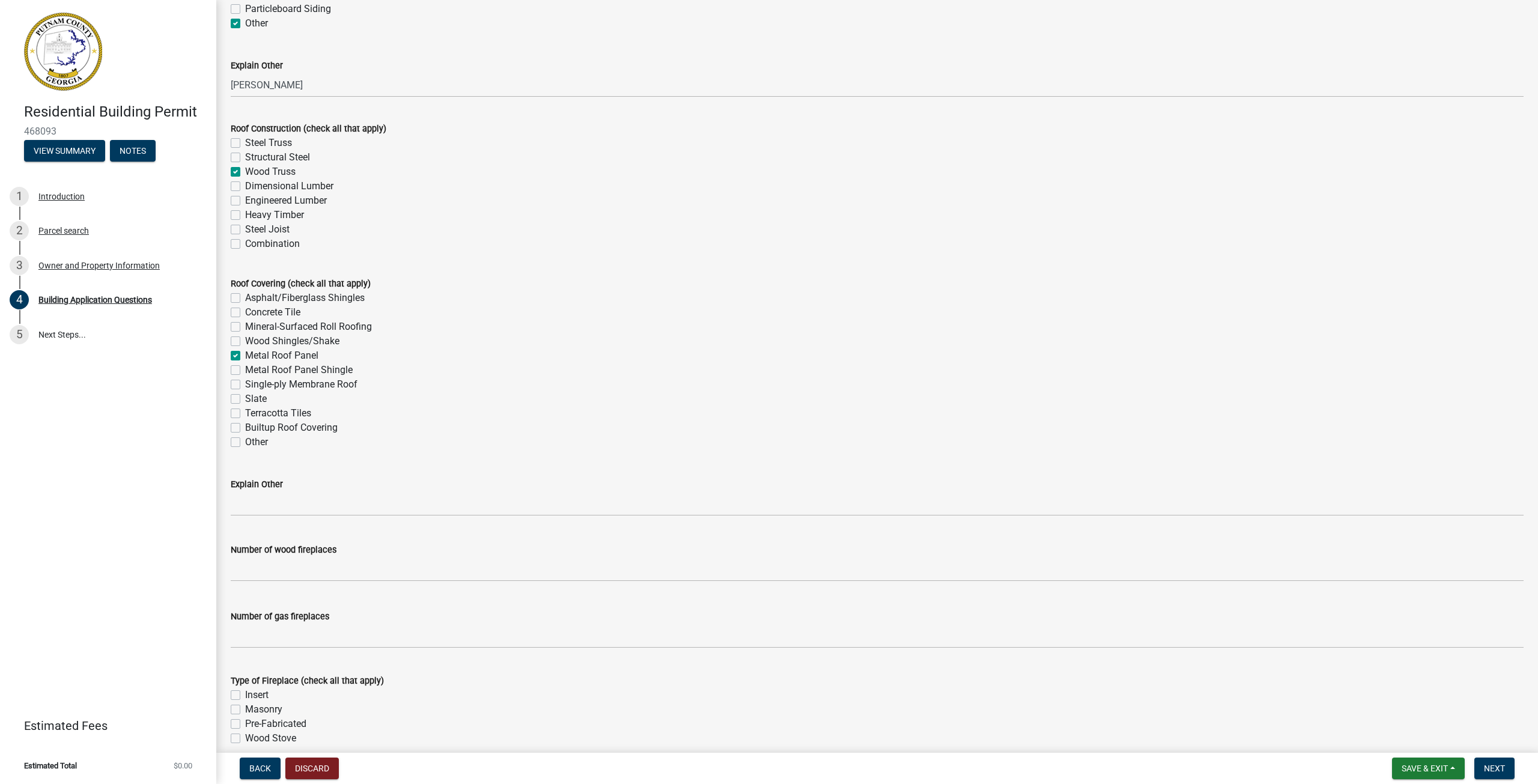
scroll to position [2943, 0]
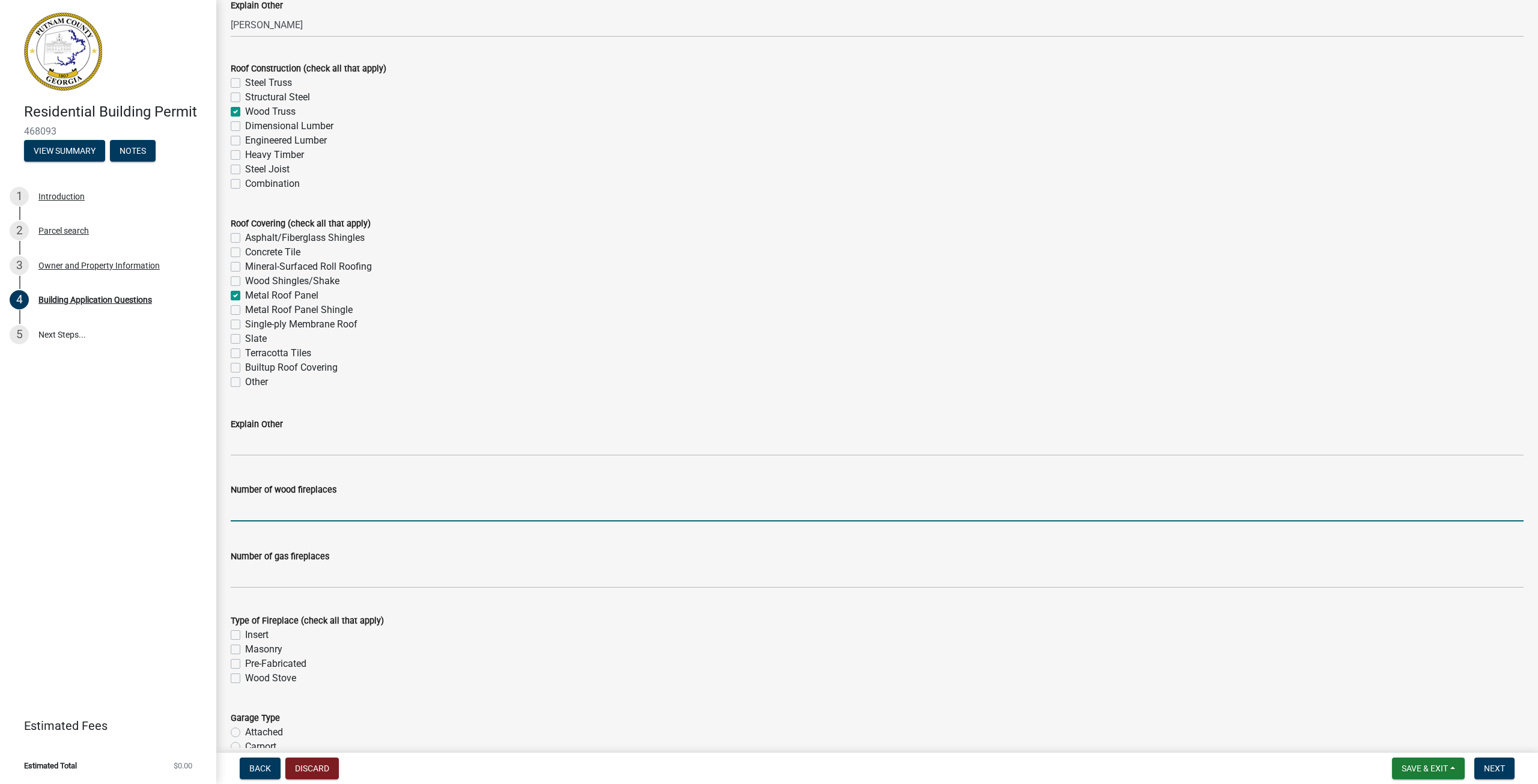
click at [394, 507] on input "text" at bounding box center [877, 508] width 1293 height 24
type input "0"
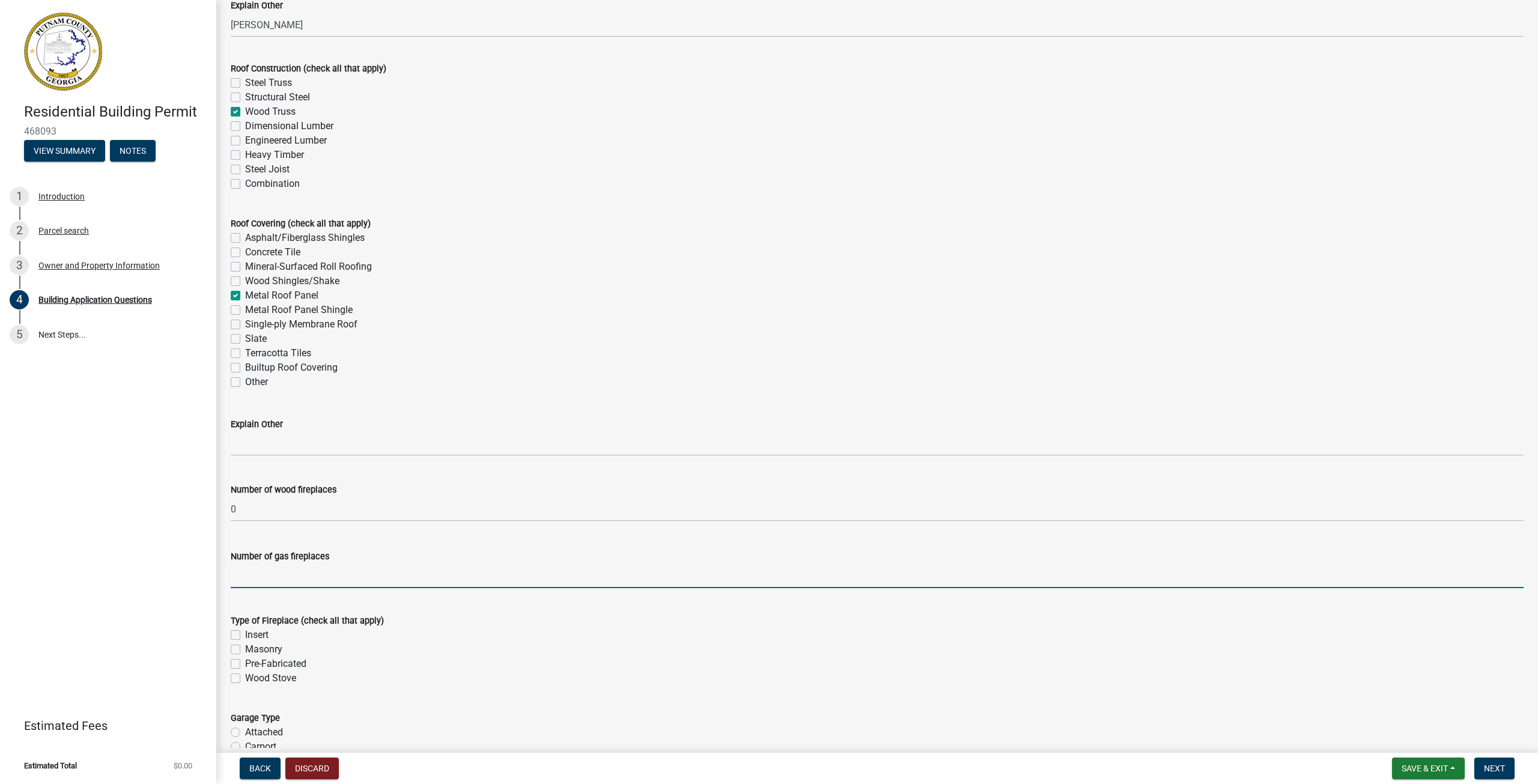
click at [356, 581] on input "text" at bounding box center [877, 575] width 1293 height 24
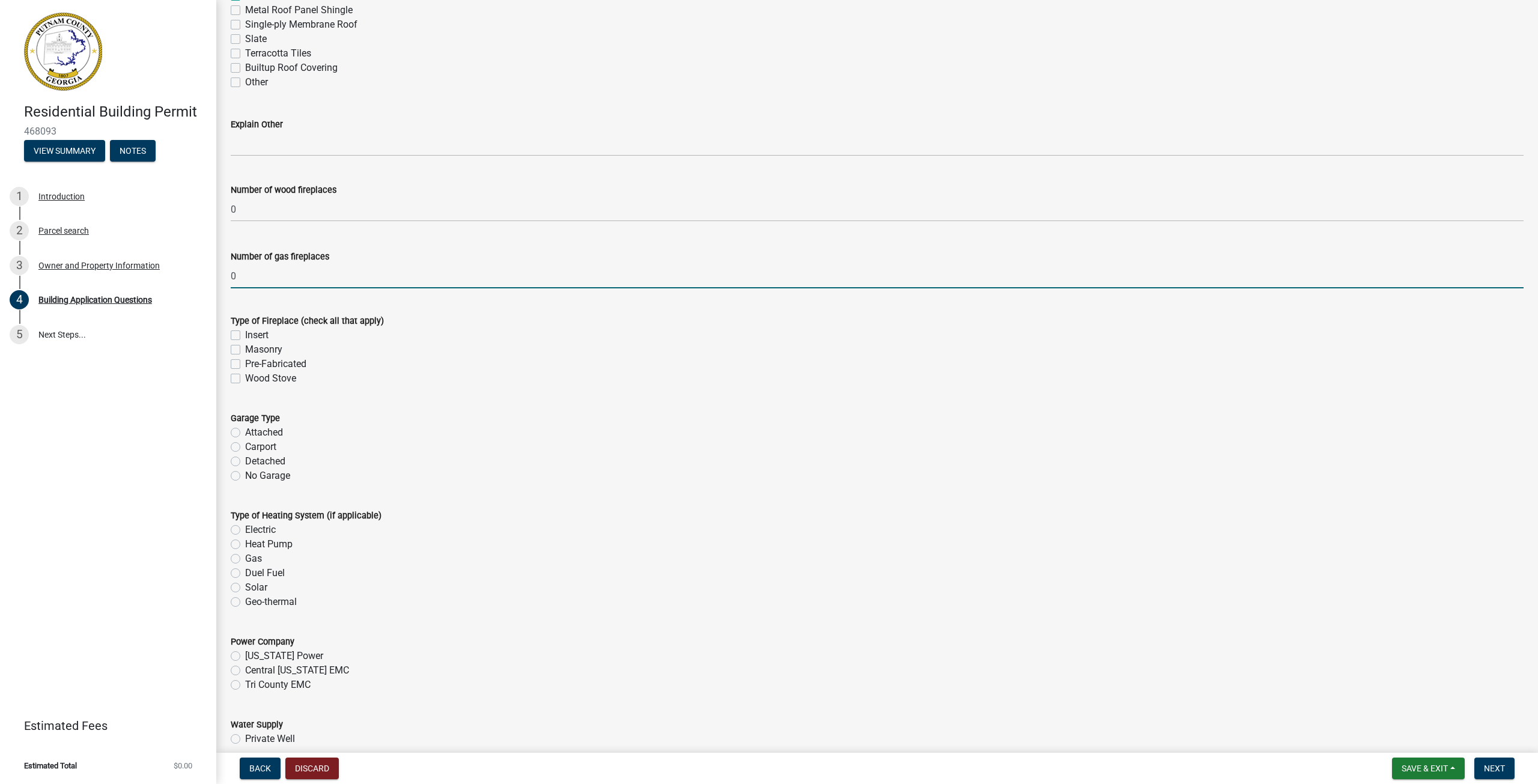
scroll to position [3243, 0]
type input "0"
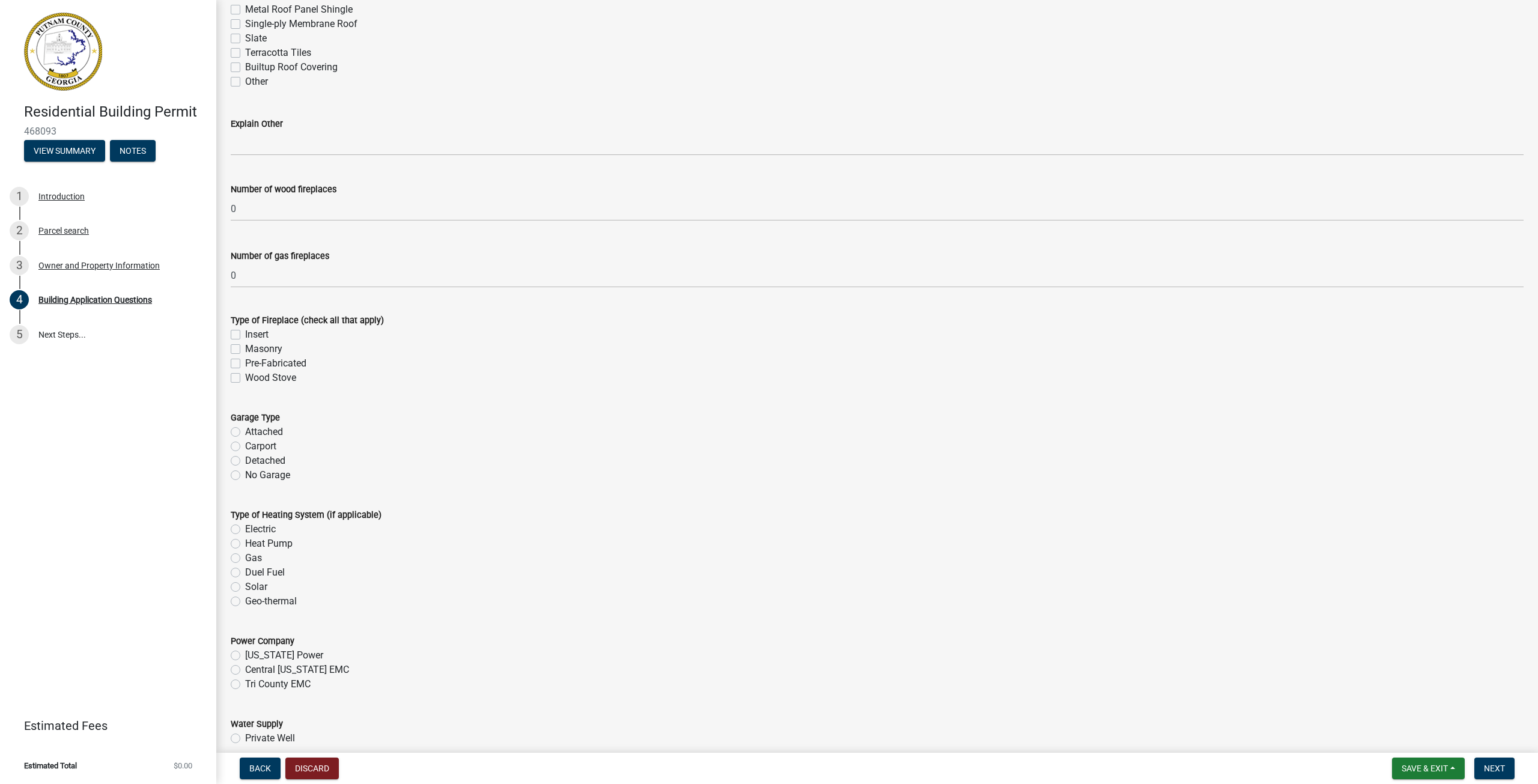
click at [245, 477] on label "No Garage" at bounding box center [268, 475] width 45 height 15
click at [245, 475] on input "No Garage" at bounding box center [249, 472] width 8 height 8
radio input "true"
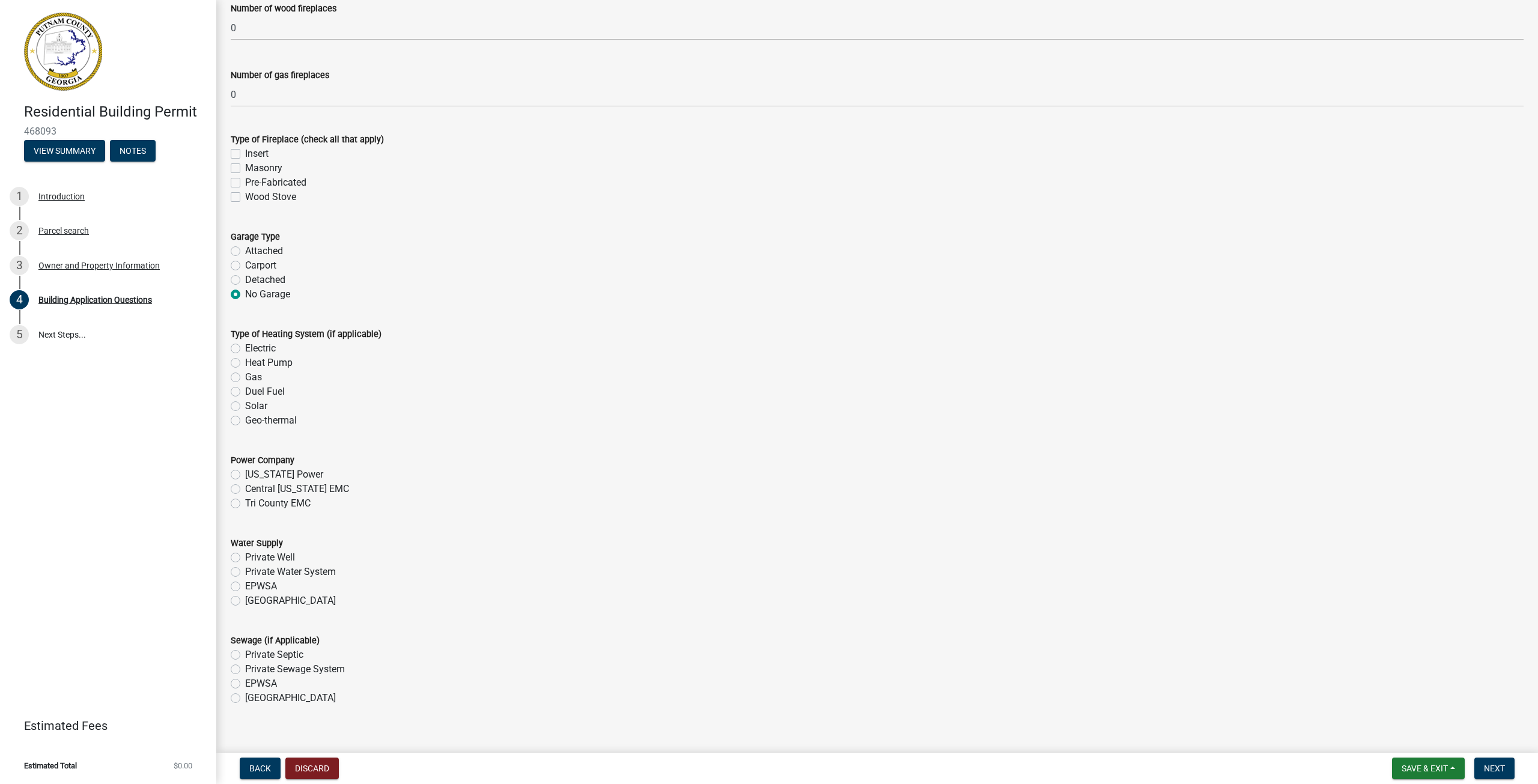
scroll to position [3484, 0]
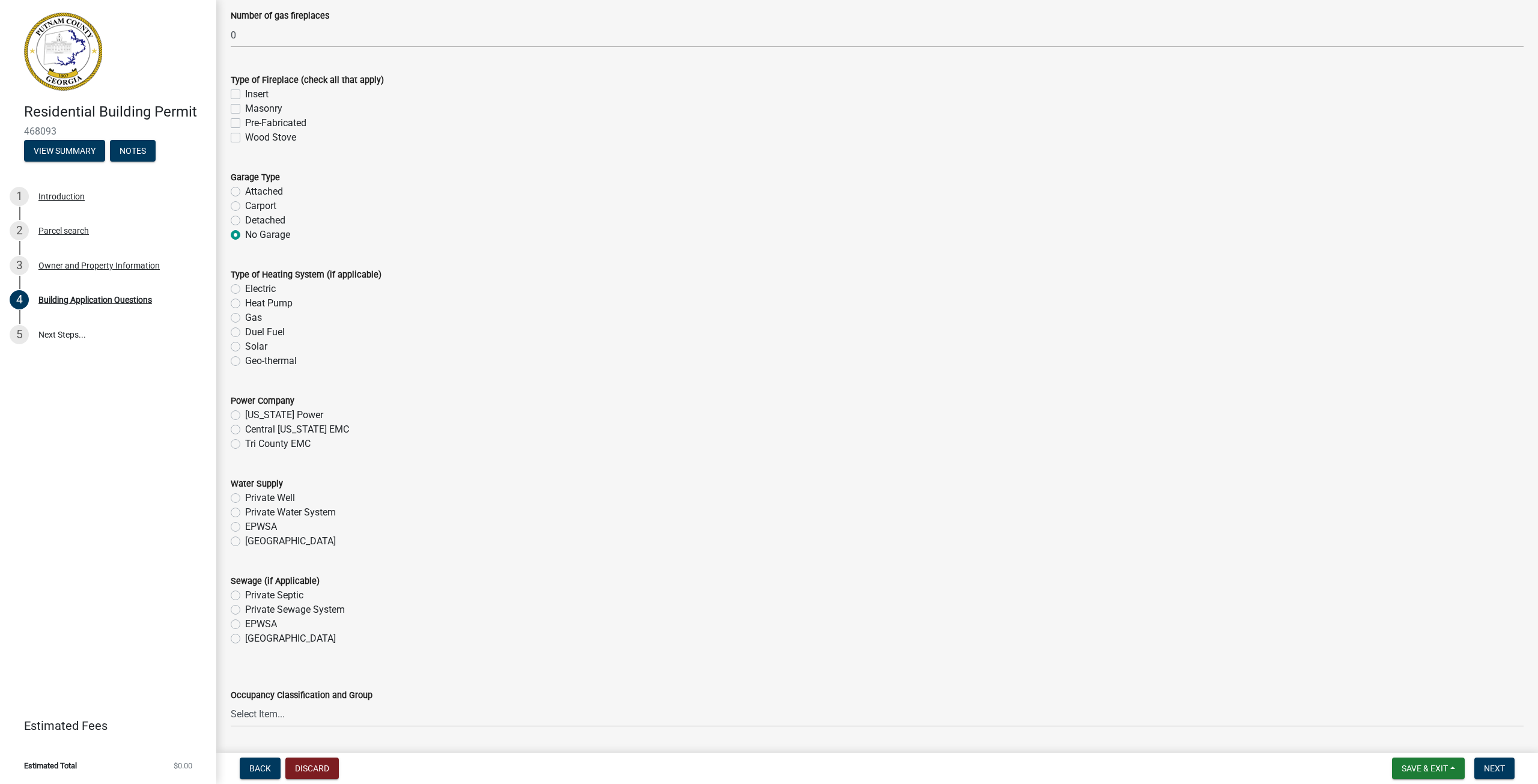
click at [245, 444] on label "Tri County EMC" at bounding box center [278, 444] width 65 height 15
click at [245, 444] on input "Tri County EMC" at bounding box center [249, 440] width 8 height 8
radio input "true"
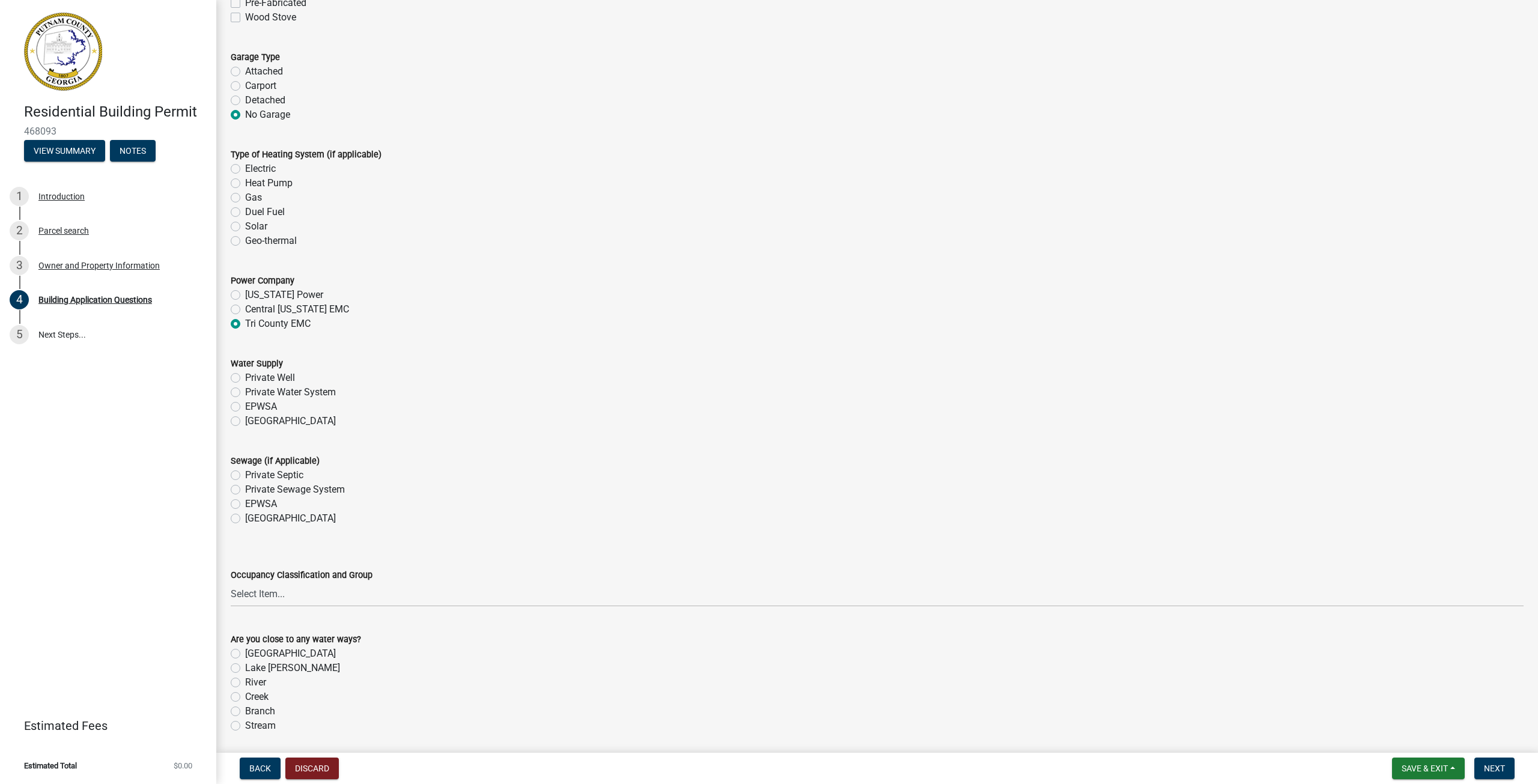
scroll to position [3663, 0]
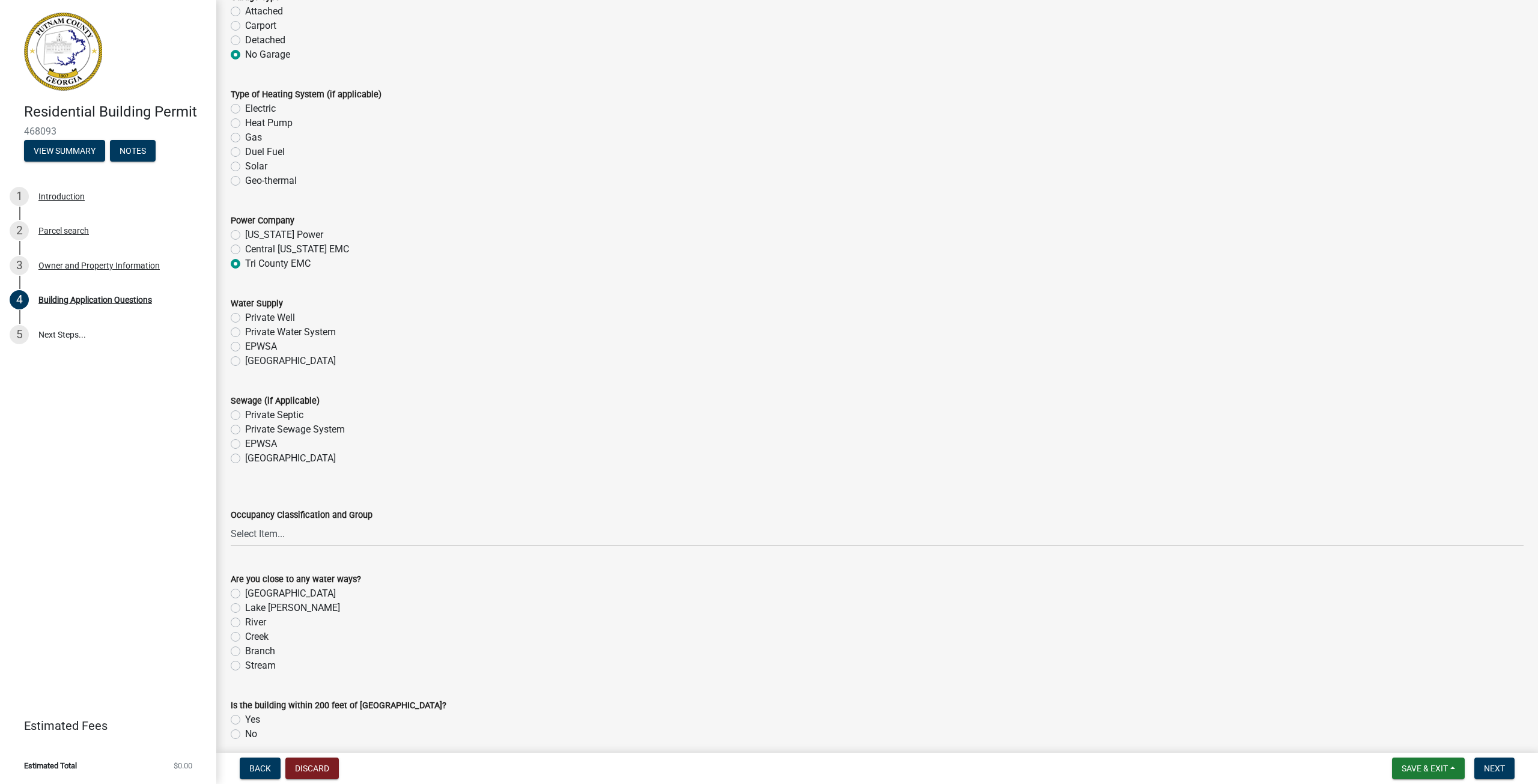
click at [245, 416] on label "Private Septic" at bounding box center [274, 415] width 58 height 15
click at [245, 416] on input "Private Septic" at bounding box center [249, 411] width 8 height 8
radio input "true"
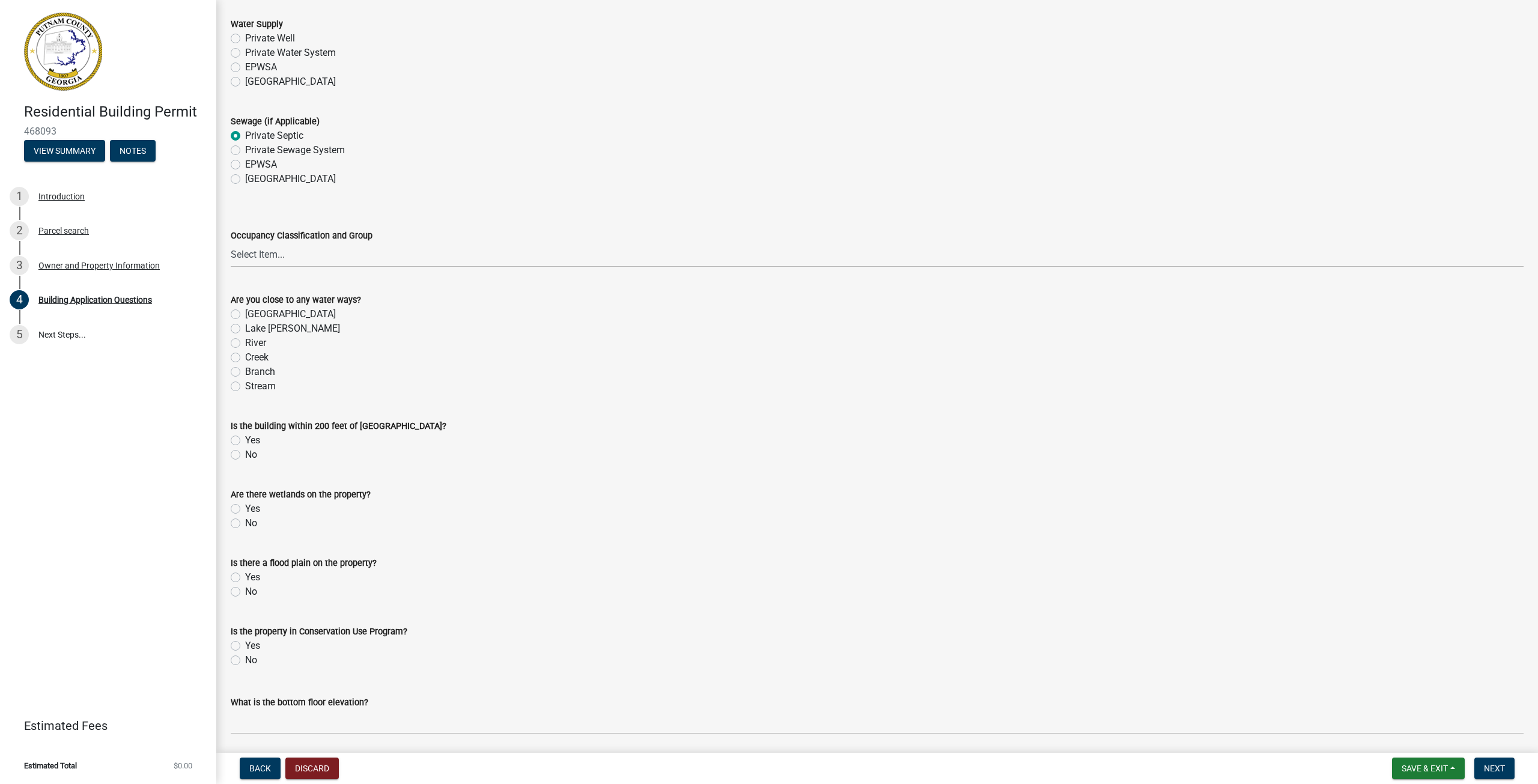
scroll to position [3964, 0]
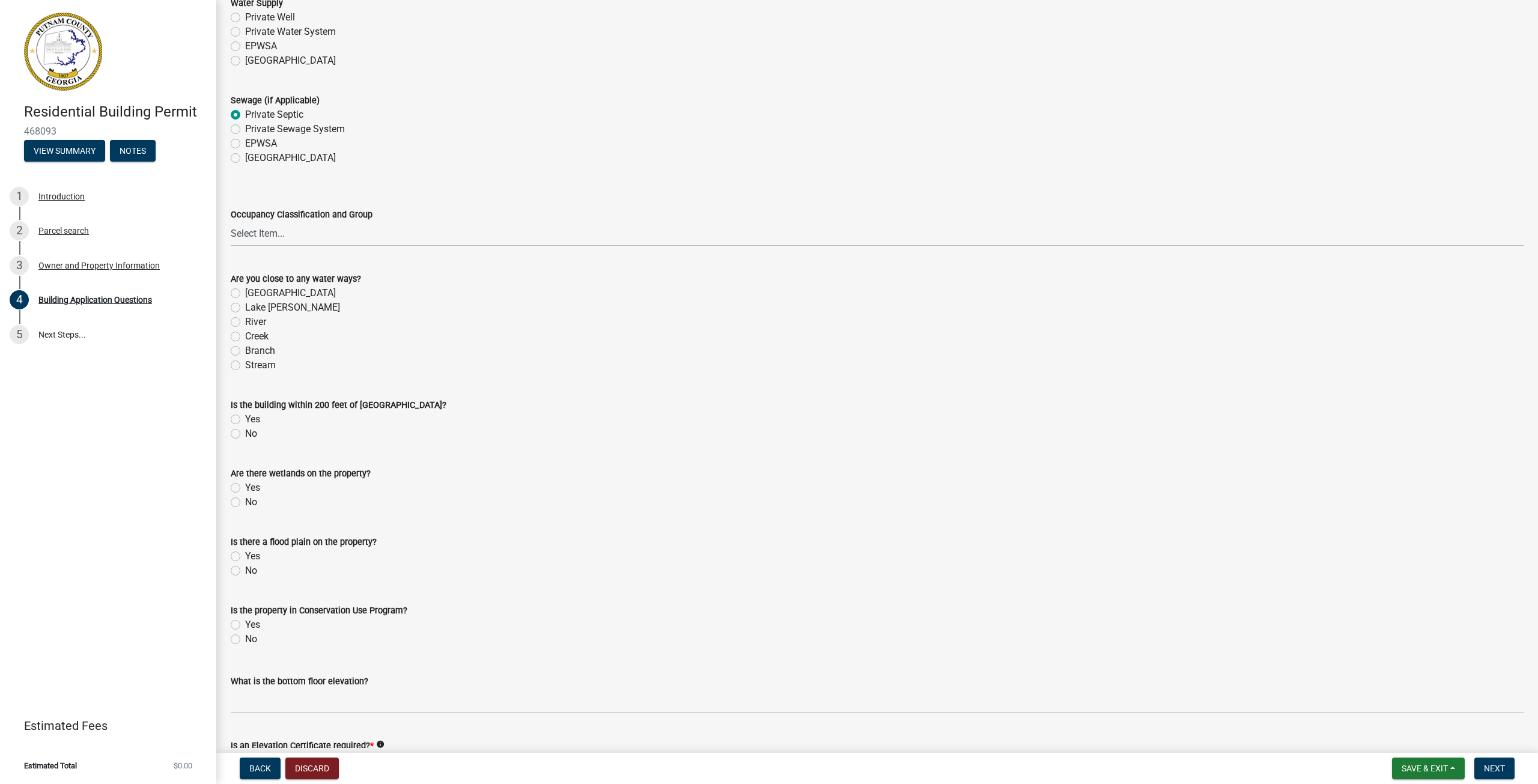
click at [245, 434] on label "No" at bounding box center [251, 434] width 12 height 15
click at [245, 434] on input "No" at bounding box center [249, 430] width 8 height 8
radio input "true"
click at [245, 501] on label "No" at bounding box center [251, 502] width 12 height 15
click at [245, 501] on input "No" at bounding box center [249, 498] width 8 height 8
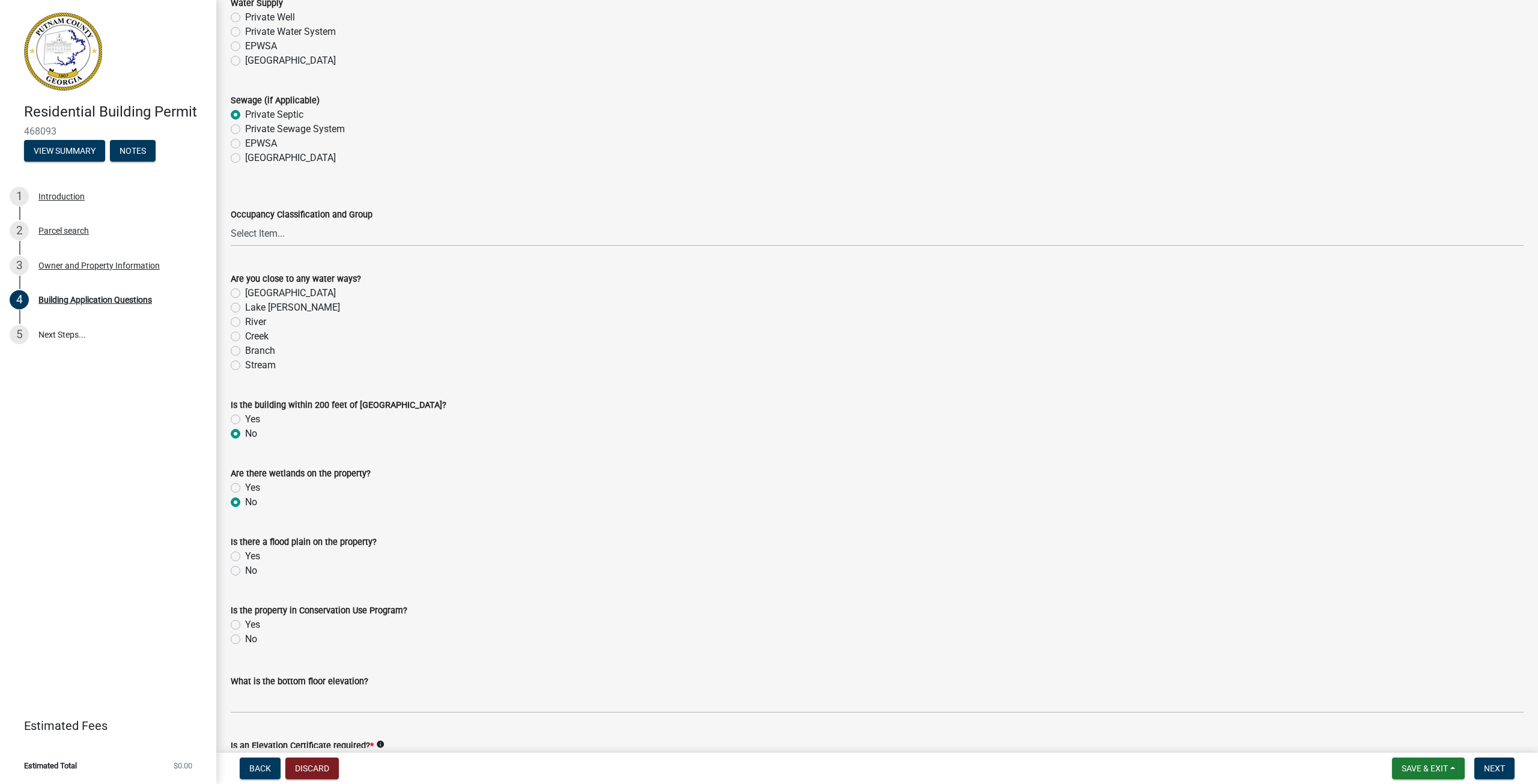
radio input "true"
click at [245, 571] on label "No" at bounding box center [251, 571] width 12 height 15
click at [245, 571] on input "No" at bounding box center [249, 567] width 8 height 8
radio input "true"
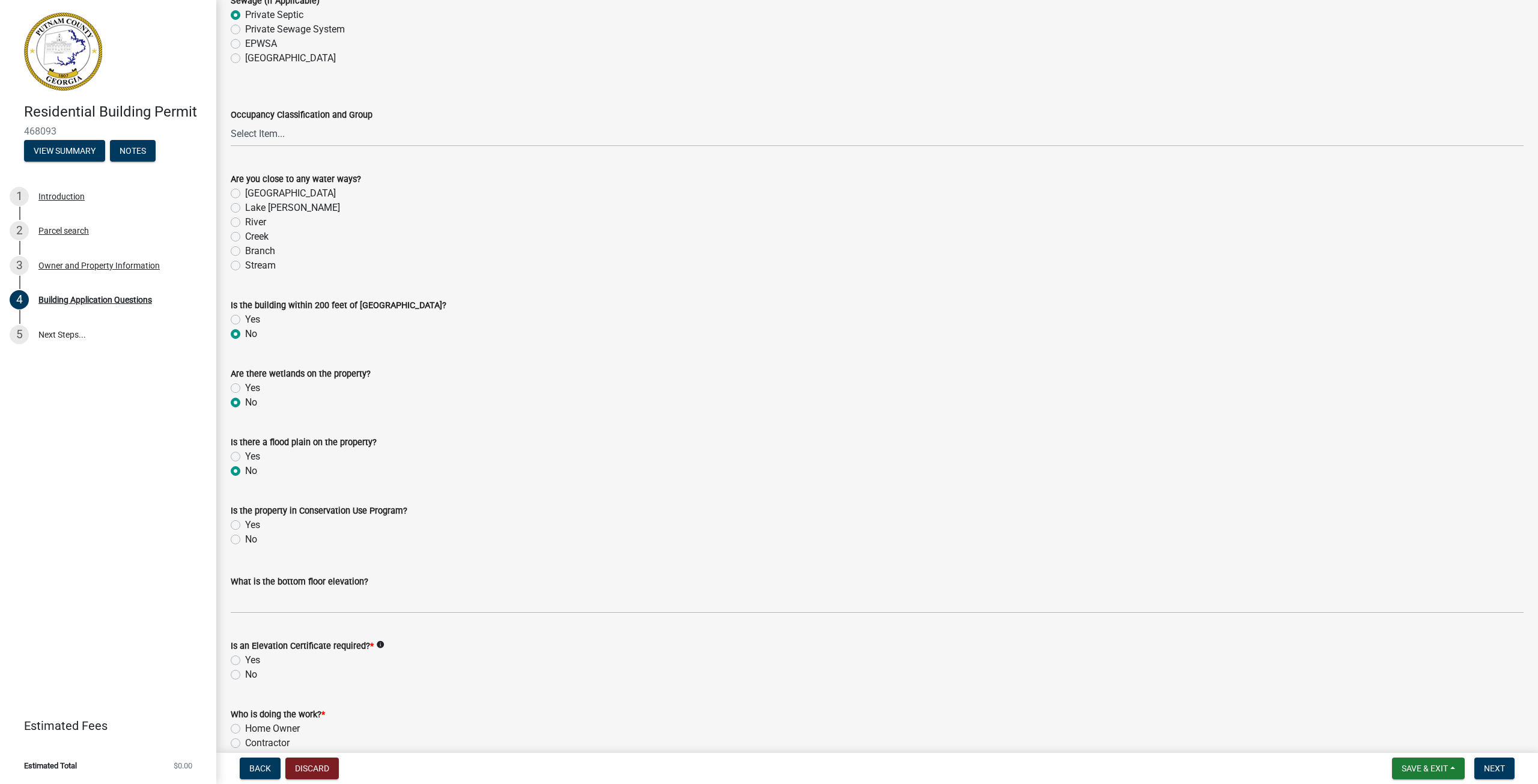
scroll to position [4084, 0]
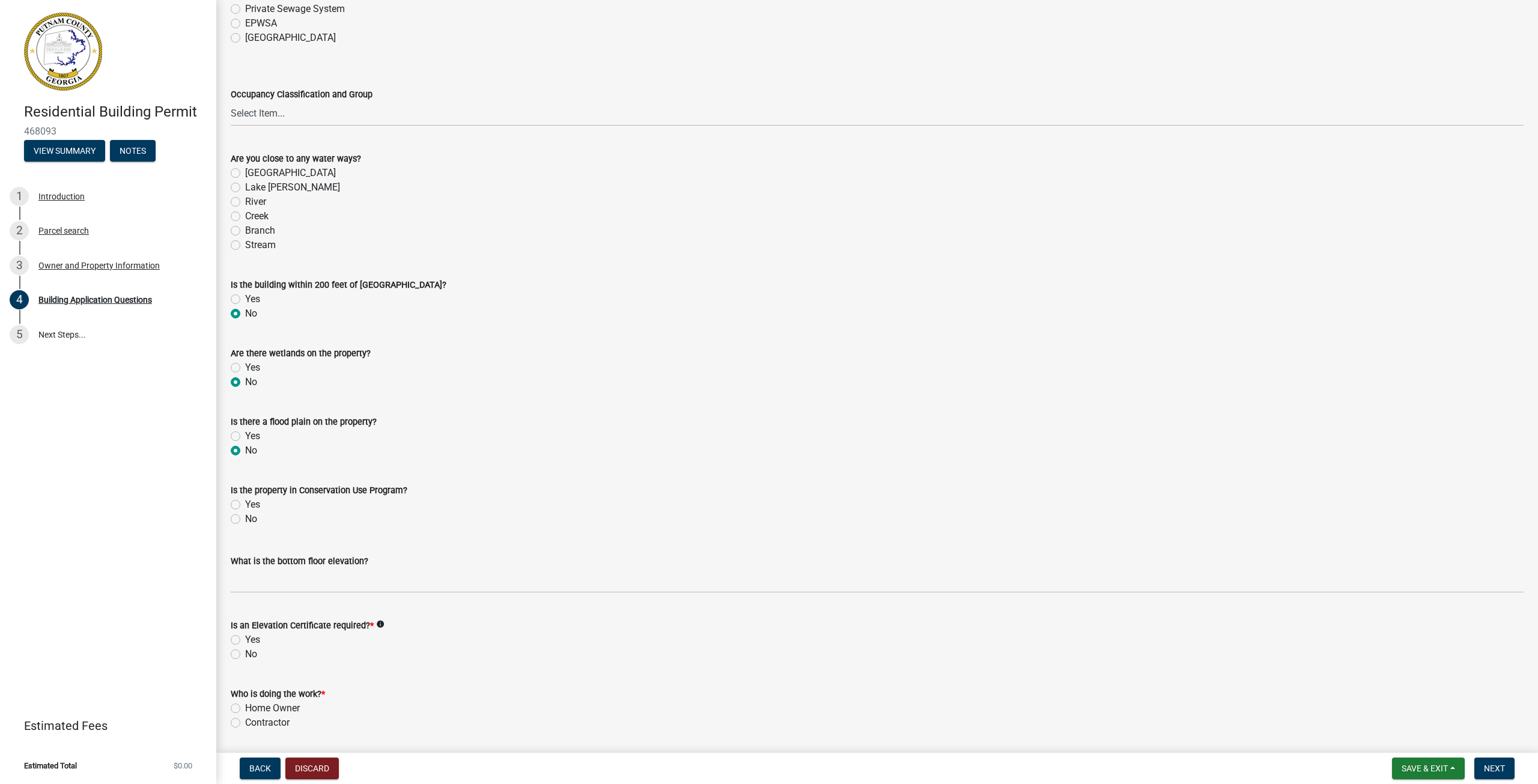
click at [245, 521] on label "No" at bounding box center [251, 519] width 12 height 15
click at [245, 520] on input "No" at bounding box center [249, 515] width 8 height 8
radio input "true"
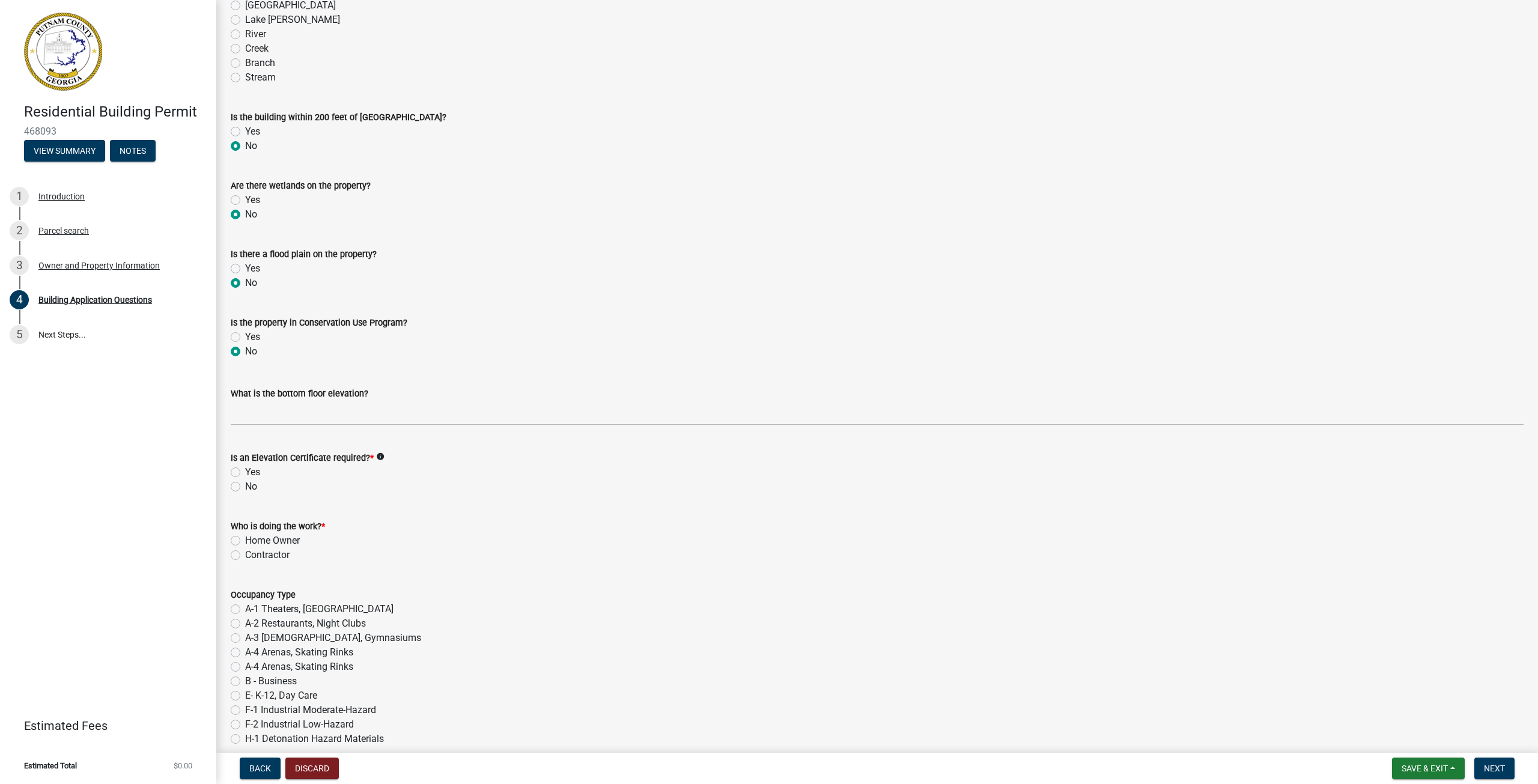
scroll to position [4264, 0]
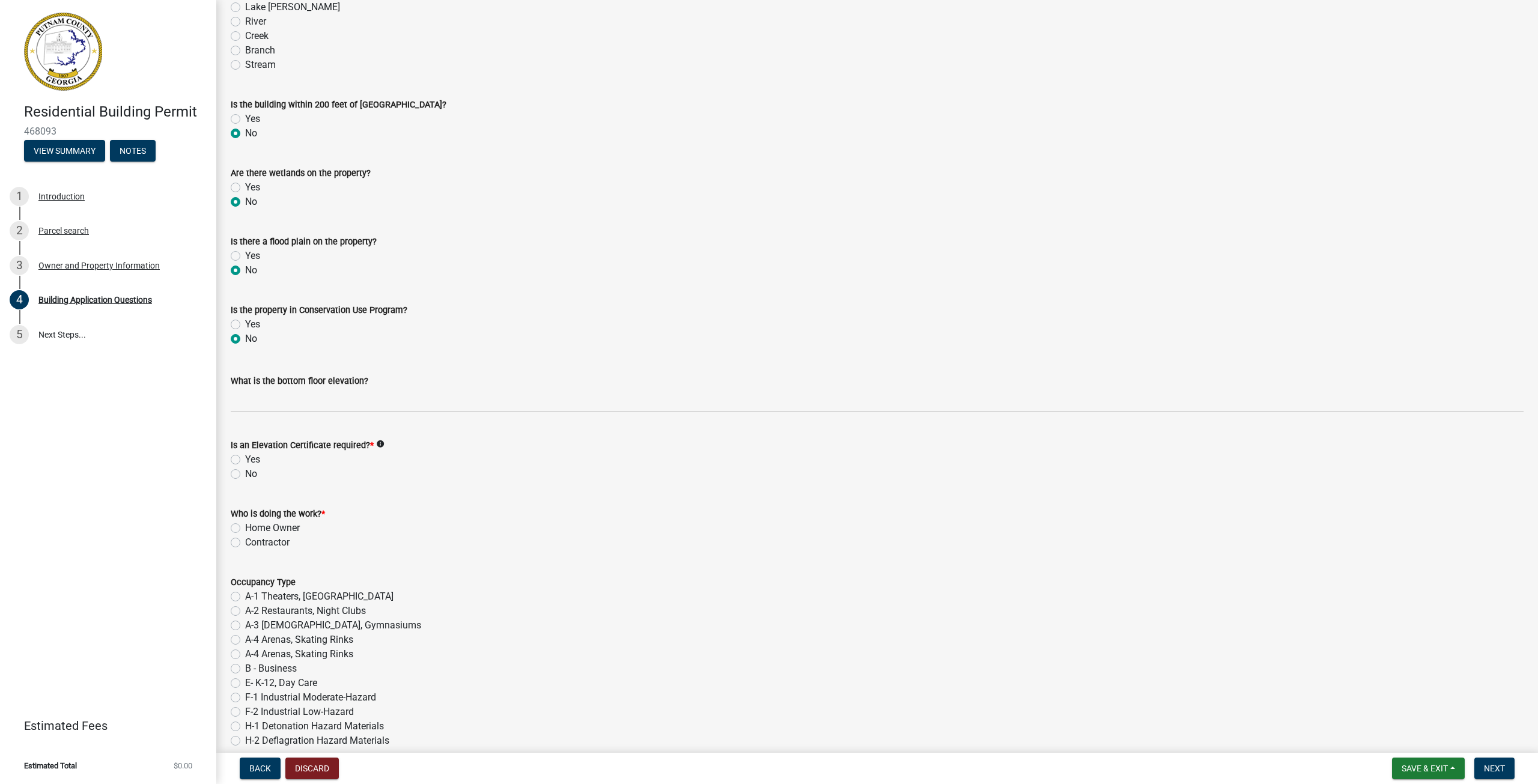
click at [245, 474] on label "No" at bounding box center [251, 474] width 12 height 15
click at [245, 474] on input "No" at bounding box center [249, 470] width 8 height 8
radio input "true"
click at [245, 543] on label "Contractor" at bounding box center [267, 543] width 44 height 15
click at [245, 543] on input "Contractor" at bounding box center [249, 539] width 8 height 8
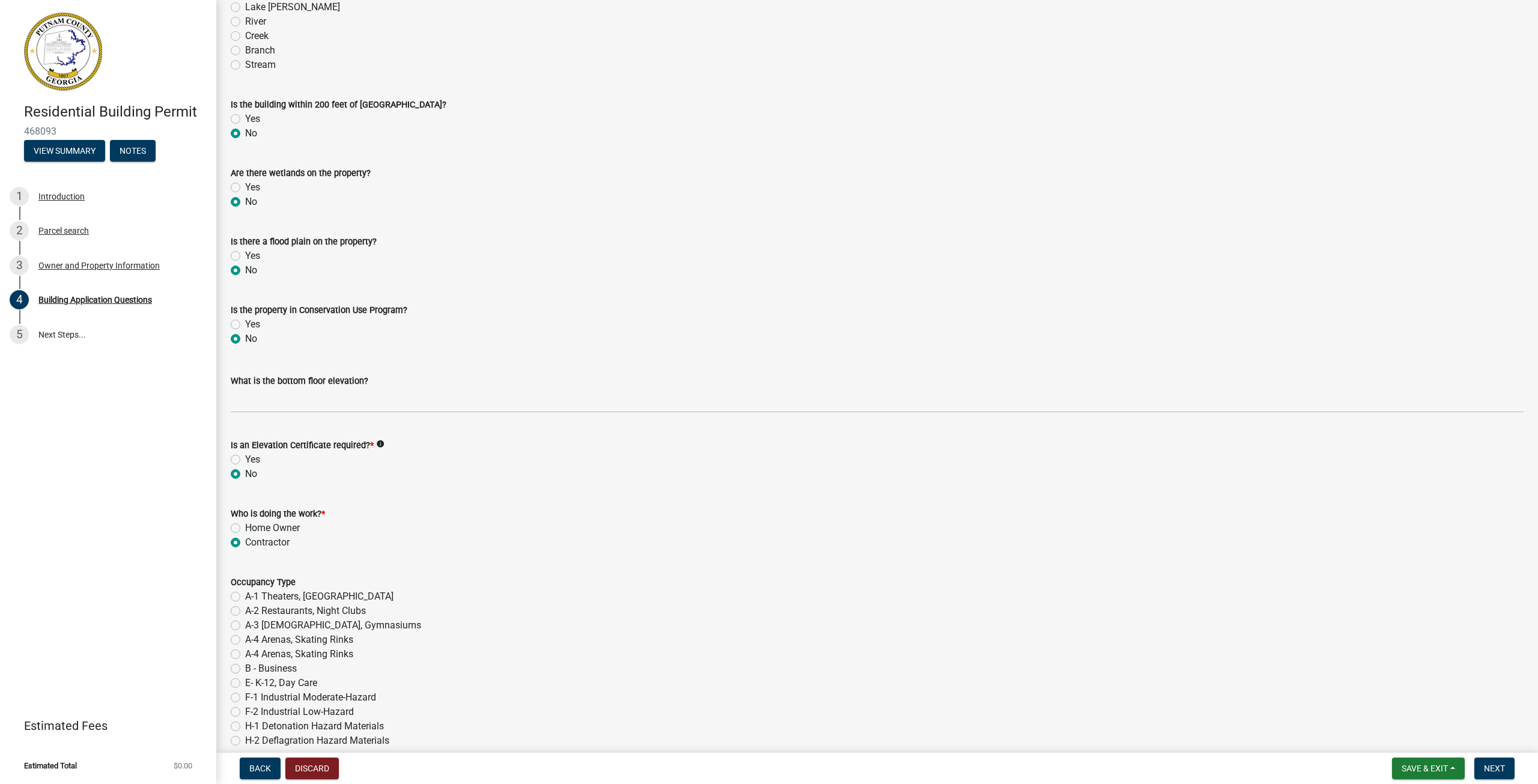
radio input "true"
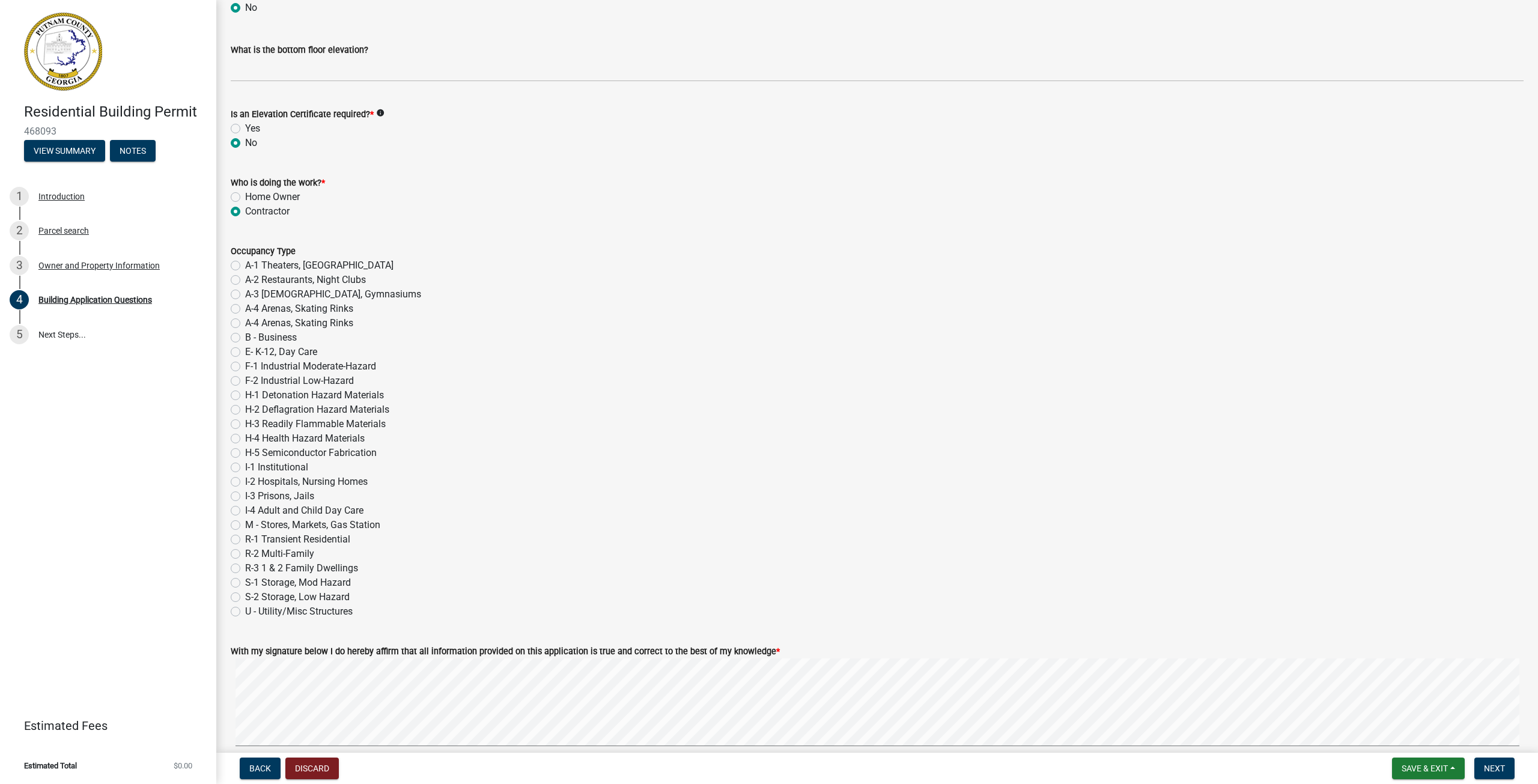
scroll to position [4624, 0]
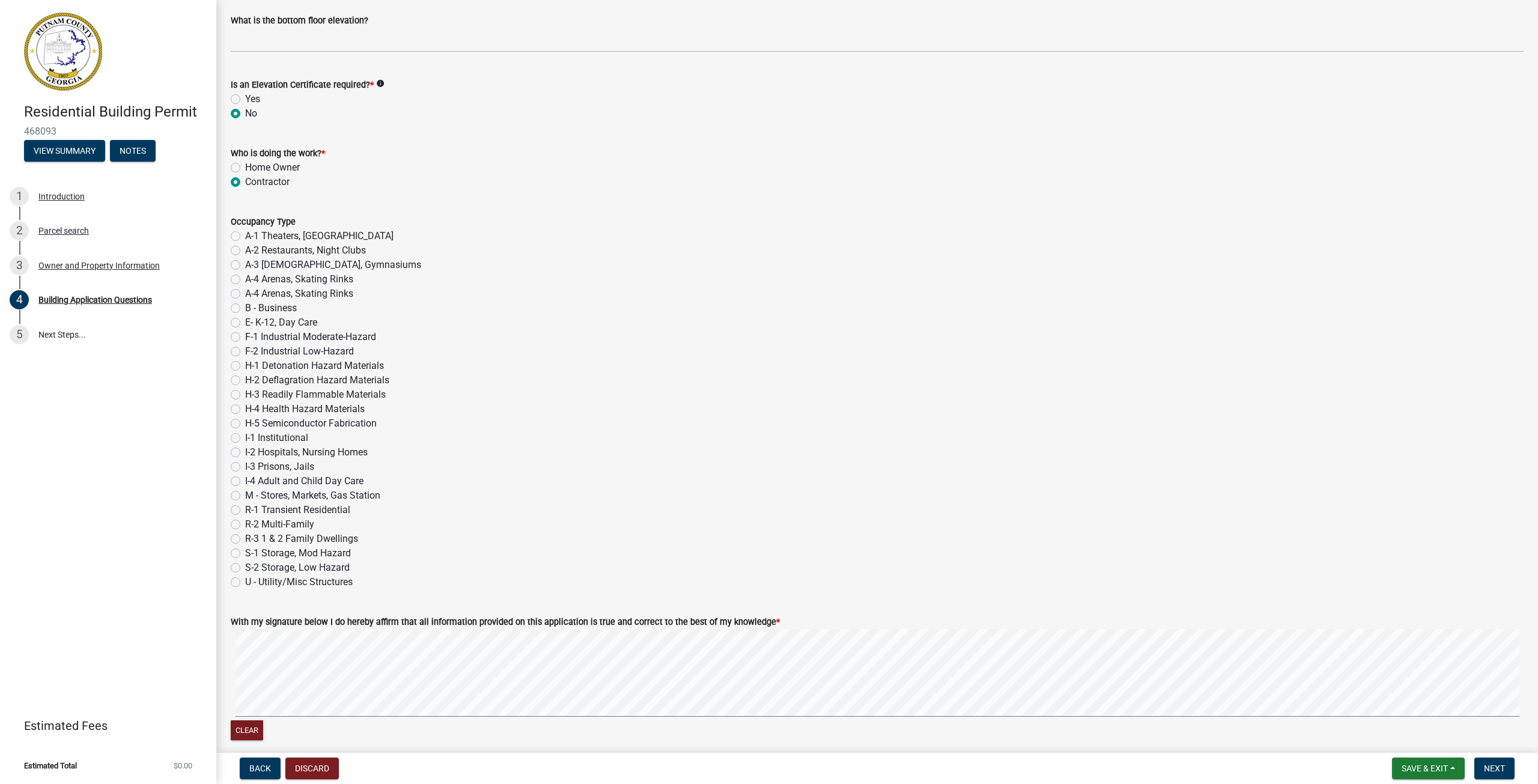
click at [245, 571] on label "S-2 Storage, Low Hazard" at bounding box center [297, 568] width 104 height 15
click at [245, 568] on input "S-2 Storage, Low Hazard" at bounding box center [249, 564] width 8 height 8
radio input "true"
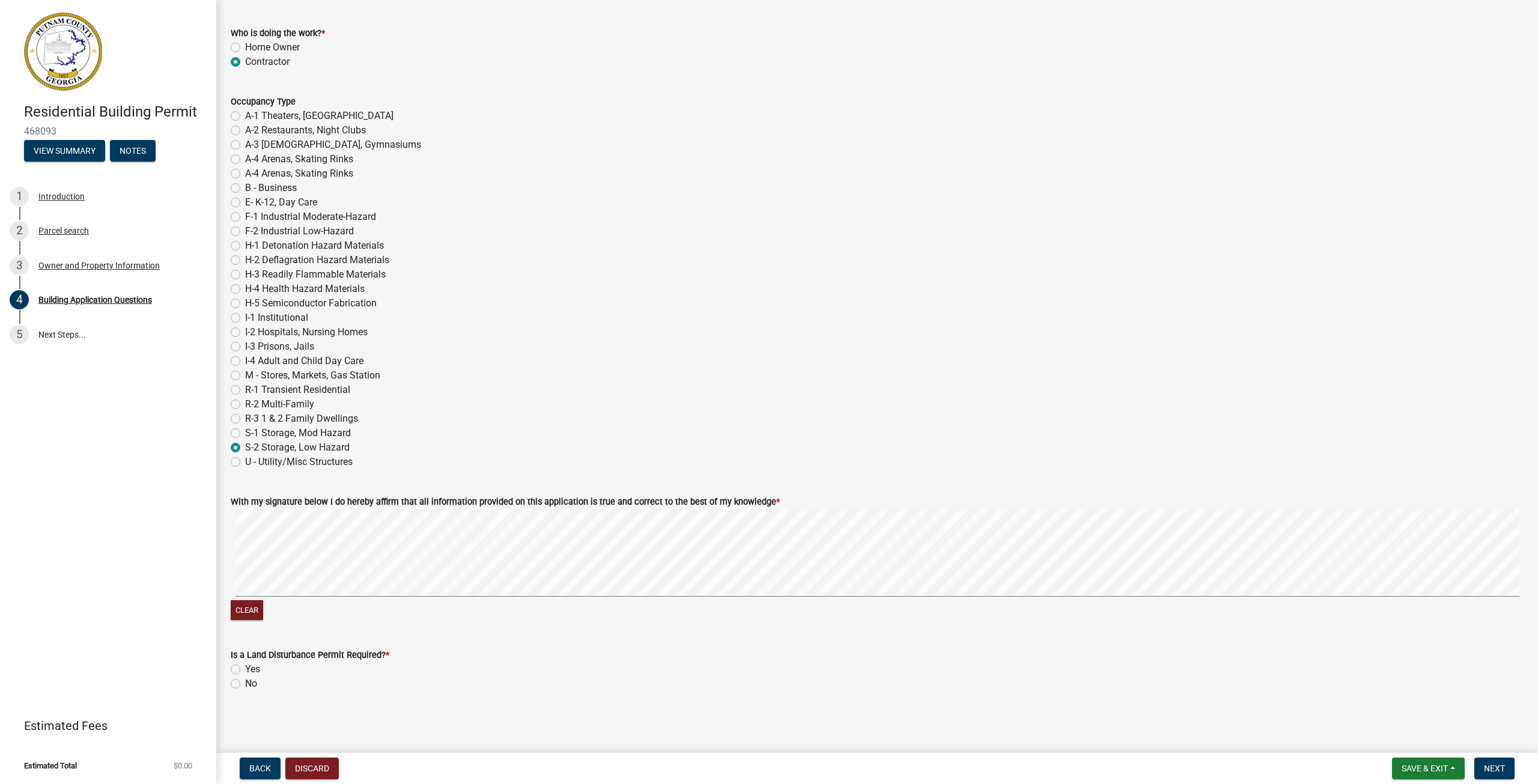
scroll to position [4745, 0]
click at [245, 683] on label "No" at bounding box center [251, 683] width 12 height 15
click at [245, 683] on input "No" at bounding box center [249, 680] width 8 height 8
radio input "true"
click at [1490, 769] on span "Next" at bounding box center [1494, 768] width 21 height 10
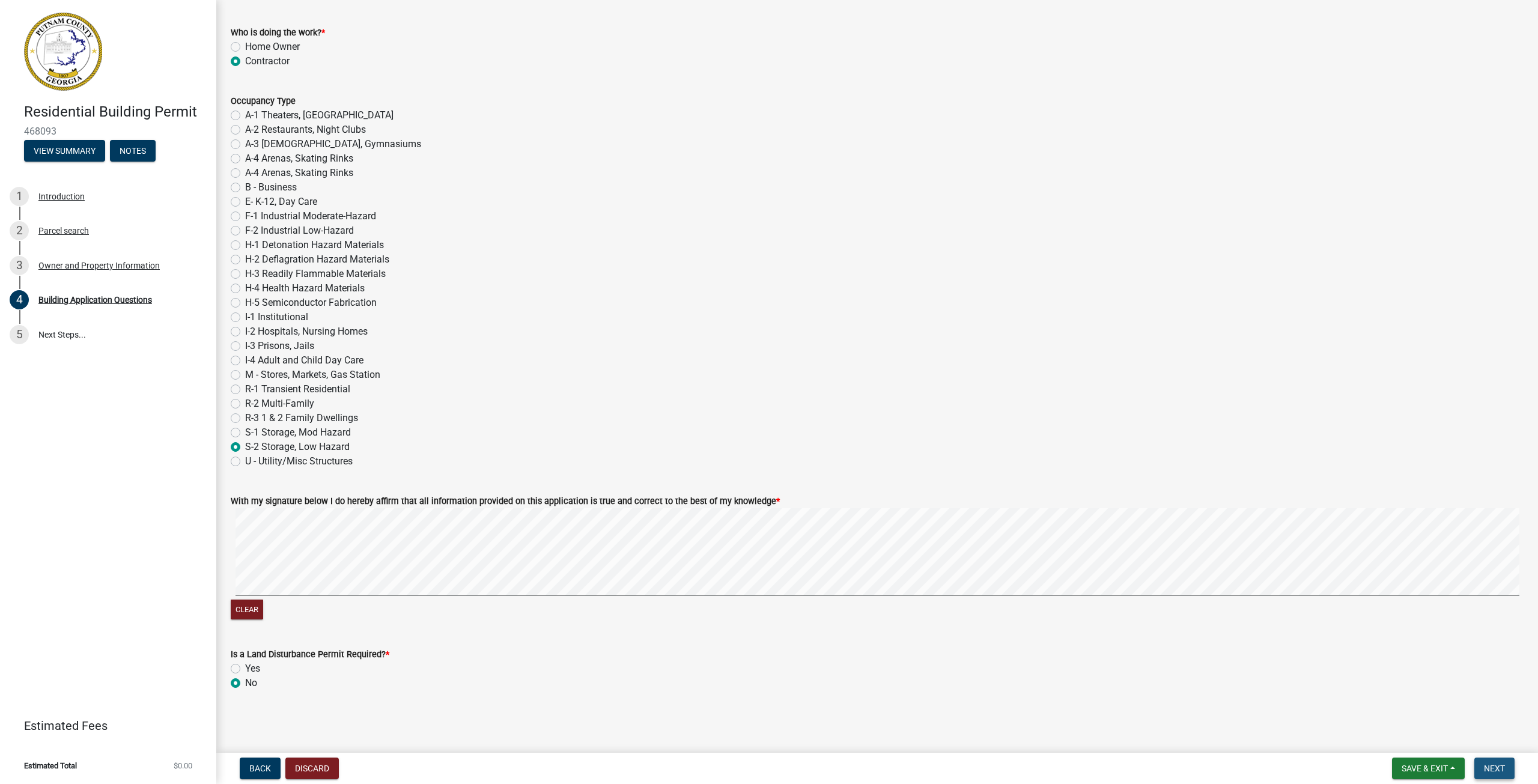
scroll to position [0, 0]
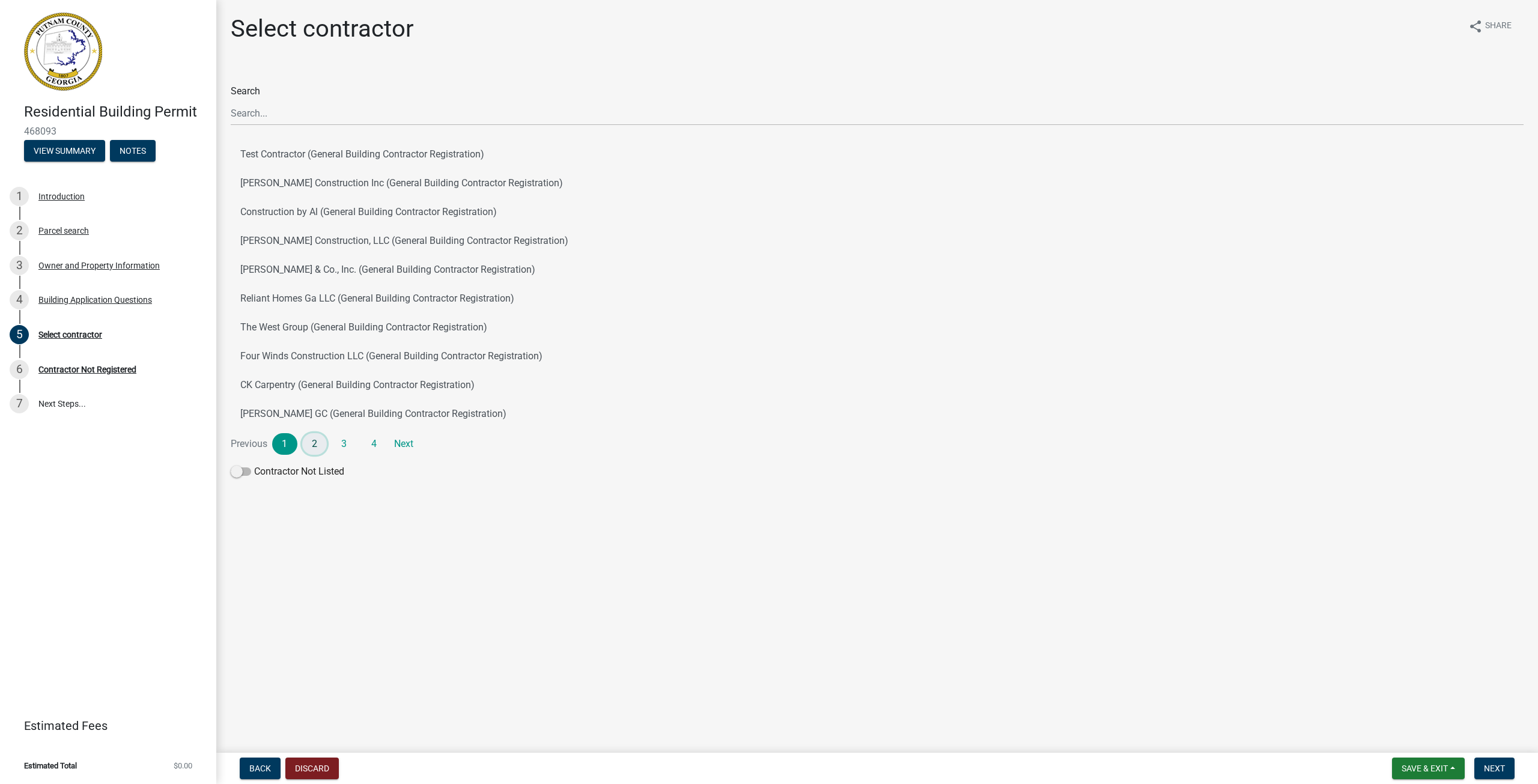
click at [312, 441] on link "2" at bounding box center [315, 444] width 25 height 22
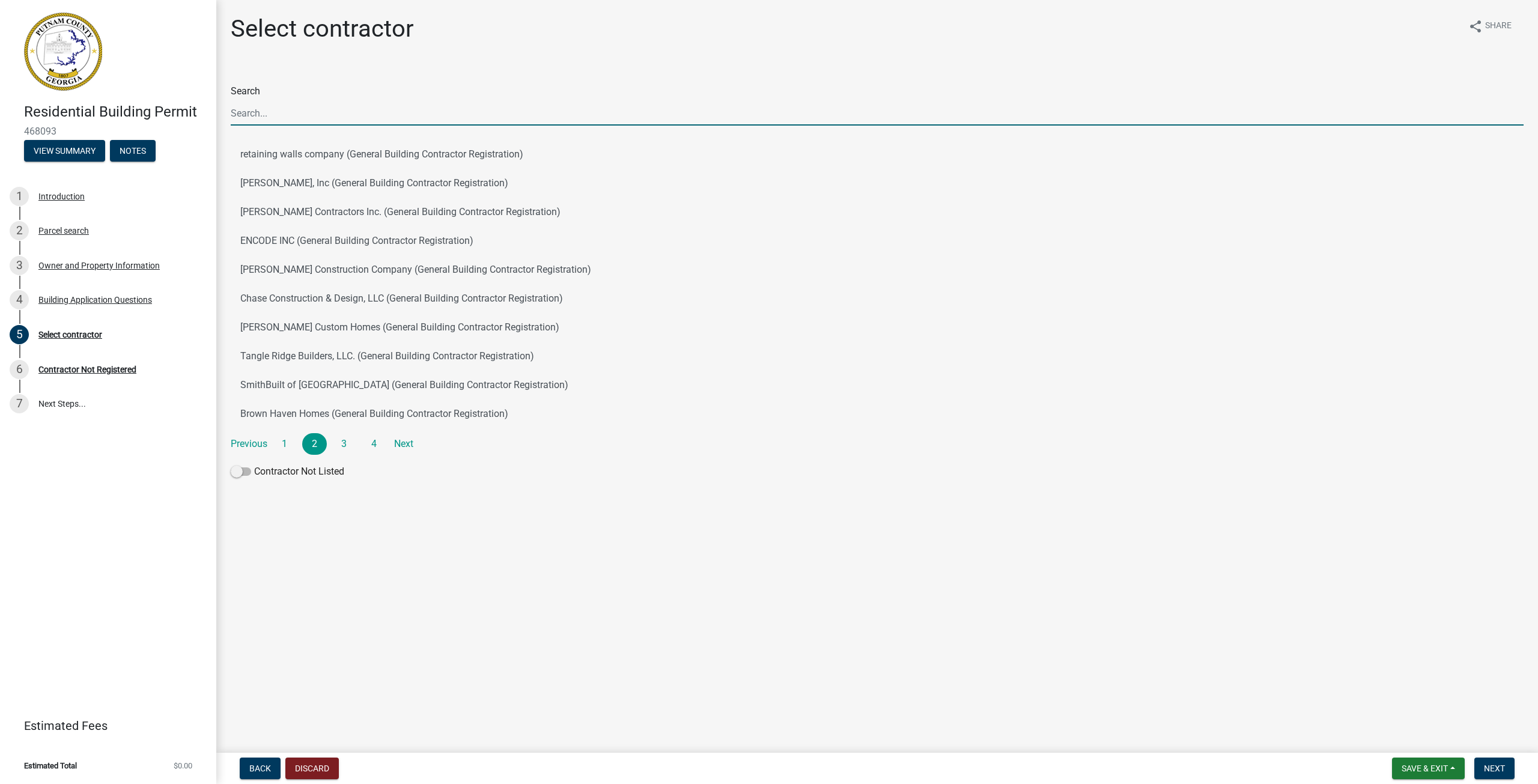
click at [338, 115] on input "Search" at bounding box center [877, 113] width 1293 height 24
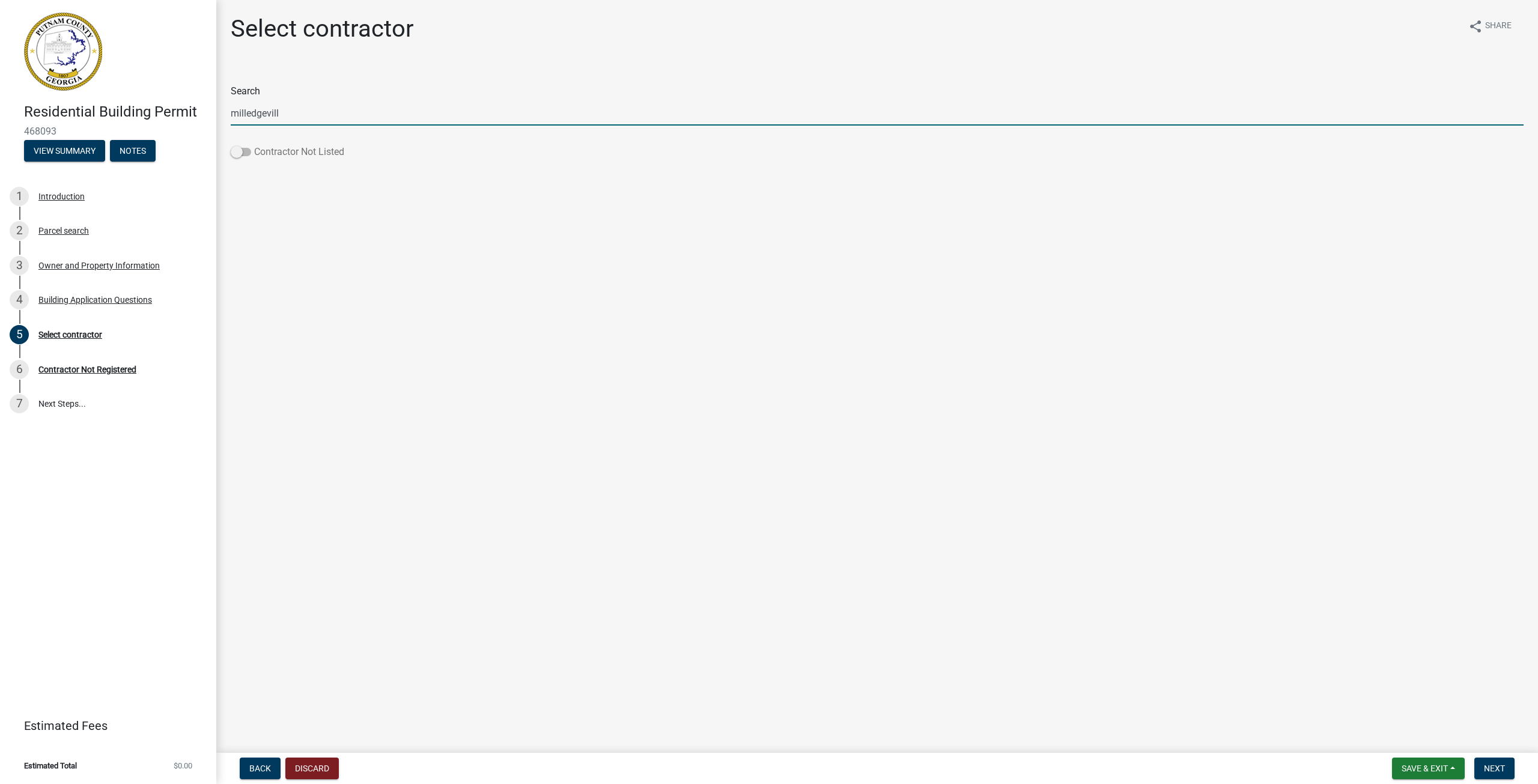
type input "milledgevill"
click at [239, 151] on span at bounding box center [241, 152] width 21 height 8
click at [254, 145] on input "Contractor Not Listed" at bounding box center [254, 145] width 0 height 0
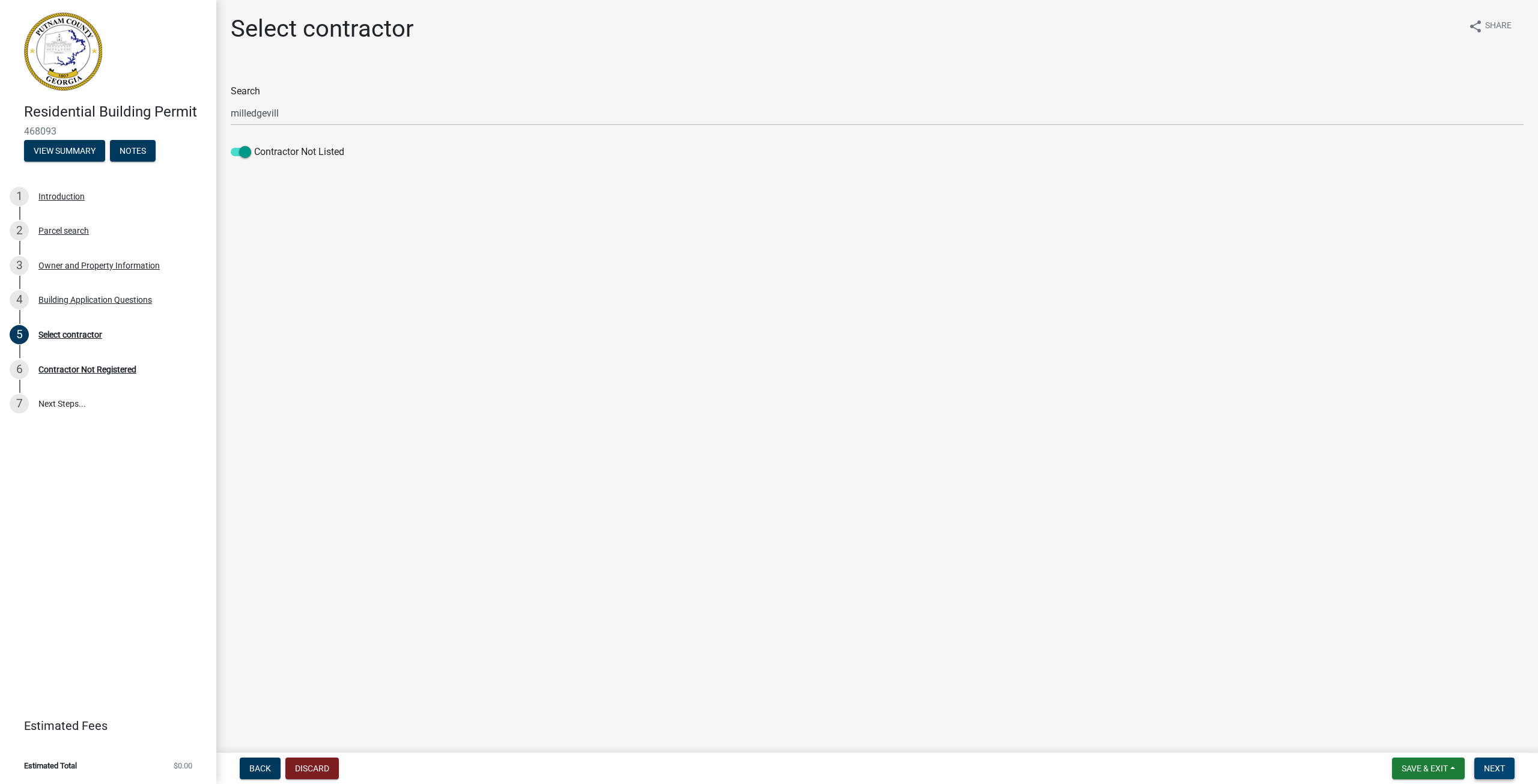
click at [1504, 770] on span "Next" at bounding box center [1494, 768] width 21 height 10
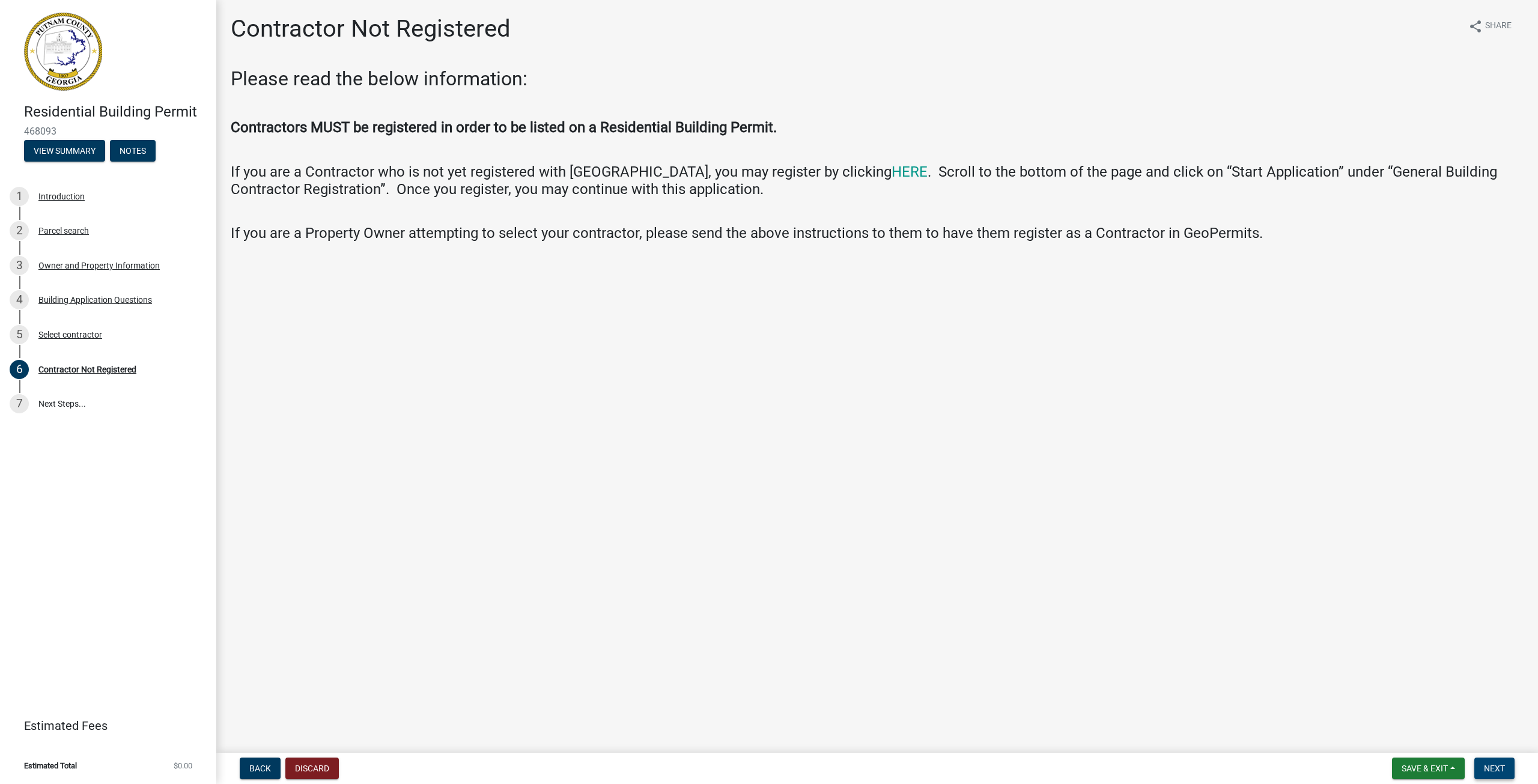
click at [1498, 770] on span "Next" at bounding box center [1494, 768] width 21 height 10
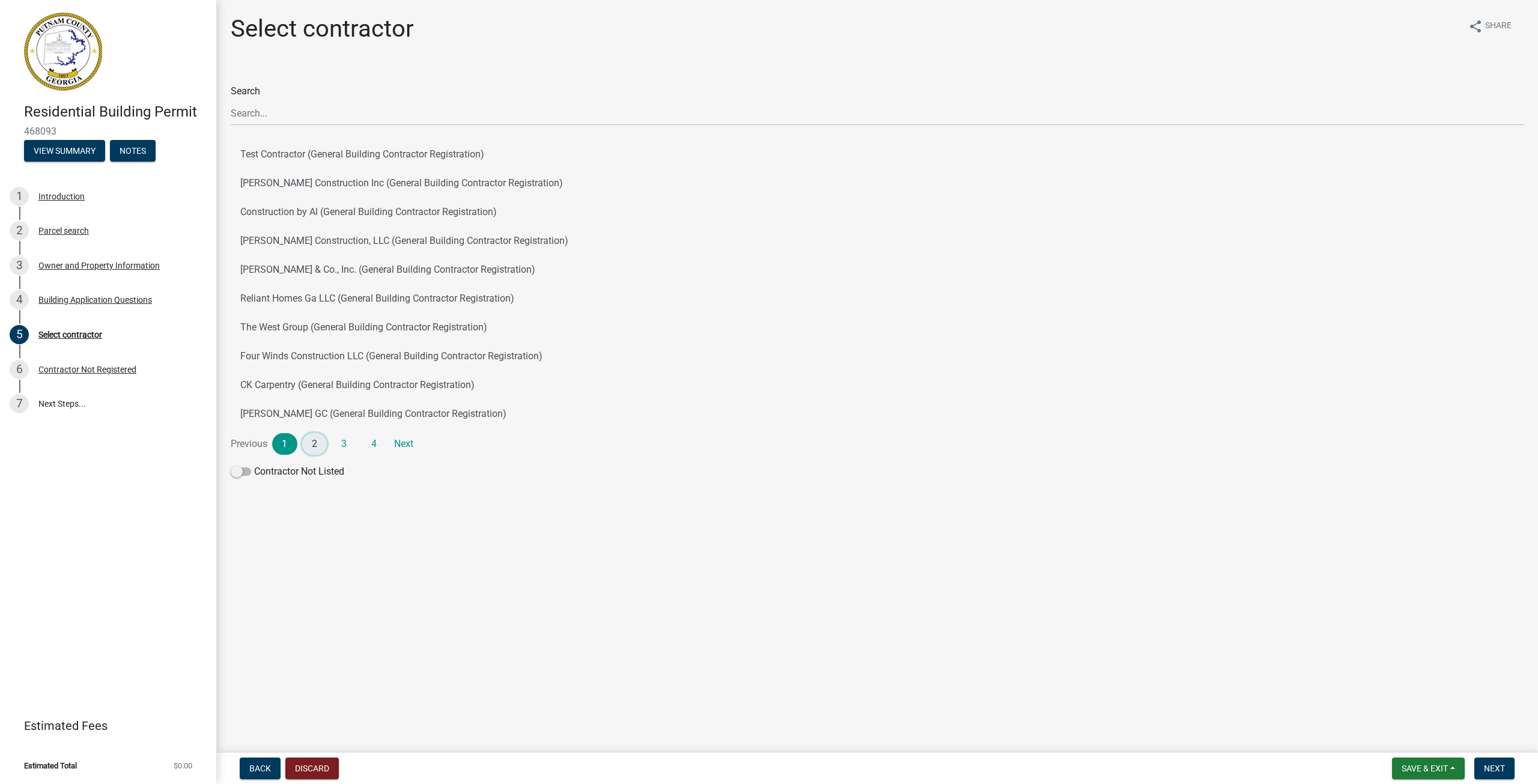
click at [311, 440] on link "2" at bounding box center [315, 444] width 25 height 22
click at [407, 445] on link "Next" at bounding box center [404, 444] width 25 height 22
click at [404, 446] on link "Next" at bounding box center [404, 444] width 25 height 22
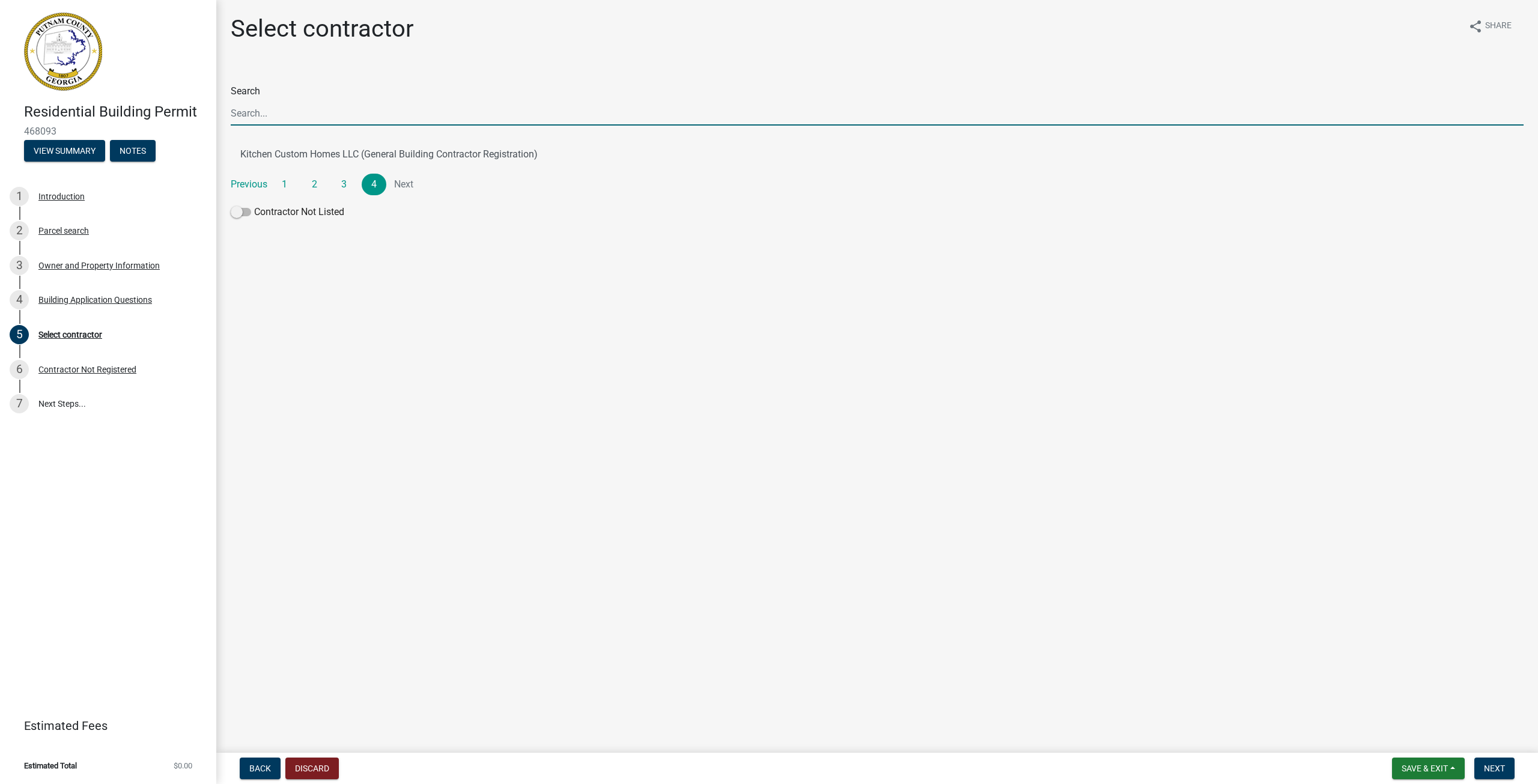
click at [278, 118] on input "Search" at bounding box center [877, 113] width 1293 height 24
type input "premier"
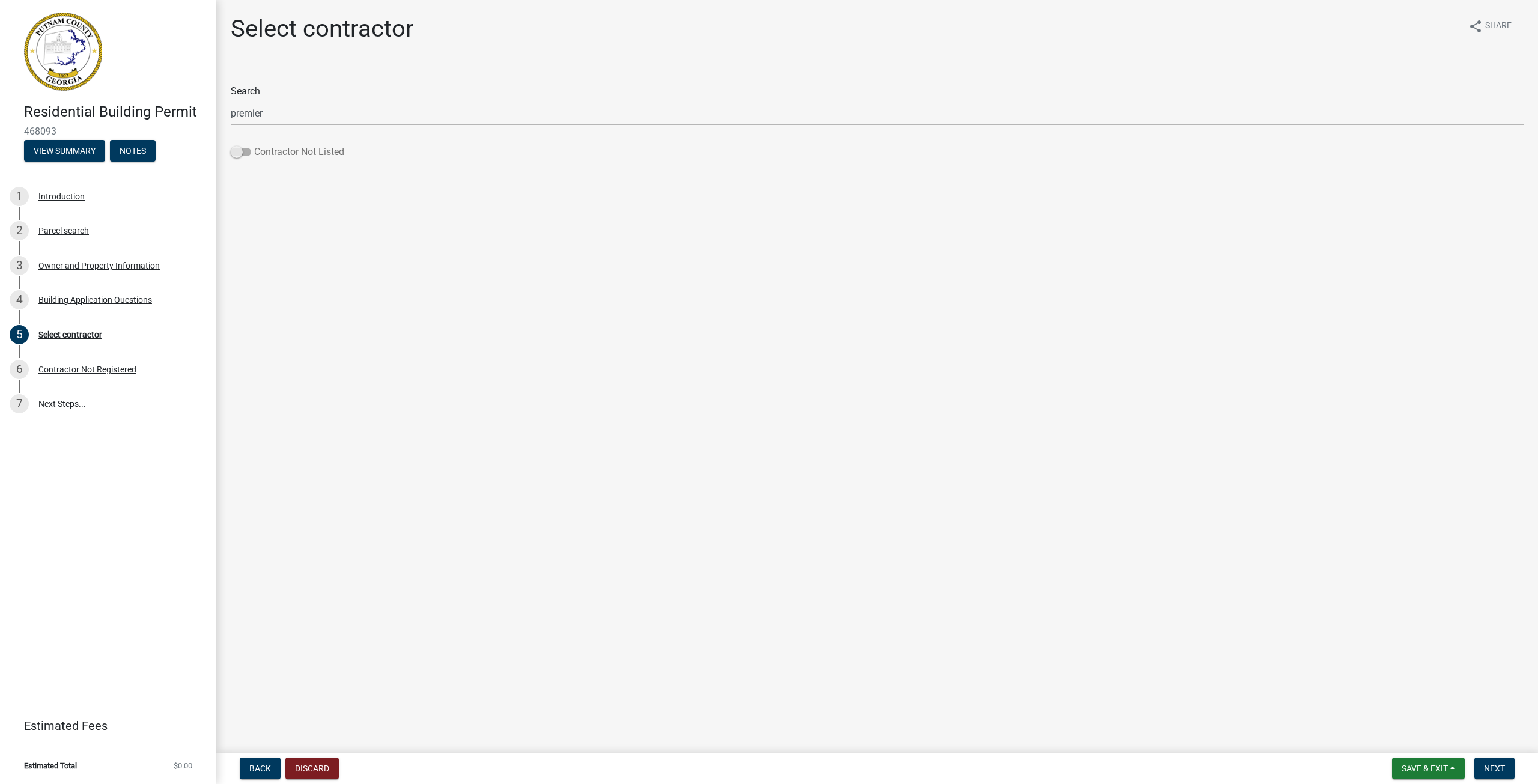
click at [248, 152] on span at bounding box center [241, 152] width 21 height 8
click at [254, 145] on input "Contractor Not Listed" at bounding box center [254, 145] width 0 height 0
click at [110, 367] on div "Contractor Not Registered" at bounding box center [87, 368] width 98 height 8
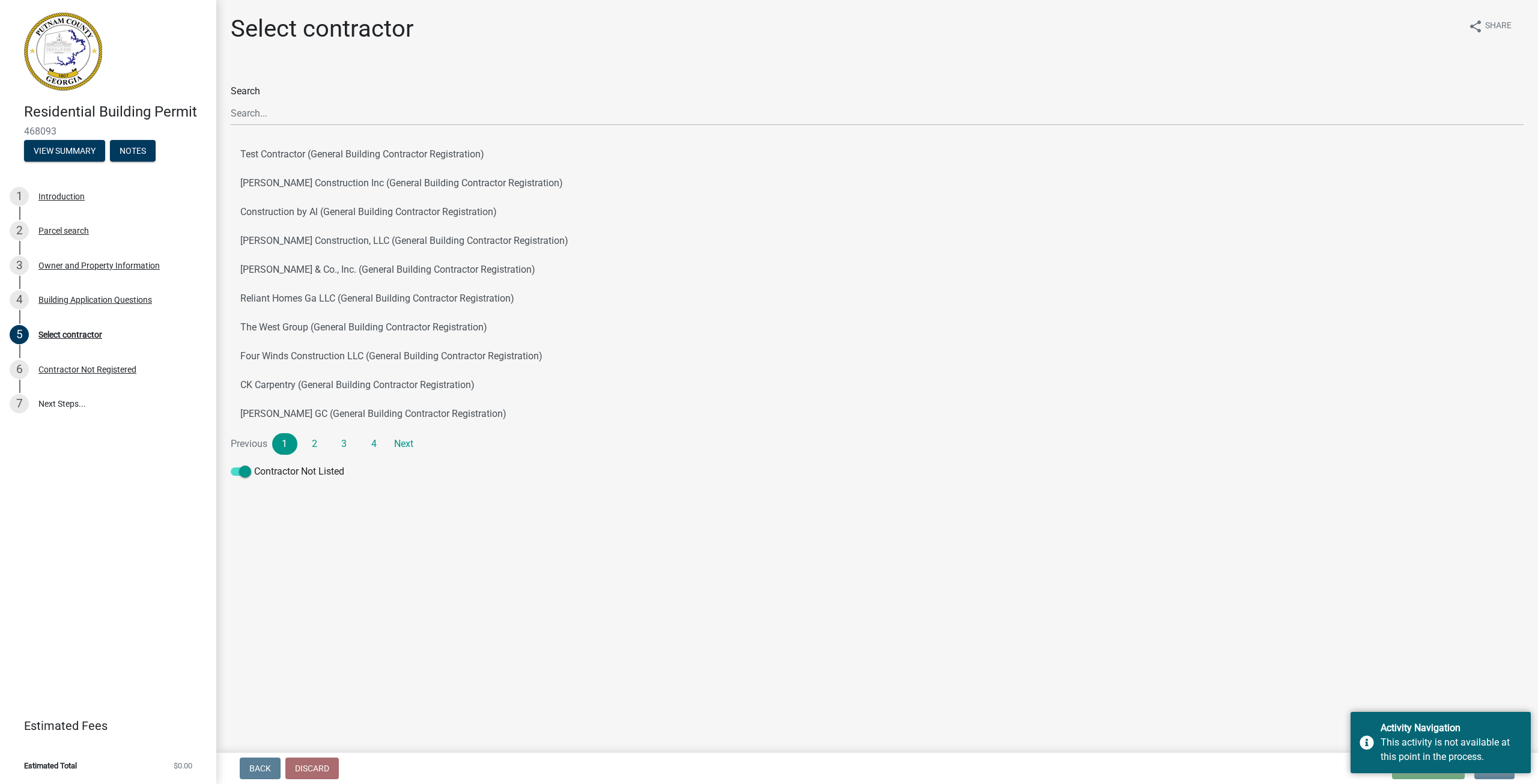
click at [1432, 571] on main "Select contractor share Share Search Test Contractor (General Building Contract…" at bounding box center [877, 374] width 1322 height 748
click at [1256, 671] on main "Select contractor share Share Search Test Contractor (General Building Contract…" at bounding box center [877, 374] width 1322 height 748
click at [73, 367] on div "Contractor Not Registered" at bounding box center [87, 368] width 98 height 8
click at [1224, 579] on main "Select contractor share Share Search Test Contractor (General Building Contract…" at bounding box center [877, 374] width 1322 height 748
drag, startPoint x: 1113, startPoint y: 652, endPoint x: 991, endPoint y: 537, distance: 167.7
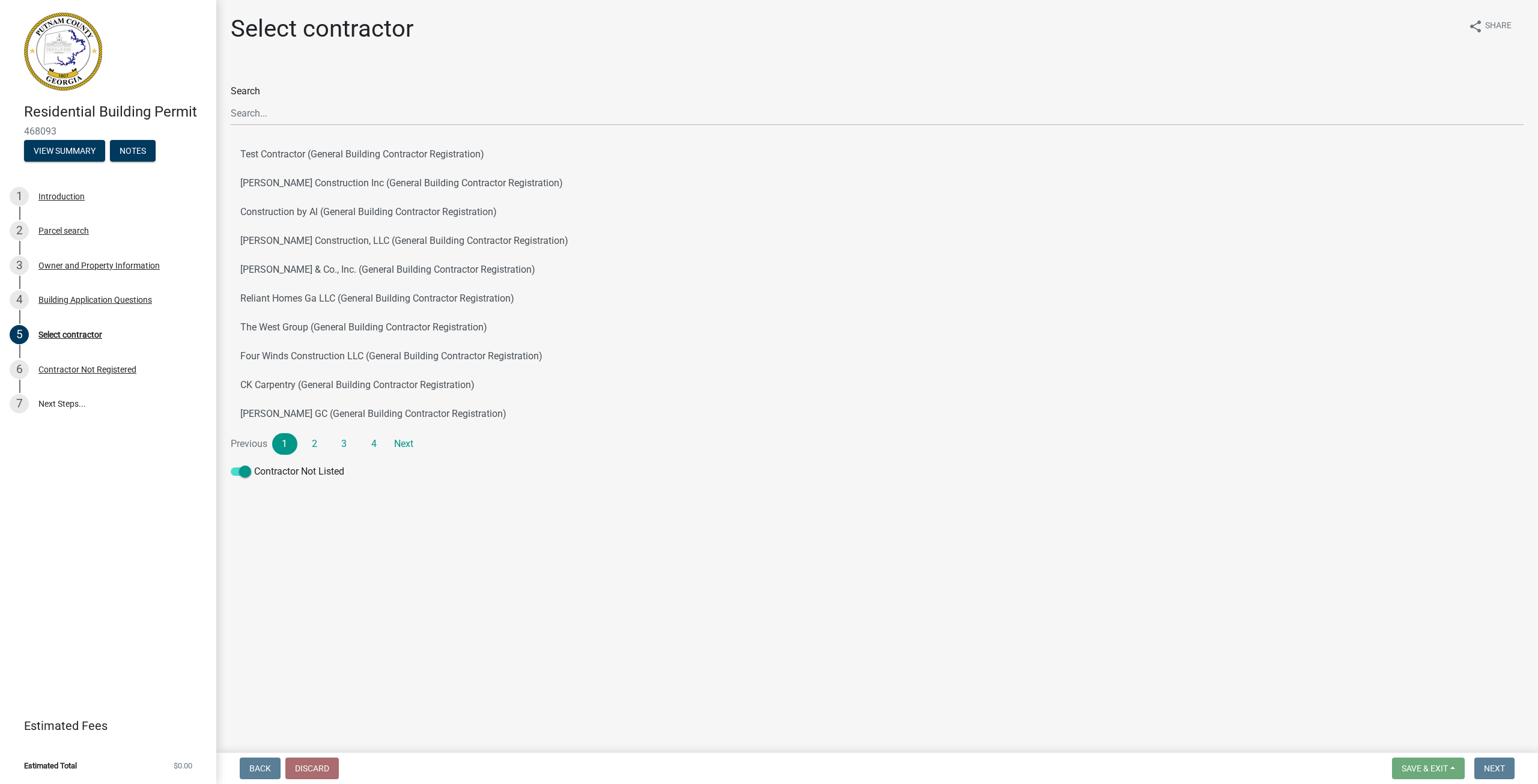
click at [1030, 551] on main "Select contractor share Share Search Test Contractor (General Building Contract…" at bounding box center [877, 374] width 1322 height 748
click at [107, 262] on div "Owner and Property Information" at bounding box center [99, 265] width 122 height 8
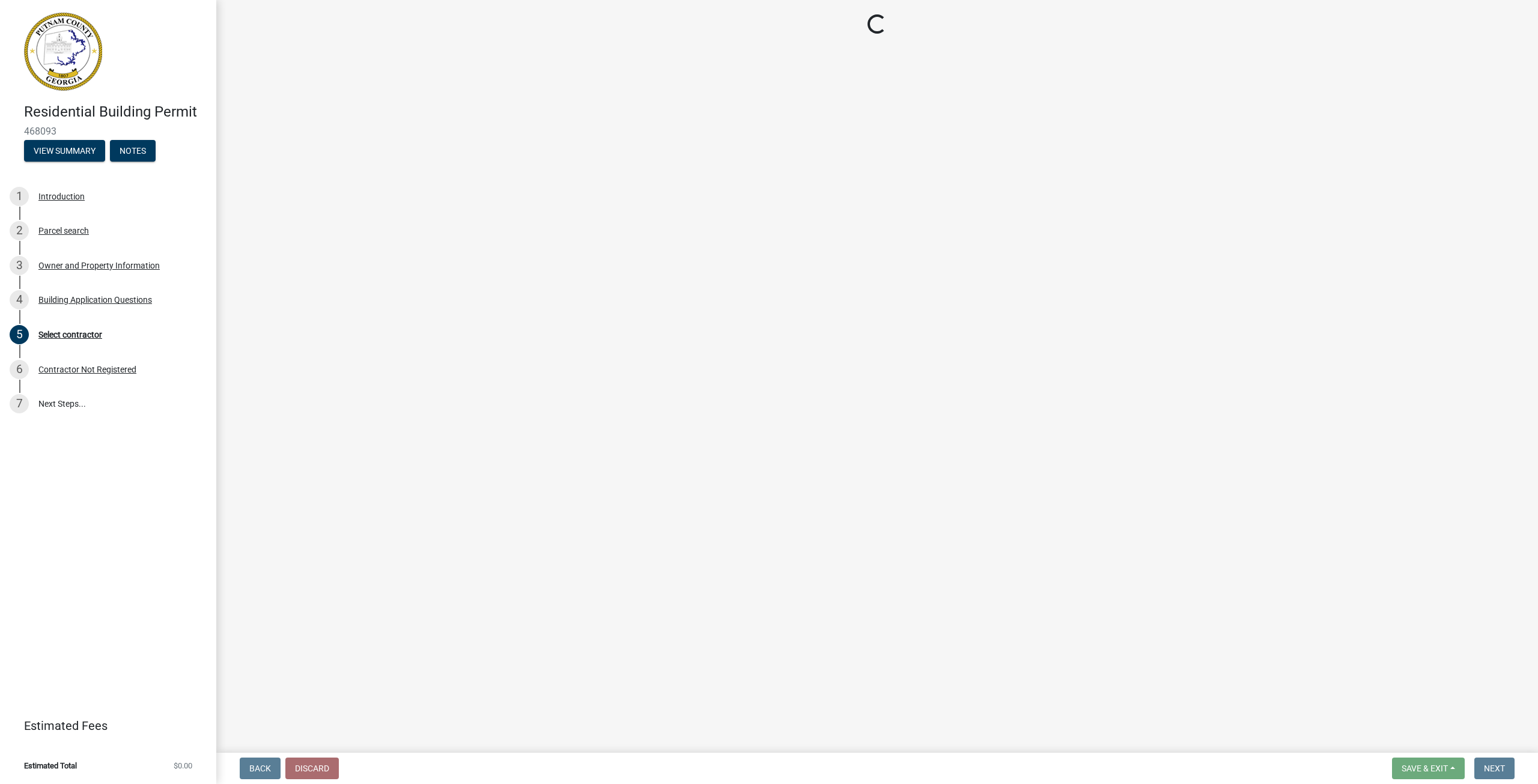
select select "34fe85c2-5f76-4343-b6bb-8ca387e0bed7"
select select "8e53ab76-c026-4800-bafa-f3959daf7b99"
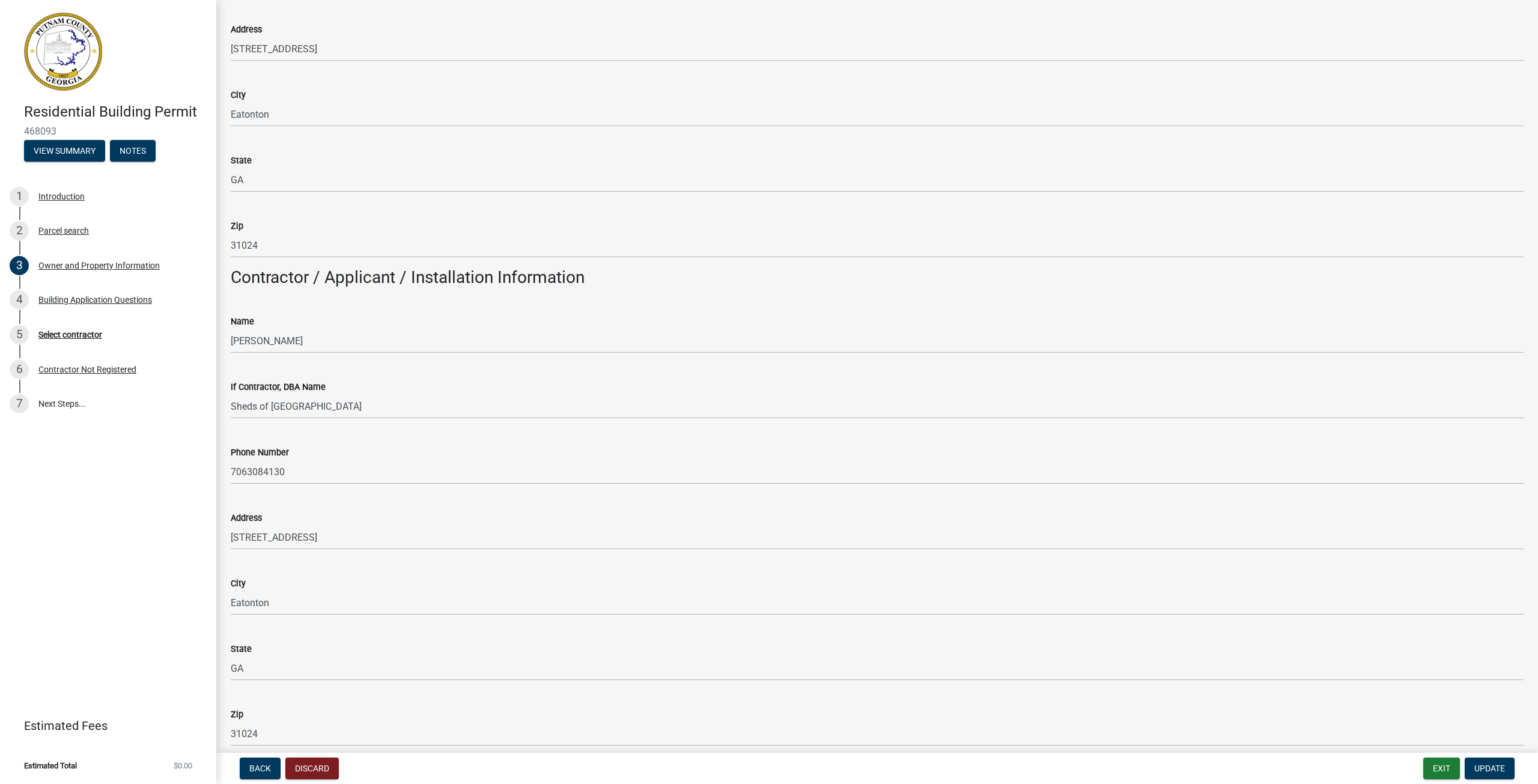
scroll to position [720, 0]
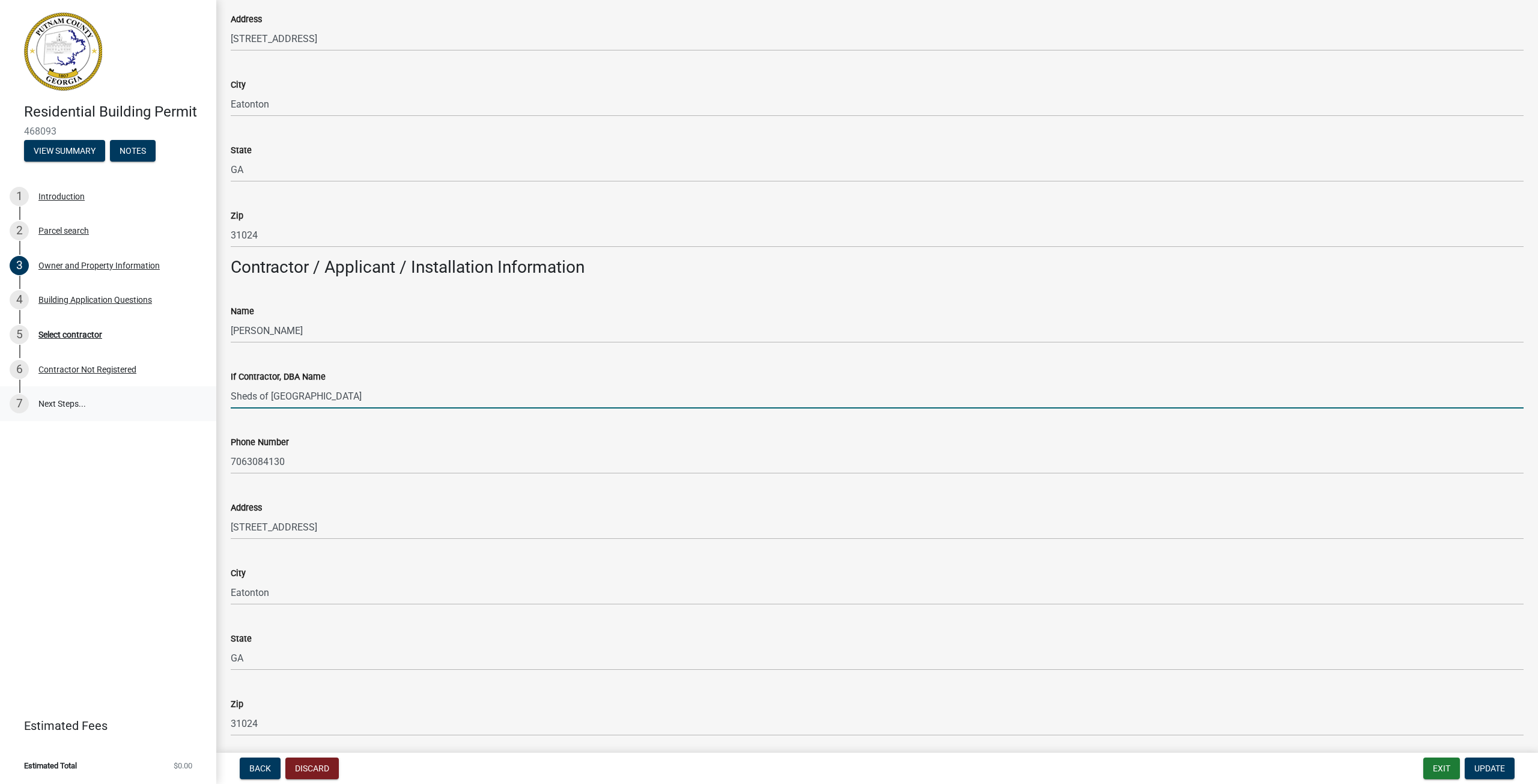
drag, startPoint x: 358, startPoint y: 397, endPoint x: 203, endPoint y: 396, distance: 155.0
click at [203, 396] on div "Residential Building Permit 468093 View Summary Notes 1 Introduction 2 Parcel s…" at bounding box center [769, 392] width 1538 height 784
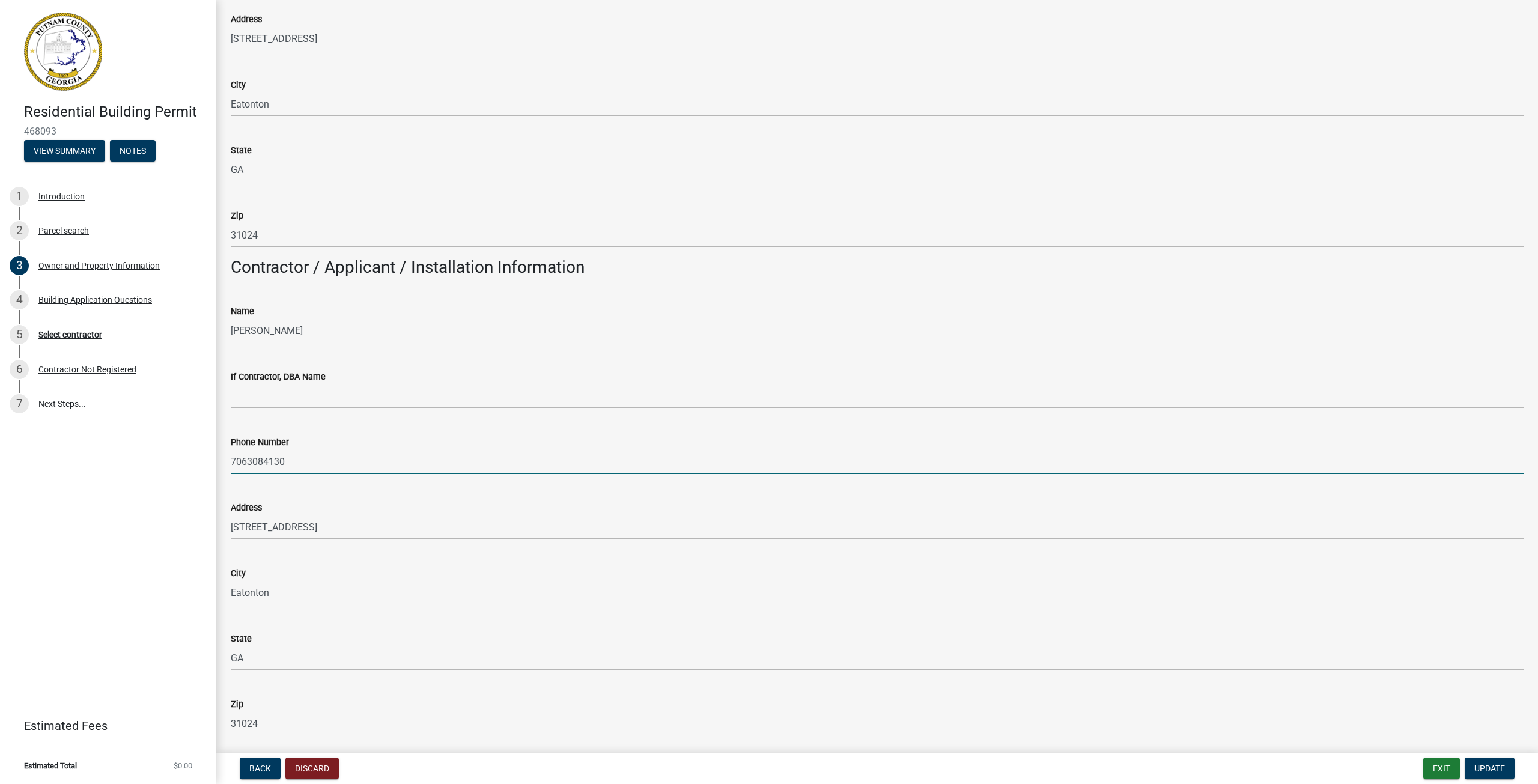
drag, startPoint x: 298, startPoint y: 461, endPoint x: 176, endPoint y: 463, distance: 122.0
click at [177, 465] on div "Residential Building Permit 468093 View Summary Notes 1 Introduction 2 Parcel s…" at bounding box center [769, 392] width 1538 height 784
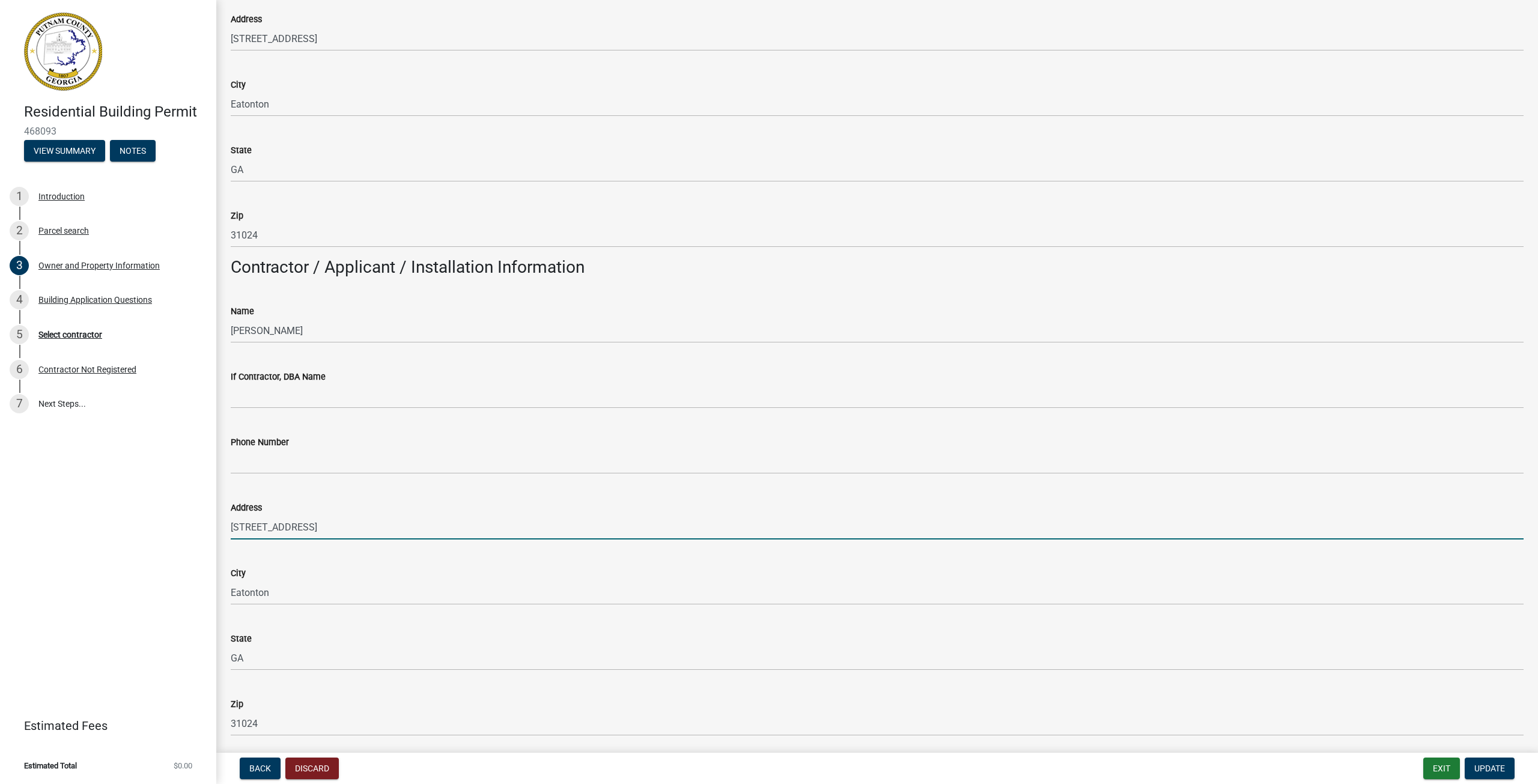
drag, startPoint x: 312, startPoint y: 527, endPoint x: 150, endPoint y: 523, distance: 162.0
click at [151, 520] on div "Residential Building Permit 468093 View Summary Notes 1 Introduction 2 Parcel s…" at bounding box center [769, 392] width 1538 height 784
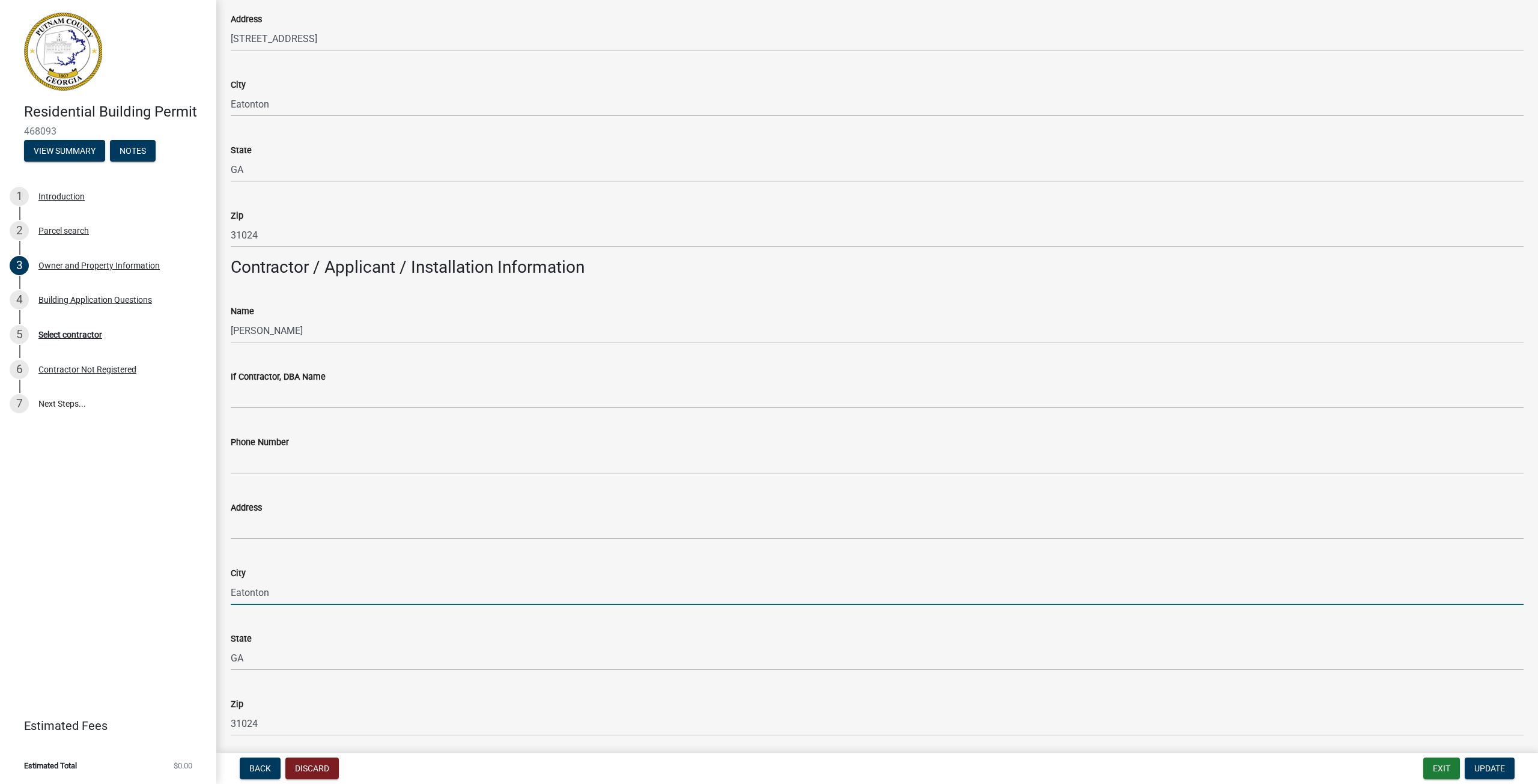
drag, startPoint x: 281, startPoint y: 594, endPoint x: 172, endPoint y: 603, distance: 109.4
click at [165, 594] on div "Residential Building Permit 468093 View Summary Notes 1 Introduction 2 Parcel s…" at bounding box center [769, 392] width 1538 height 784
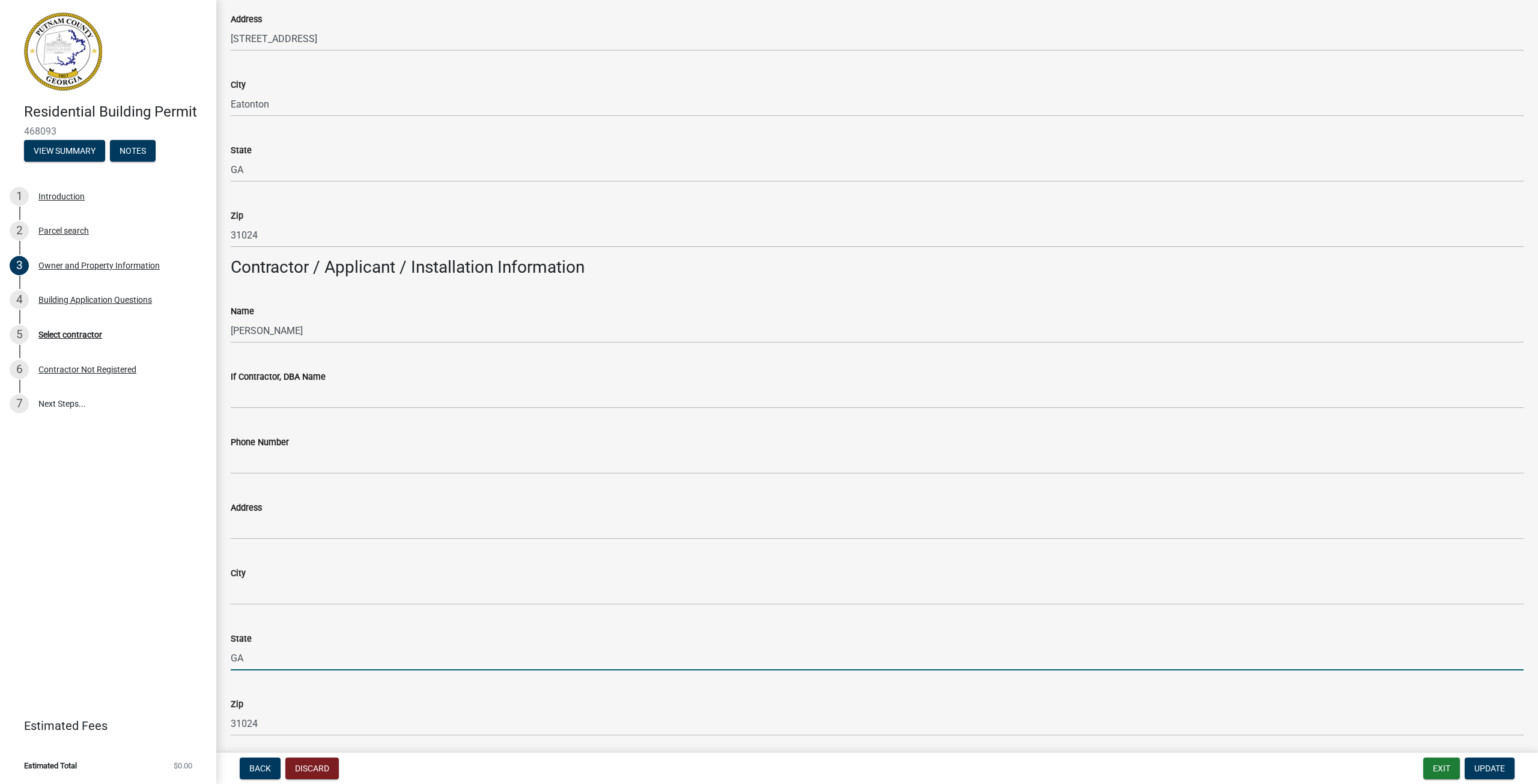
drag, startPoint x: 266, startPoint y: 662, endPoint x: 179, endPoint y: 656, distance: 87.2
click at [179, 656] on div "Residential Building Permit 468093 View Summary Notes 1 Introduction 2 Parcel s…" at bounding box center [769, 392] width 1538 height 784
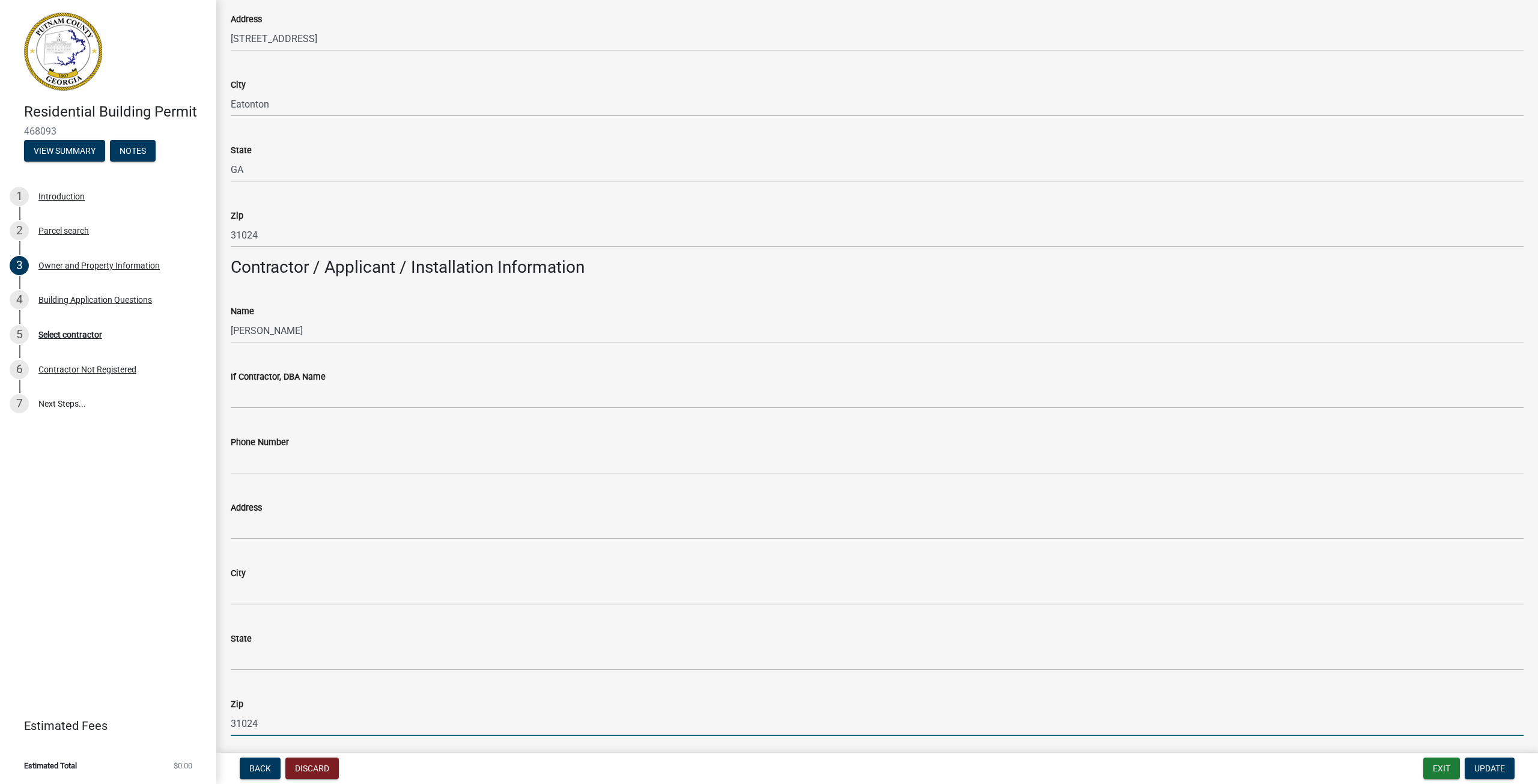
drag, startPoint x: 283, startPoint y: 727, endPoint x: 175, endPoint y: 726, distance: 108.0
click at [175, 726] on div "Residential Building Permit 468093 View Summary Notes 1 Introduction 2 Parcel s…" at bounding box center [769, 392] width 1538 height 784
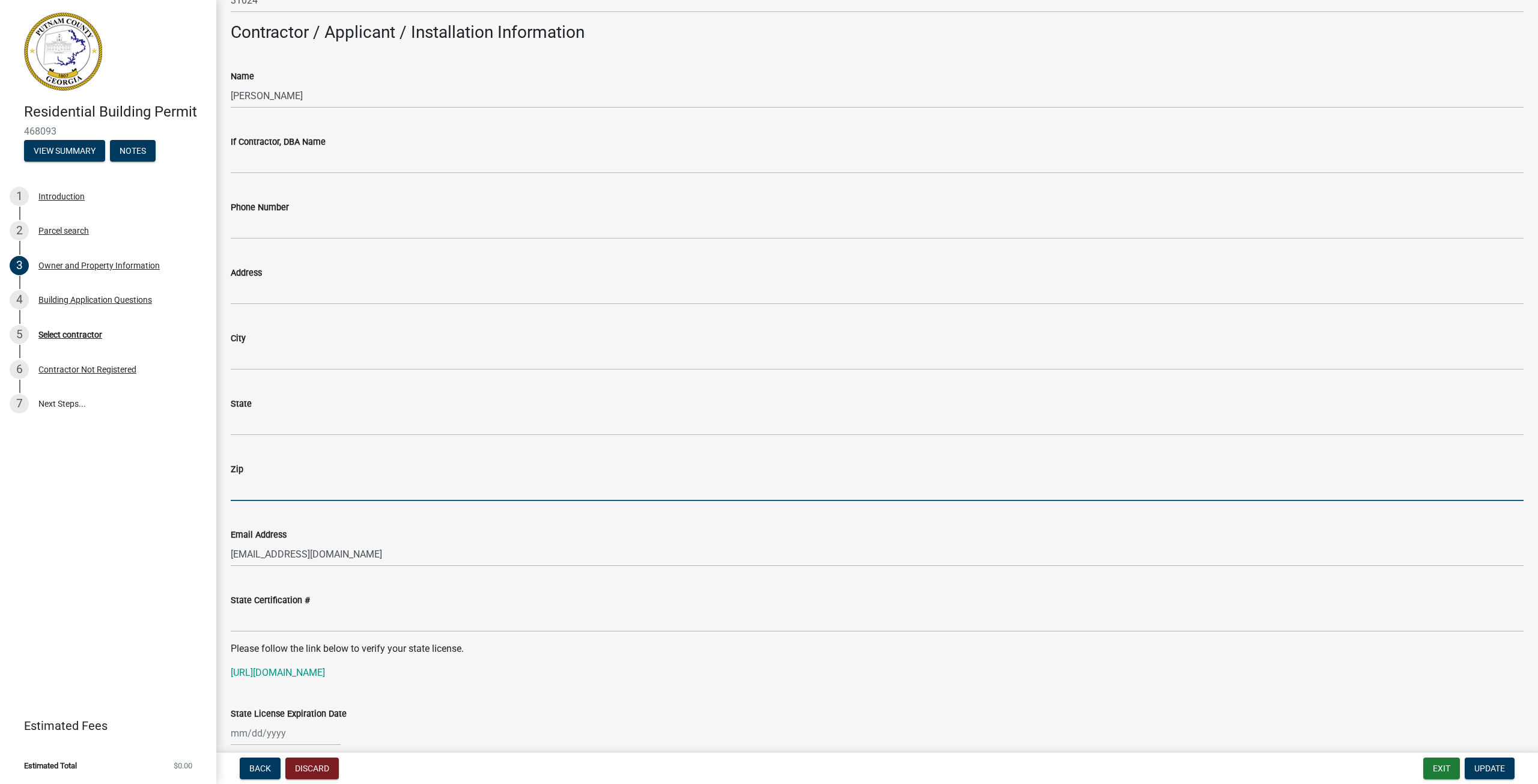
scroll to position [961, 0]
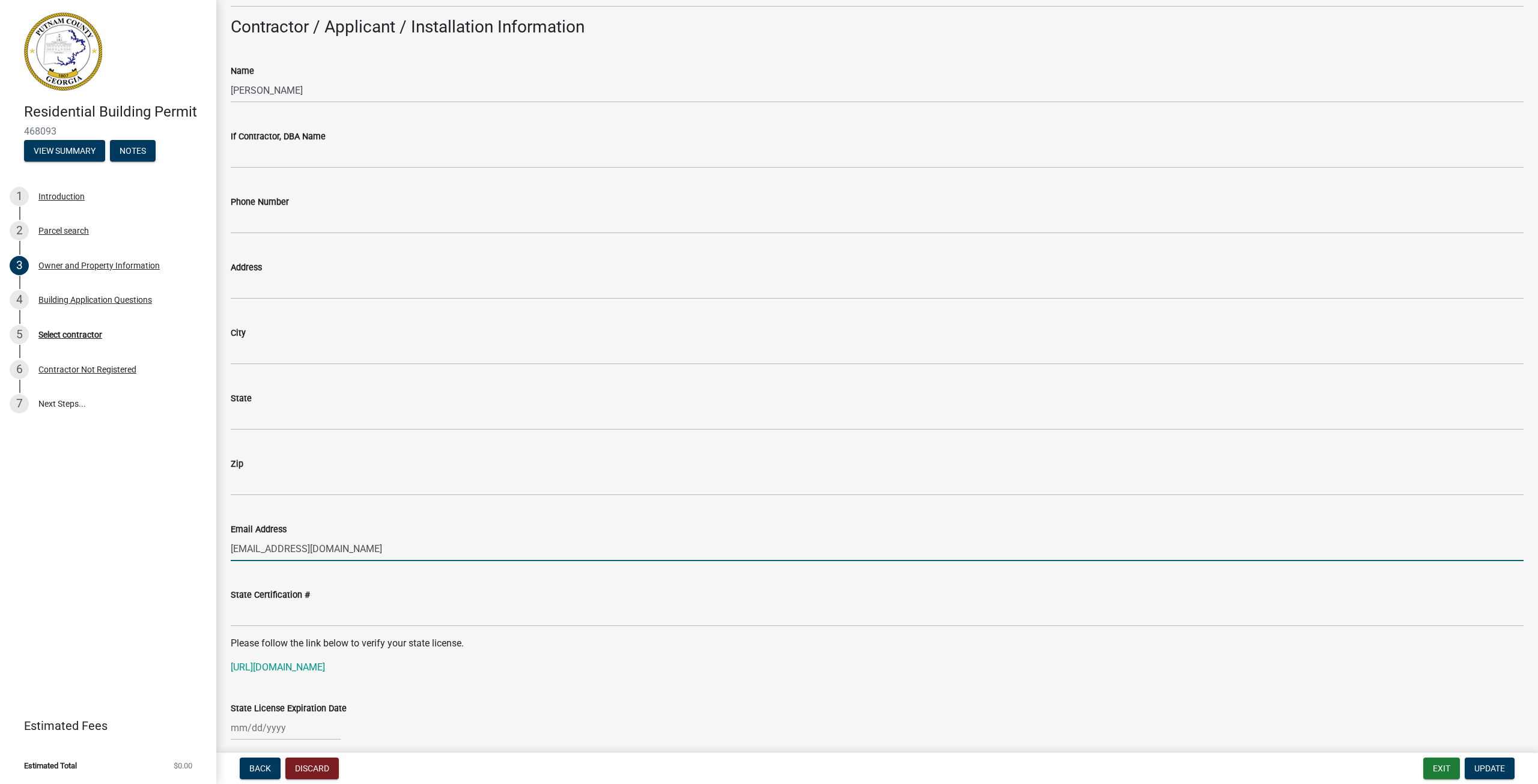
drag, startPoint x: 425, startPoint y: 547, endPoint x: 113, endPoint y: 527, distance: 312.6
click at [113, 527] on div "Residential Building Permit 468093 View Summary Notes 1 Introduction 2 Parcel s…" at bounding box center [769, 392] width 1538 height 784
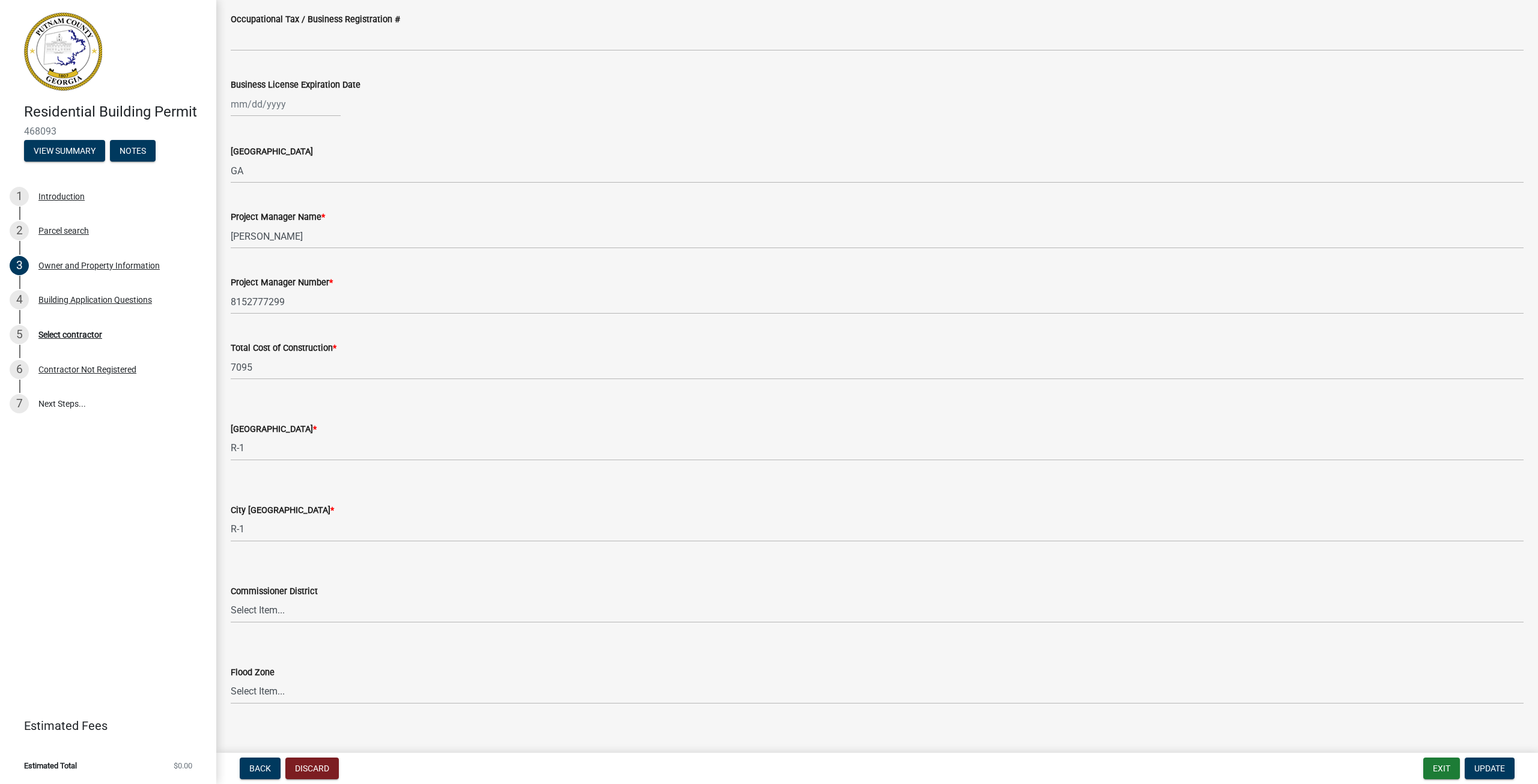
scroll to position [1730, 0]
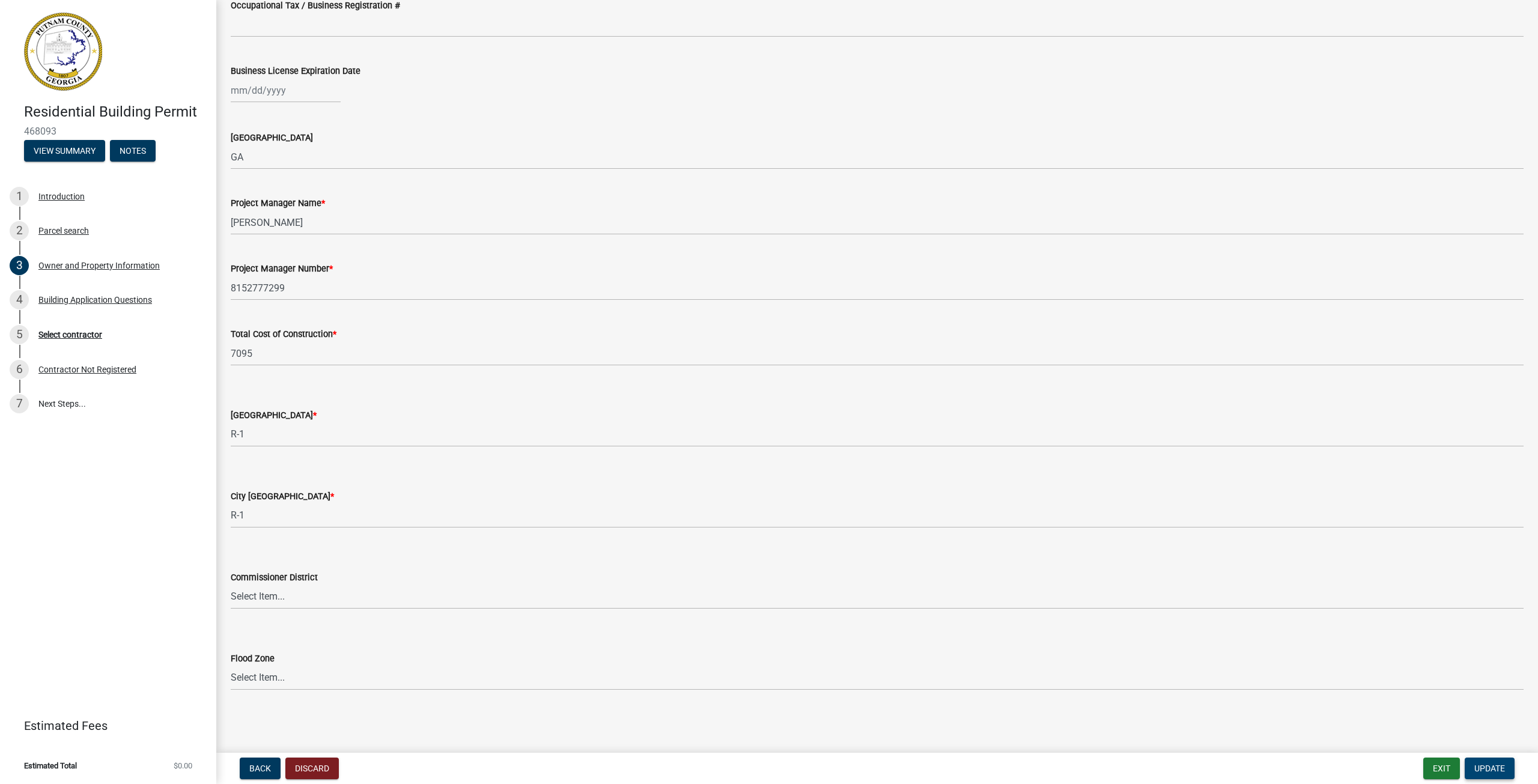
click at [1495, 773] on button "Update" at bounding box center [1490, 769] width 50 height 22
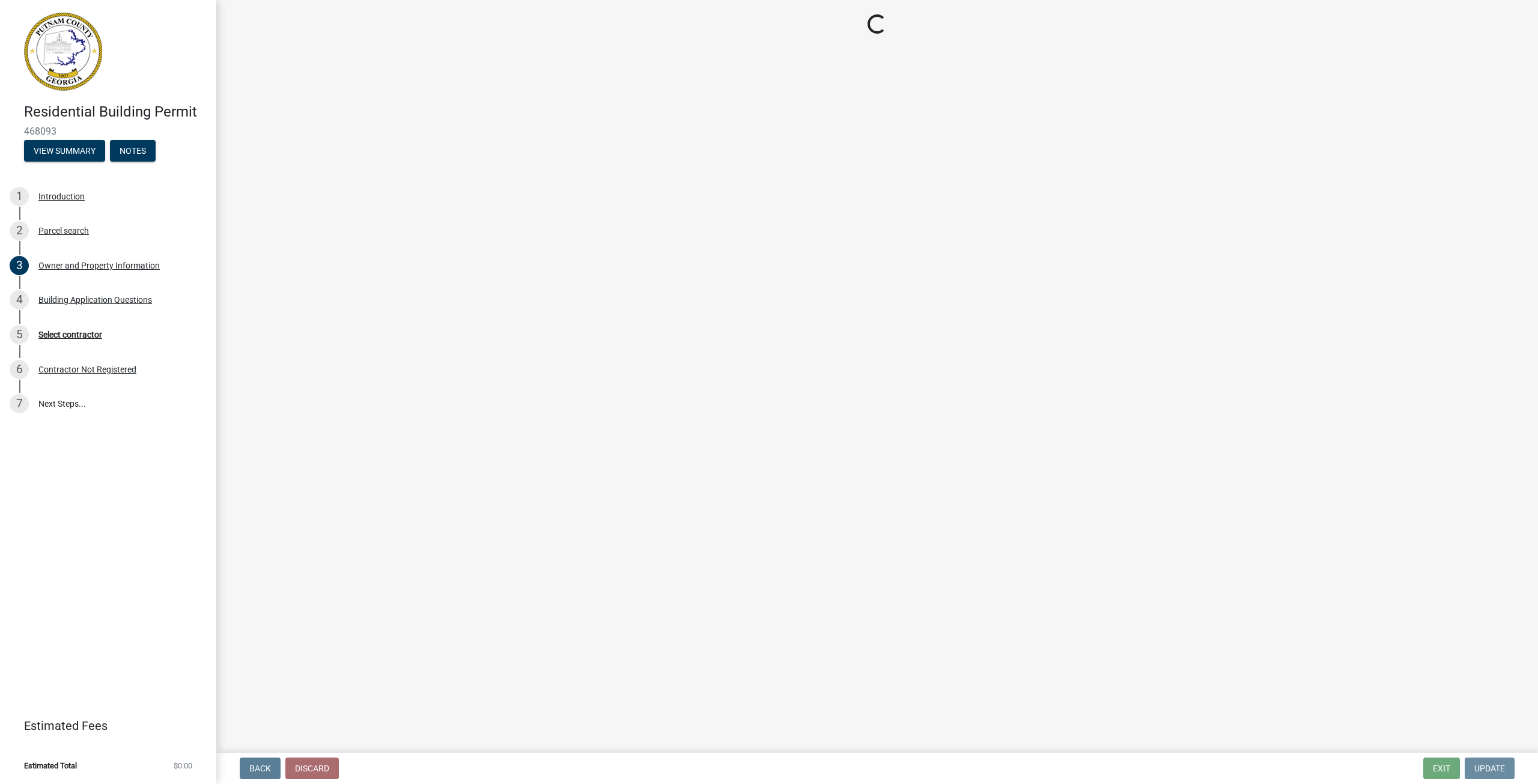
scroll to position [0, 0]
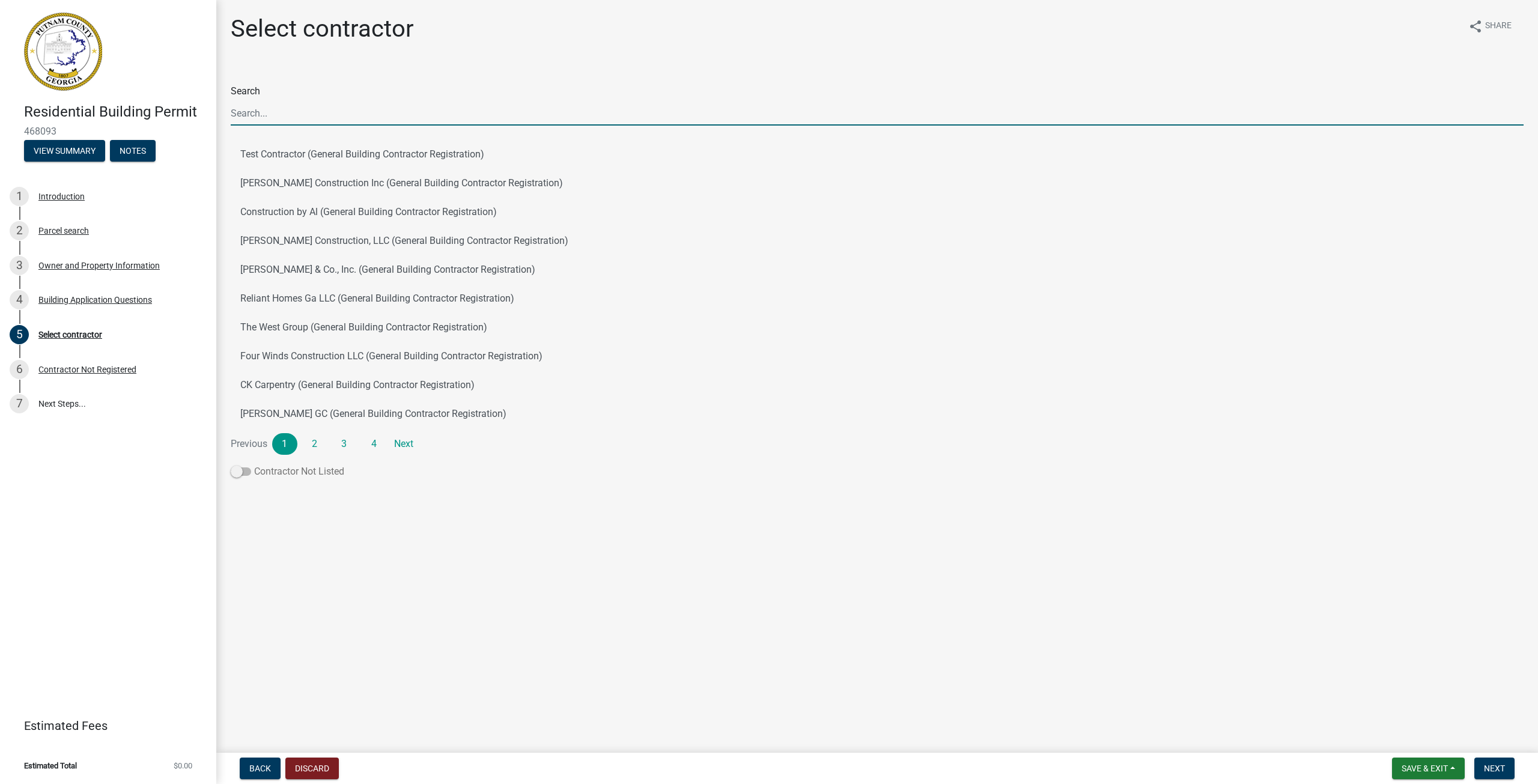
click at [242, 472] on span at bounding box center [241, 471] width 21 height 8
click at [254, 465] on input "Contractor Not Listed" at bounding box center [254, 465] width 0 height 0
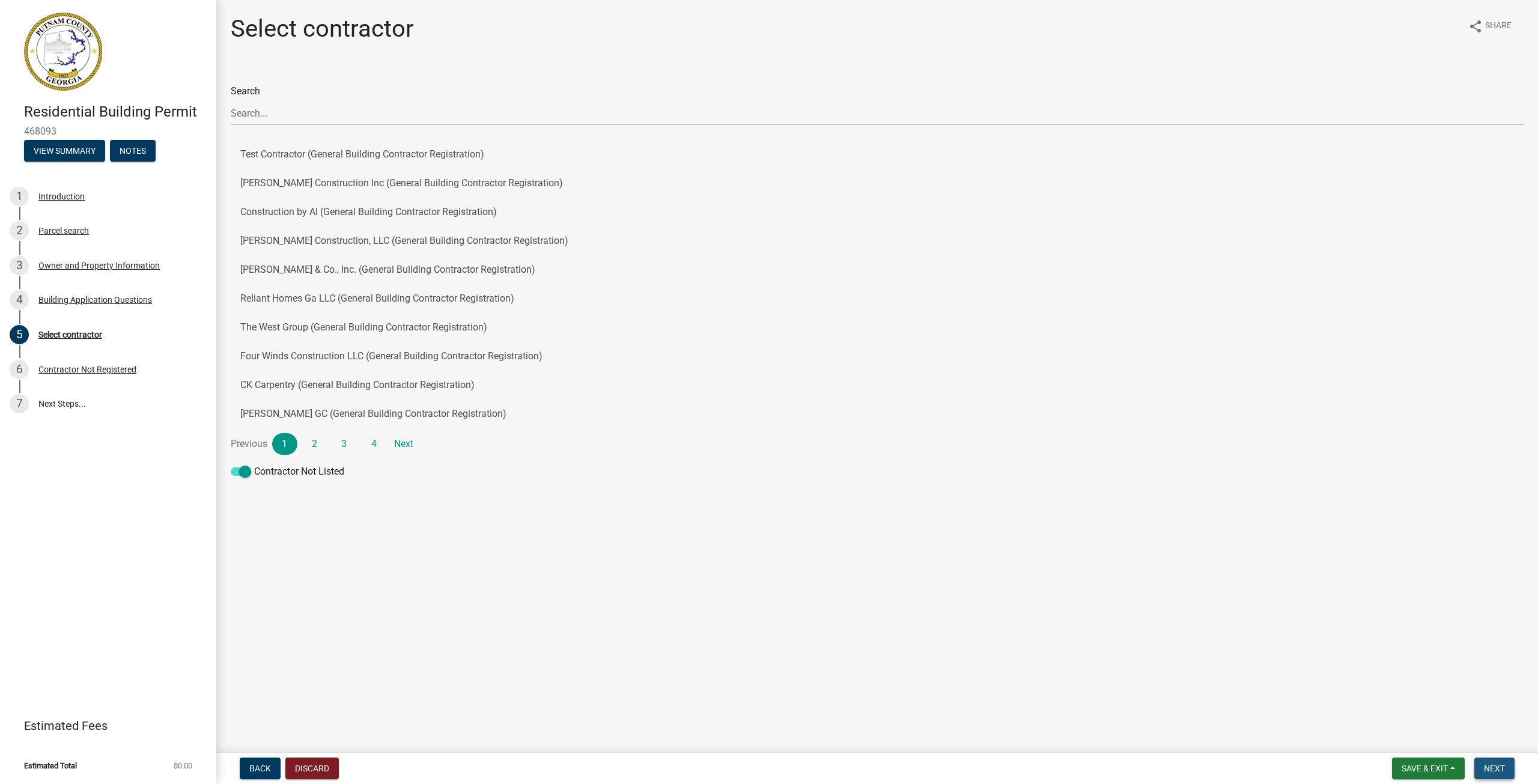
click at [1499, 766] on span "Next" at bounding box center [1494, 768] width 21 height 10
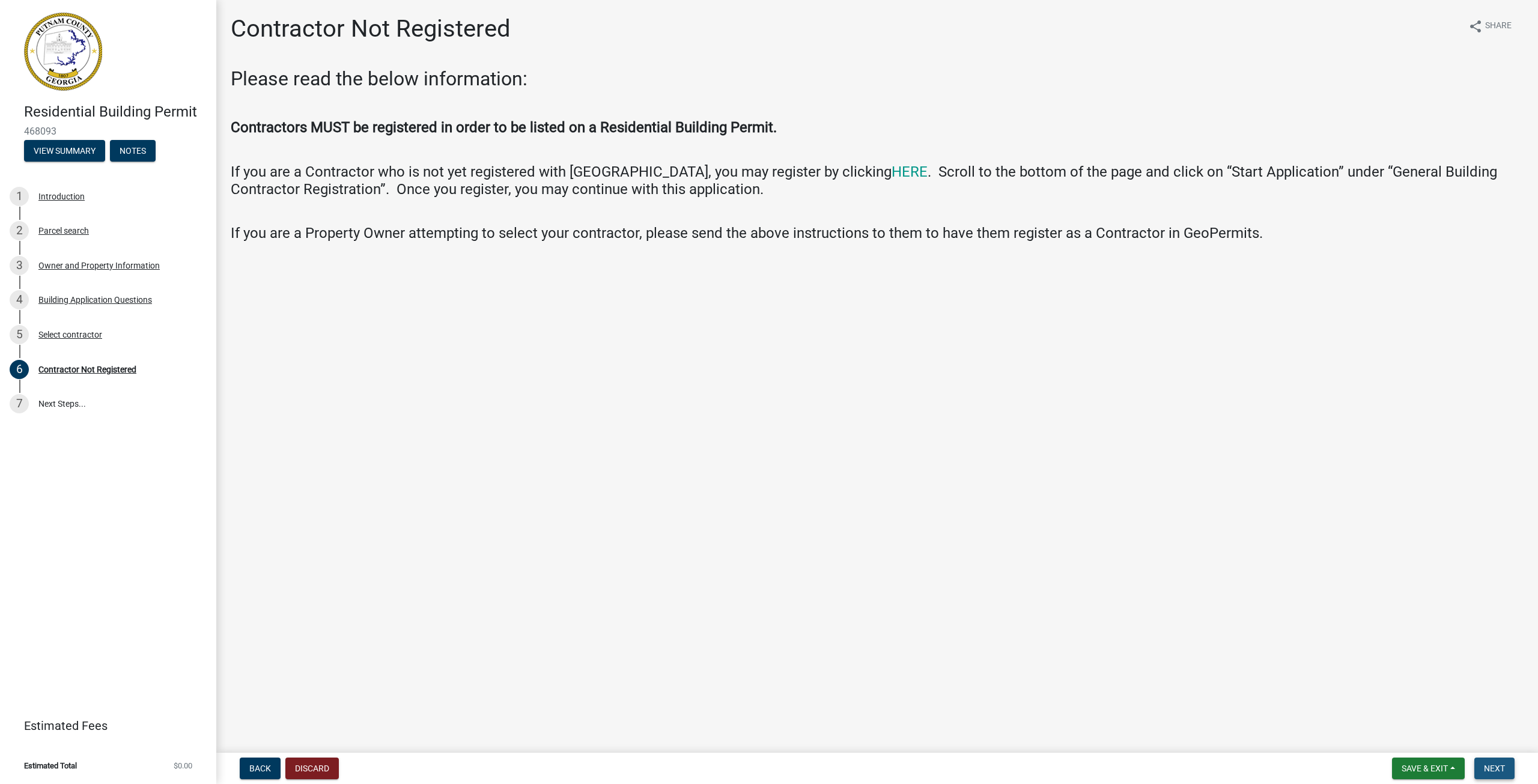
click at [1494, 768] on span "Next" at bounding box center [1494, 768] width 21 height 10
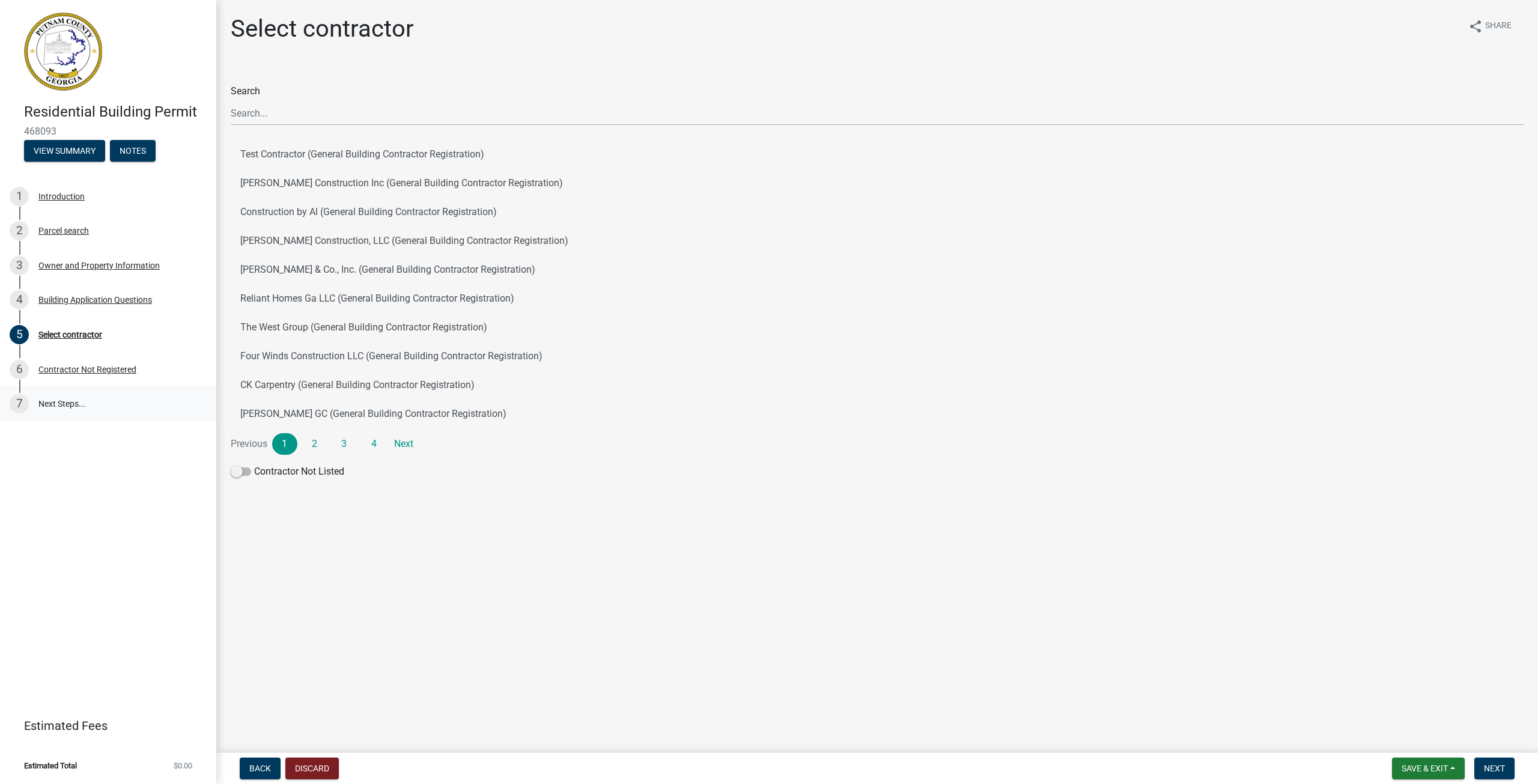
click at [47, 406] on link "7 Next Steps..." at bounding box center [108, 404] width 216 height 34
click at [57, 146] on button "View Summary" at bounding box center [64, 151] width 81 height 22
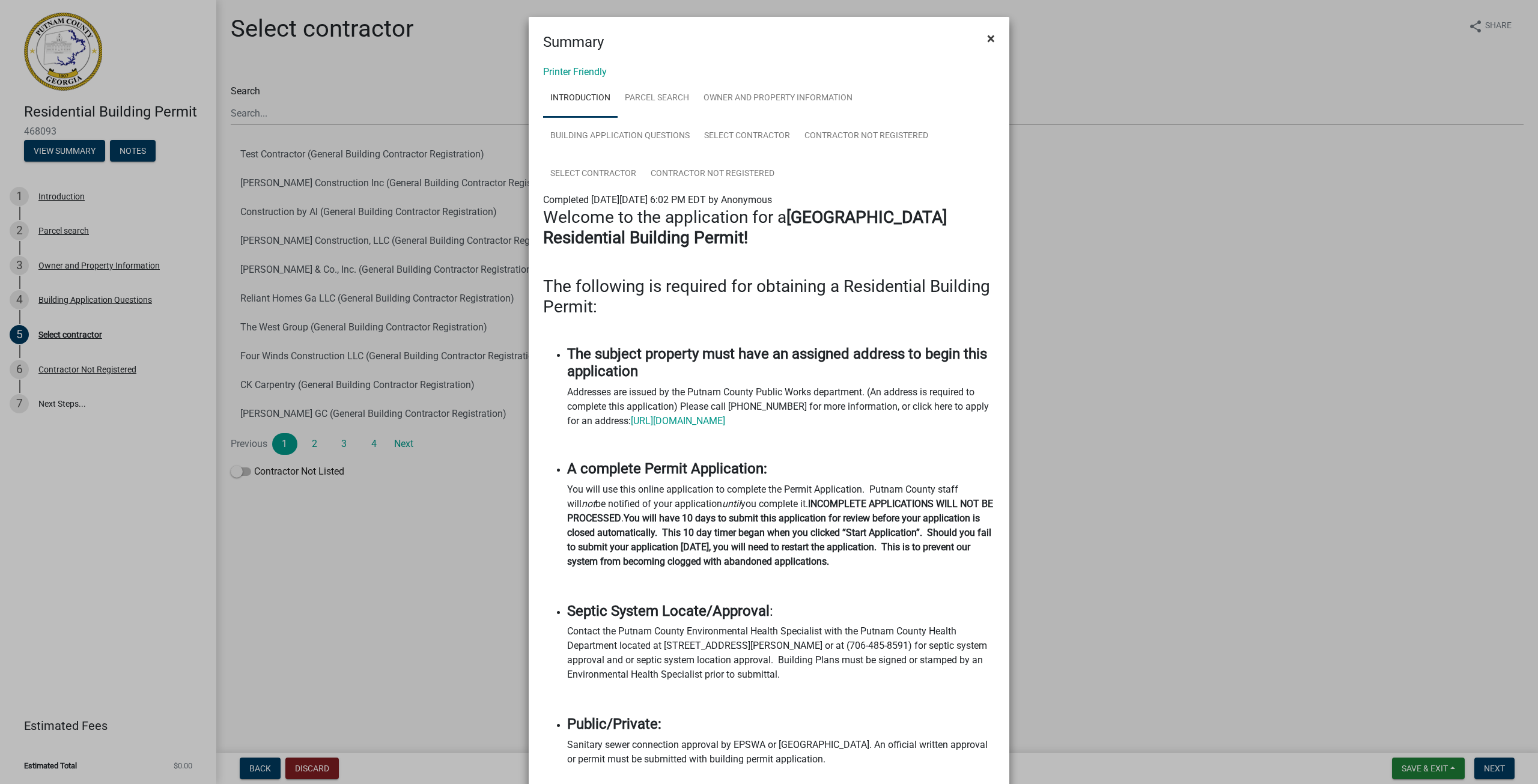
click at [989, 35] on span "×" at bounding box center [991, 38] width 8 height 17
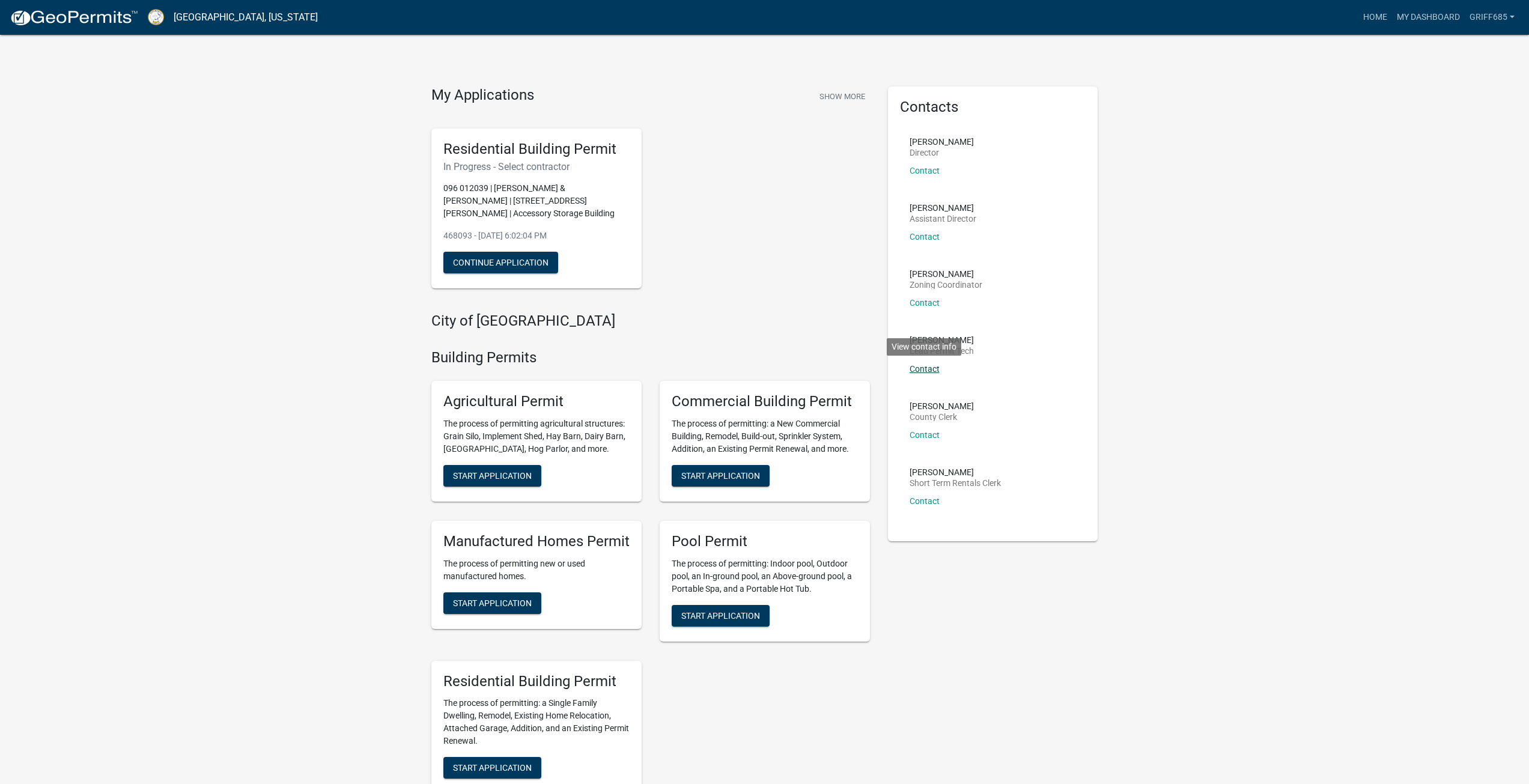
click at [927, 369] on link "Contact" at bounding box center [924, 368] width 30 height 10
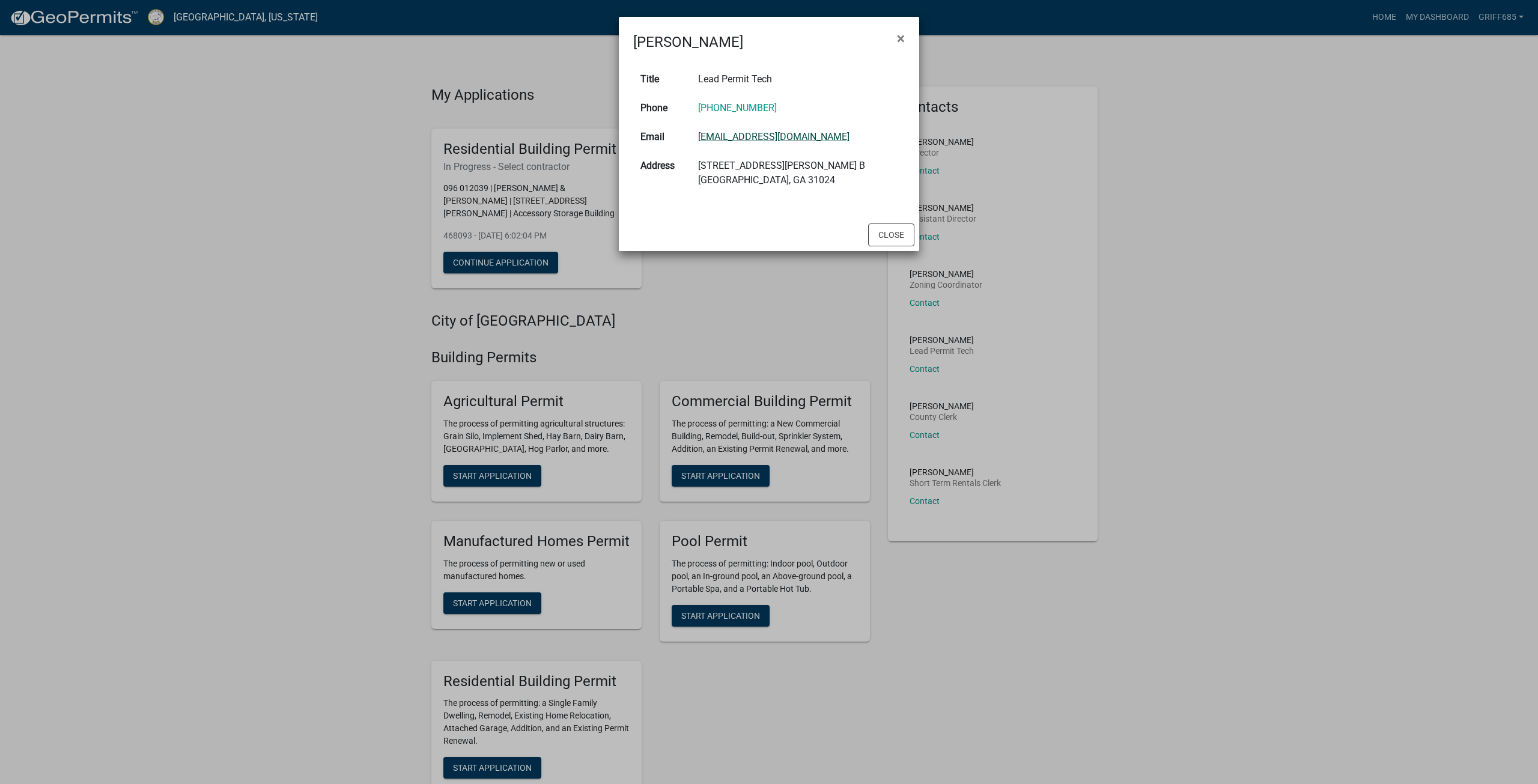
click at [767, 137] on link "devans@putnamcountyga.us" at bounding box center [774, 136] width 152 height 12
click at [779, 138] on link "devans@putnamcountyga.us" at bounding box center [774, 136] width 152 height 12
click at [491, 264] on ngb-modal-window "Dorothy Evans × Title Lead Permit Tech Phone 706-485-2776 Email devans@putnamco…" at bounding box center [769, 392] width 1538 height 784
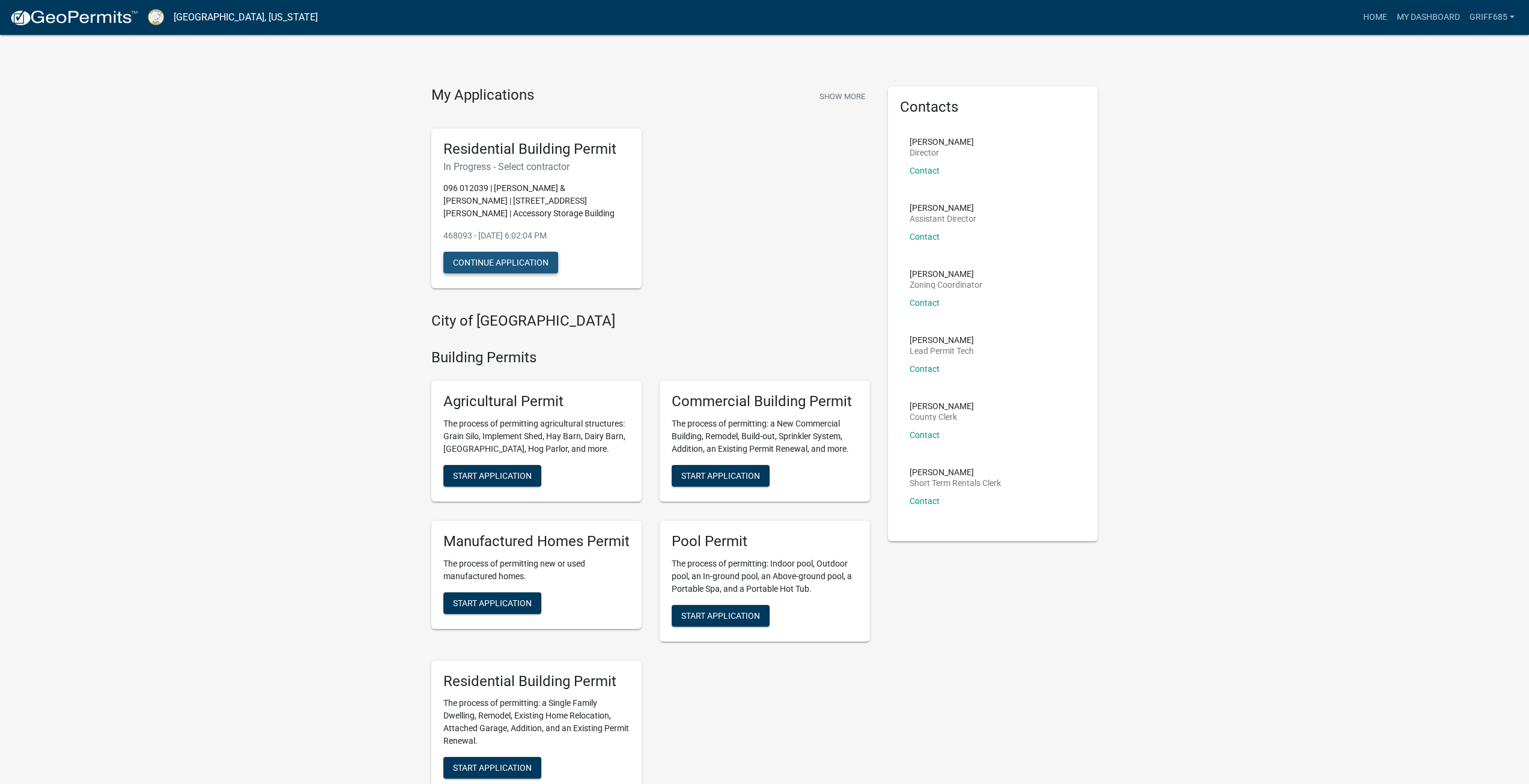
click at [493, 263] on button "Continue Application" at bounding box center [500, 262] width 114 height 22
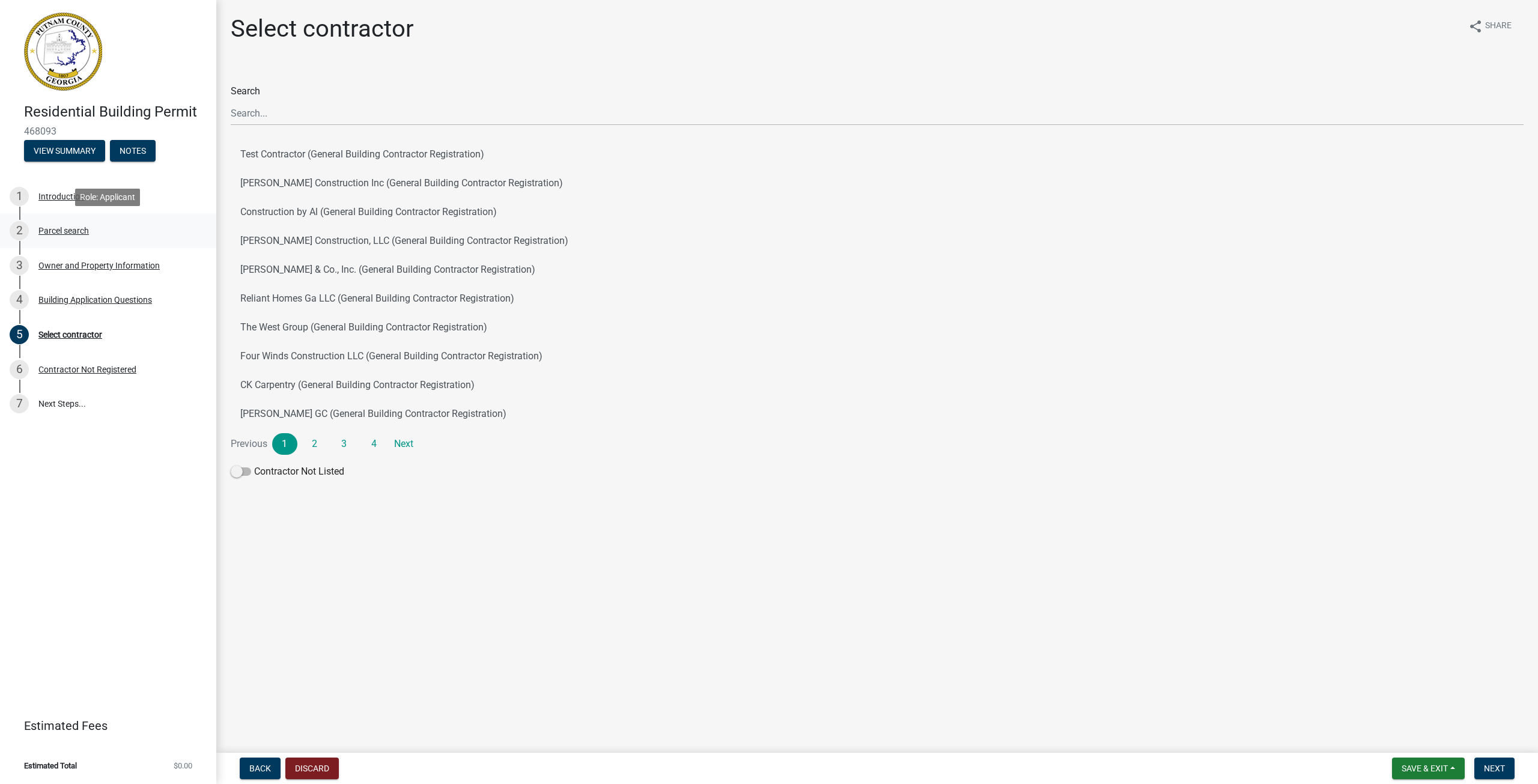
click at [70, 230] on div "Parcel search" at bounding box center [64, 230] width 51 height 8
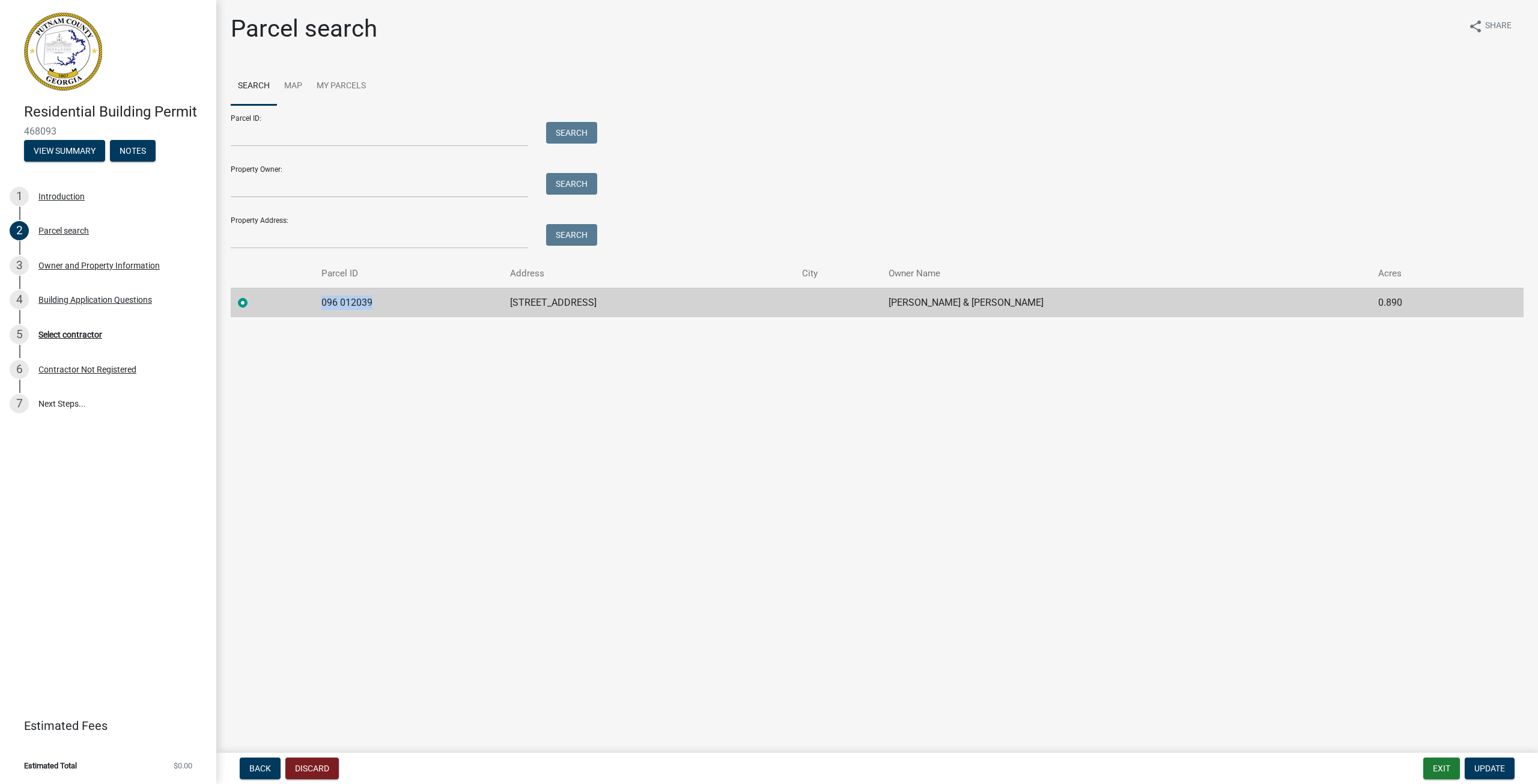
drag, startPoint x: 371, startPoint y: 302, endPoint x: 321, endPoint y: 306, distance: 50.2
click at [321, 306] on td "096 012039" at bounding box center [409, 302] width 189 height 29
copy td "096 012039"
